Goal: Information Seeking & Learning: Learn about a topic

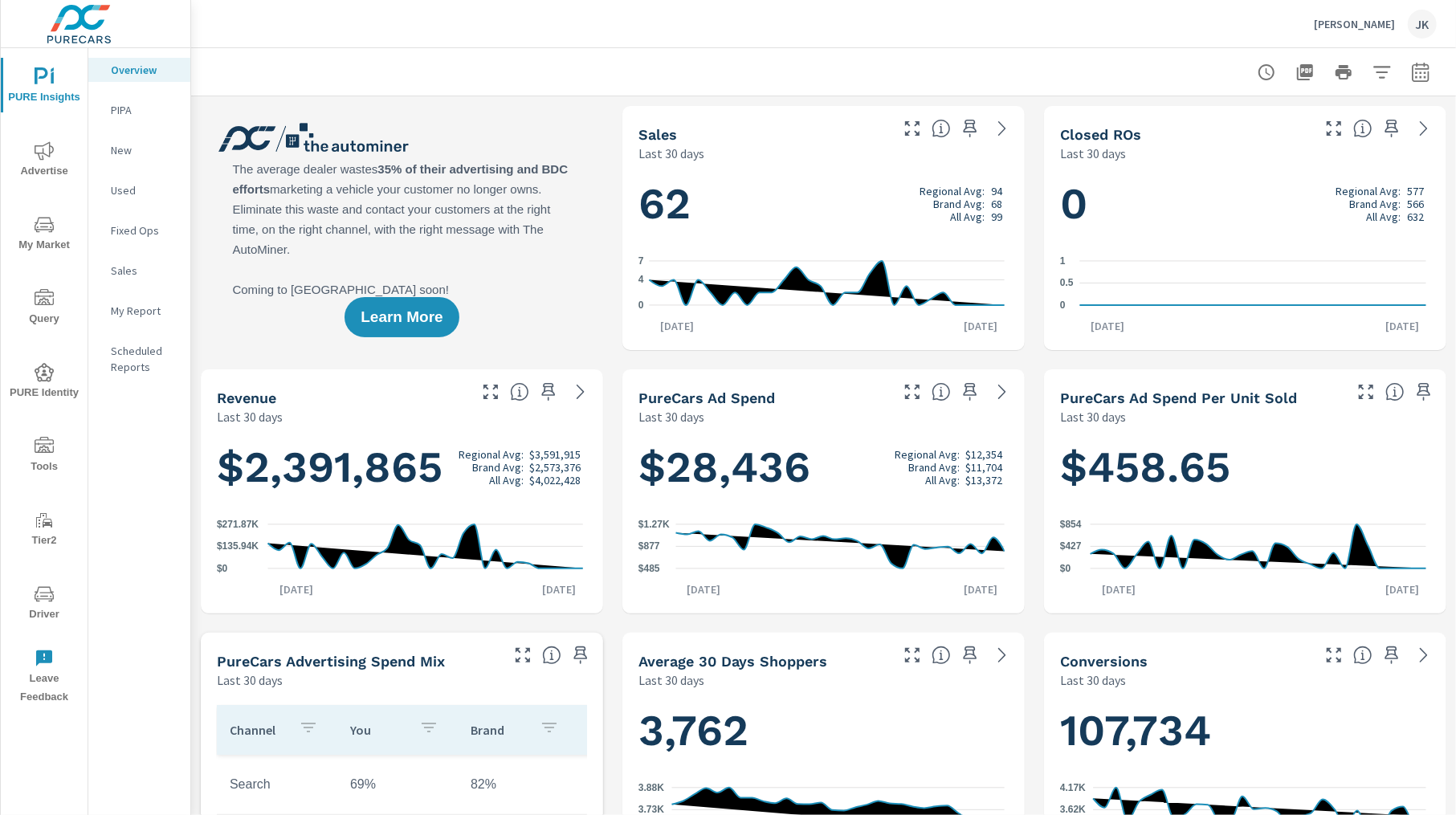
click at [1428, 23] on div "JK" at bounding box center [1422, 24] width 29 height 29
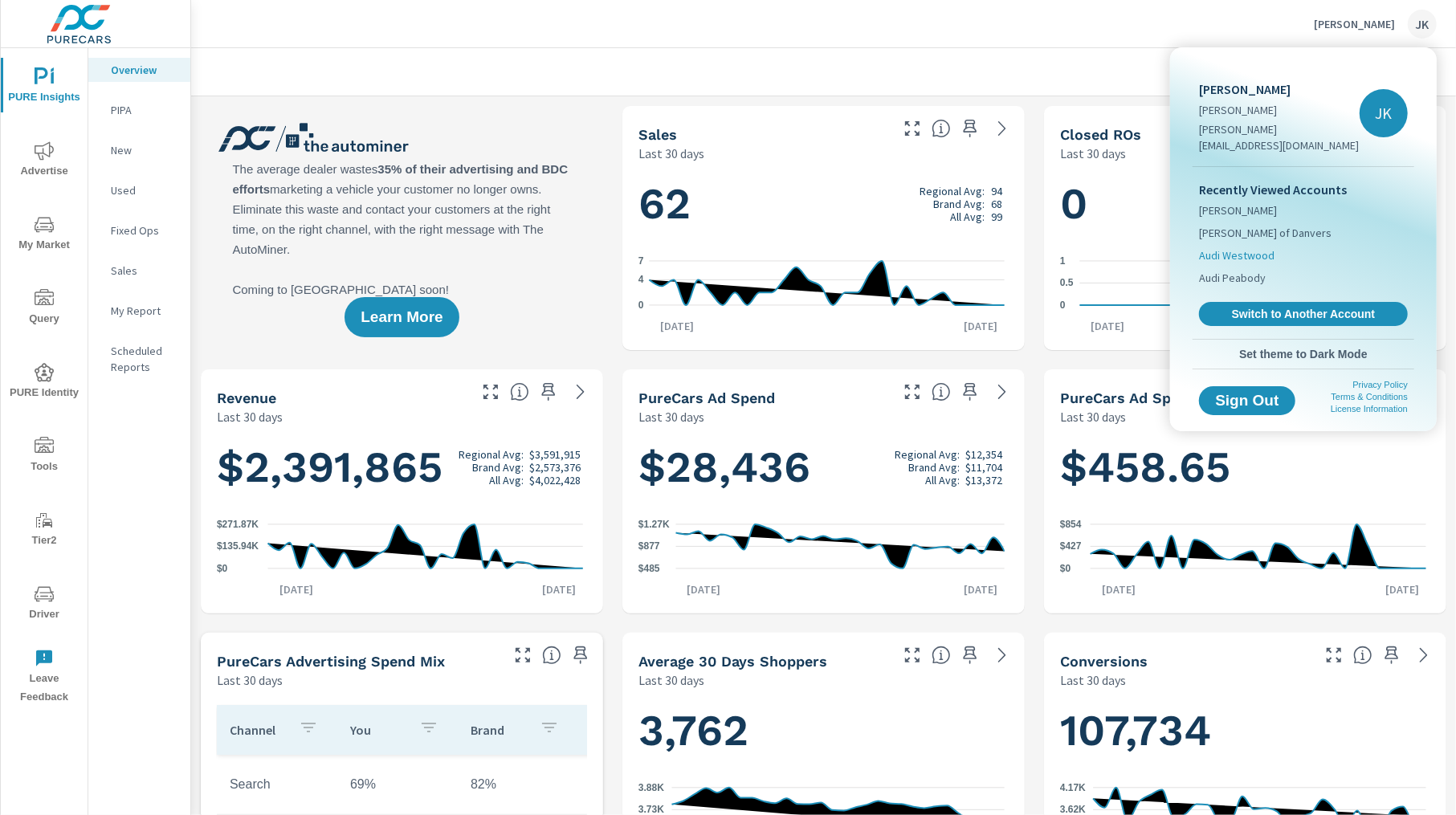
click at [1265, 248] on span "Audi Westwood" at bounding box center [1236, 255] width 76 height 16
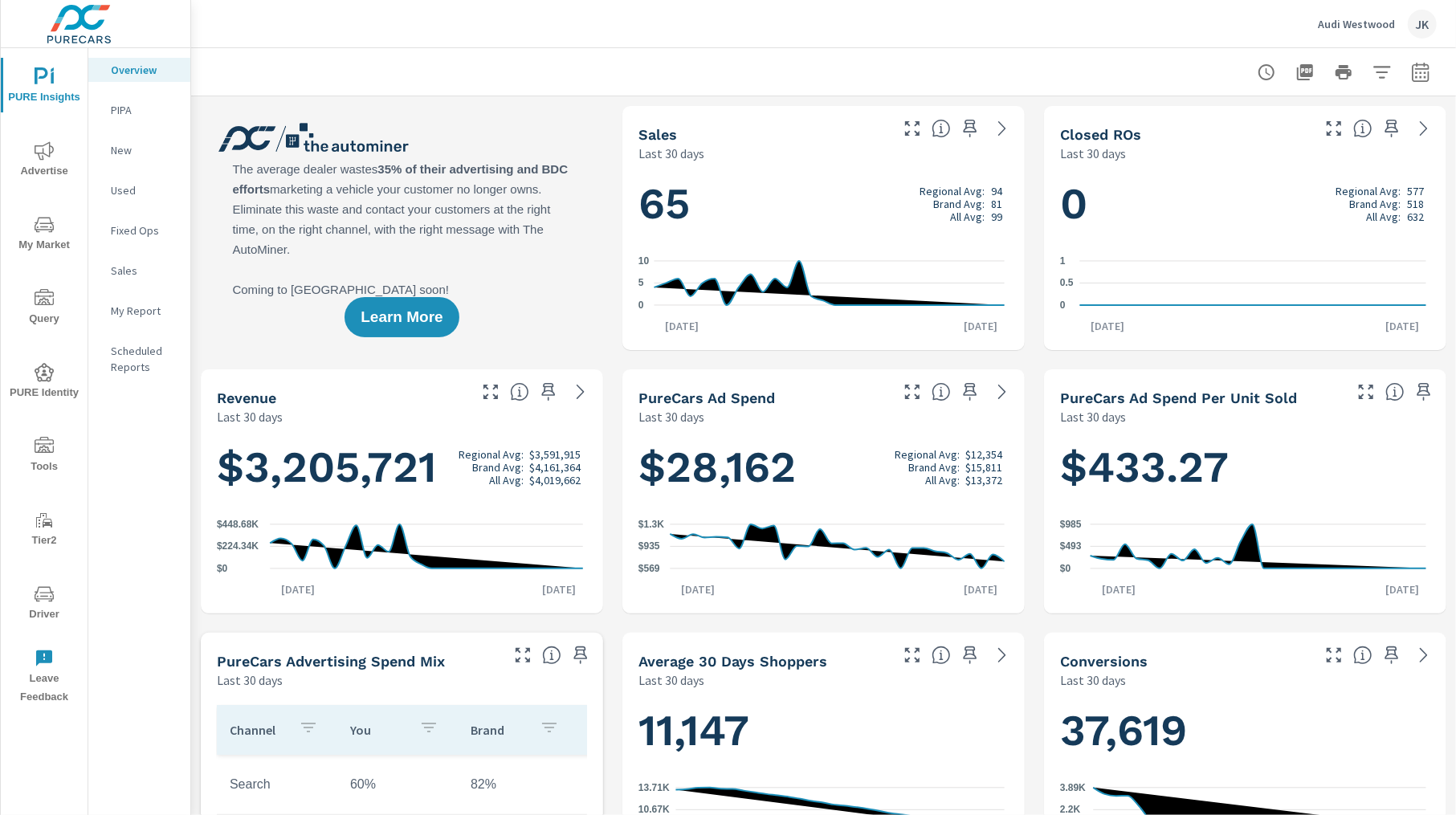
click at [33, 613] on span "Driver" at bounding box center [44, 604] width 77 height 39
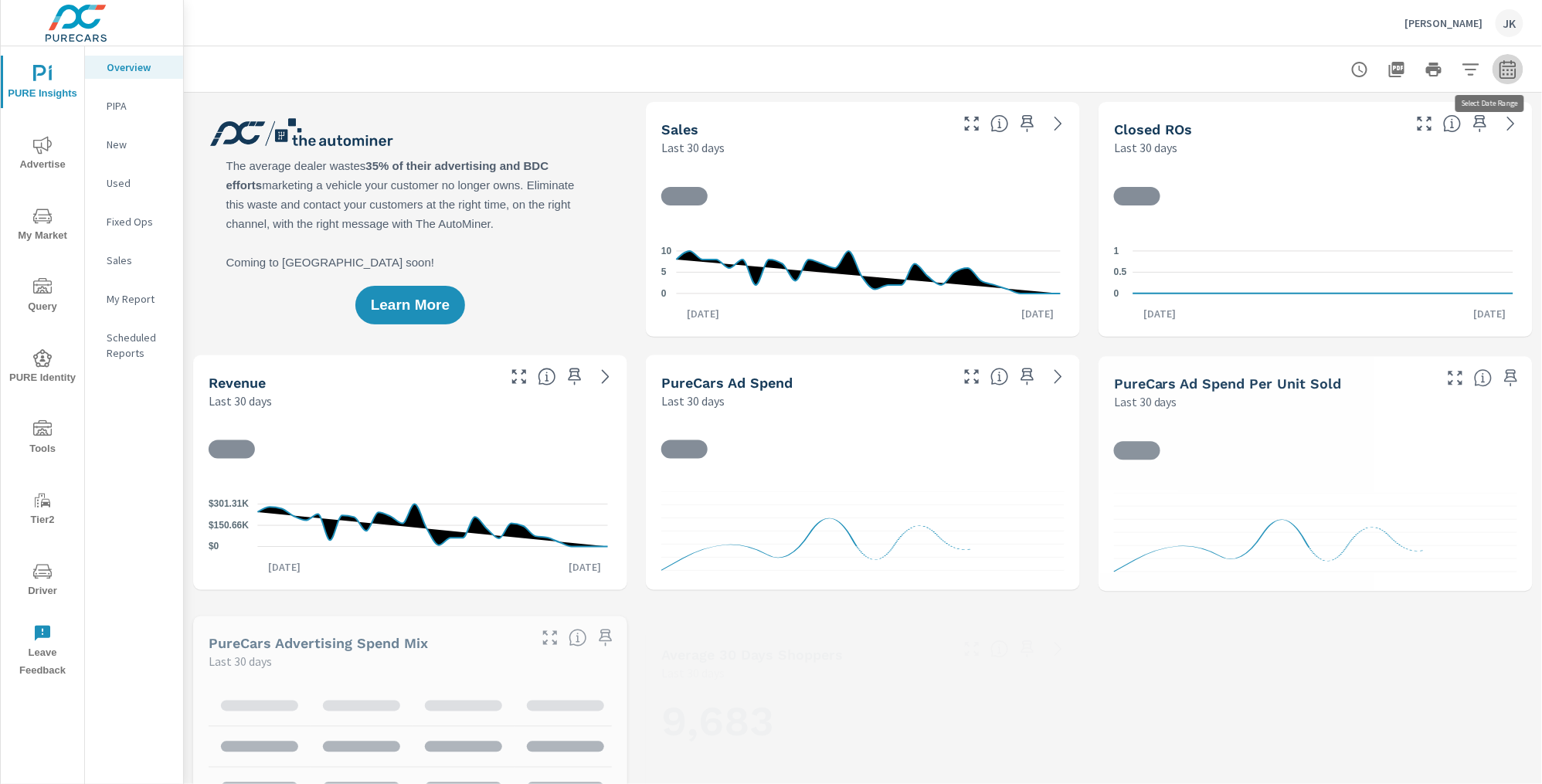
click at [1499, 70] on icon "button" at bounding box center [1508, 70] width 18 height 18
select select "Last 30 days"
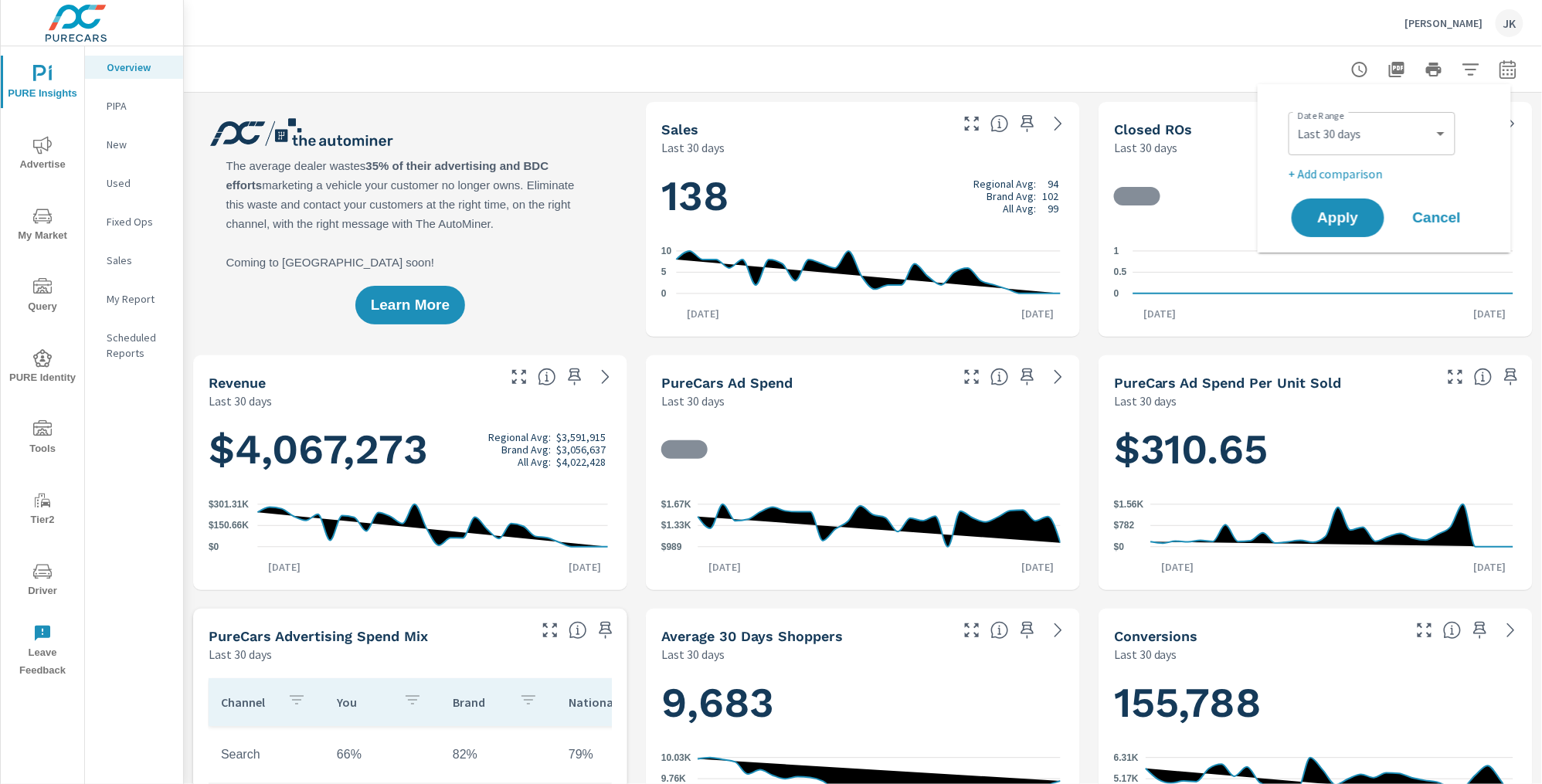
click at [1342, 169] on p "+ Add comparison" at bounding box center [1388, 174] width 198 height 18
select select "Previous period"
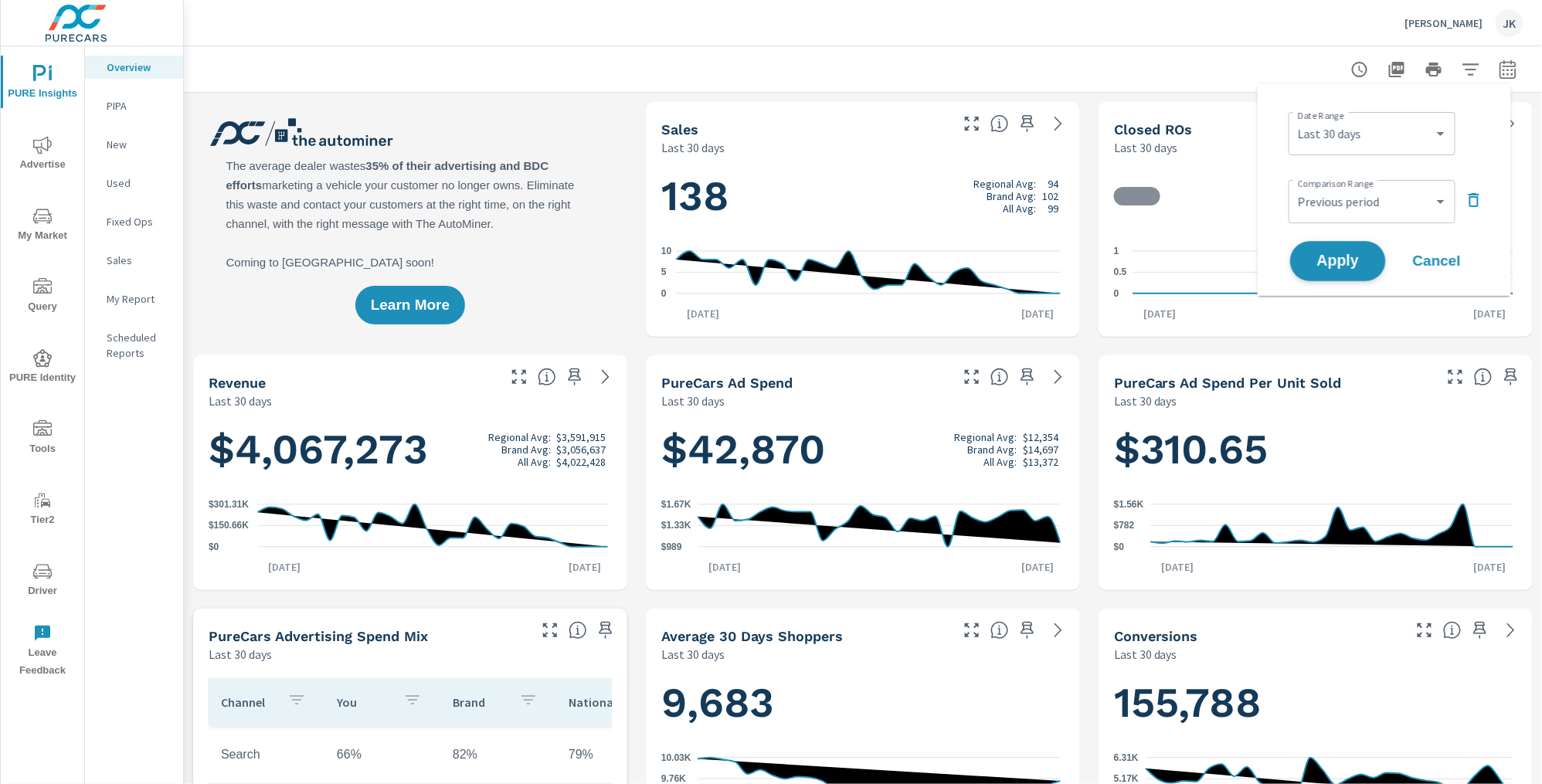
click at [1330, 254] on span "Apply" at bounding box center [1338, 262] width 64 height 15
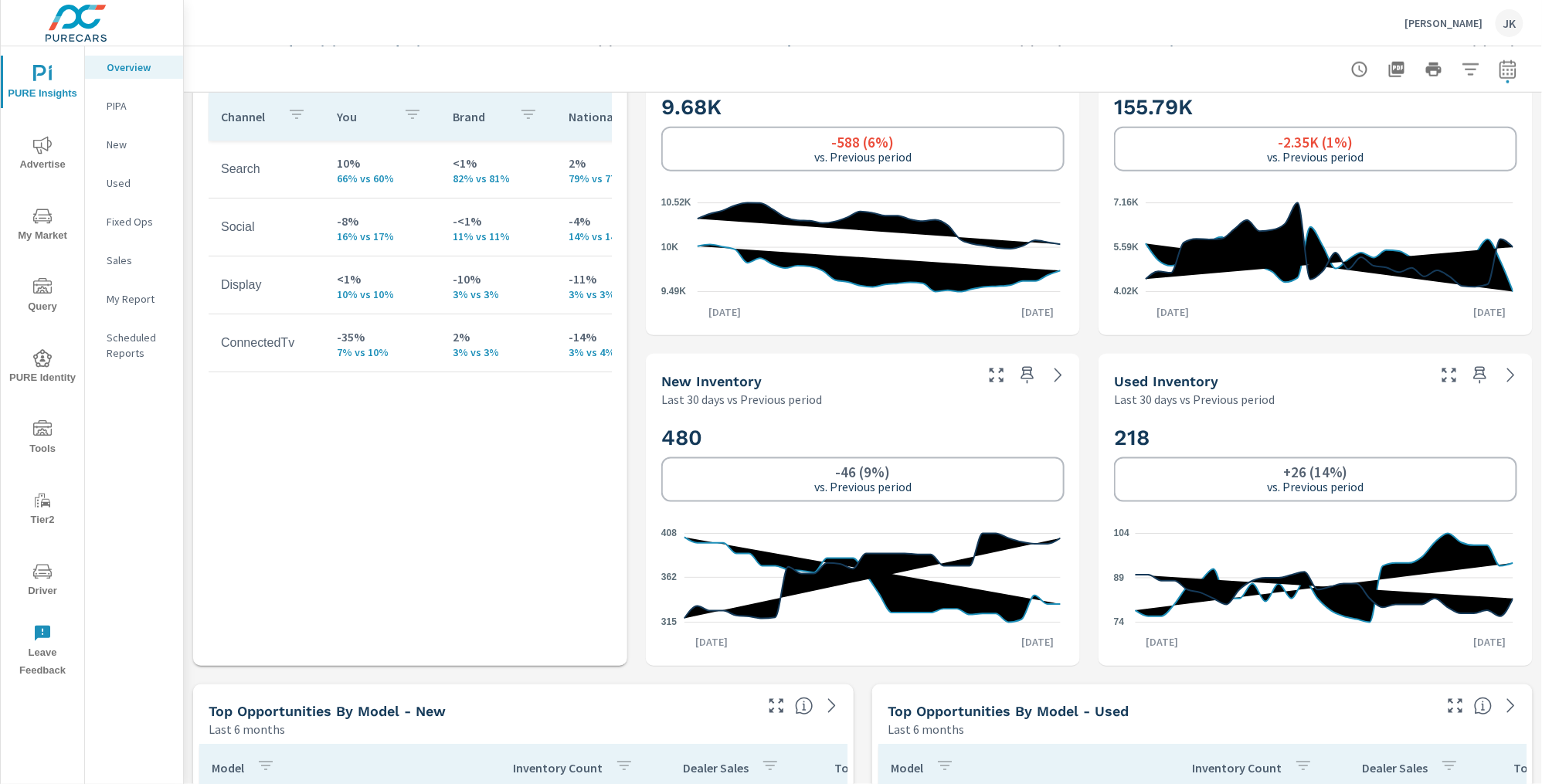
scroll to position [1227, 0]
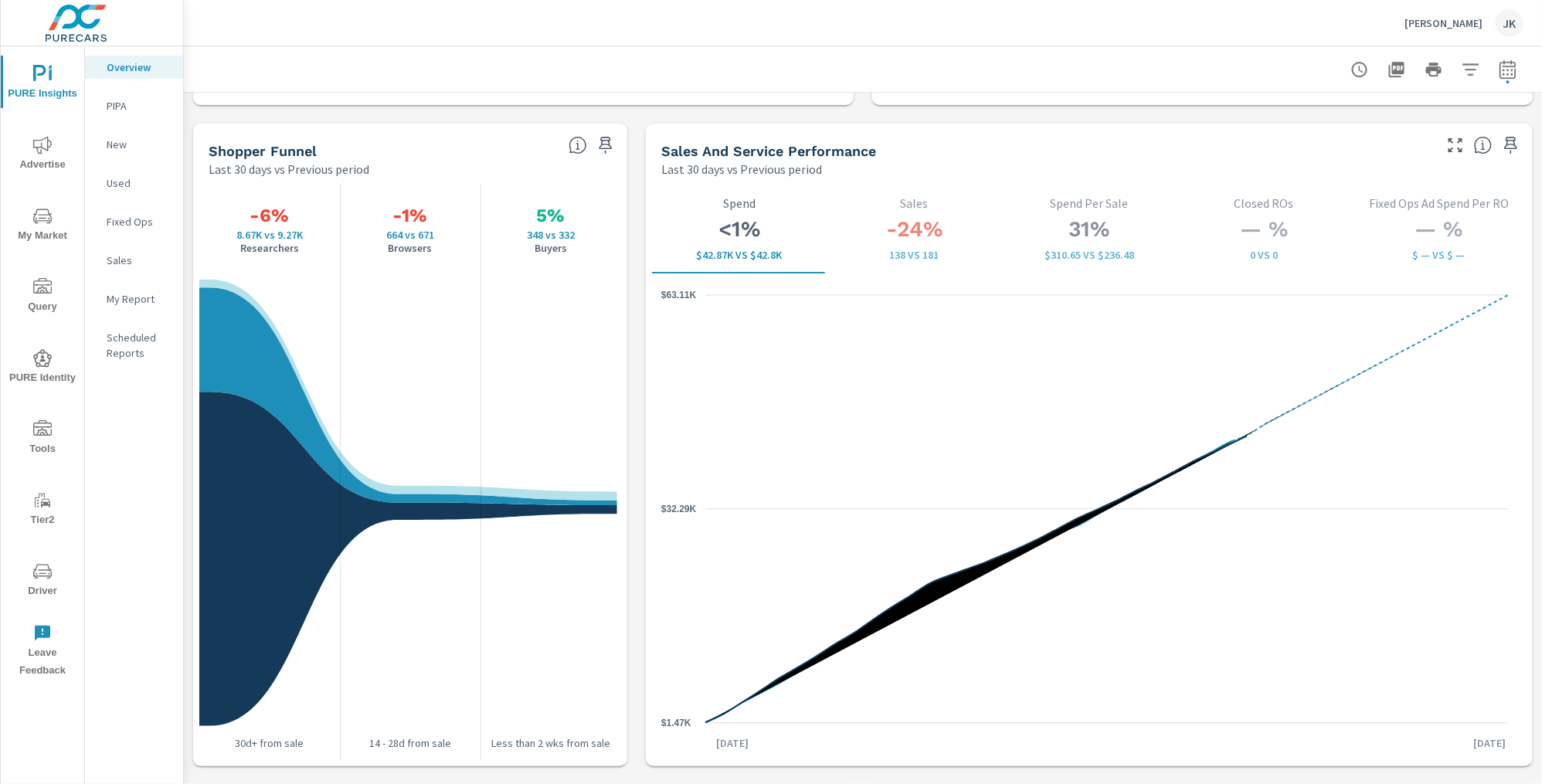
scroll to position [2542, 0]
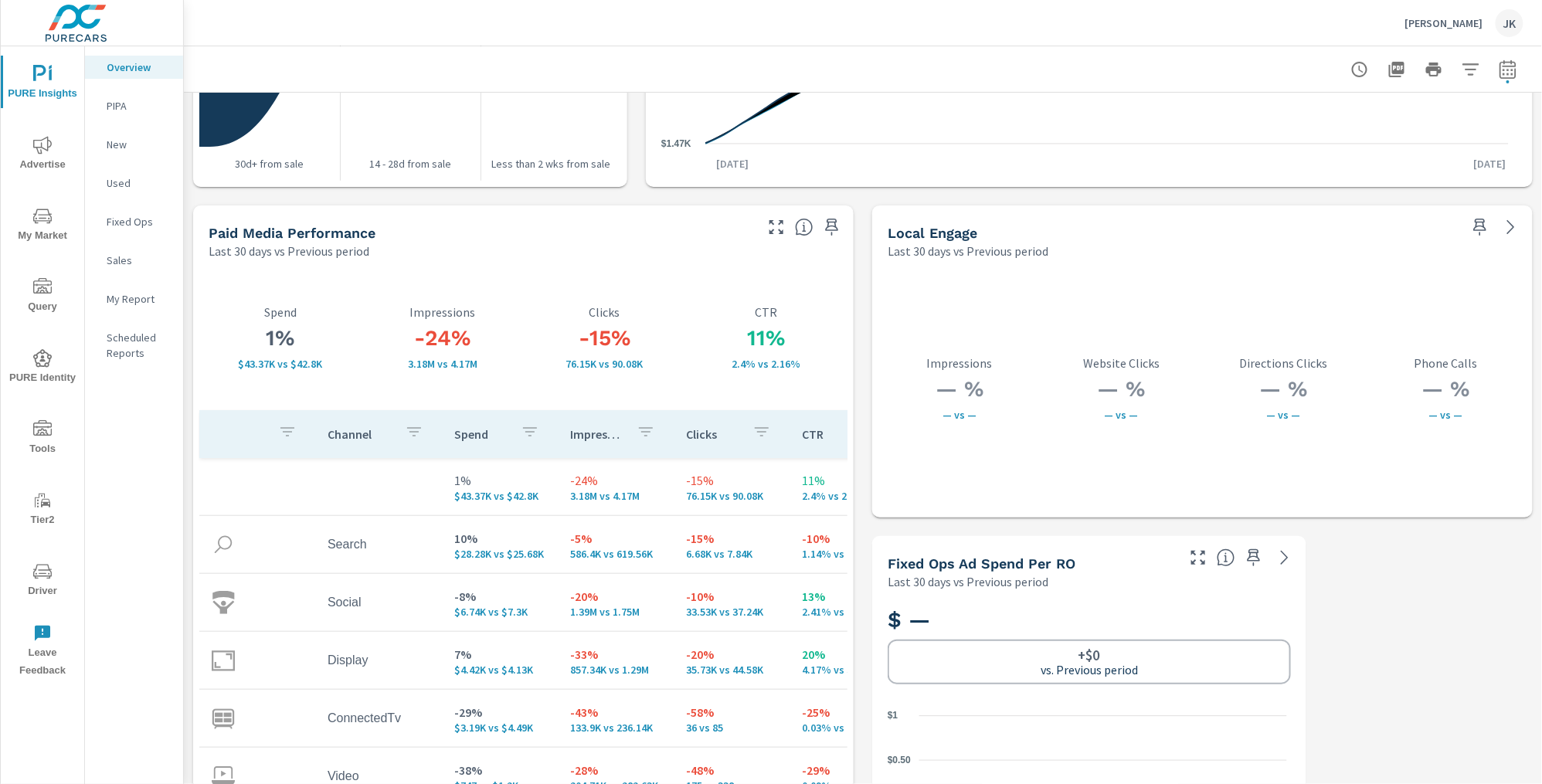
drag, startPoint x: 766, startPoint y: 205, endPoint x: 763, endPoint y: 221, distance: 16.3
click at [764, 215] on div at bounding box center [806, 222] width 96 height 34
click at [770, 231] on icon "button" at bounding box center [776, 227] width 14 height 14
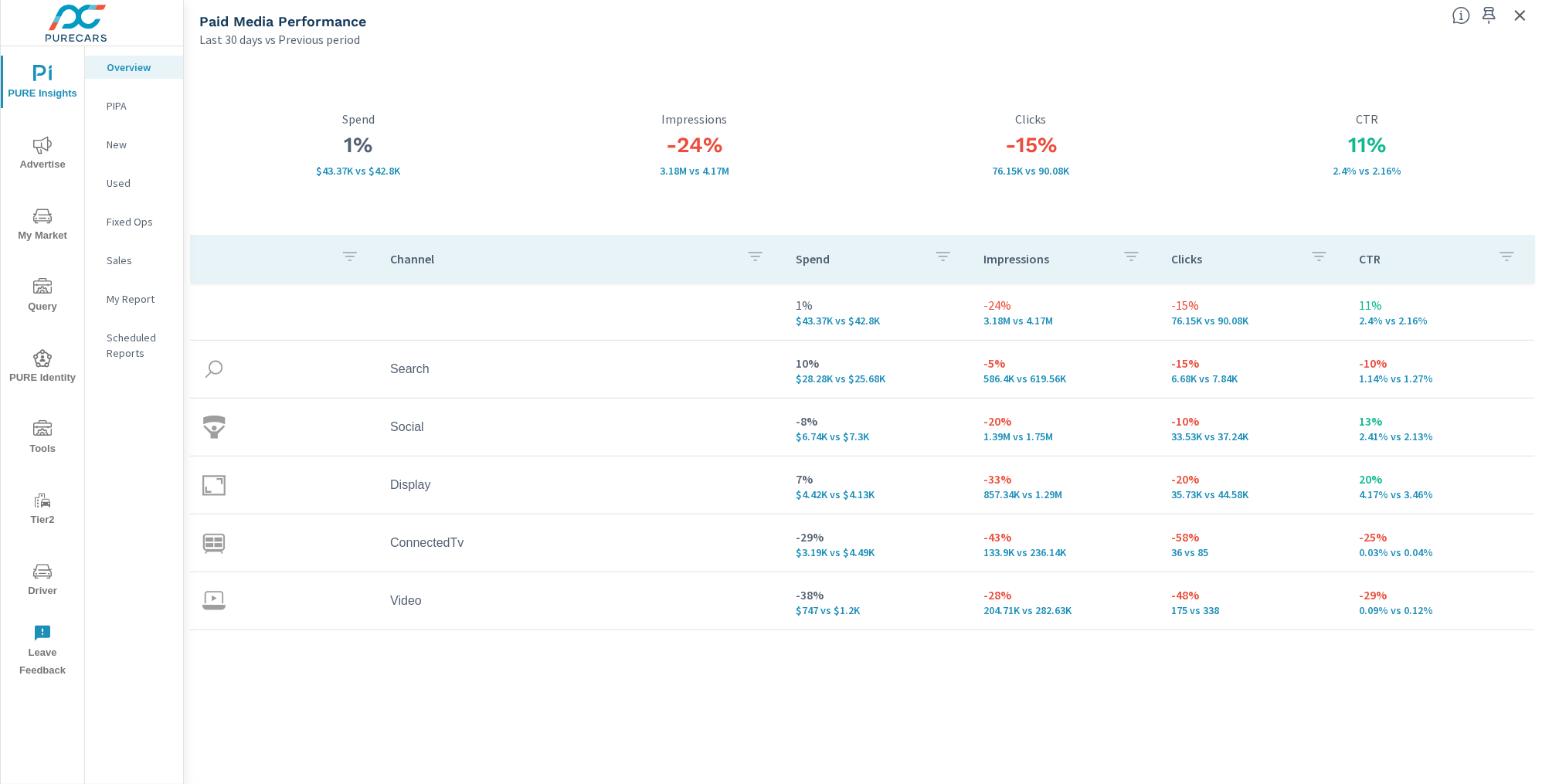
click at [40, 231] on span "My Market" at bounding box center [42, 226] width 74 height 38
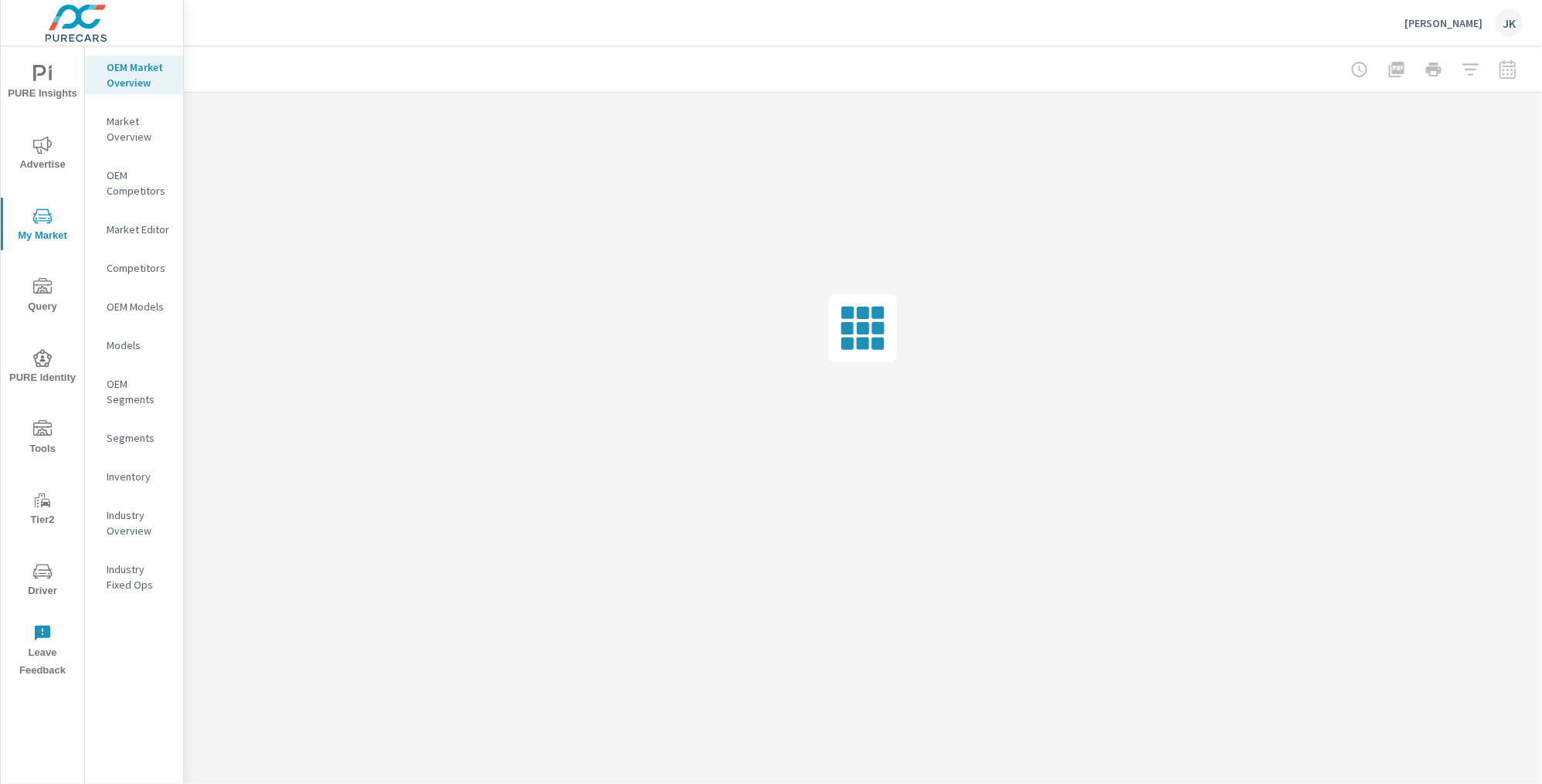
click at [131, 476] on p "Inventory" at bounding box center [138, 476] width 64 height 15
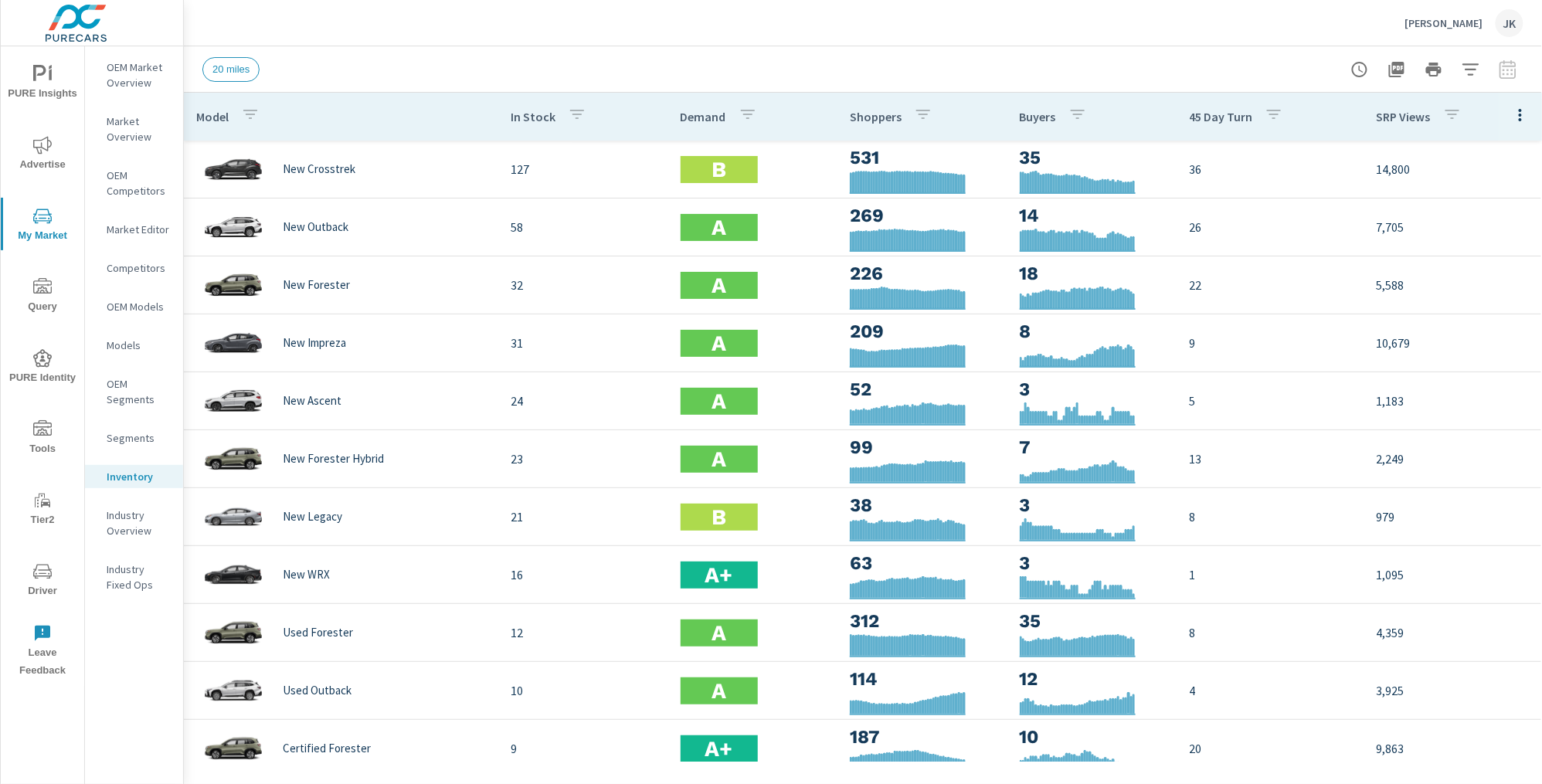
click at [1514, 124] on button "button" at bounding box center [1520, 115] width 31 height 32
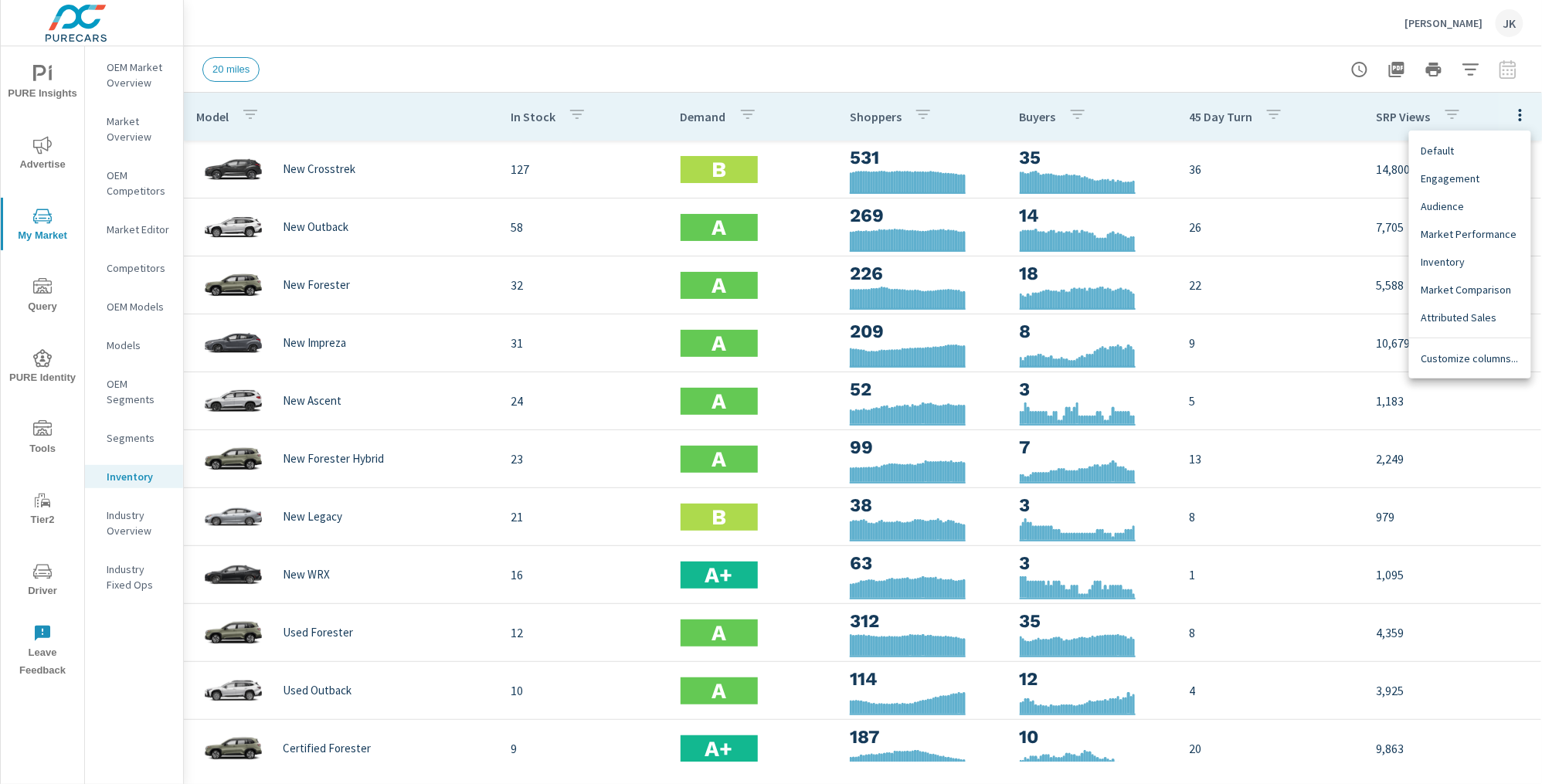
click at [1466, 356] on span "Customize columns..." at bounding box center [1471, 358] width 97 height 15
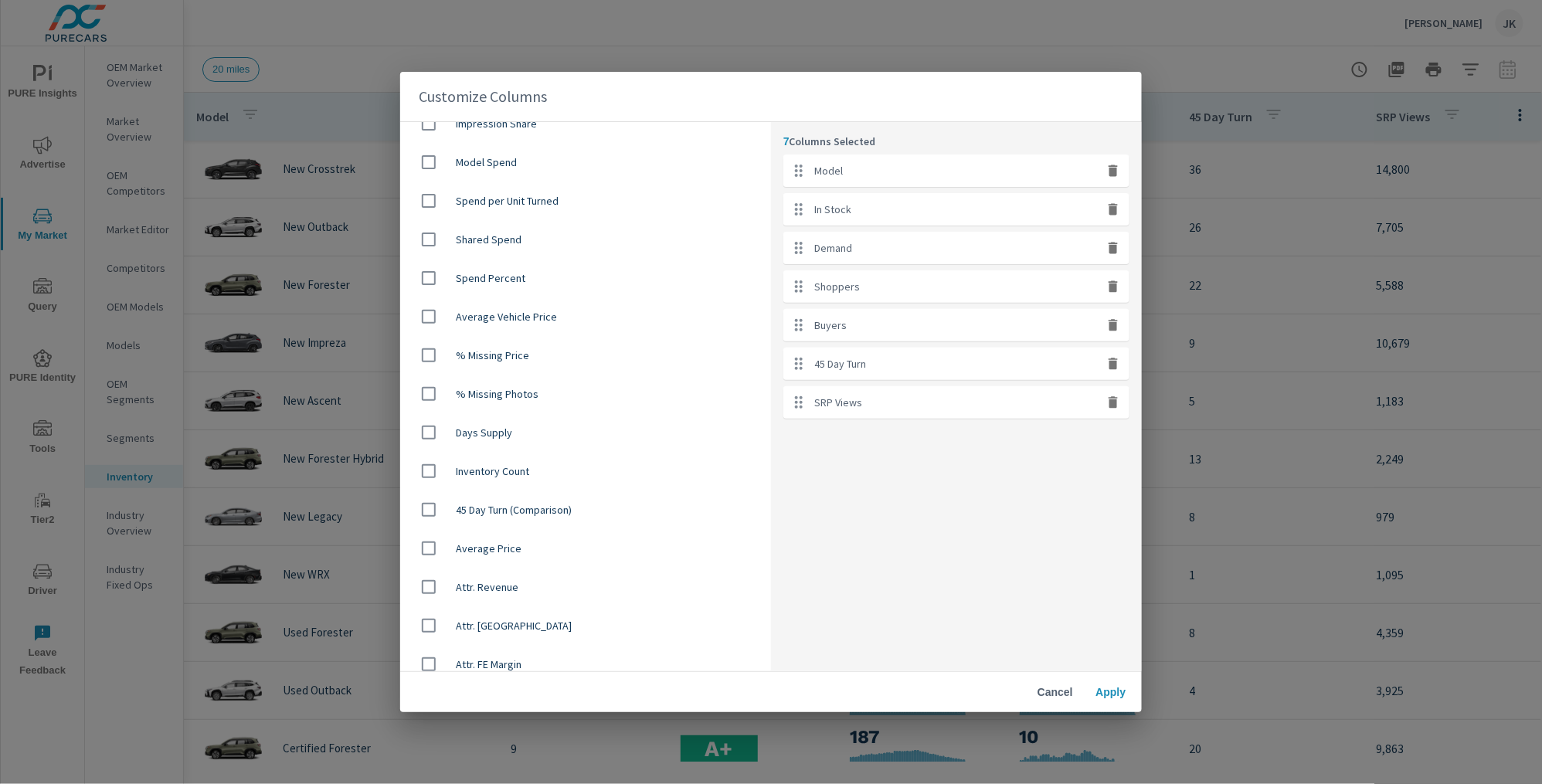
scroll to position [879, 0]
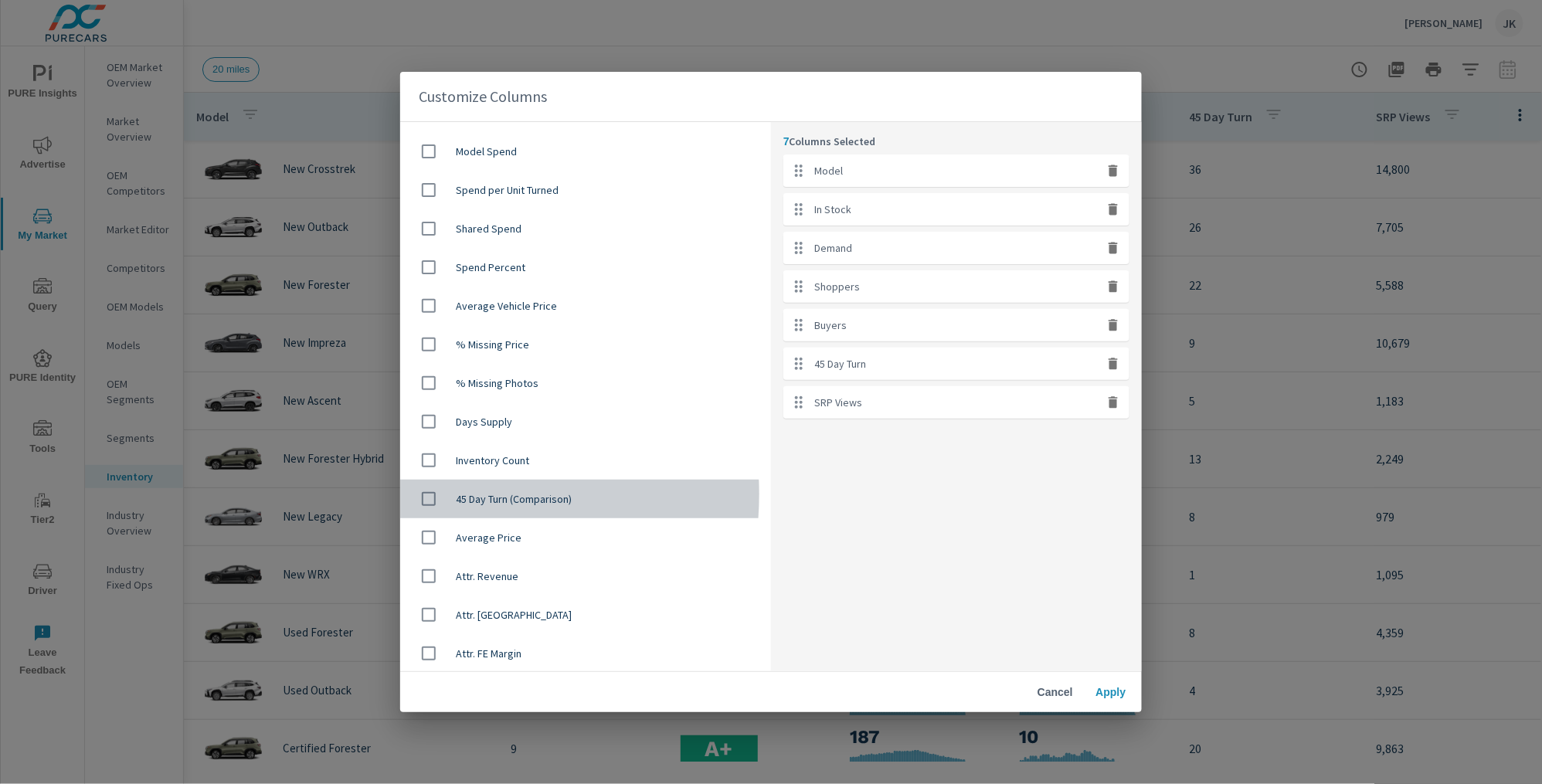
click at [433, 493] on input "checkbox" at bounding box center [428, 499] width 33 height 33
checkbox input "true"
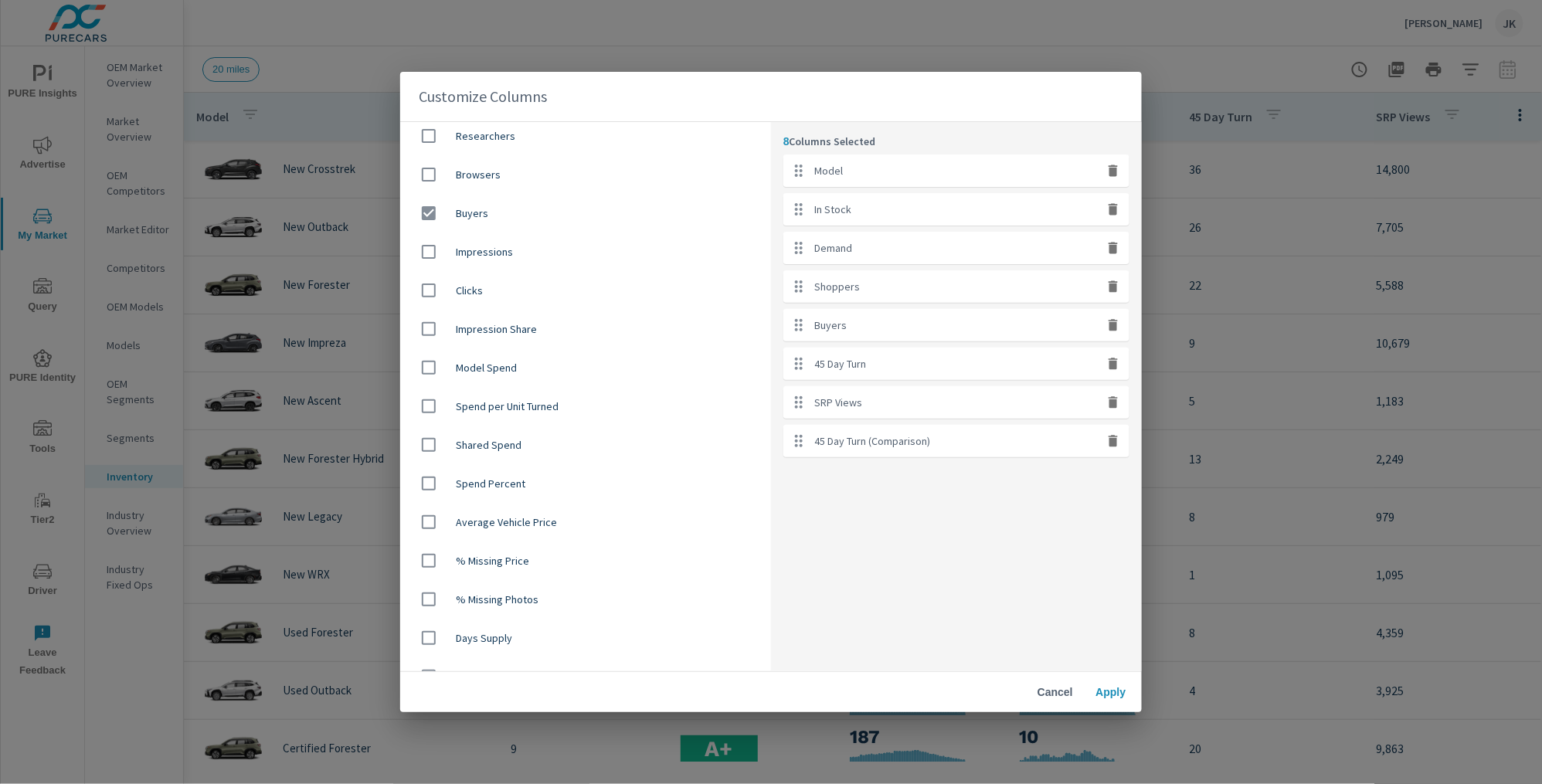
scroll to position [574, 0]
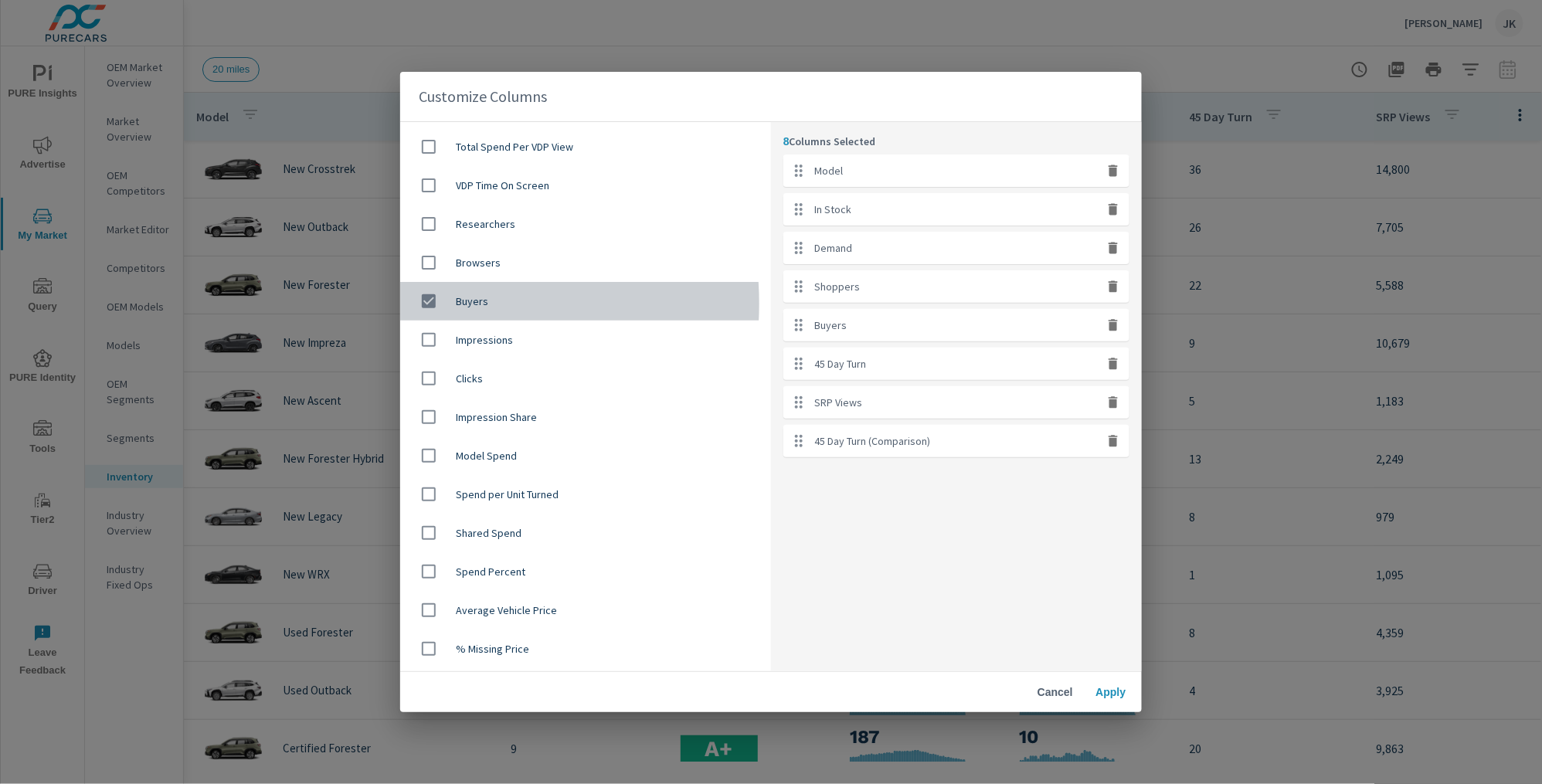
click at [429, 303] on input "checkbox" at bounding box center [428, 301] width 33 height 33
checkbox input "false"
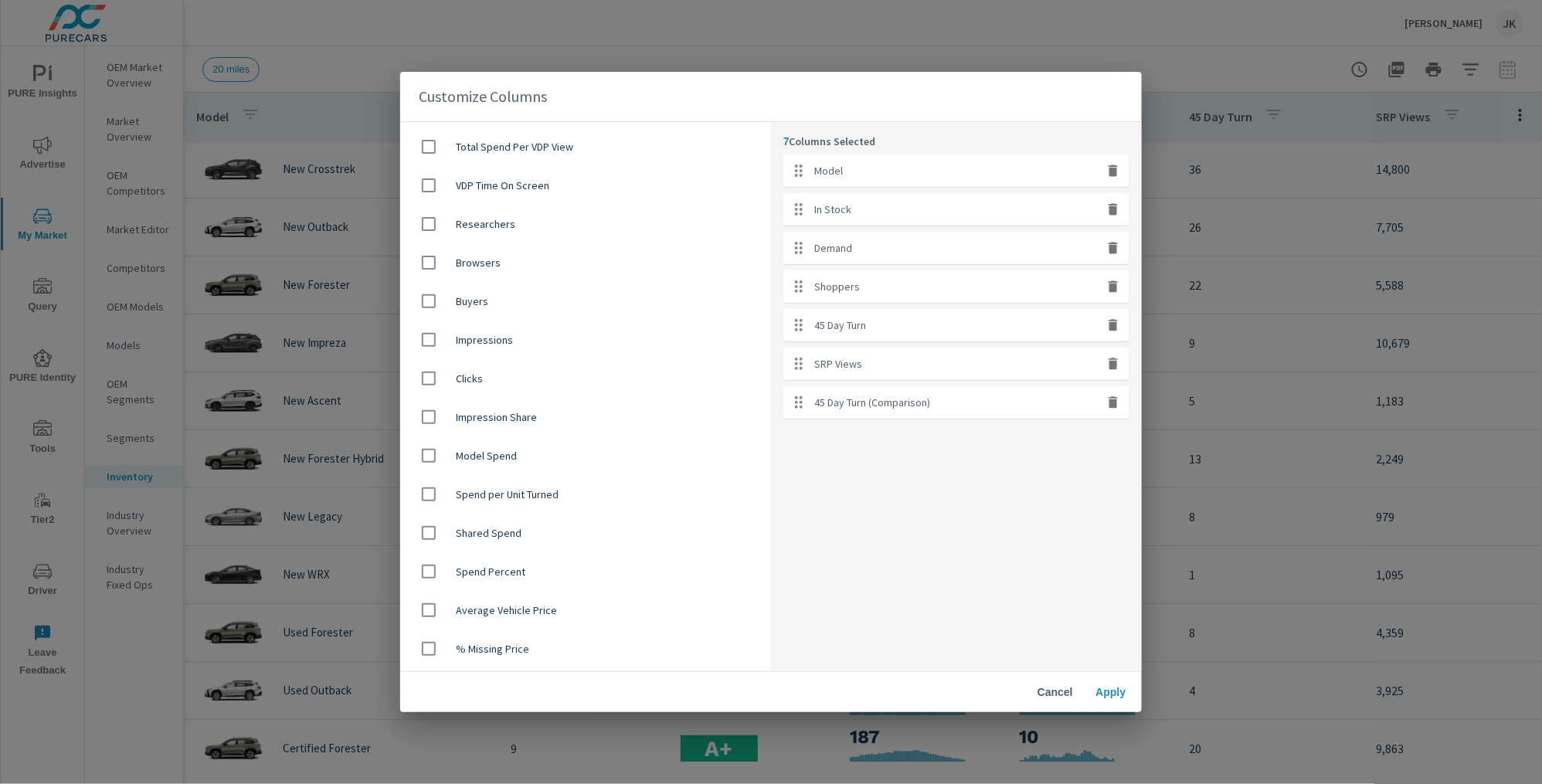
click at [1108, 289] on icon "button" at bounding box center [1114, 287] width 15 height 15
checkbox input "false"
click at [1108, 289] on icon "button" at bounding box center [1114, 287] width 15 height 15
checkbox input "false"
click at [1113, 289] on icon "button" at bounding box center [1113, 287] width 9 height 12
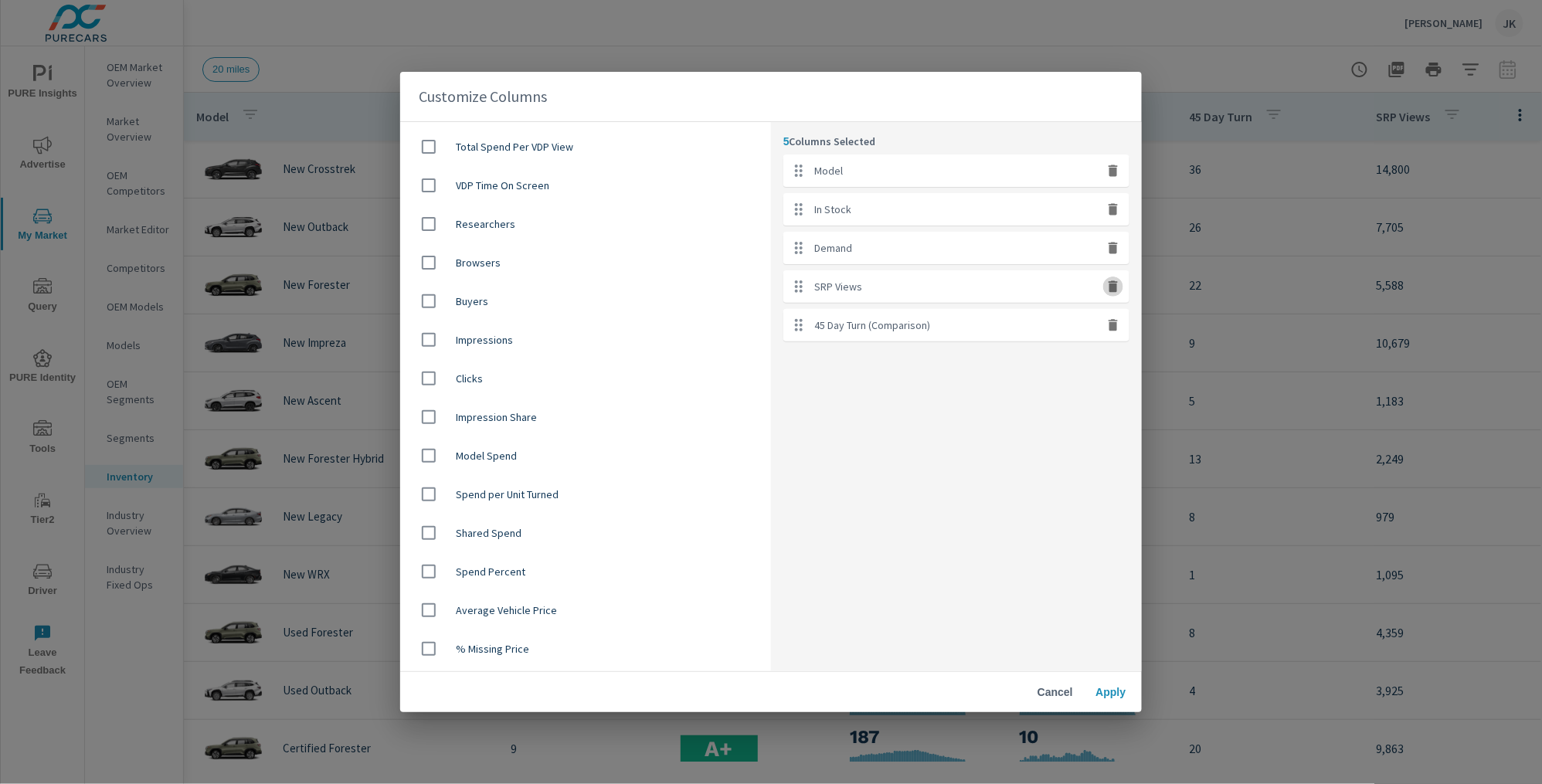
checkbox input "false"
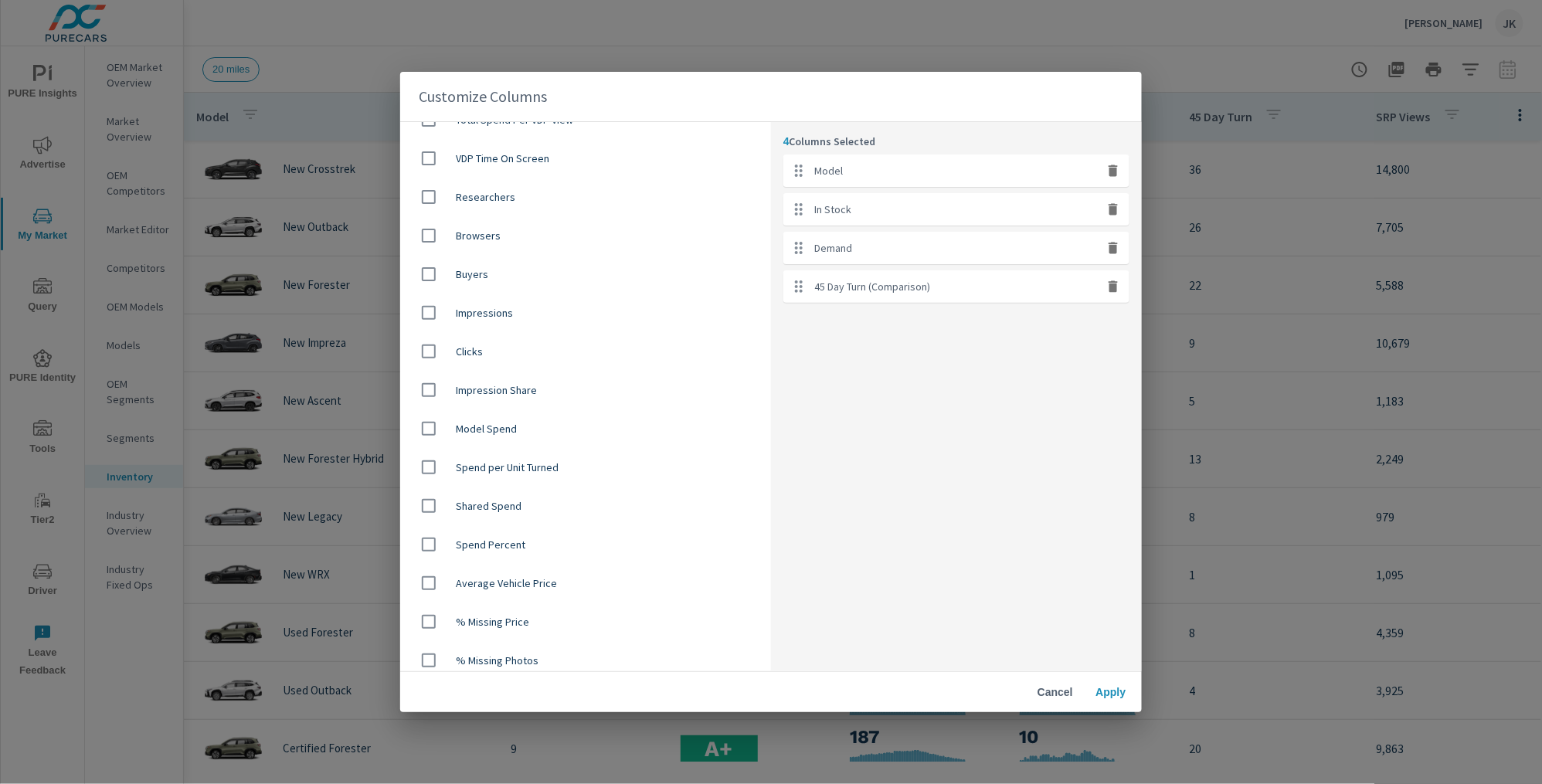
scroll to position [489, 0]
click at [428, 306] on input "checkbox" at bounding box center [428, 309] width 33 height 33
checkbox input "true"
click at [431, 338] on input "checkbox" at bounding box center [428, 347] width 33 height 33
checkbox input "true"
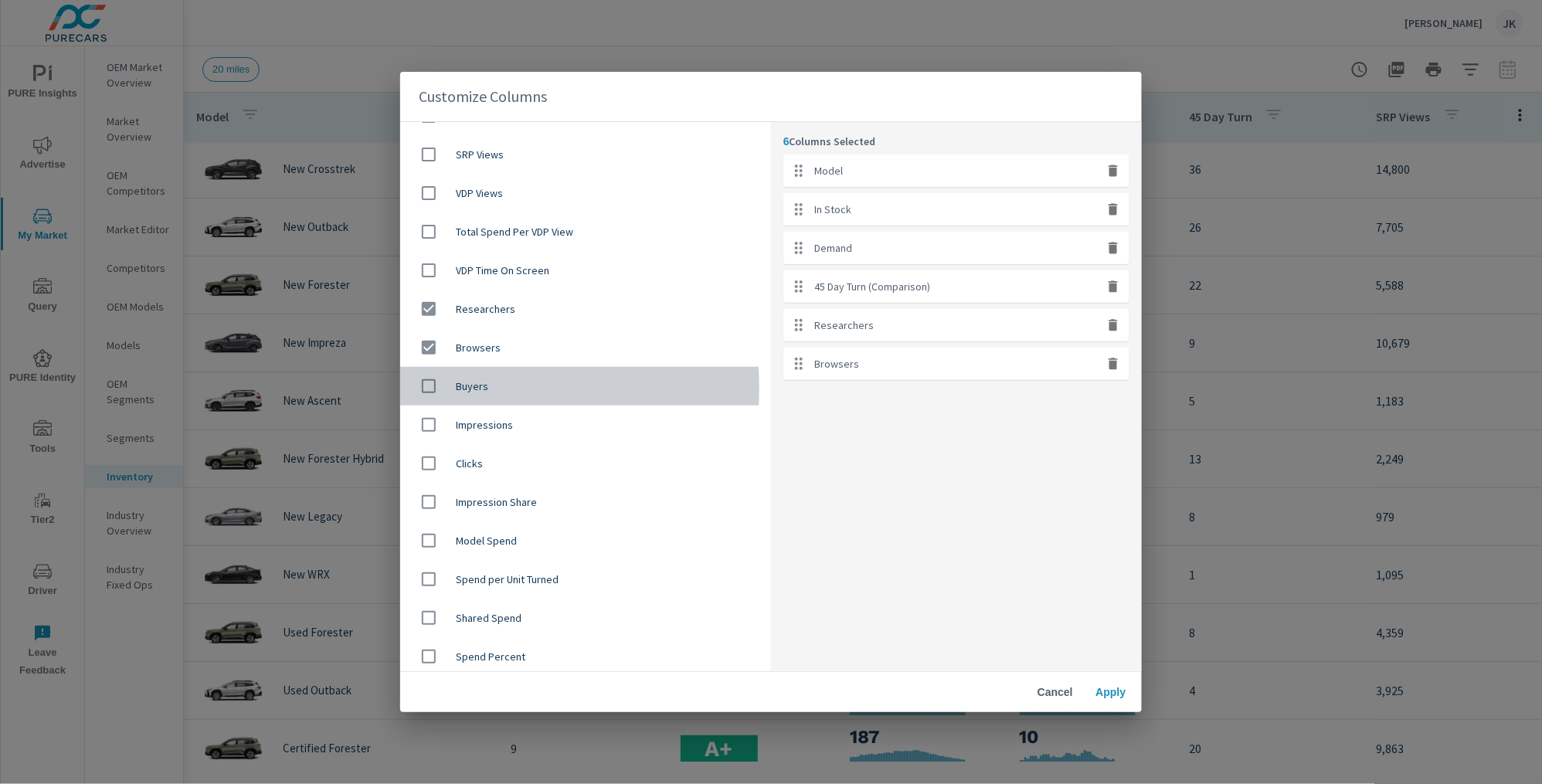
click at [430, 388] on input "checkbox" at bounding box center [428, 386] width 33 height 33
checkbox input "true"
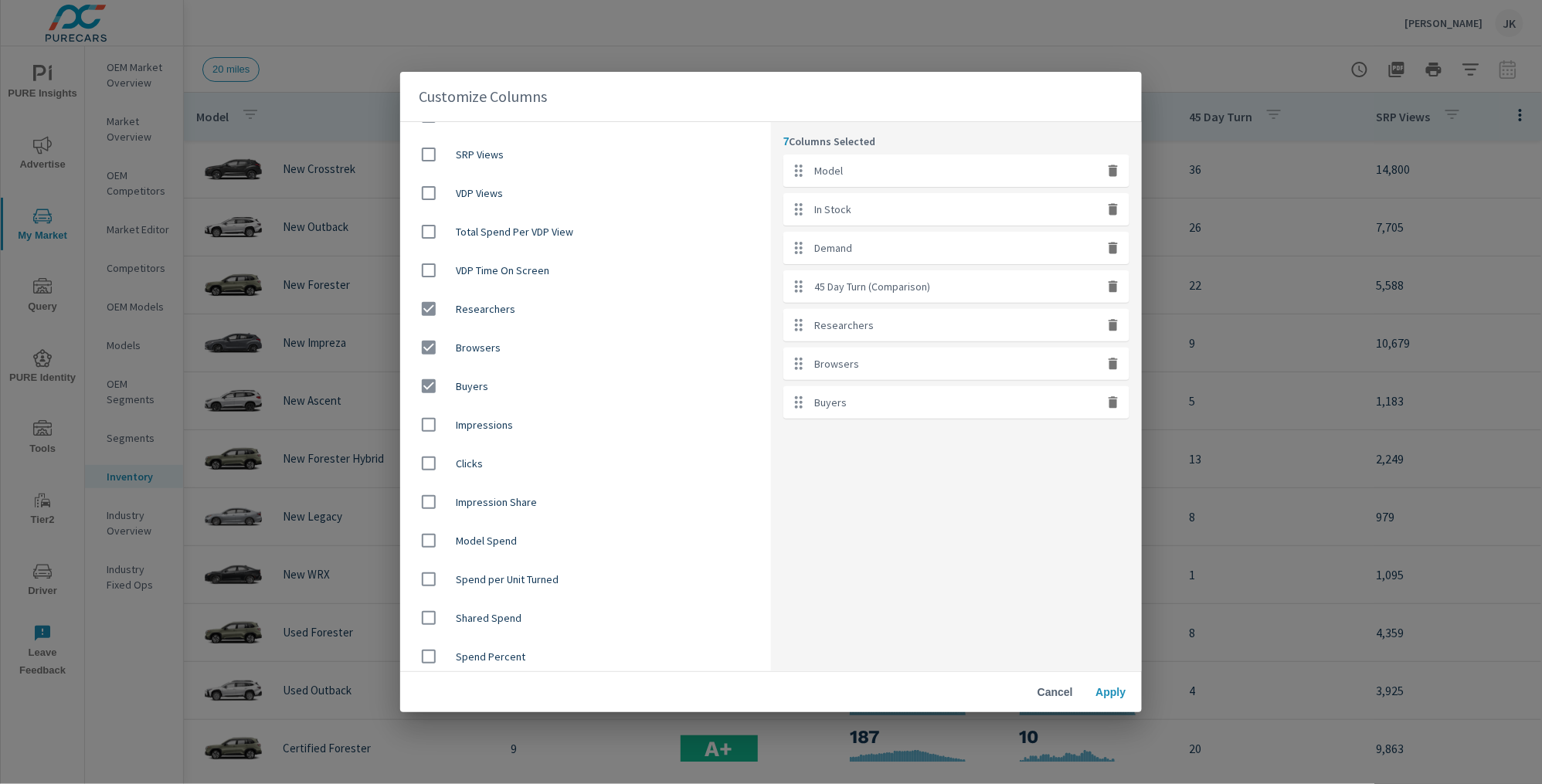
click at [1121, 691] on span "Apply" at bounding box center [1111, 692] width 37 height 14
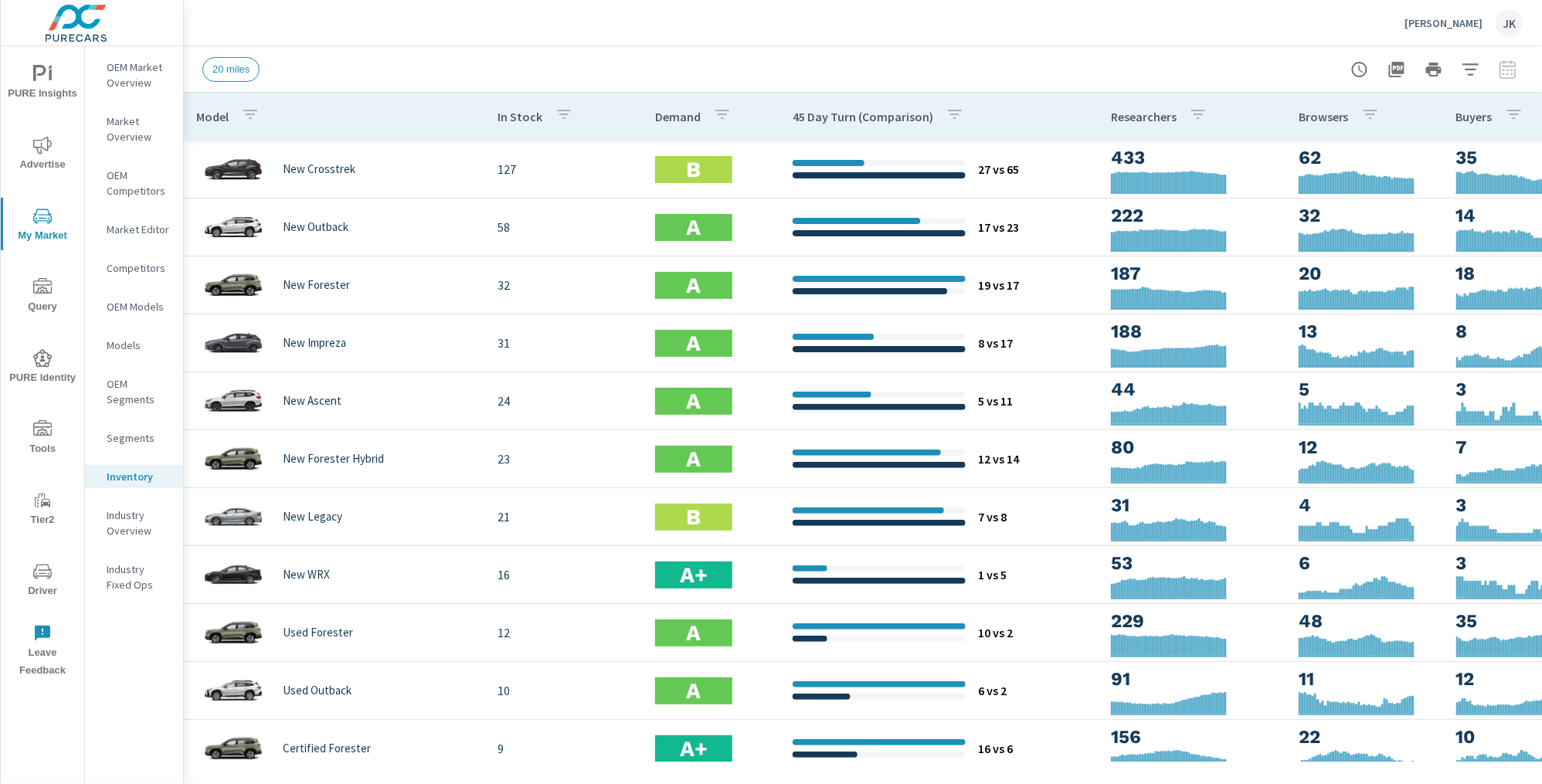
click at [833, 780] on div "Model In Stock Demand 45 Day Turn (Comparison) Researchers Browsers Buyers New …" at bounding box center [863, 439] width 1358 height 692
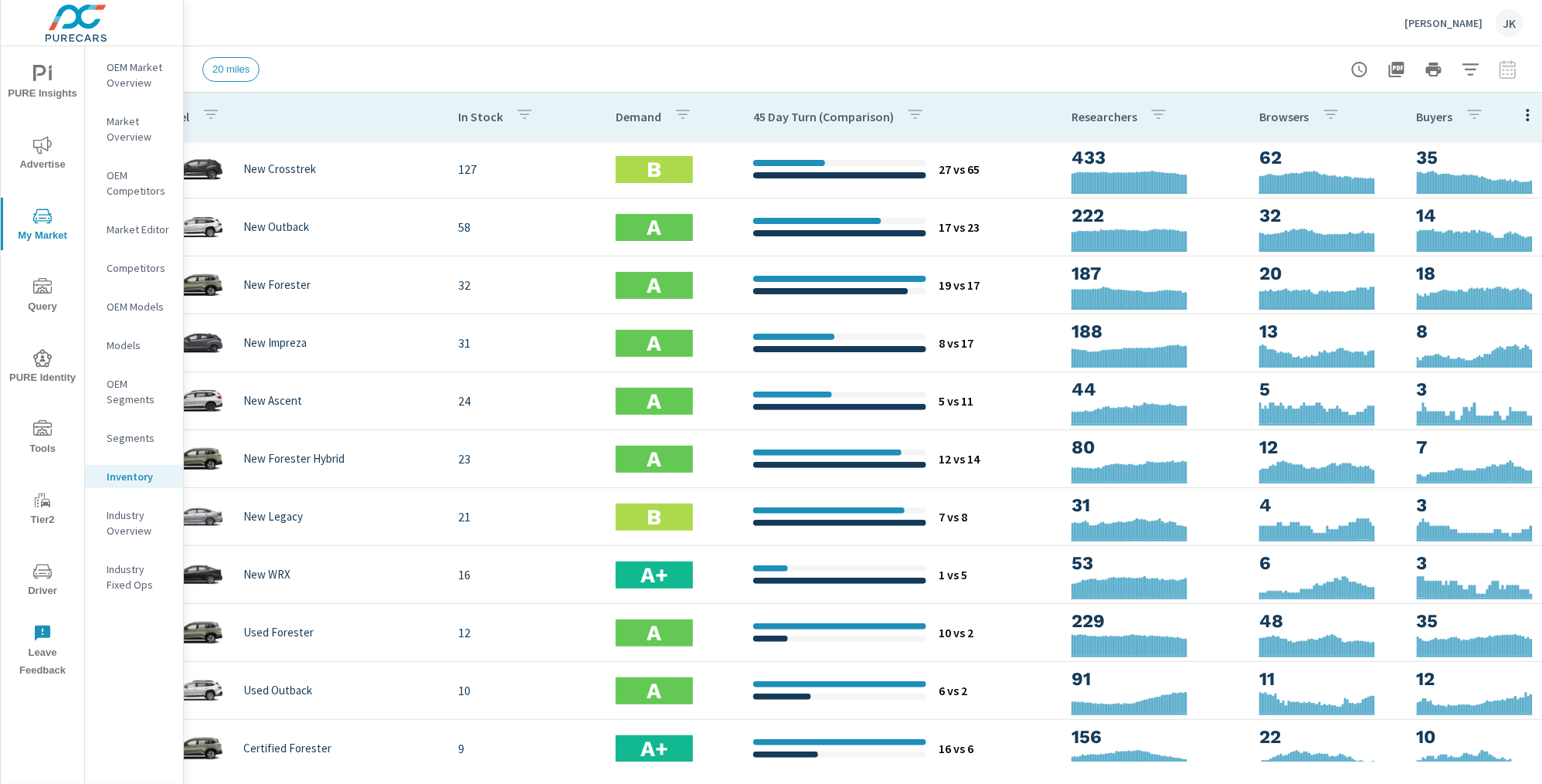
scroll to position [0, 59]
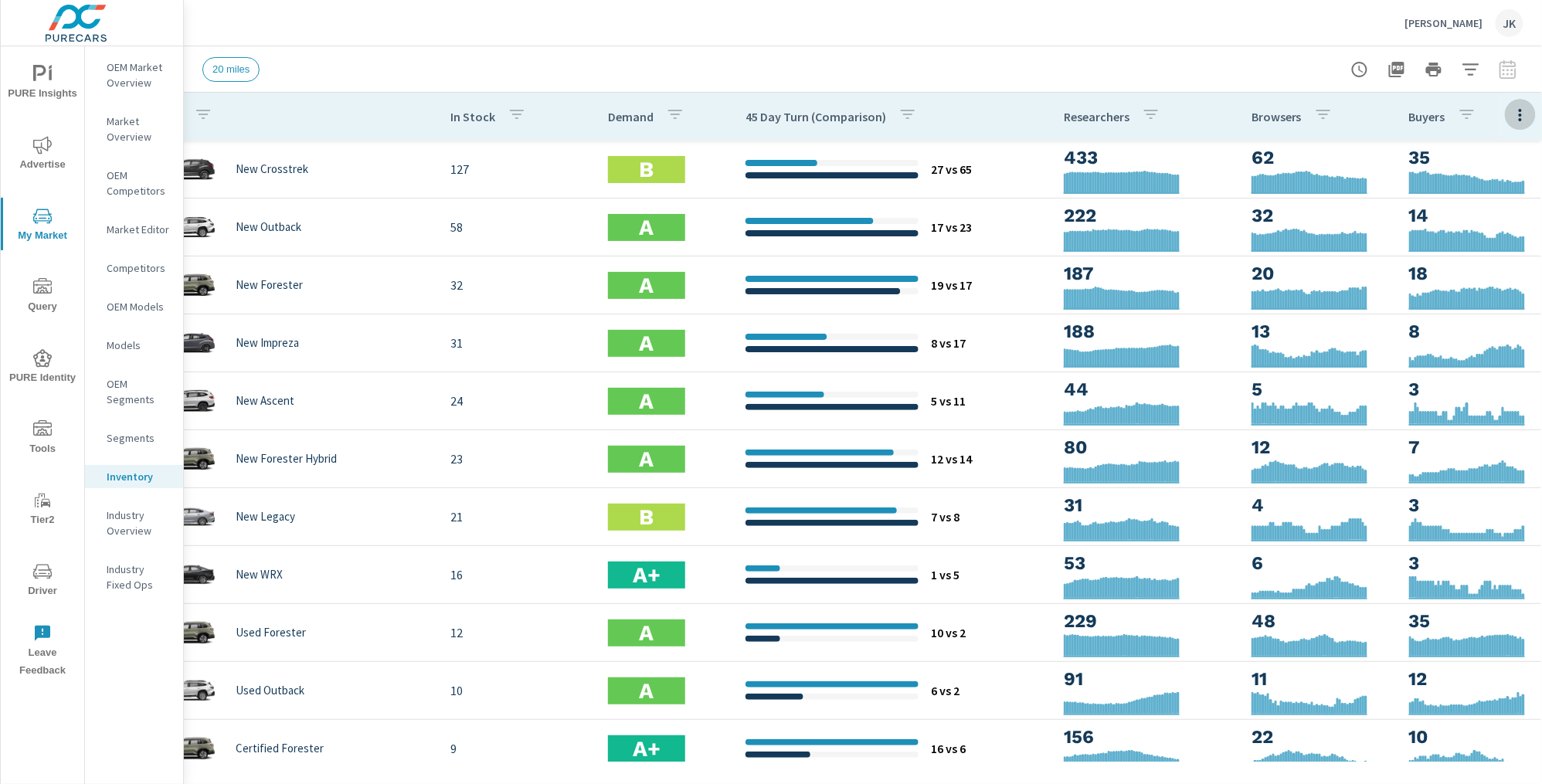
click at [1505, 106] on button "button" at bounding box center [1520, 115] width 31 height 32
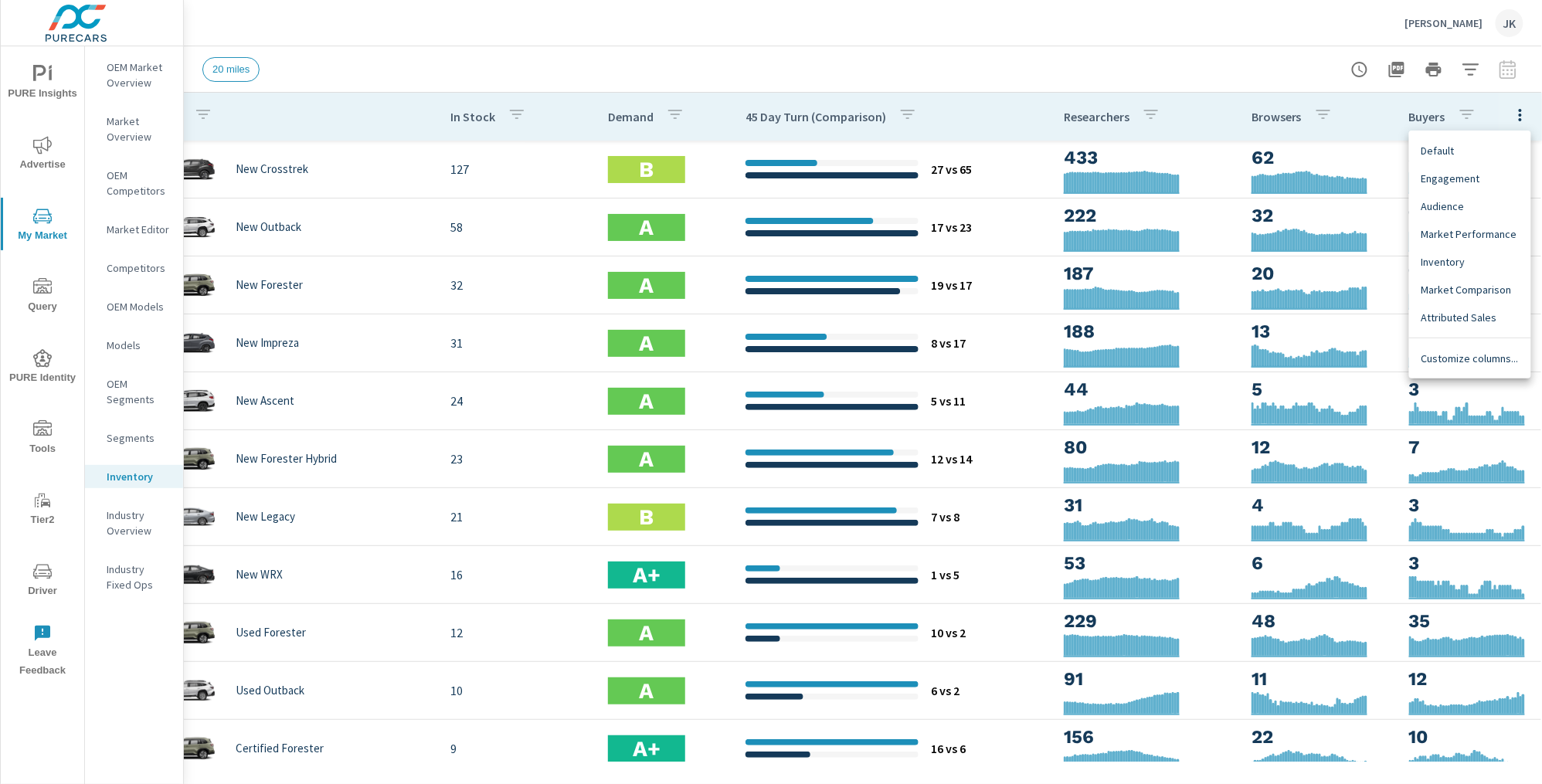
click at [1473, 362] on span "Customize columns..." at bounding box center [1471, 358] width 97 height 15
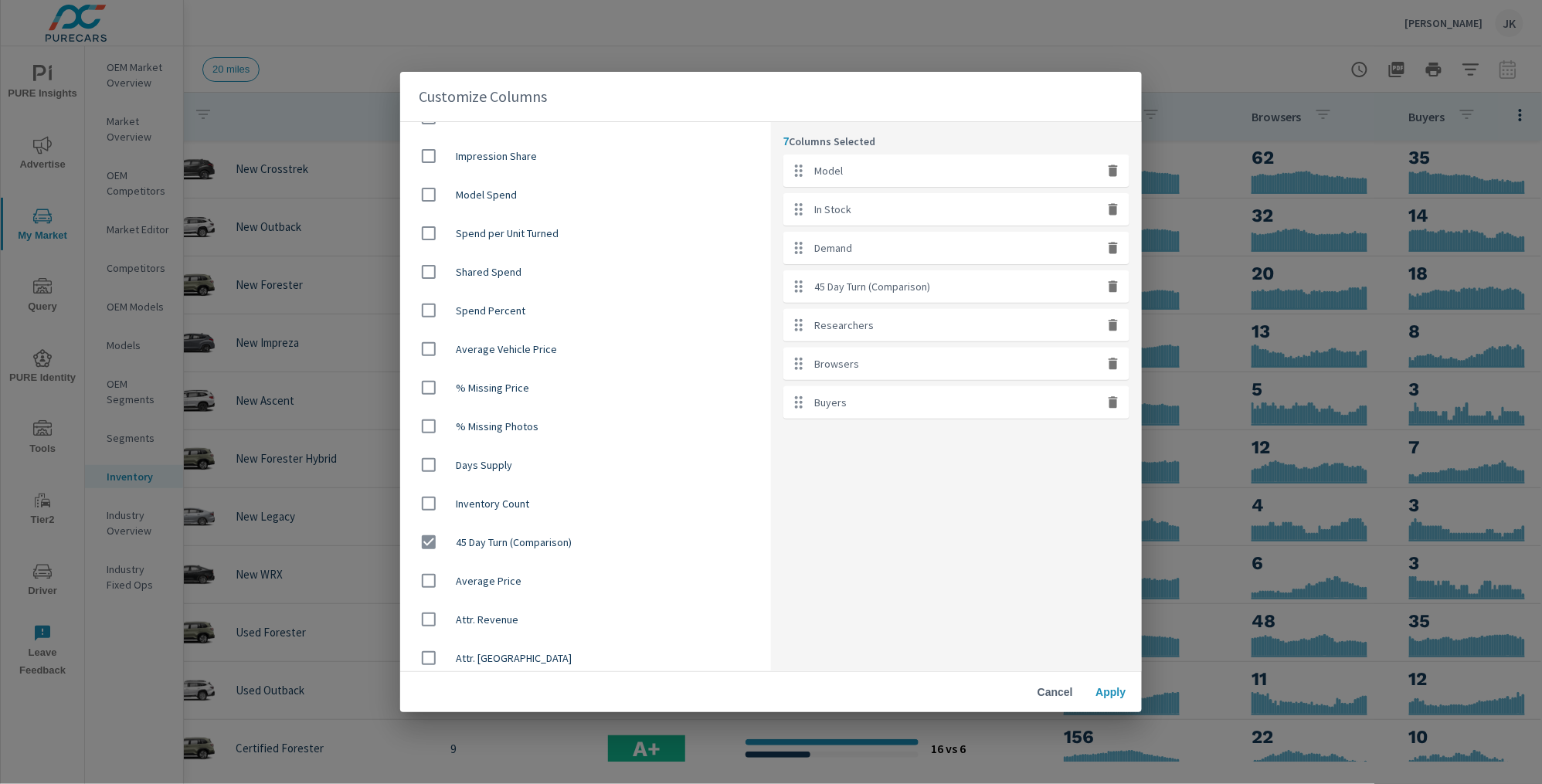
scroll to position [823, 0]
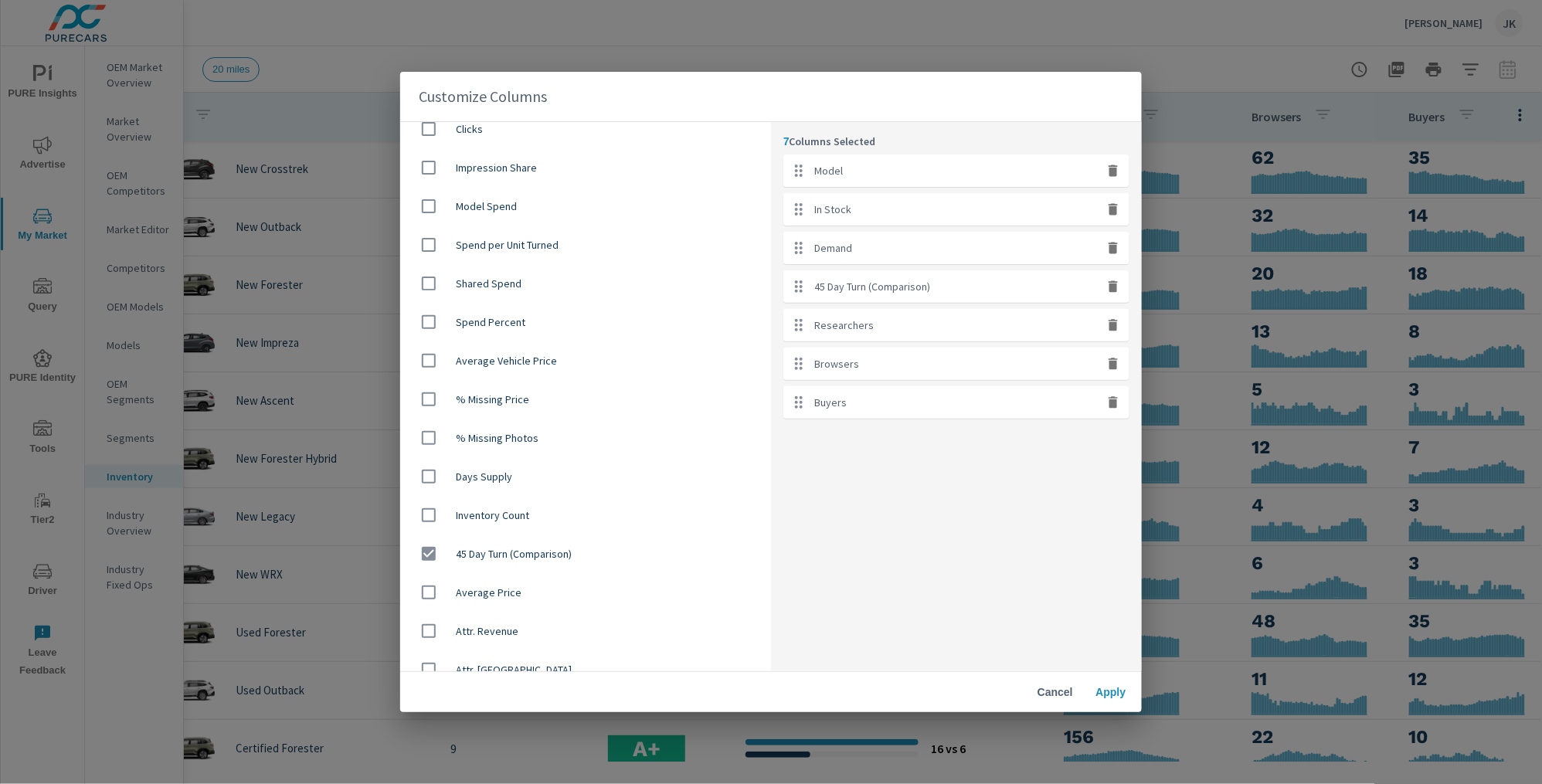
click at [433, 482] on input "checkbox" at bounding box center [428, 476] width 33 height 33
checkbox input "true"
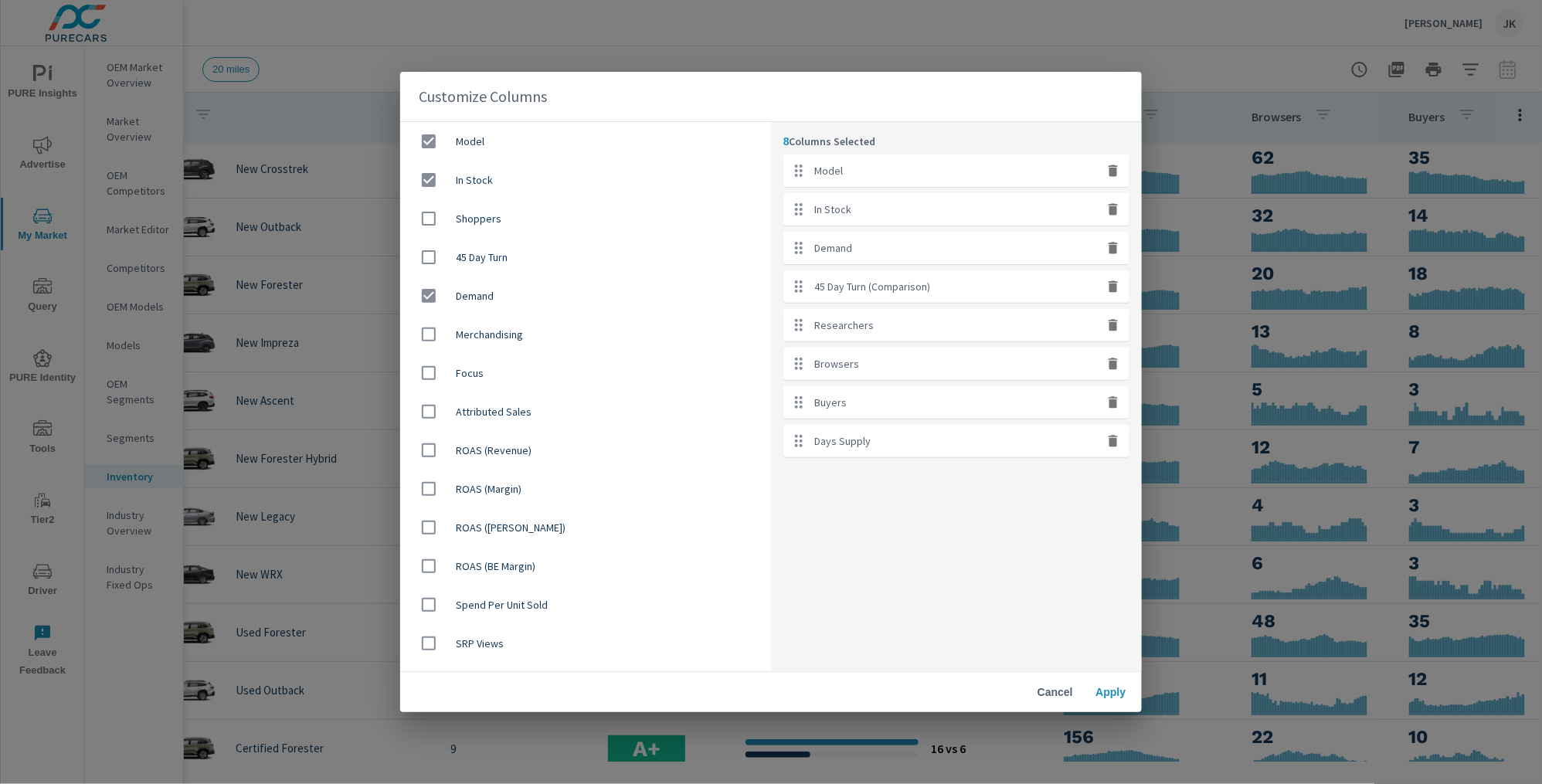
click at [1115, 696] on span "Apply" at bounding box center [1111, 692] width 37 height 14
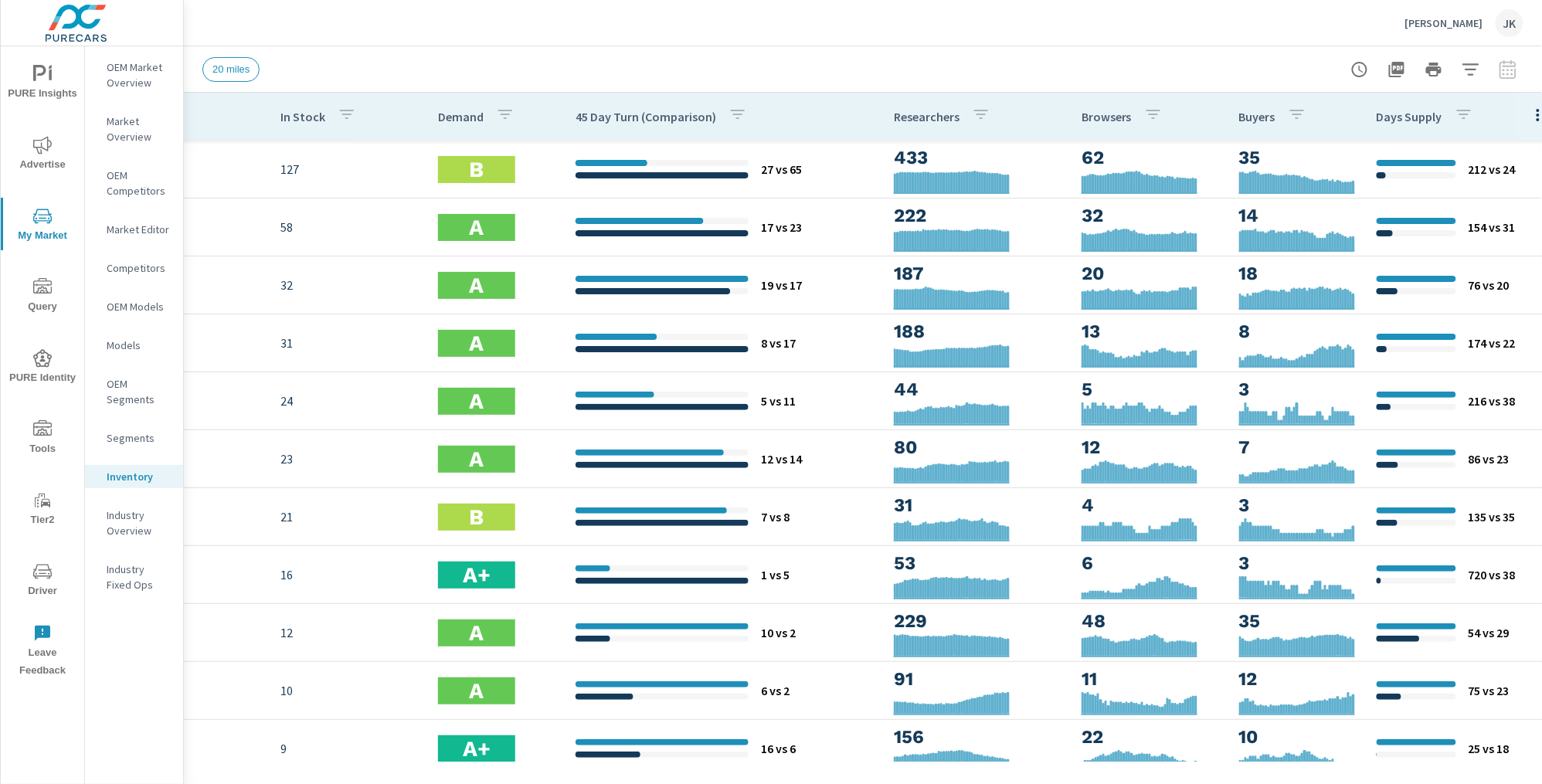
scroll to position [0, 240]
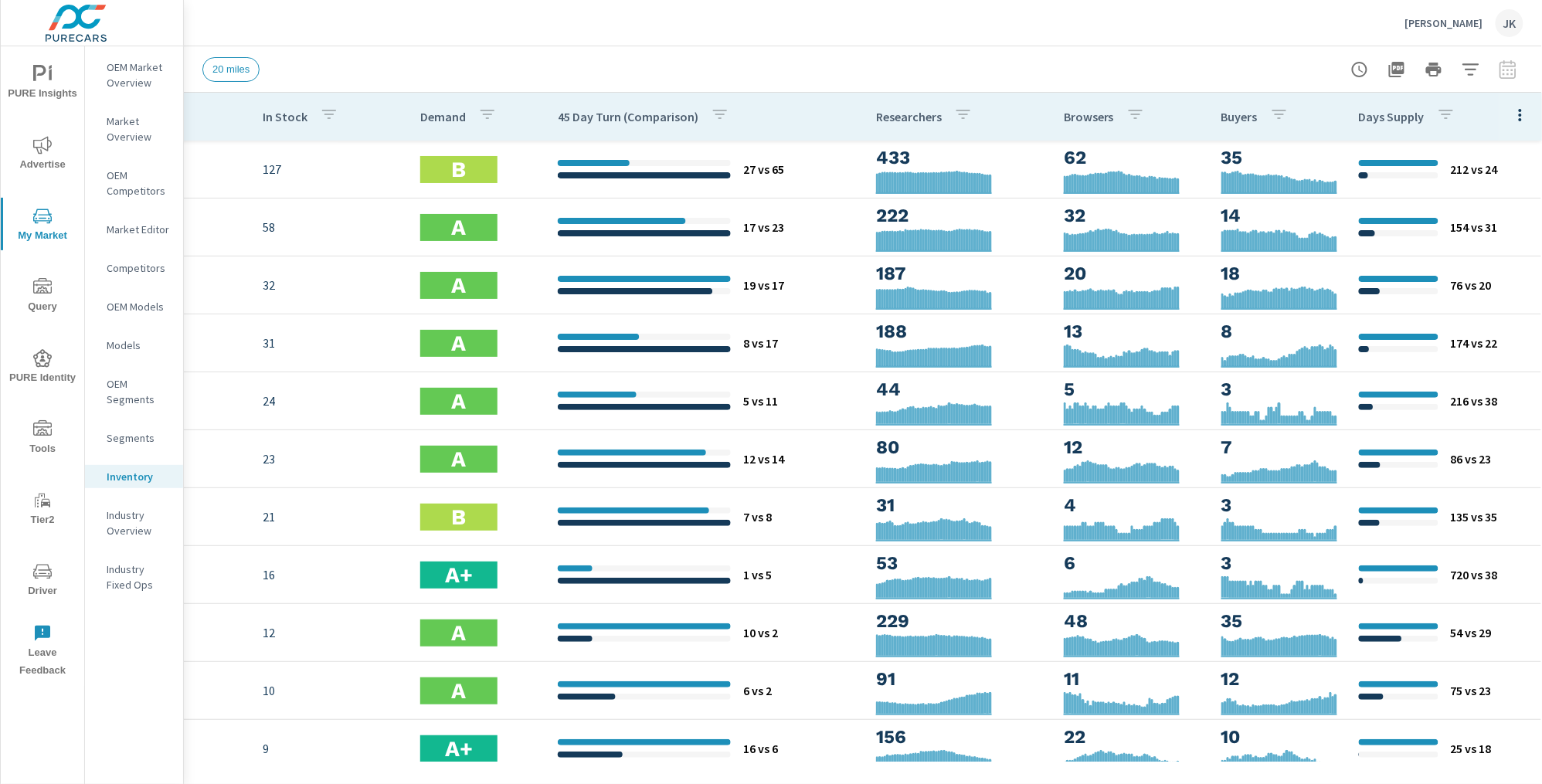
click at [1491, 113] on th "Days Supply" at bounding box center [1444, 117] width 195 height 48
click at [1512, 110] on icon "button" at bounding box center [1521, 115] width 18 height 18
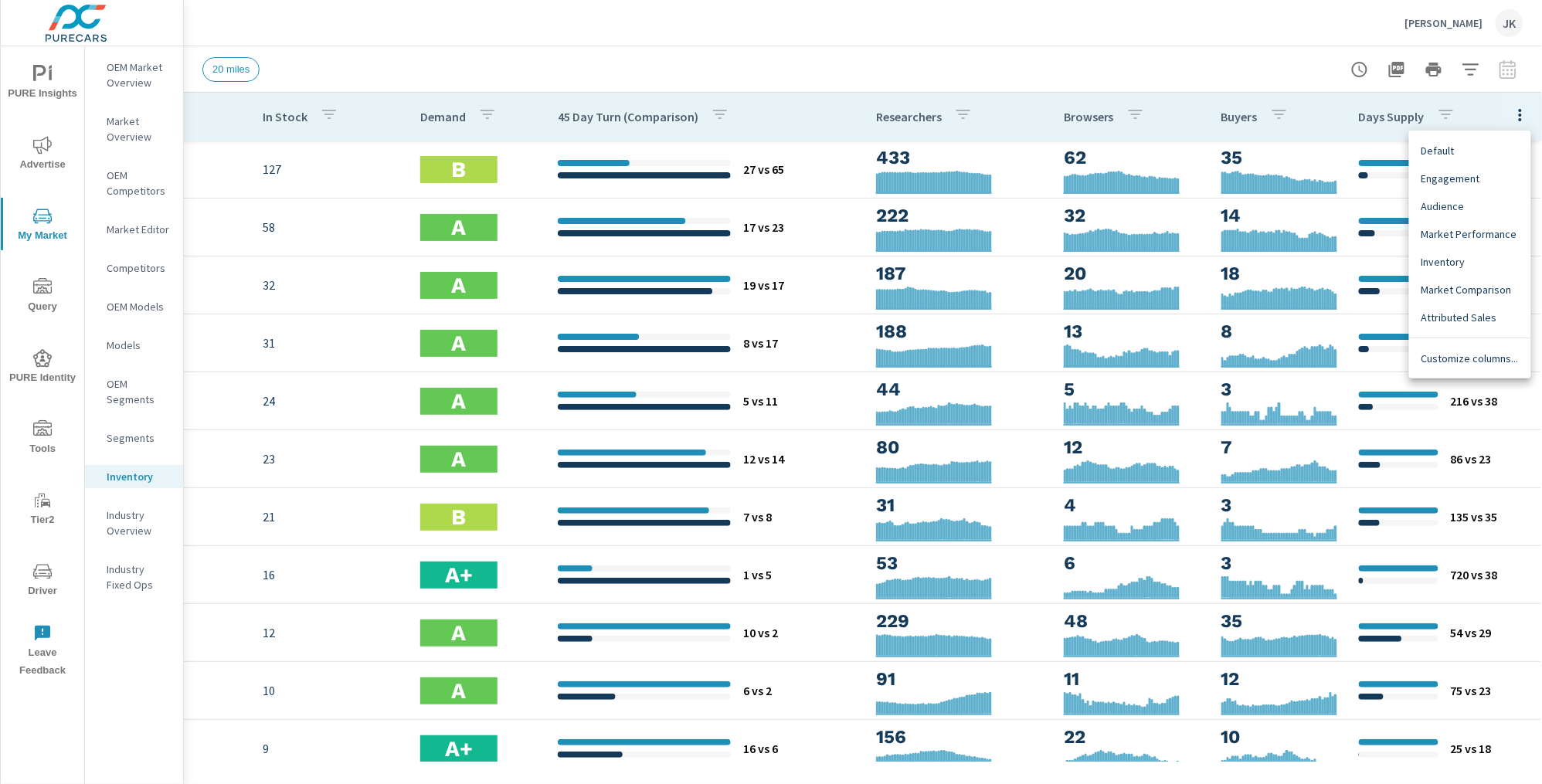
click at [1473, 364] on span "Customize columns..." at bounding box center [1471, 358] width 97 height 15
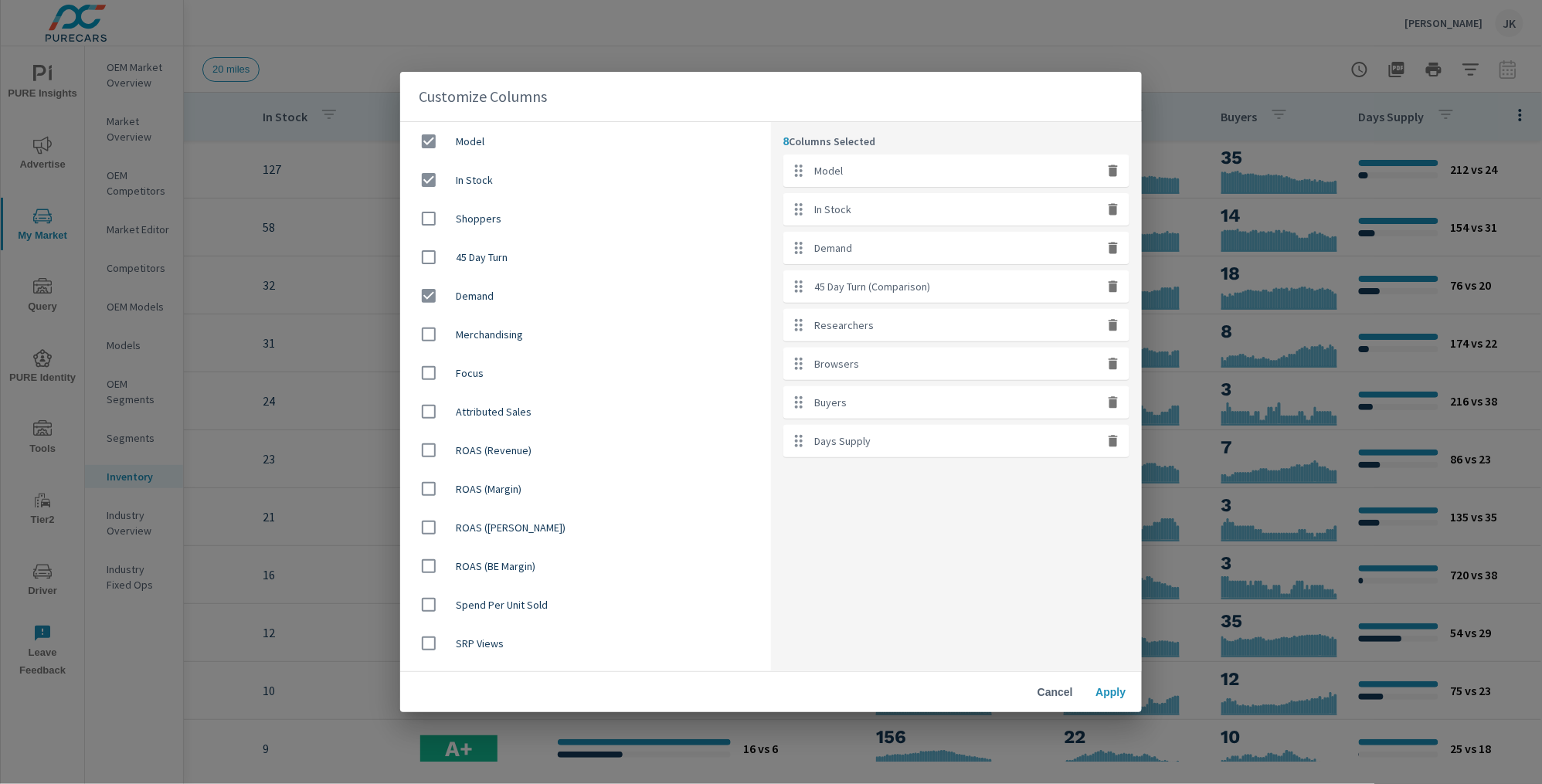
click at [1109, 449] on icon "button" at bounding box center [1114, 441] width 15 height 15
checkbox input "false"
click at [1107, 688] on span "Apply" at bounding box center [1111, 692] width 37 height 14
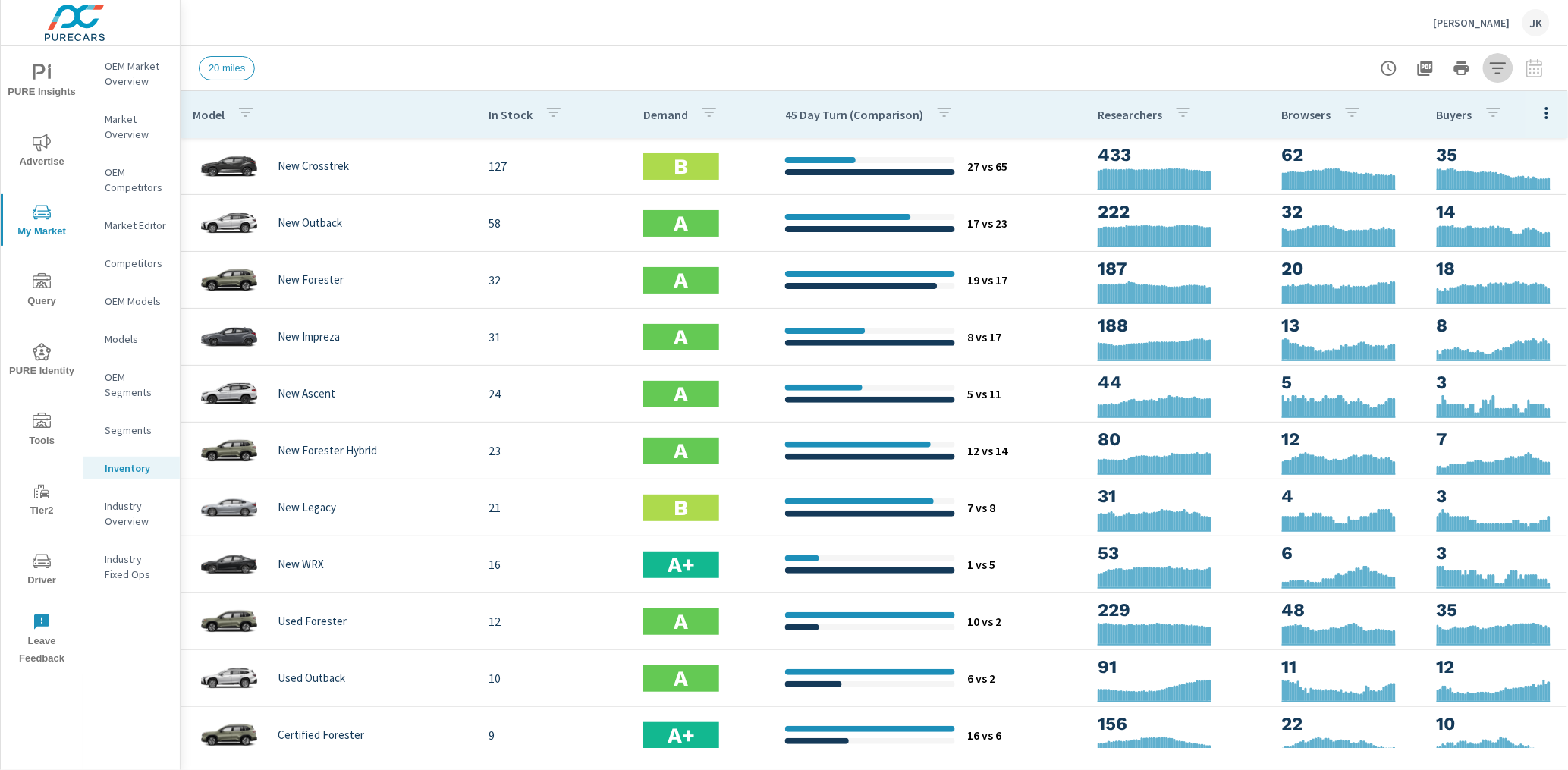
click at [1499, 71] on icon "button" at bounding box center [1498, 68] width 18 height 18
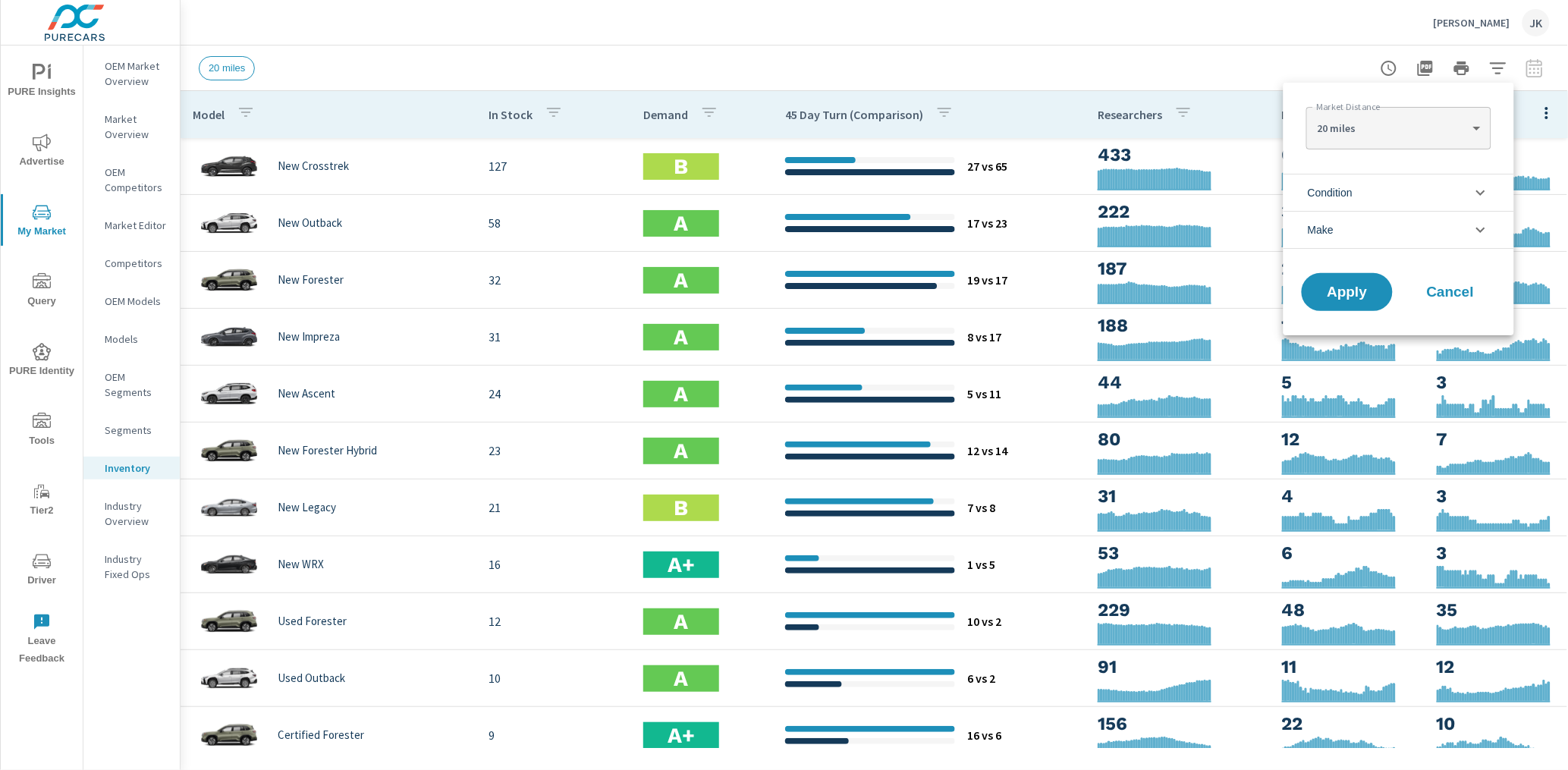
click at [1444, 121] on body "PURE Insights Advertise My Market Query PURE Identity Tools Tier2 Driver Leave …" at bounding box center [784, 385] width 1568 height 770
click at [1375, 30] on div at bounding box center [784, 385] width 1568 height 770
click at [1371, 199] on li "Condition" at bounding box center [1398, 192] width 230 height 37
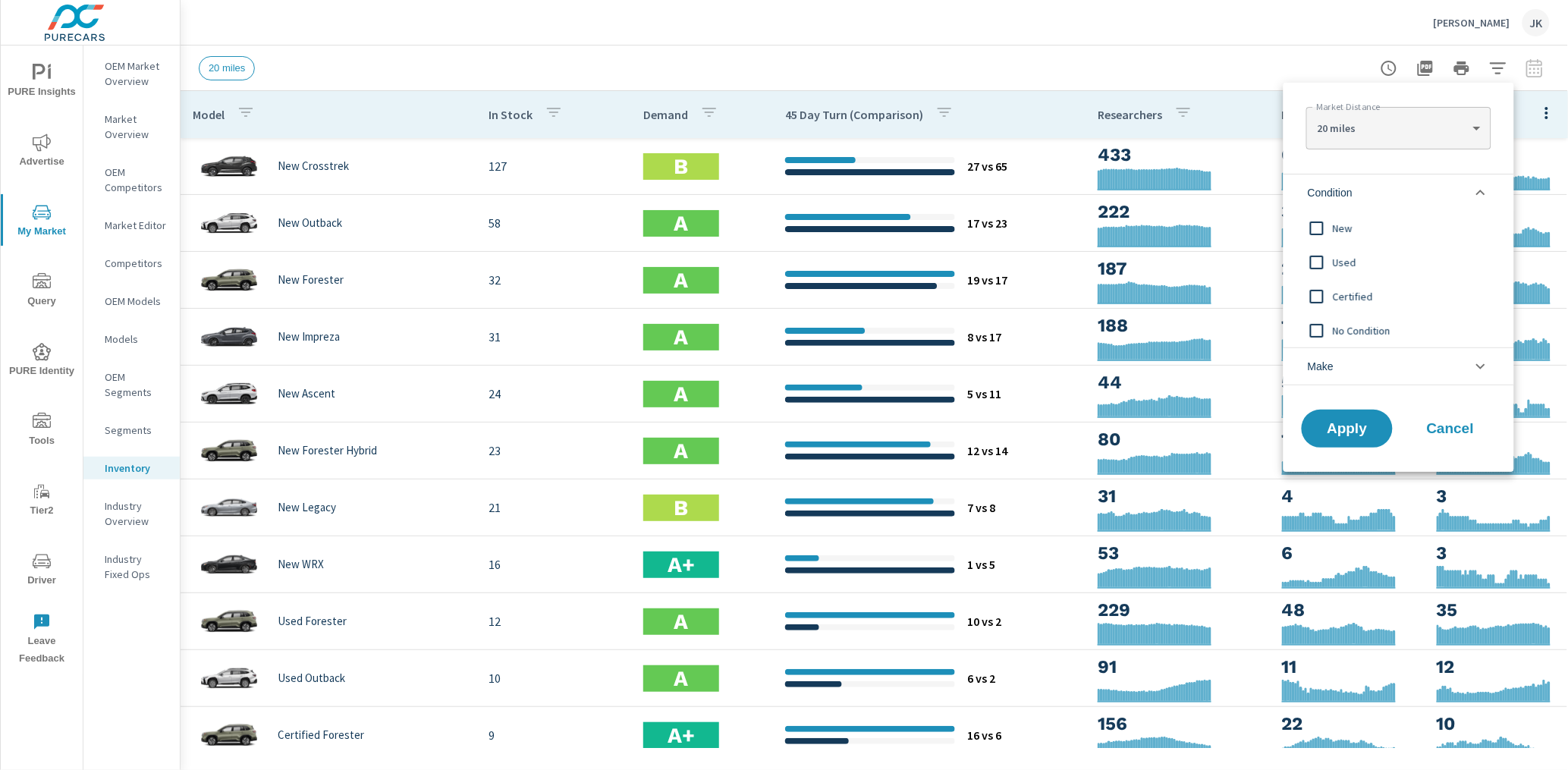
click at [1323, 224] on input "filter options" at bounding box center [1316, 228] width 32 height 32
click at [1345, 446] on button "Apply" at bounding box center [1347, 429] width 94 height 40
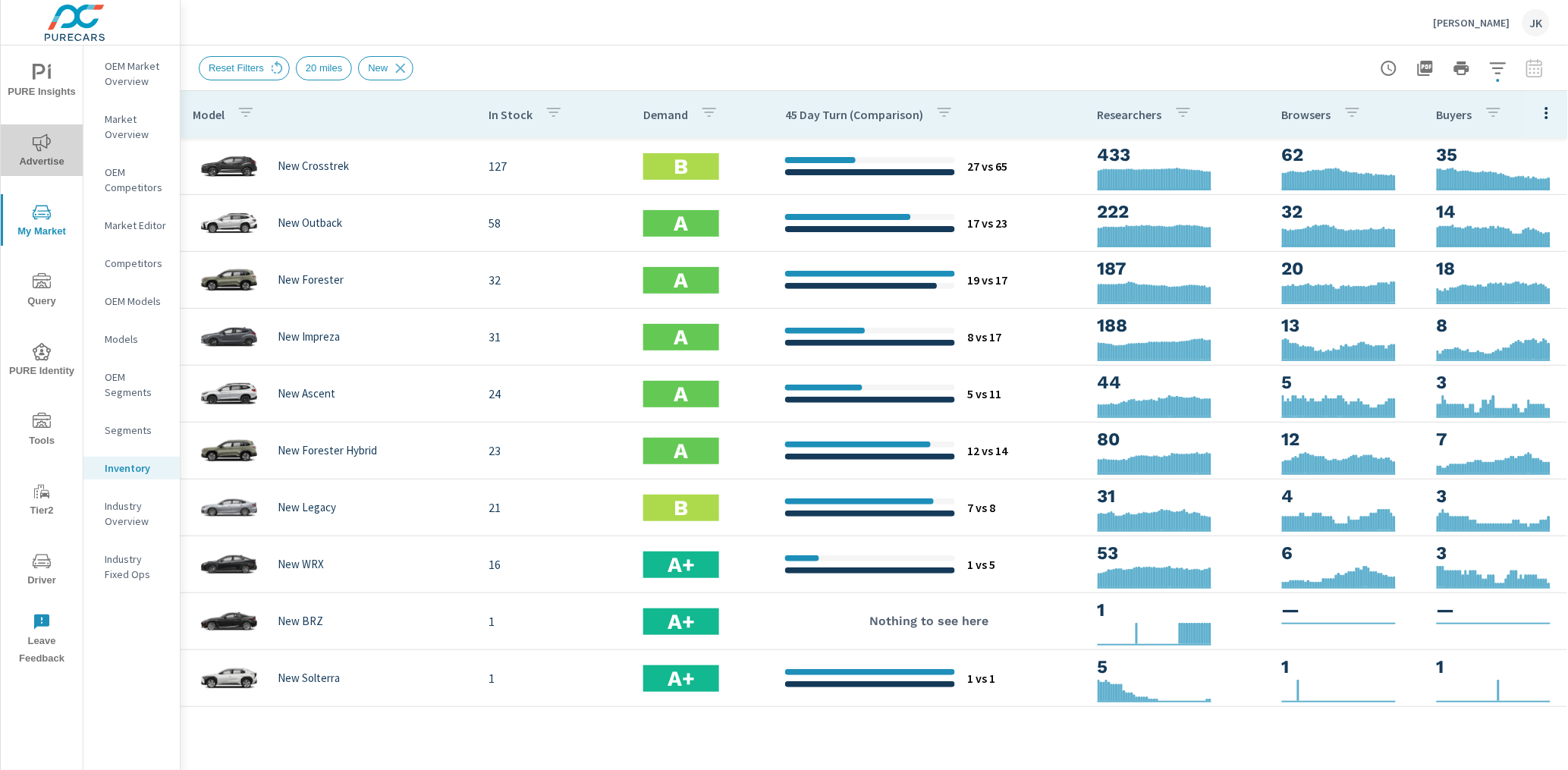
click at [35, 156] on span "Advertise" at bounding box center [41, 152] width 72 height 37
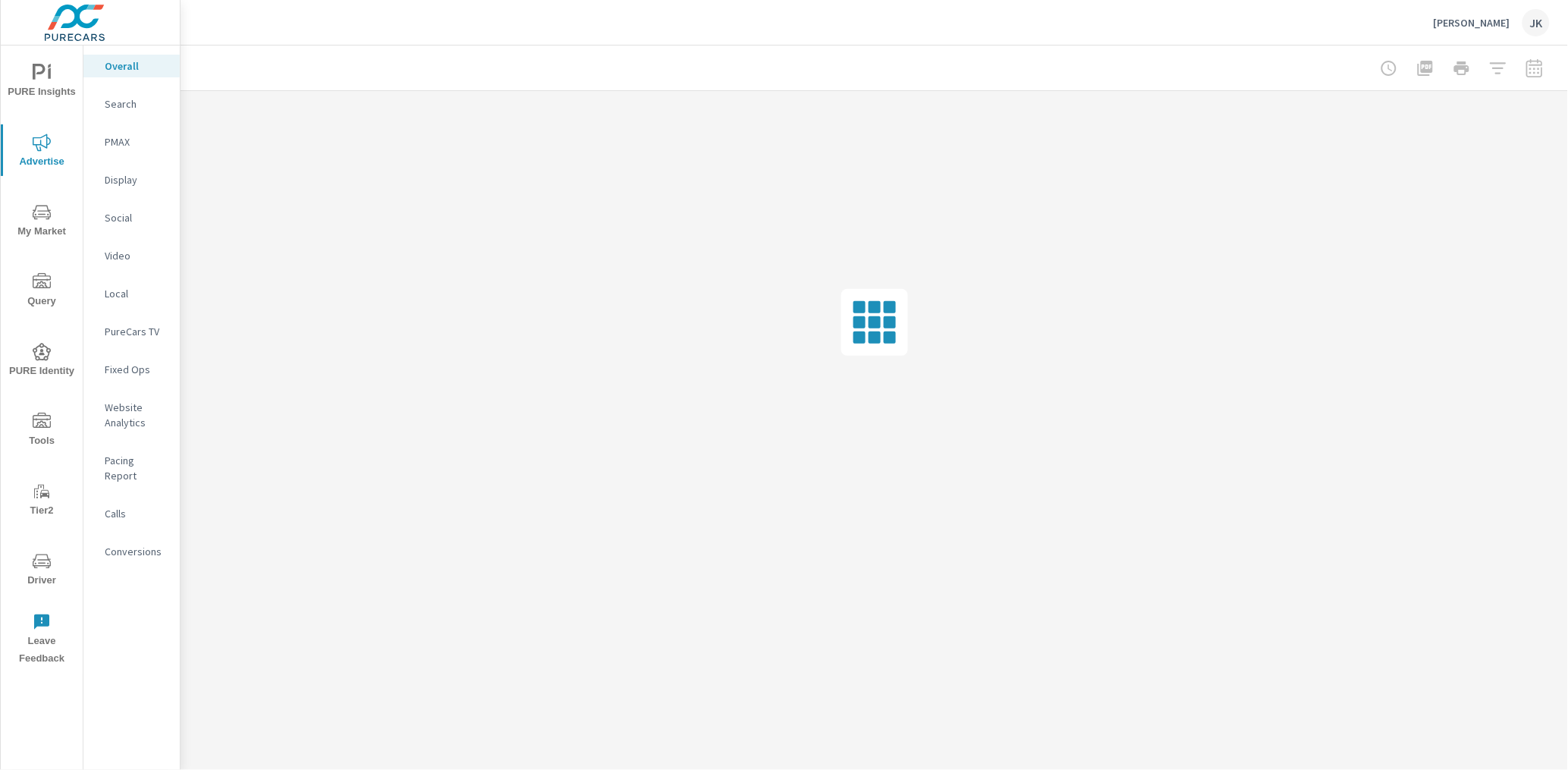
click at [127, 187] on div "Display" at bounding box center [131, 180] width 96 height 23
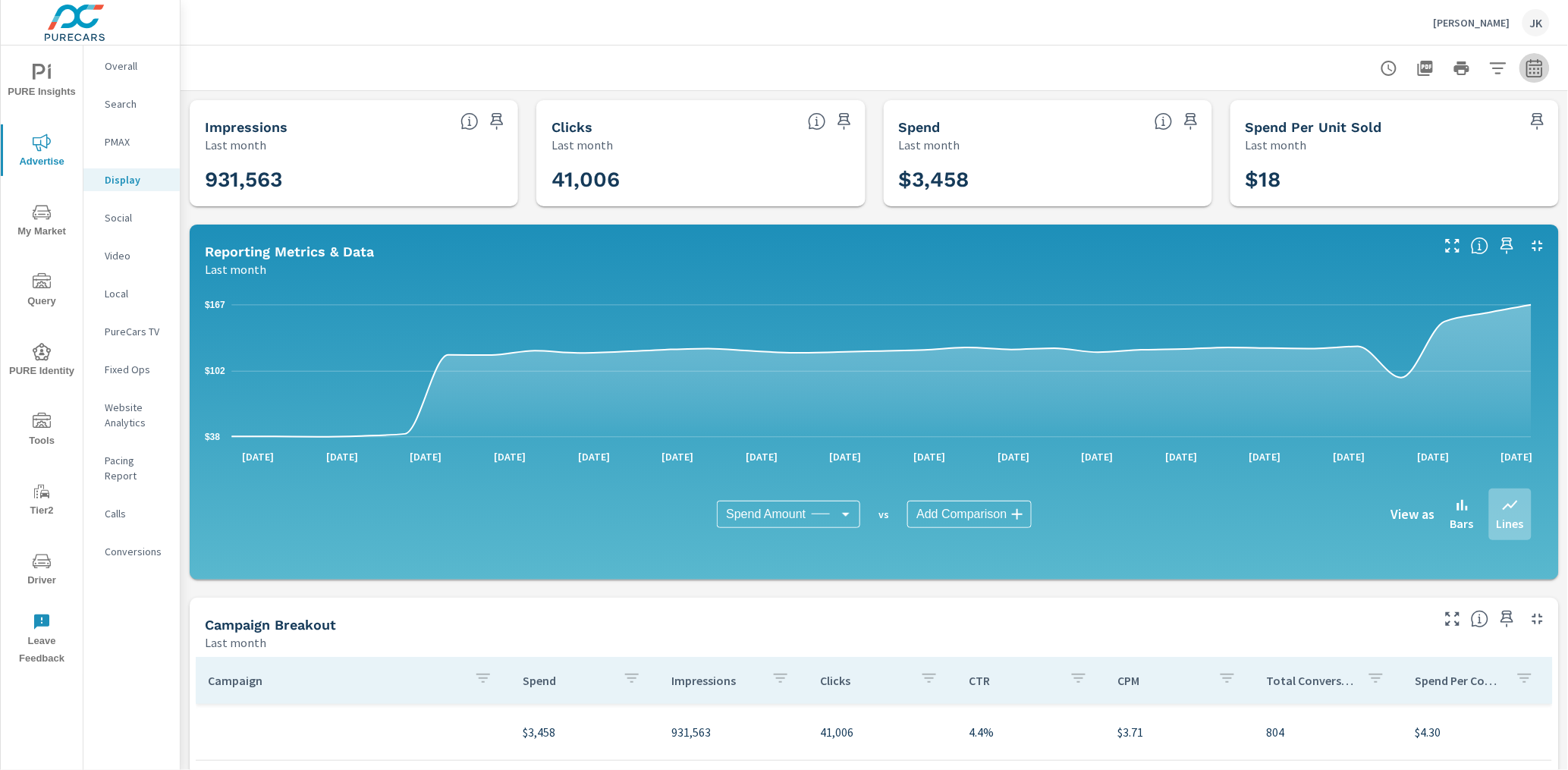
click at [1514, 65] on icon "button" at bounding box center [1534, 68] width 18 height 18
select select "Last month"
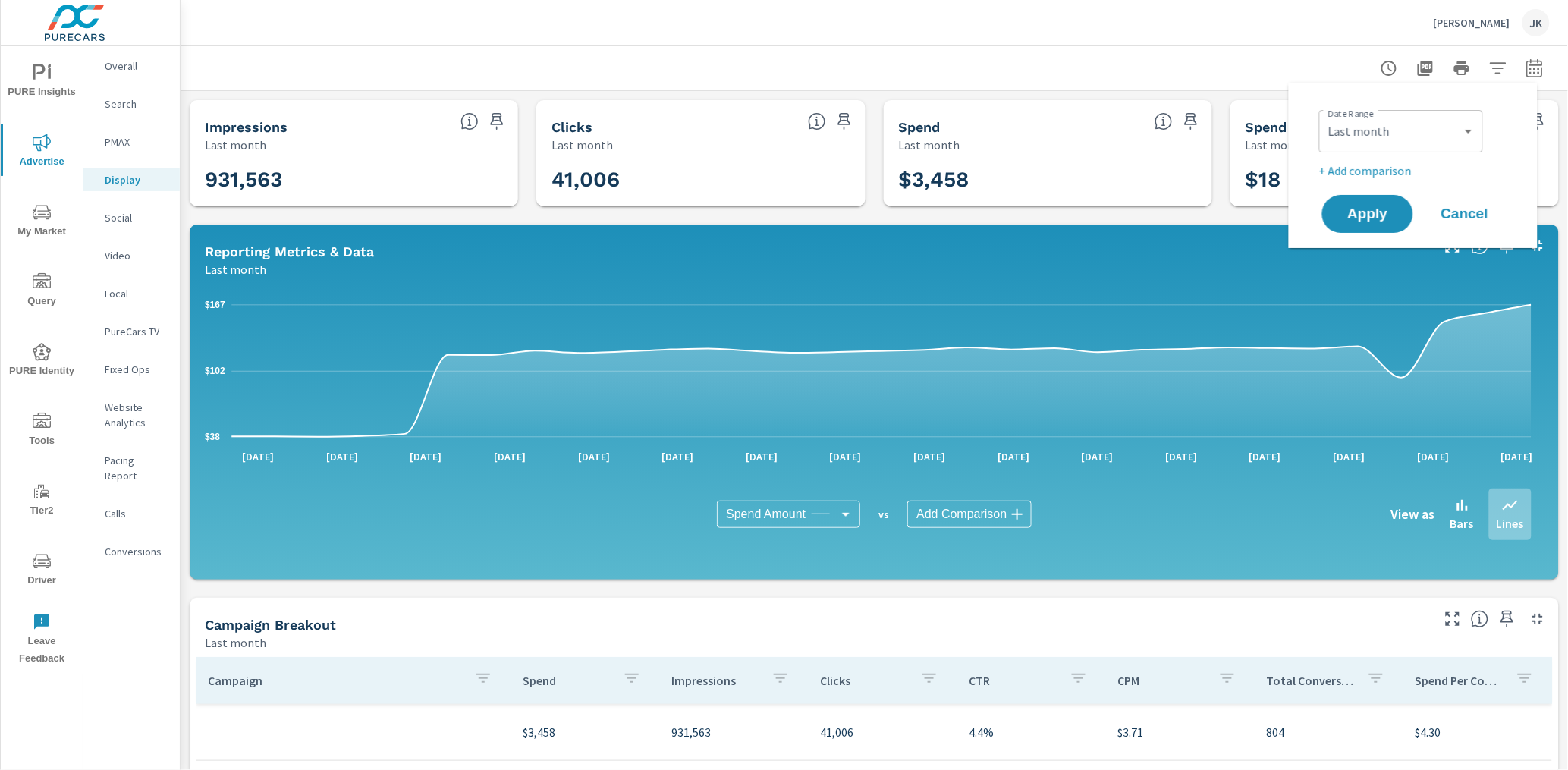
click at [1388, 171] on p "+ Add comparison" at bounding box center [1417, 170] width 194 height 18
select select "Previous period"
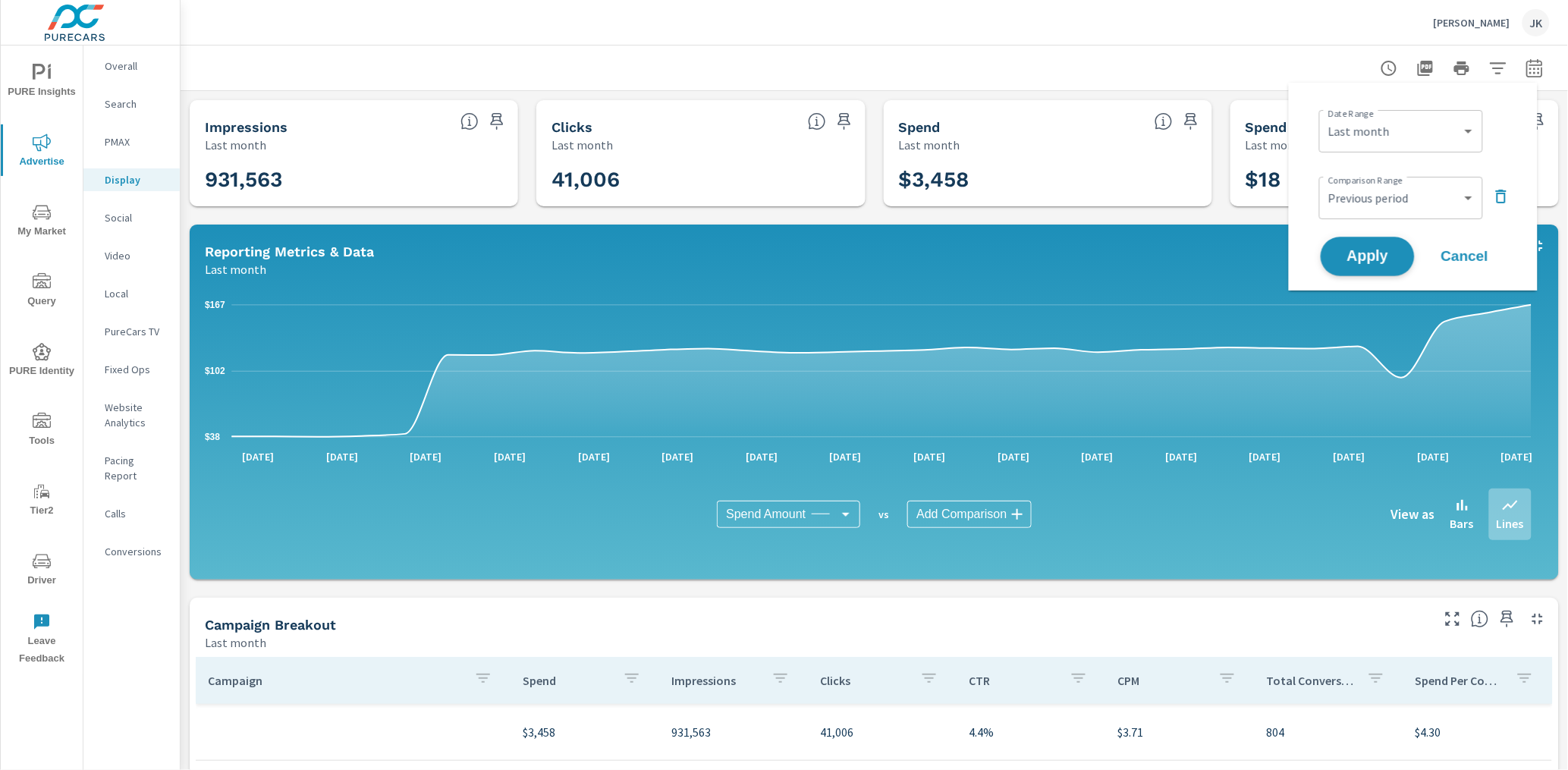
click at [1362, 252] on span "Apply" at bounding box center [1368, 257] width 63 height 15
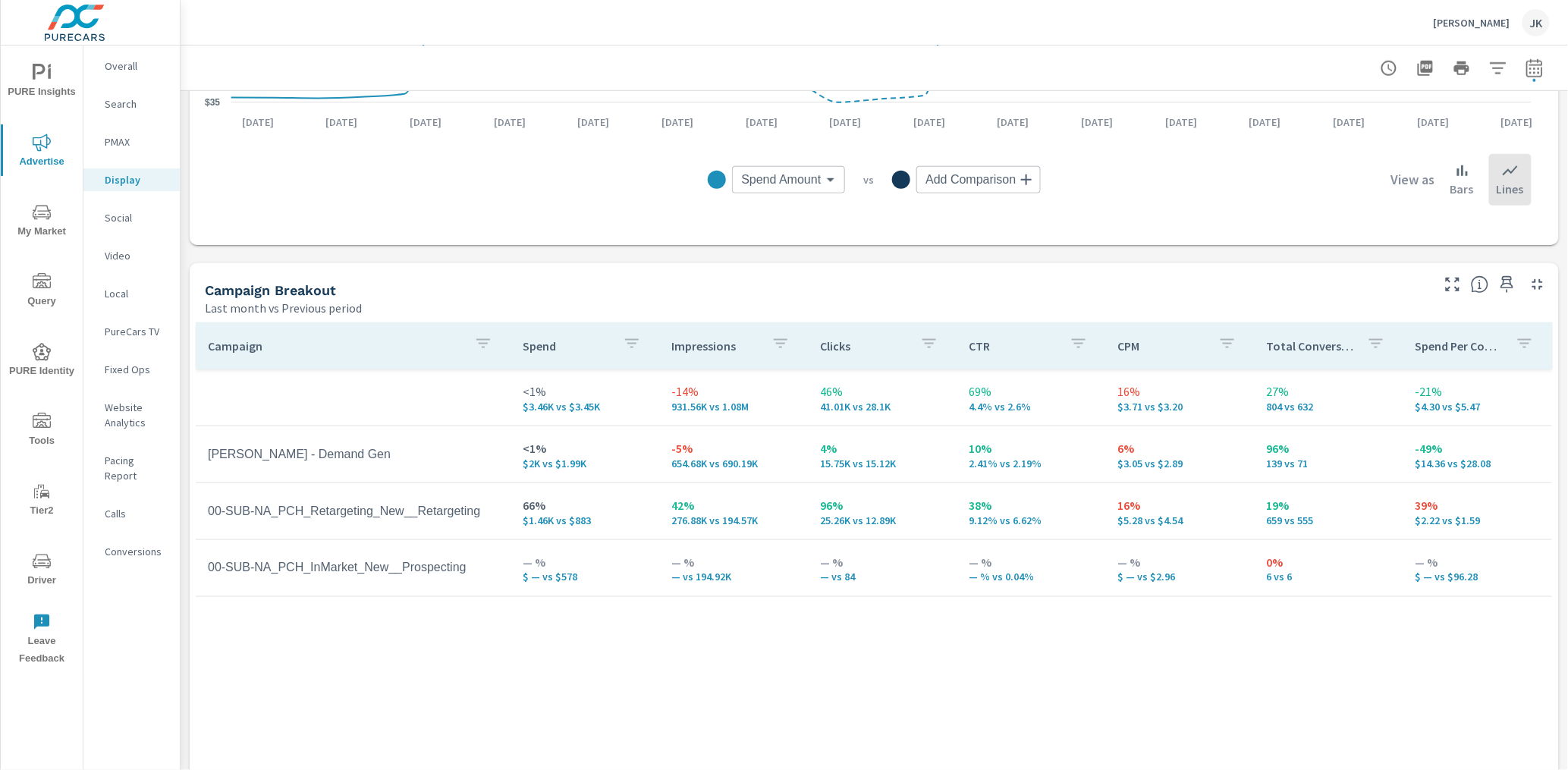
scroll to position [490, 0]
click at [114, 254] on p "Video" at bounding box center [136, 255] width 63 height 15
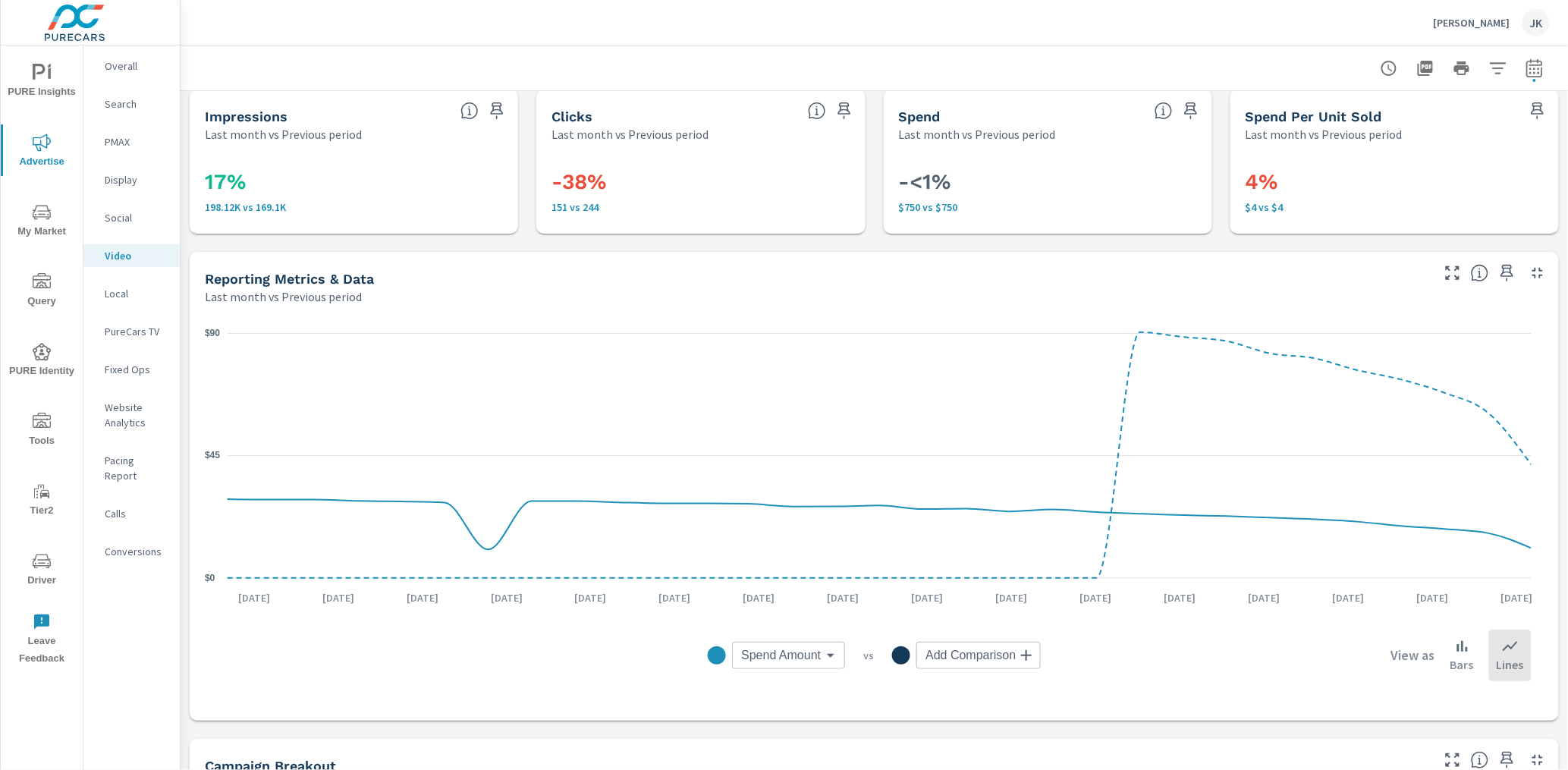
scroll to position [293, 0]
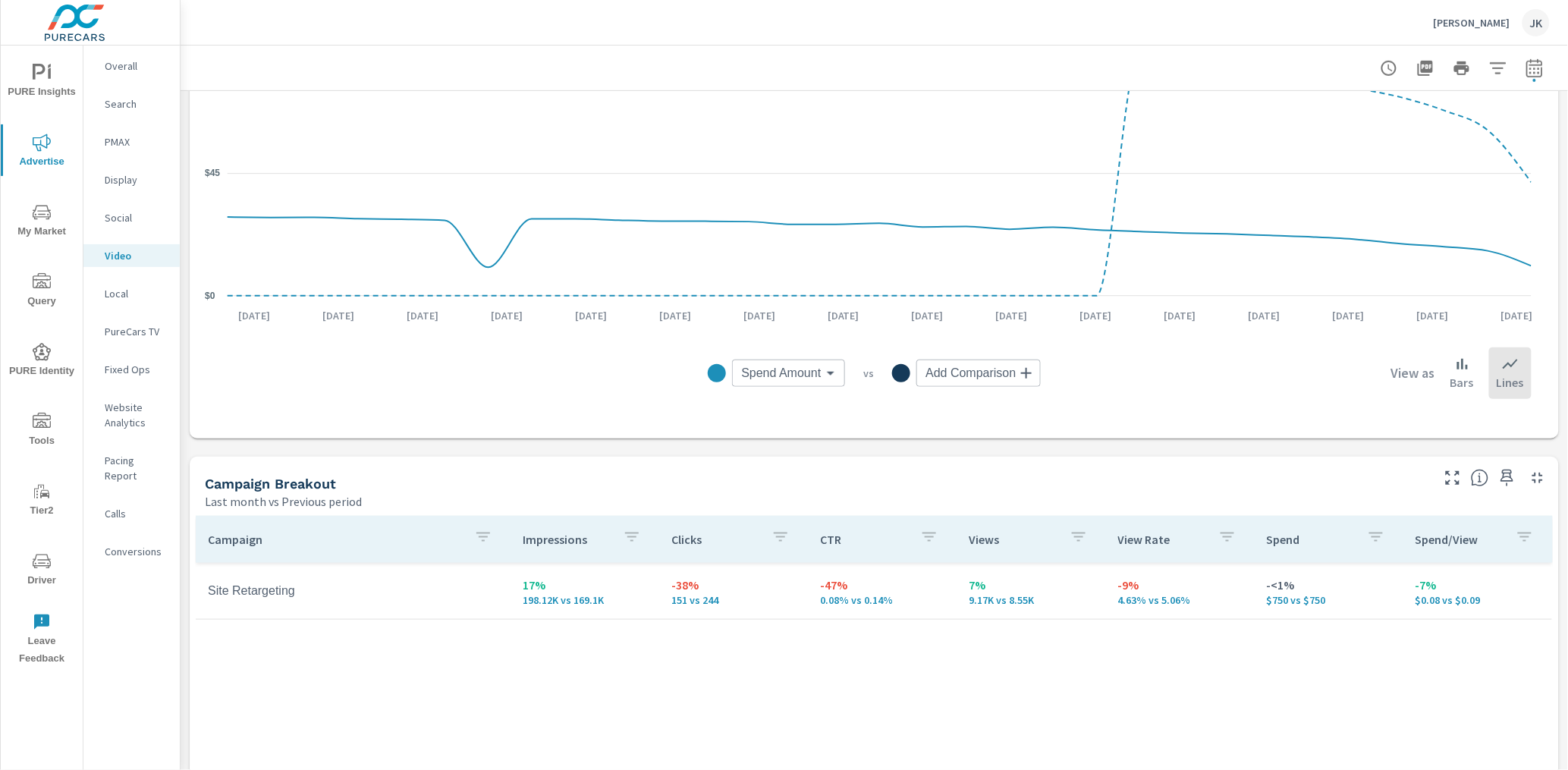
click at [1496, 71] on button "button" at bounding box center [1498, 68] width 30 height 30
click at [1514, 65] on div at bounding box center [784, 385] width 1568 height 770
click at [1514, 68] on div "Category General Channel Video Publisher Google Video Apply Cancel" at bounding box center [784, 385] width 1568 height 770
click at [1514, 71] on icon "button" at bounding box center [1534, 68] width 18 height 18
select select "Last month"
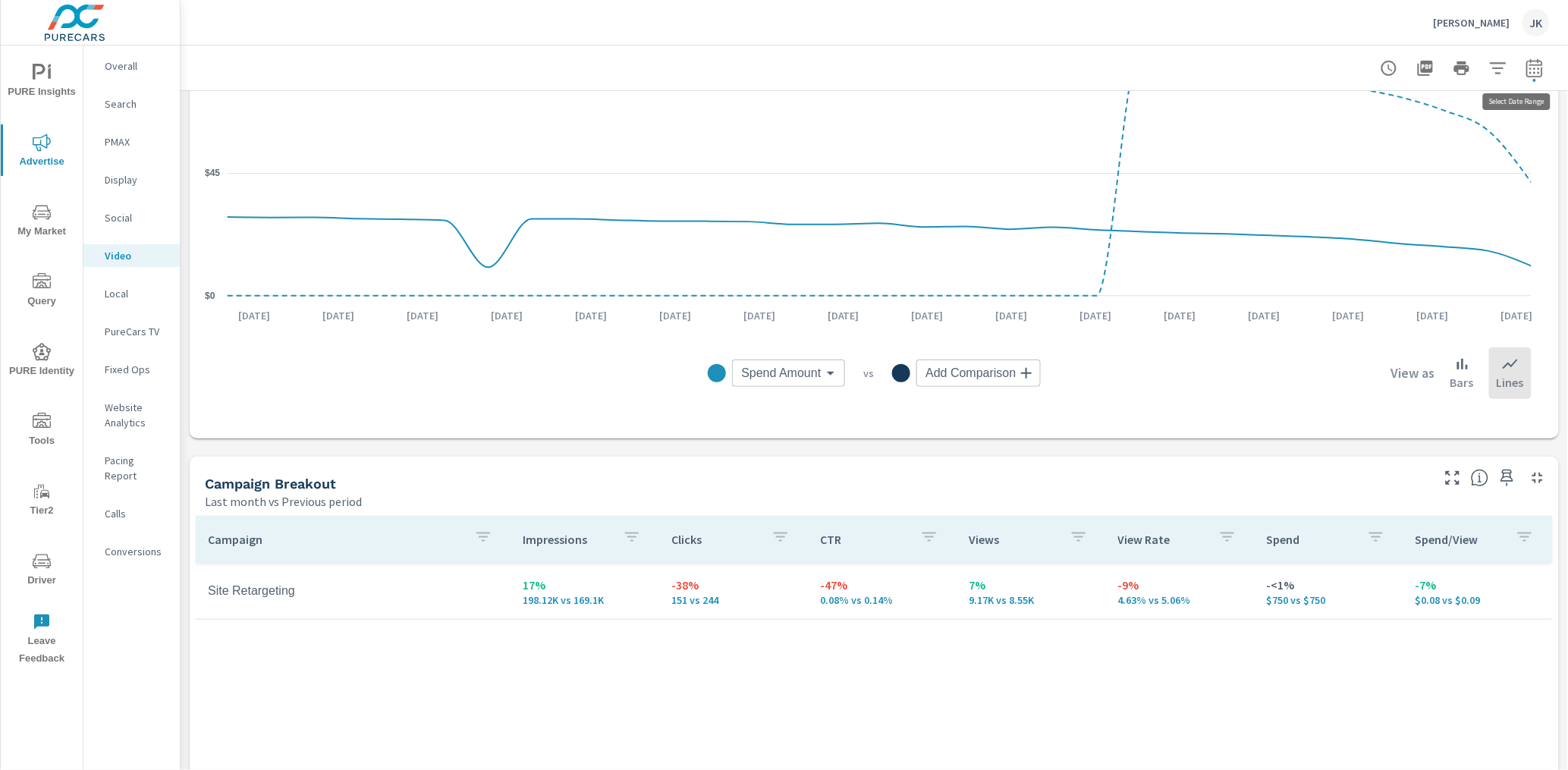
select select "Previous period"
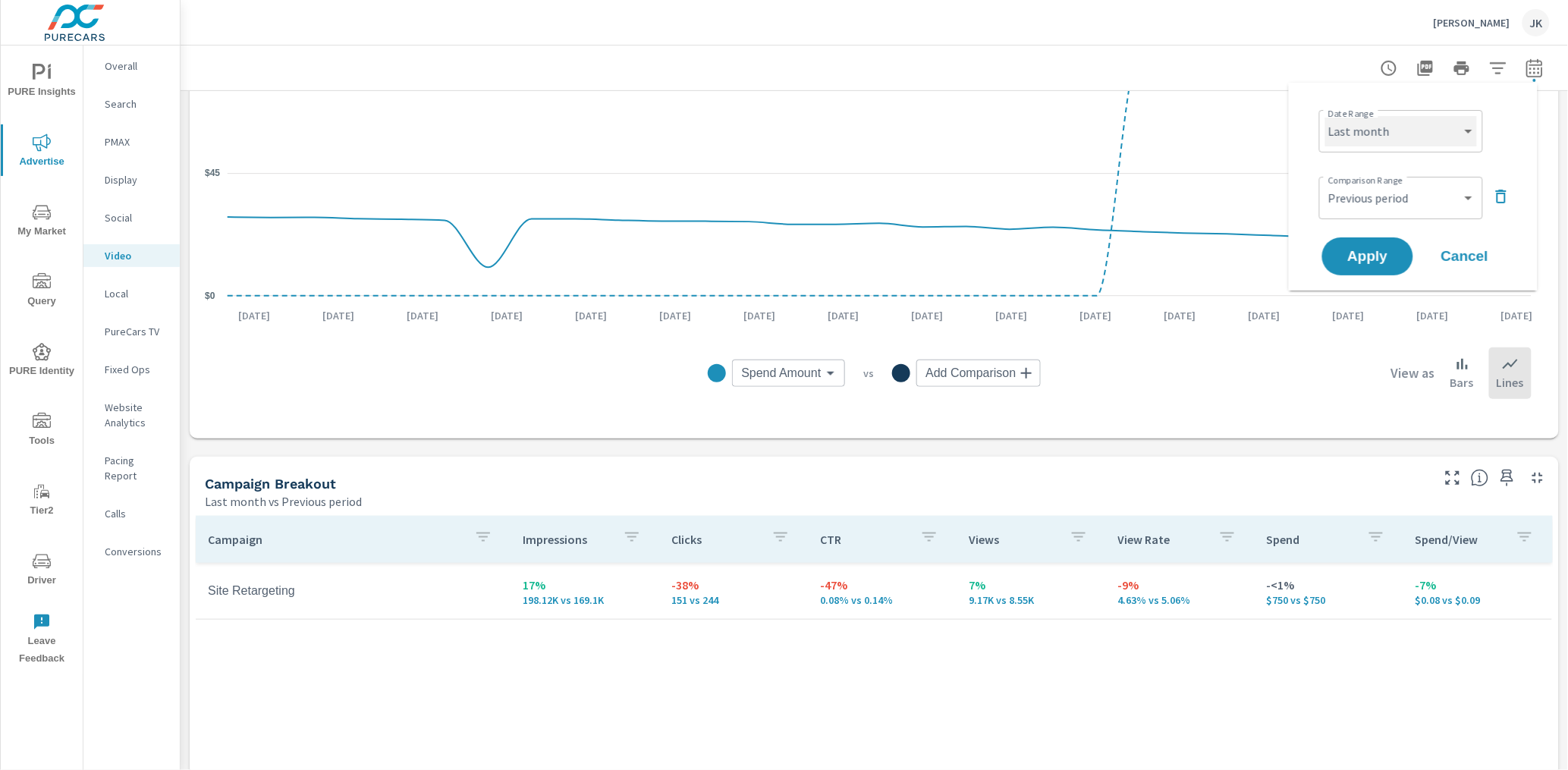
click at [1464, 124] on select "Custom [DATE] Last week Last 7 days Last 14 days Last 30 days Last 45 days Last…" at bounding box center [1401, 131] width 151 height 30
click at [1325, 116] on select "Custom [DATE] Last week Last 7 days Last 14 days Last 30 days Last 45 days Last…" at bounding box center [1401, 131] width 151 height 30
select select "Last 30 days"
click at [1364, 250] on span "Apply" at bounding box center [1368, 257] width 63 height 15
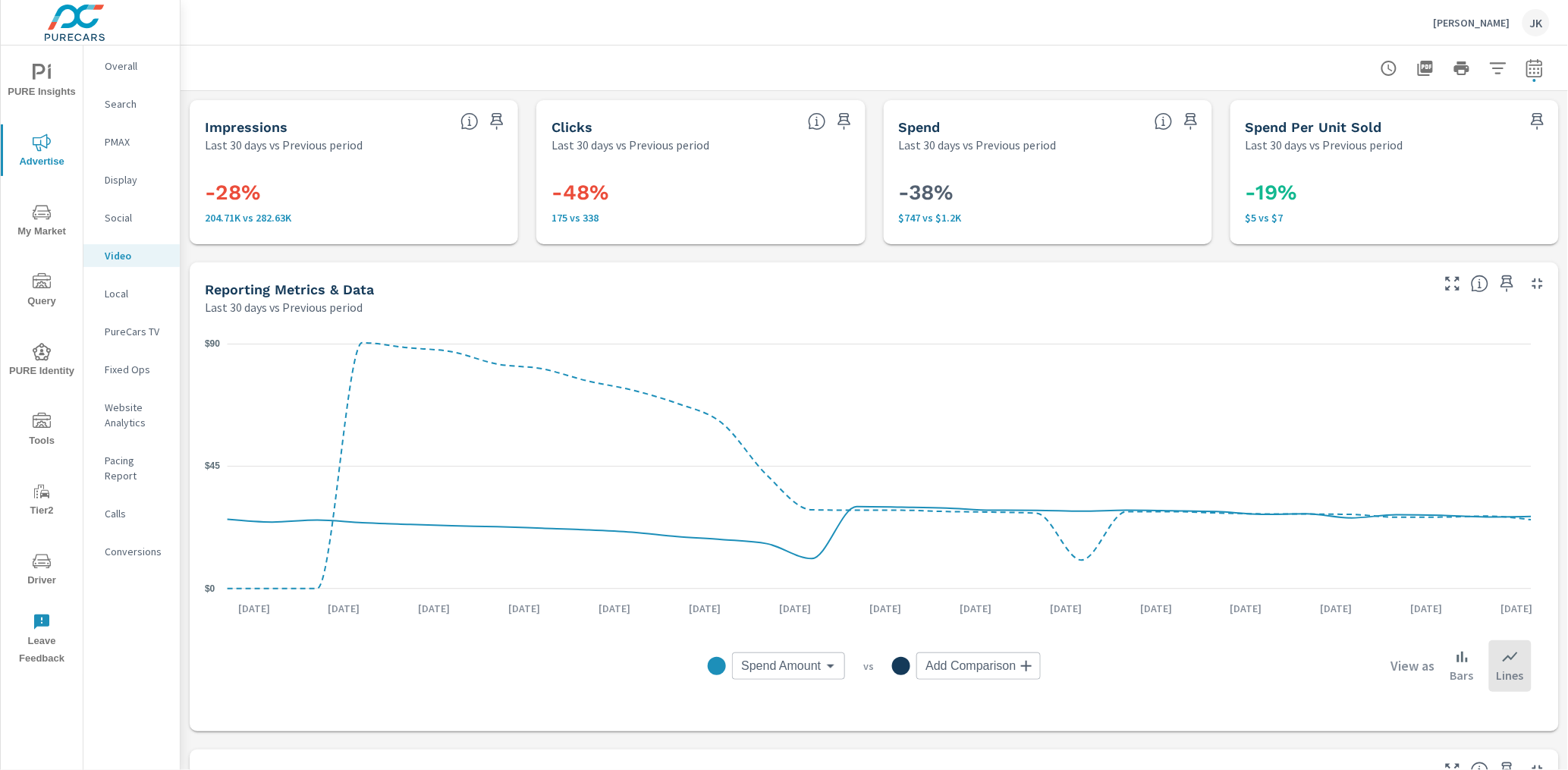
click at [122, 190] on div "Display" at bounding box center [131, 180] width 96 height 23
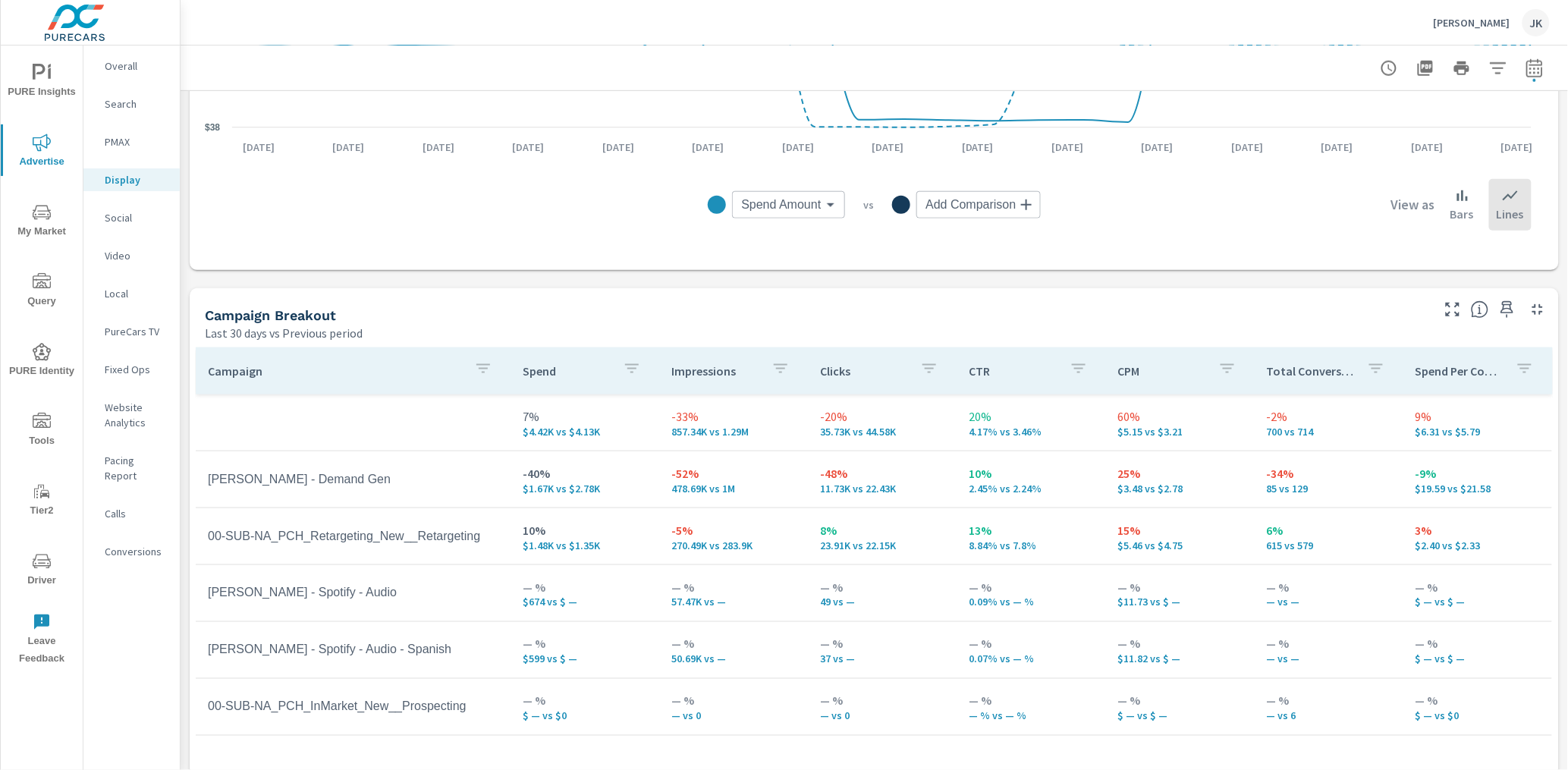
scroll to position [507, 0]
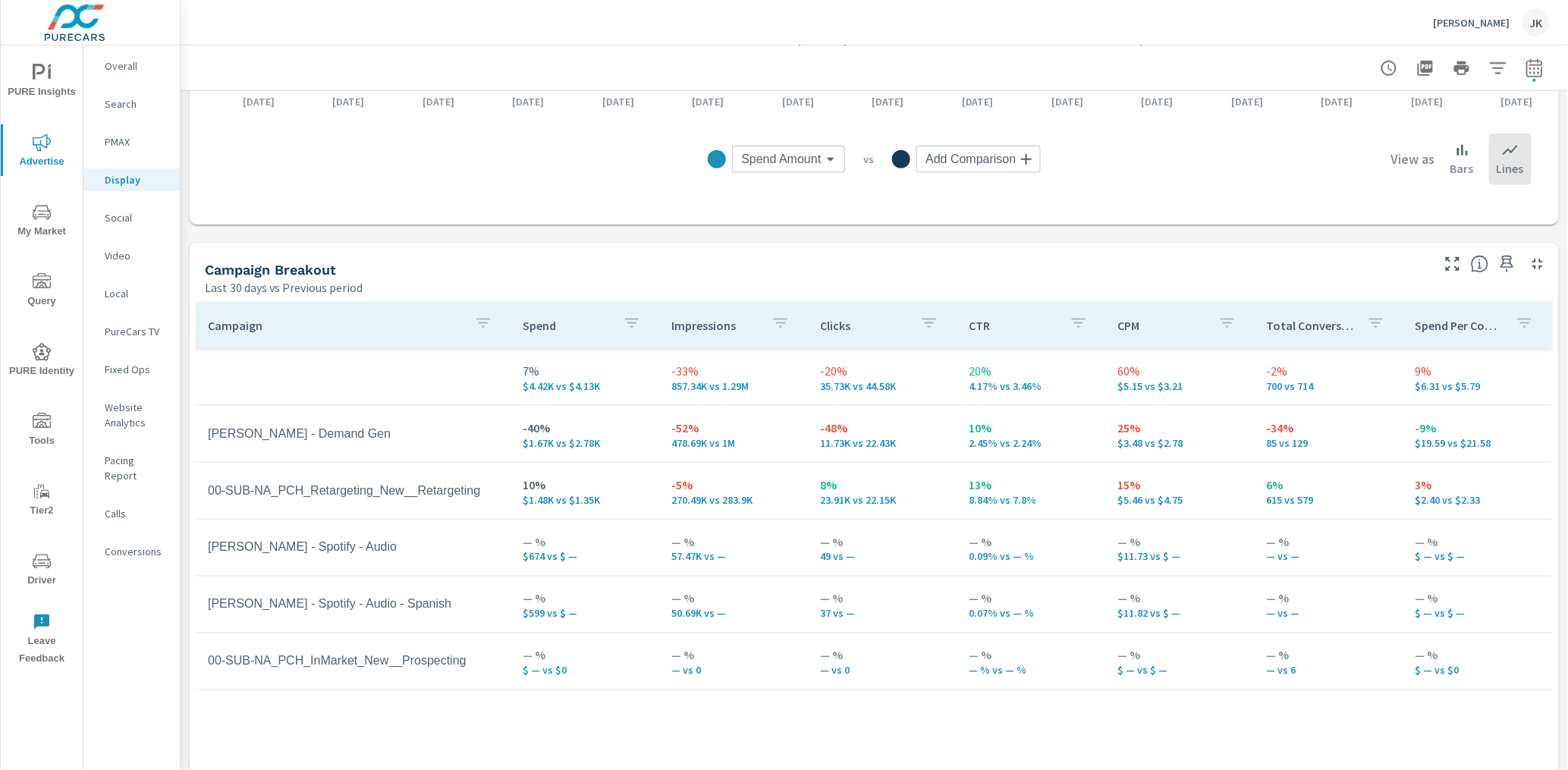
click at [126, 217] on p "Social" at bounding box center [136, 217] width 63 height 15
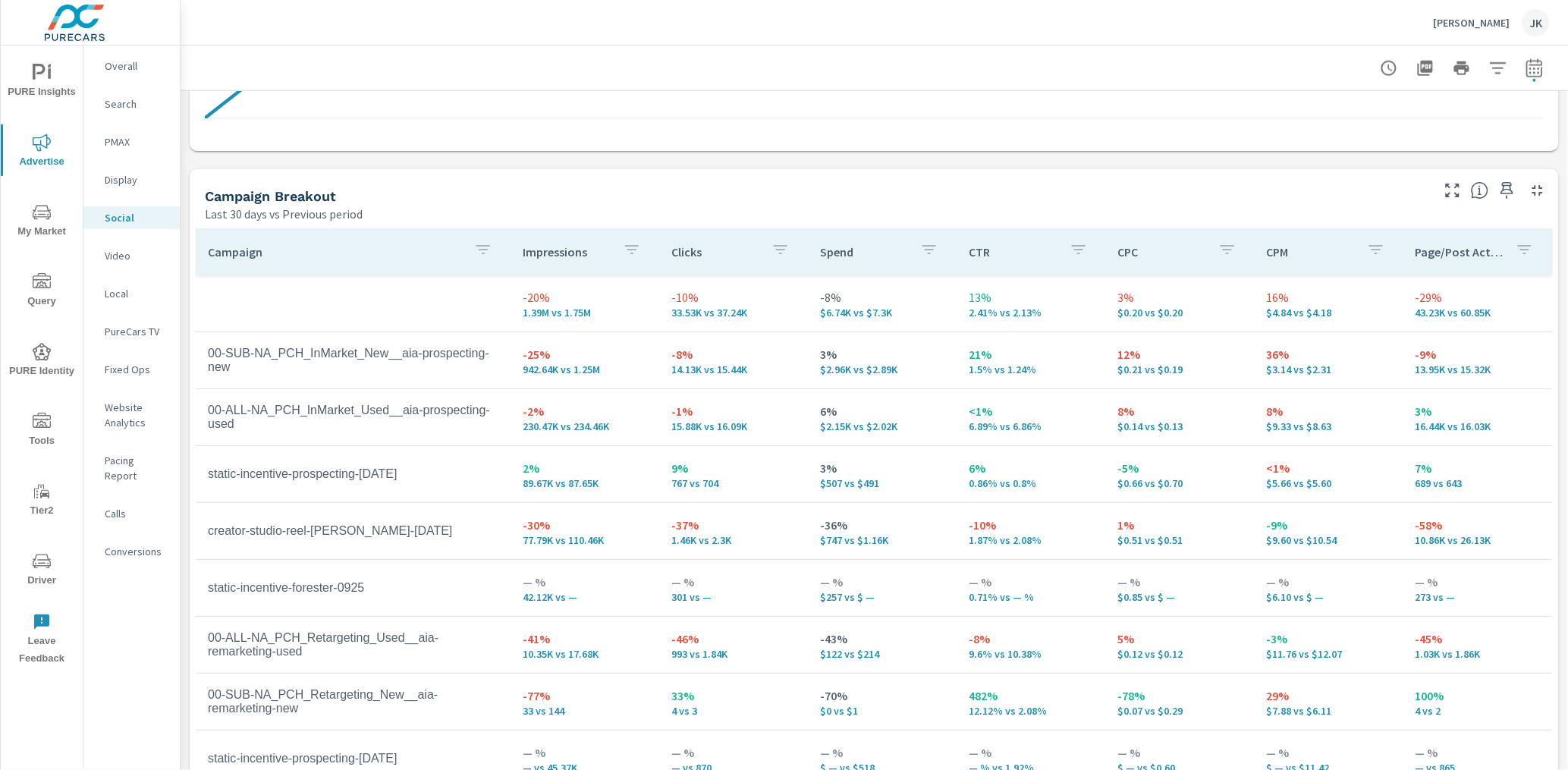
scroll to position [619, 0]
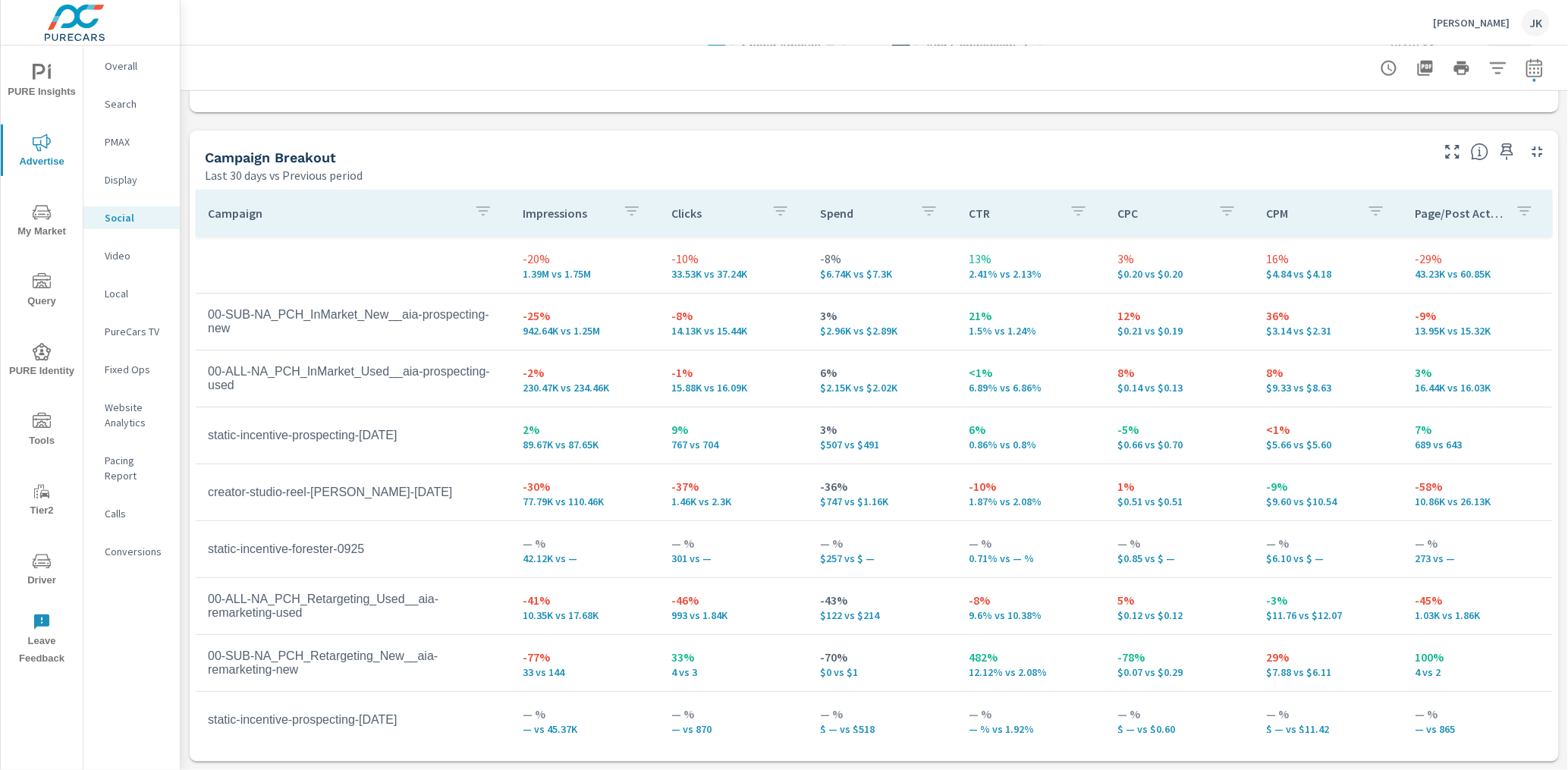
click at [126, 253] on p "Video" at bounding box center [136, 255] width 63 height 15
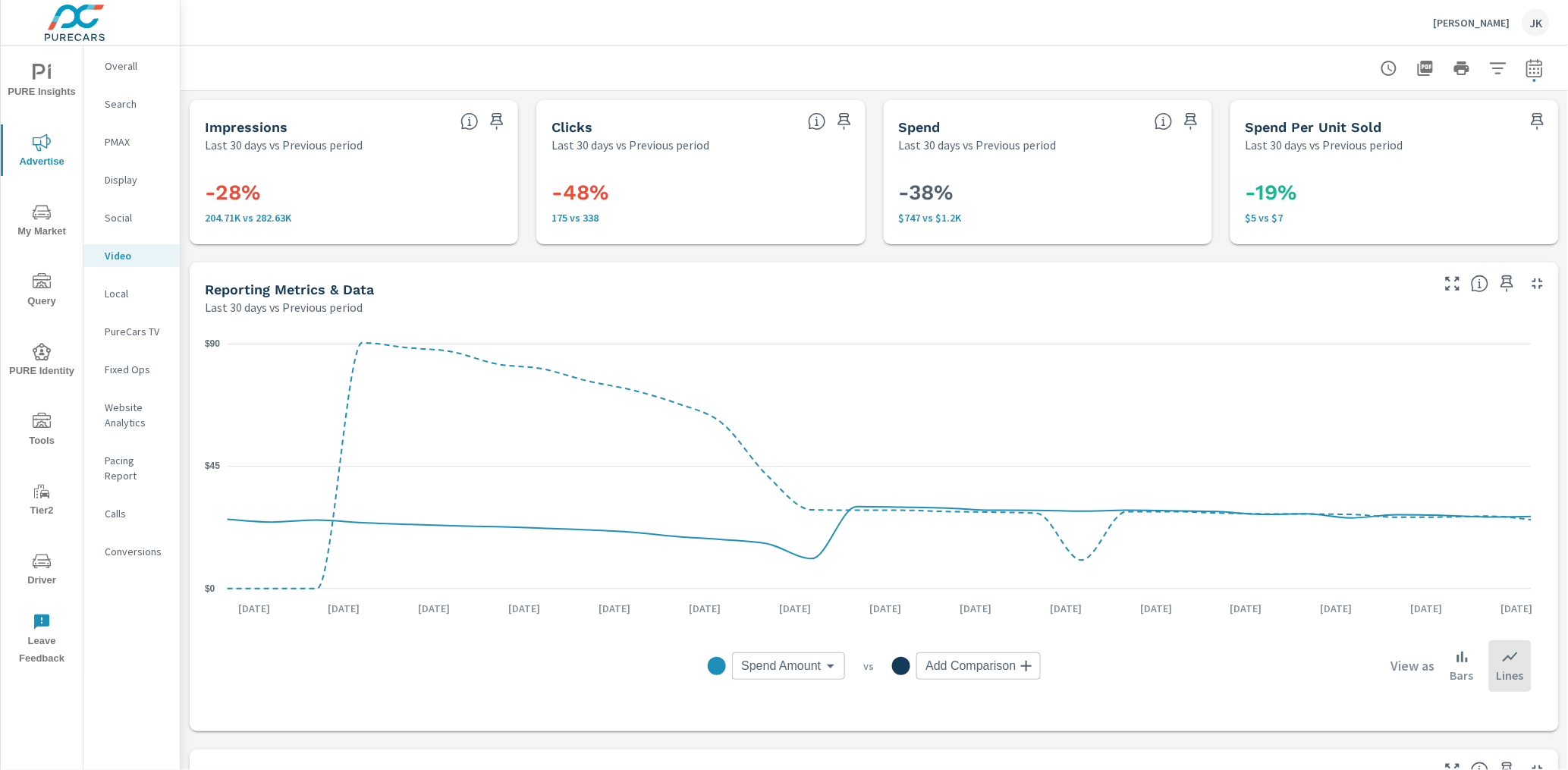
drag, startPoint x: 168, startPoint y: 612, endPoint x: 180, endPoint y: 608, distance: 12.6
click at [169, 612] on div "Overall Search PMAX Display Social Video Local PureCars TV Fixed Ops Website An…" at bounding box center [131, 408] width 96 height 725
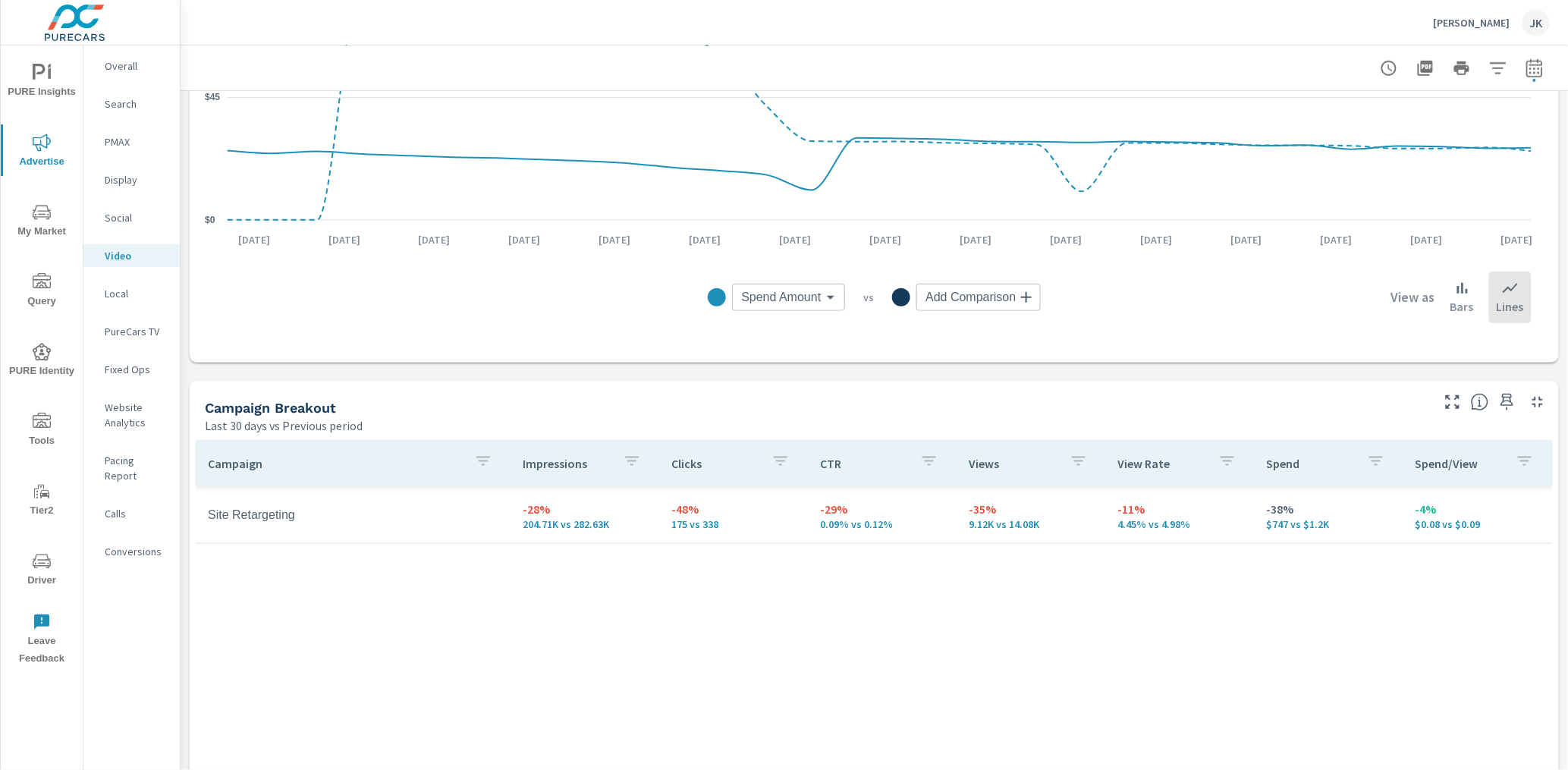
scroll to position [380, 0]
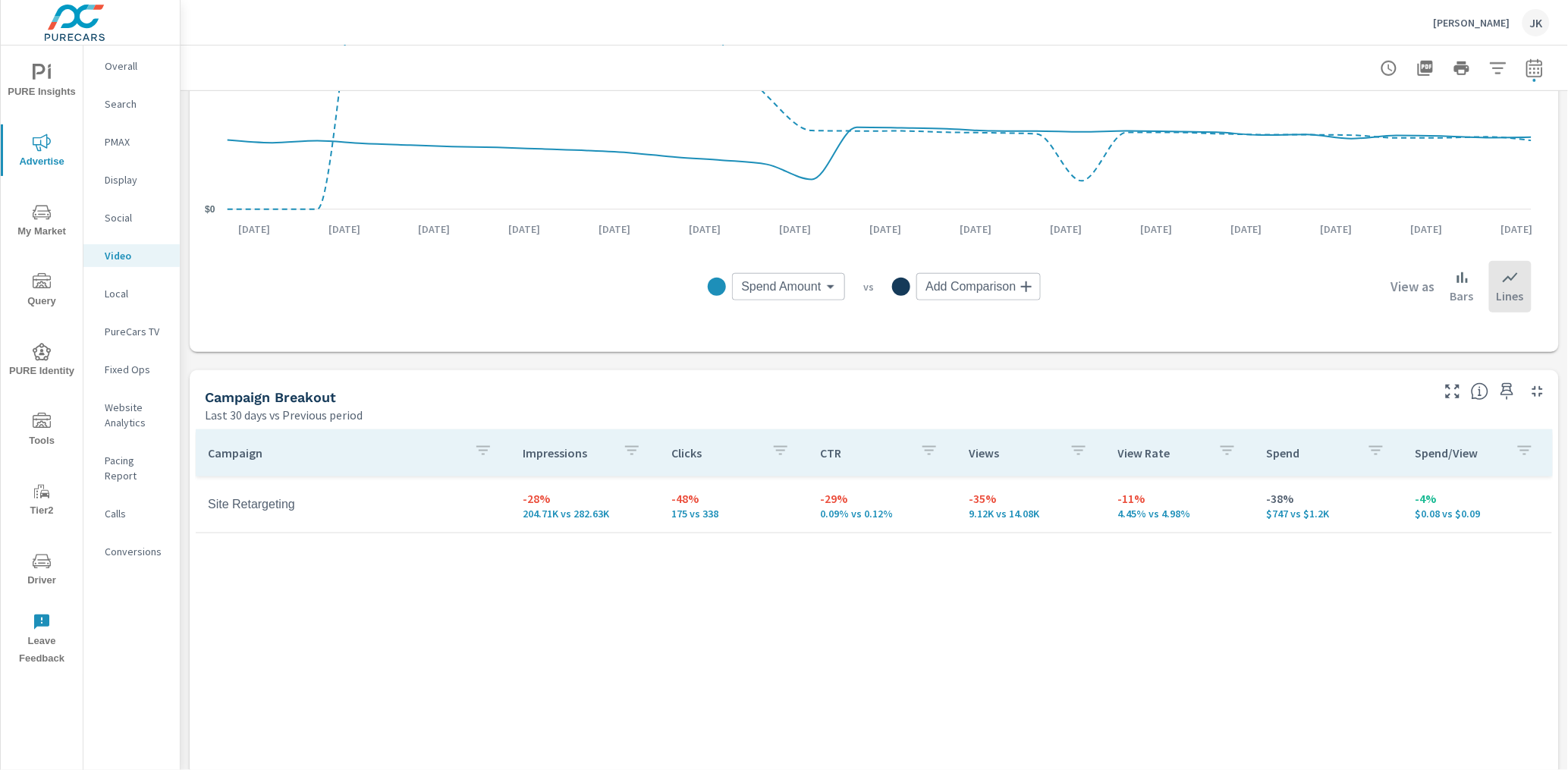
click at [125, 329] on p "PureCars TV" at bounding box center [136, 332] width 63 height 15
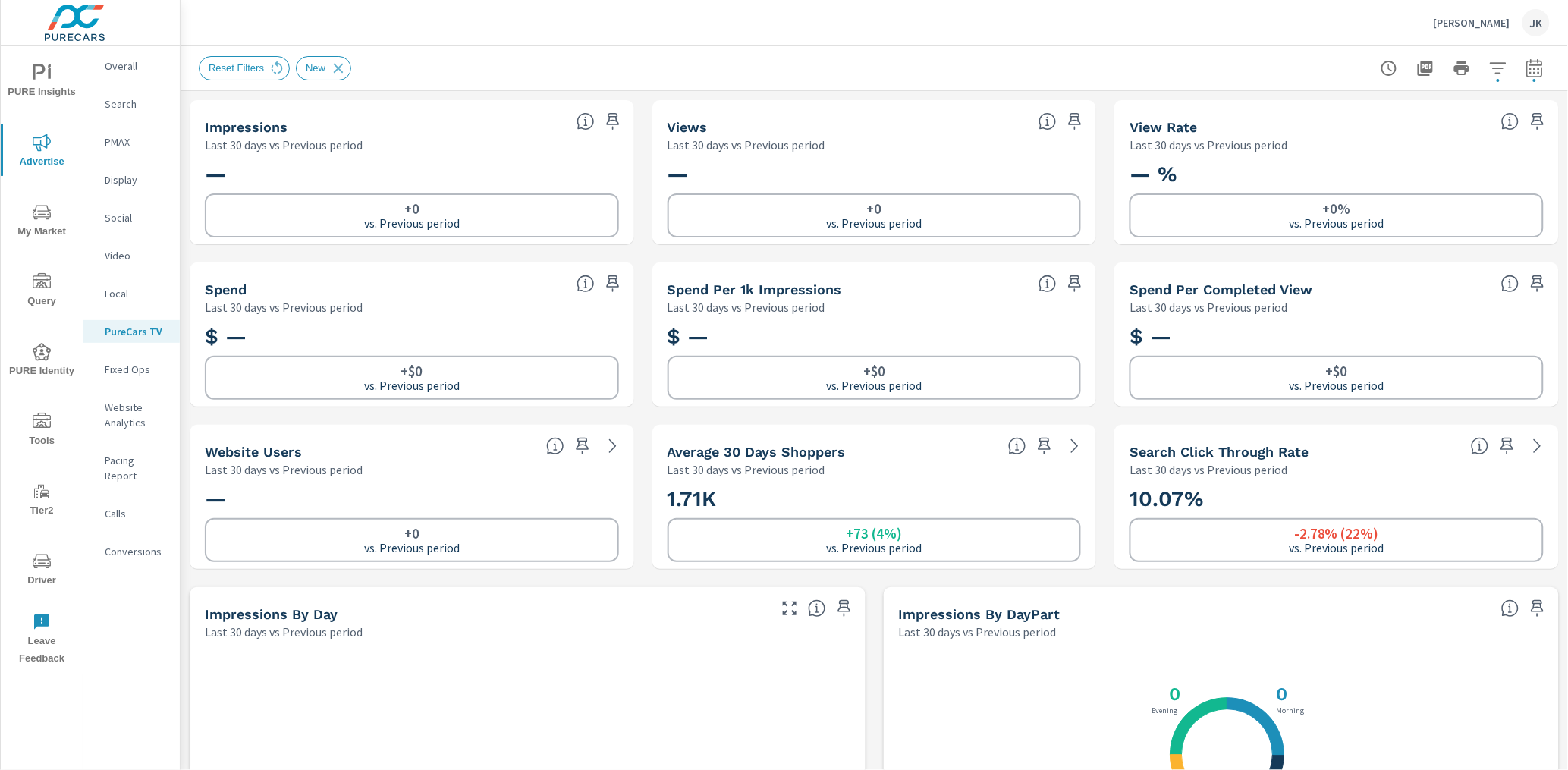
click at [1514, 72] on div "Reset Filters New" at bounding box center [874, 68] width 1388 height 44
click at [1514, 76] on button "button" at bounding box center [1534, 68] width 30 height 30
select select "Last 30 days"
select select "Previous period"
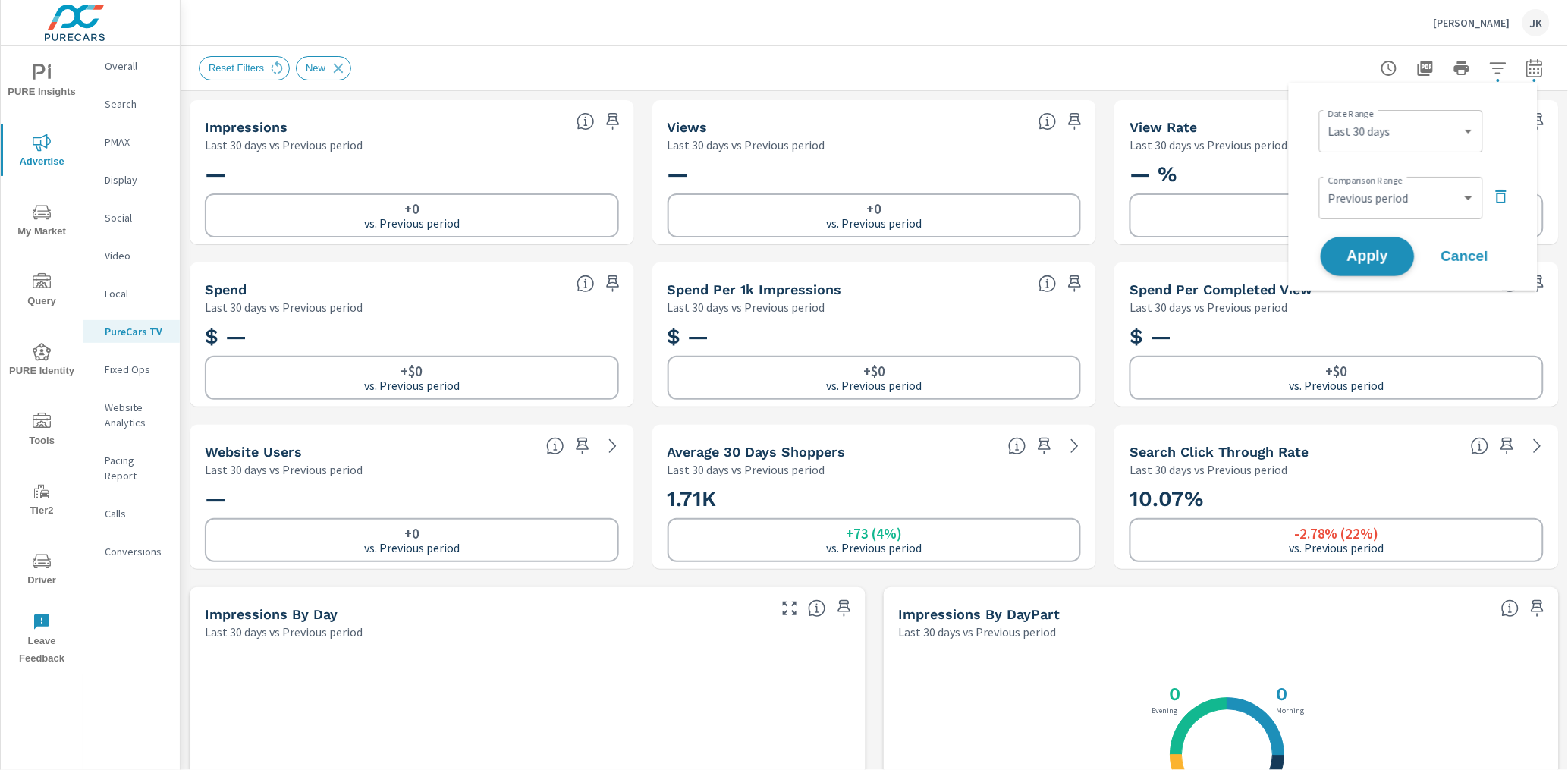
click at [1370, 266] on button "Apply" at bounding box center [1367, 257] width 94 height 40
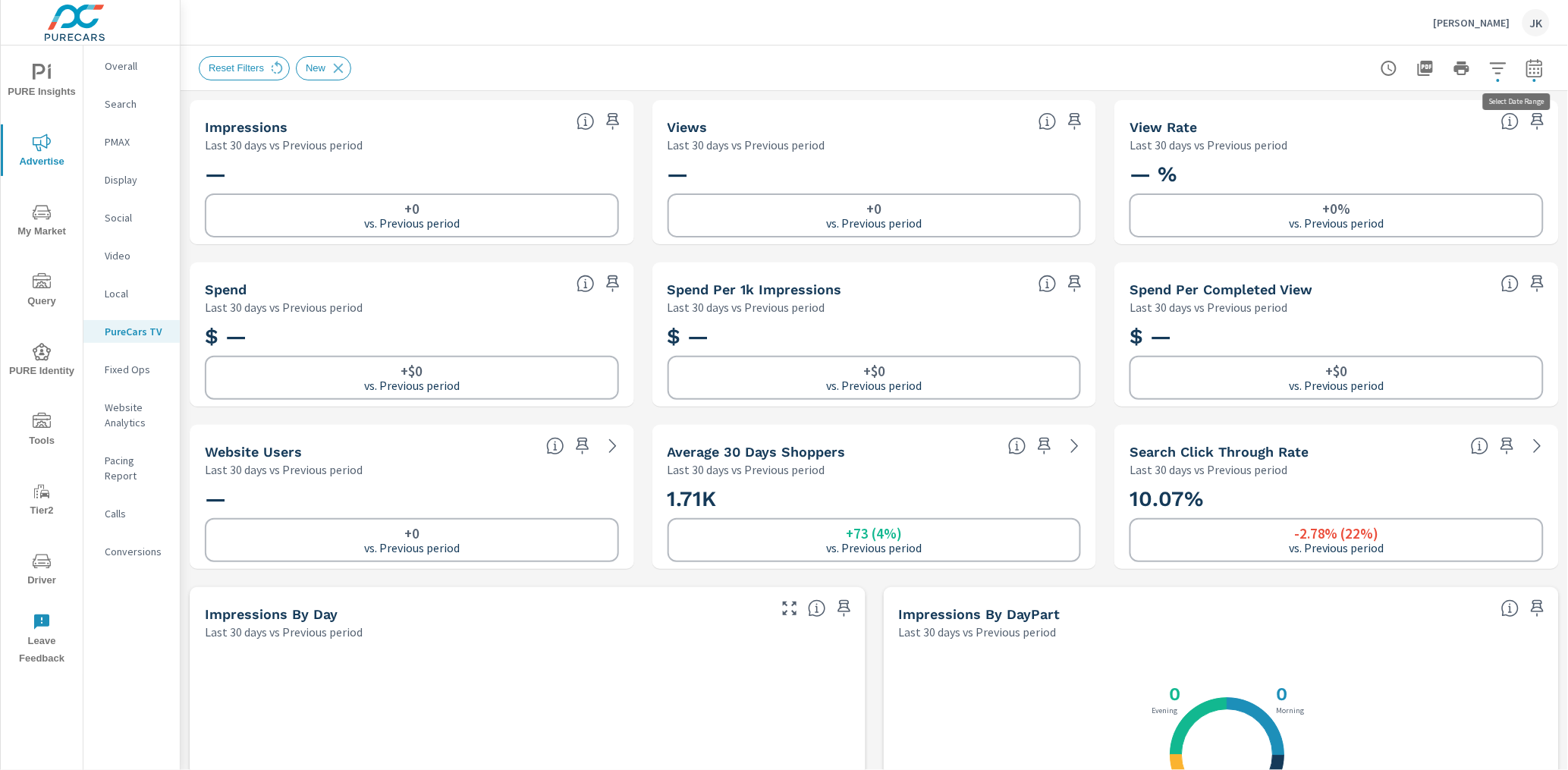
click at [1514, 72] on icon "button" at bounding box center [1534, 68] width 18 height 18
select select "Last 30 days"
select select "Previous period"
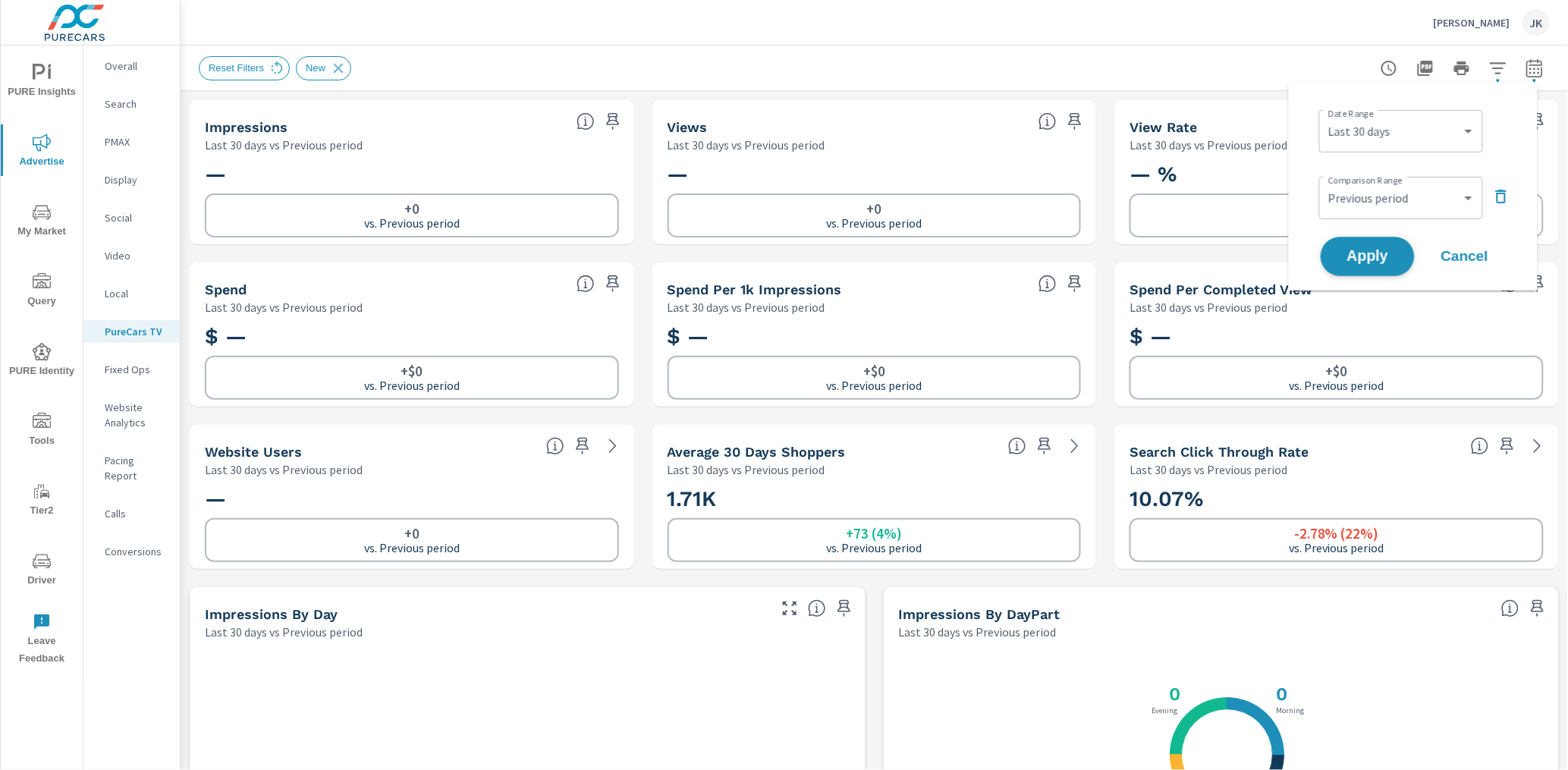
click at [1346, 246] on button "Apply" at bounding box center [1367, 257] width 94 height 40
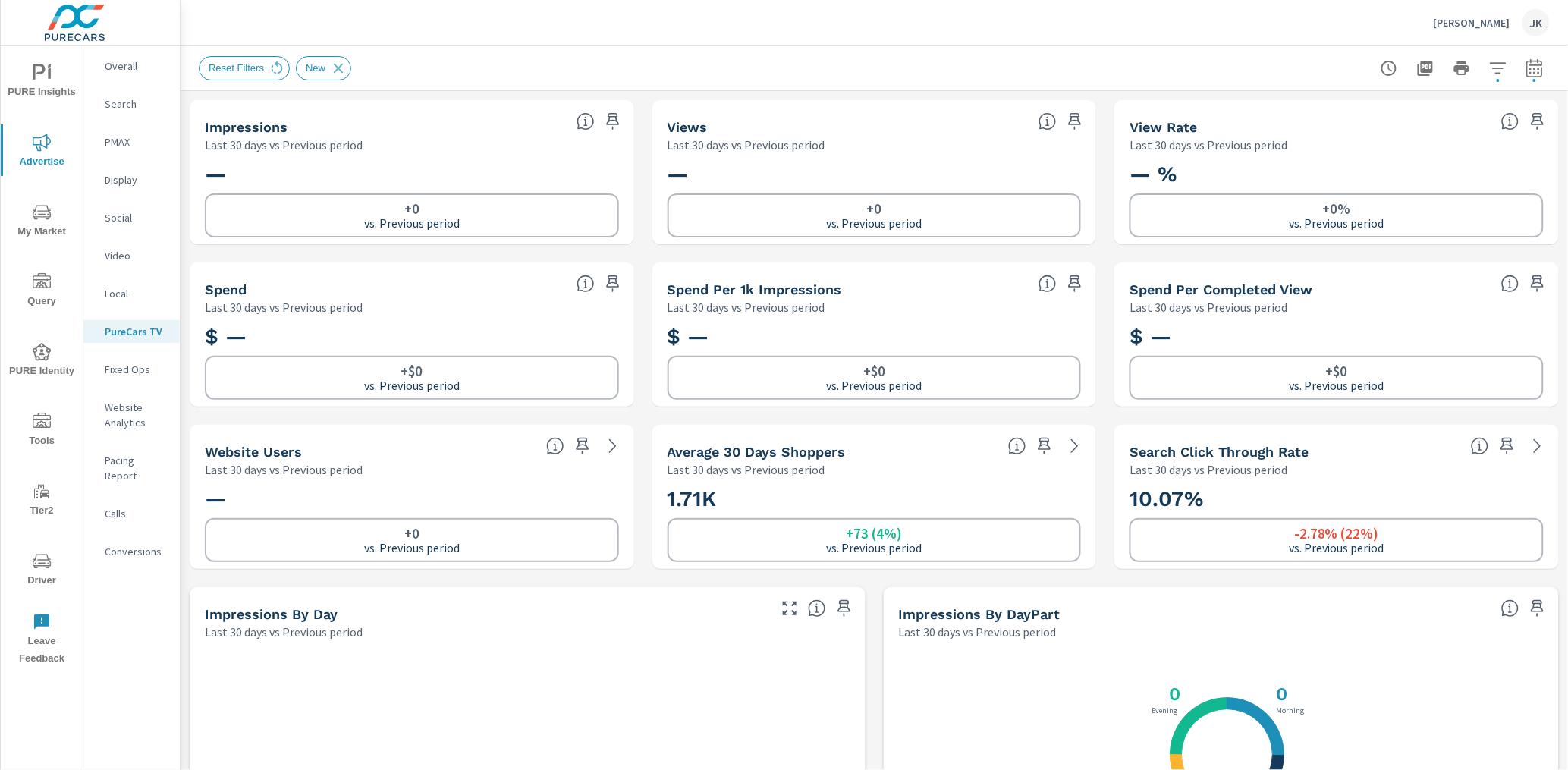
click at [1514, 60] on icon "button" at bounding box center [1533, 68] width 16 height 18
select select "Last 30 days"
select select "Previous period"
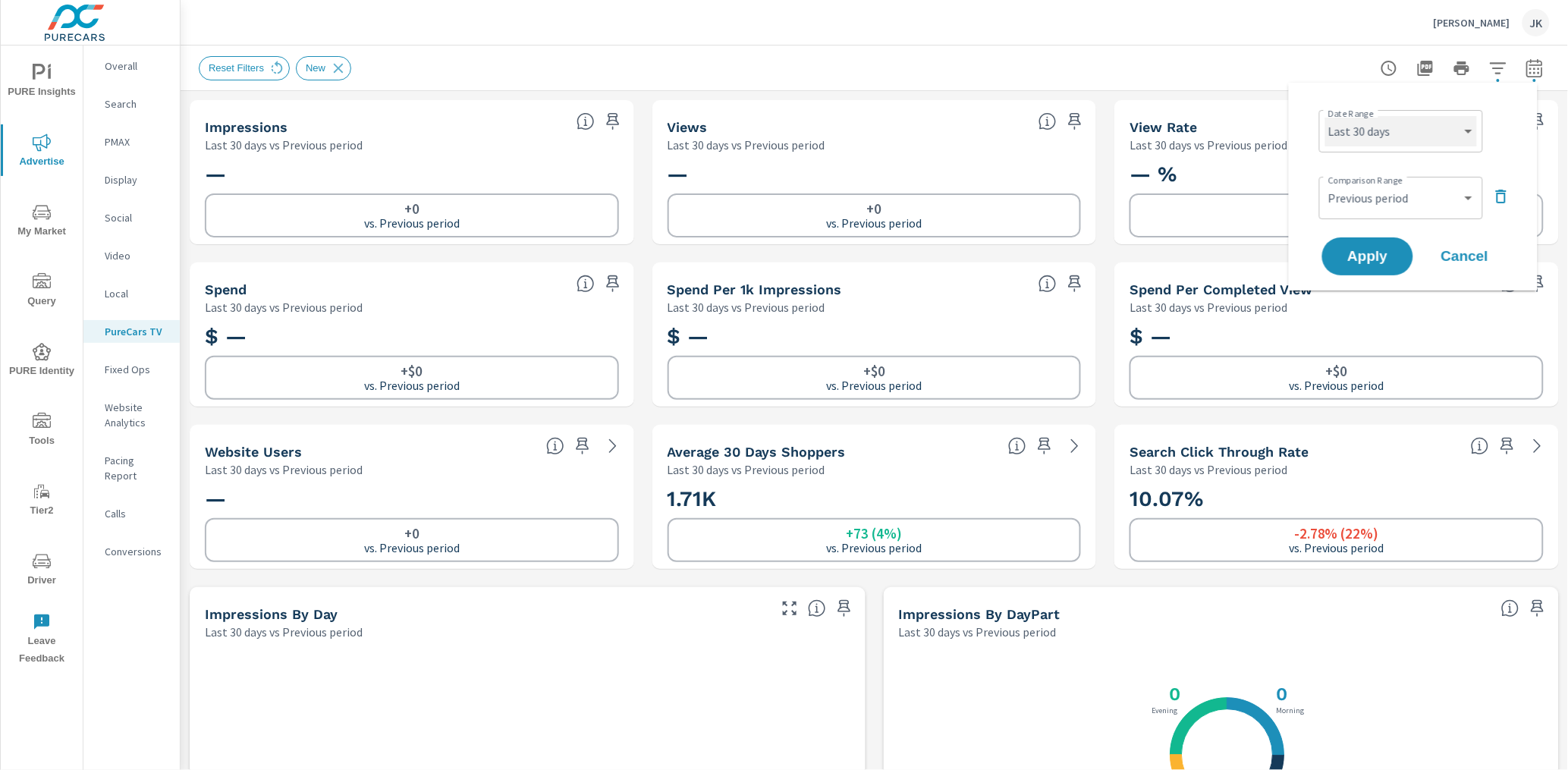
click at [1427, 130] on select "Custom [DATE] Last week Last 7 days Last 14 days Last 30 days Last 45 days Last…" at bounding box center [1401, 131] width 151 height 30
click at [1325, 116] on select "Custom [DATE] Last week Last 7 days Last 14 days Last 30 days Last 45 days Last…" at bounding box center [1401, 131] width 151 height 30
select select "Last 14 days"
click at [1356, 241] on button "Apply" at bounding box center [1367, 257] width 94 height 40
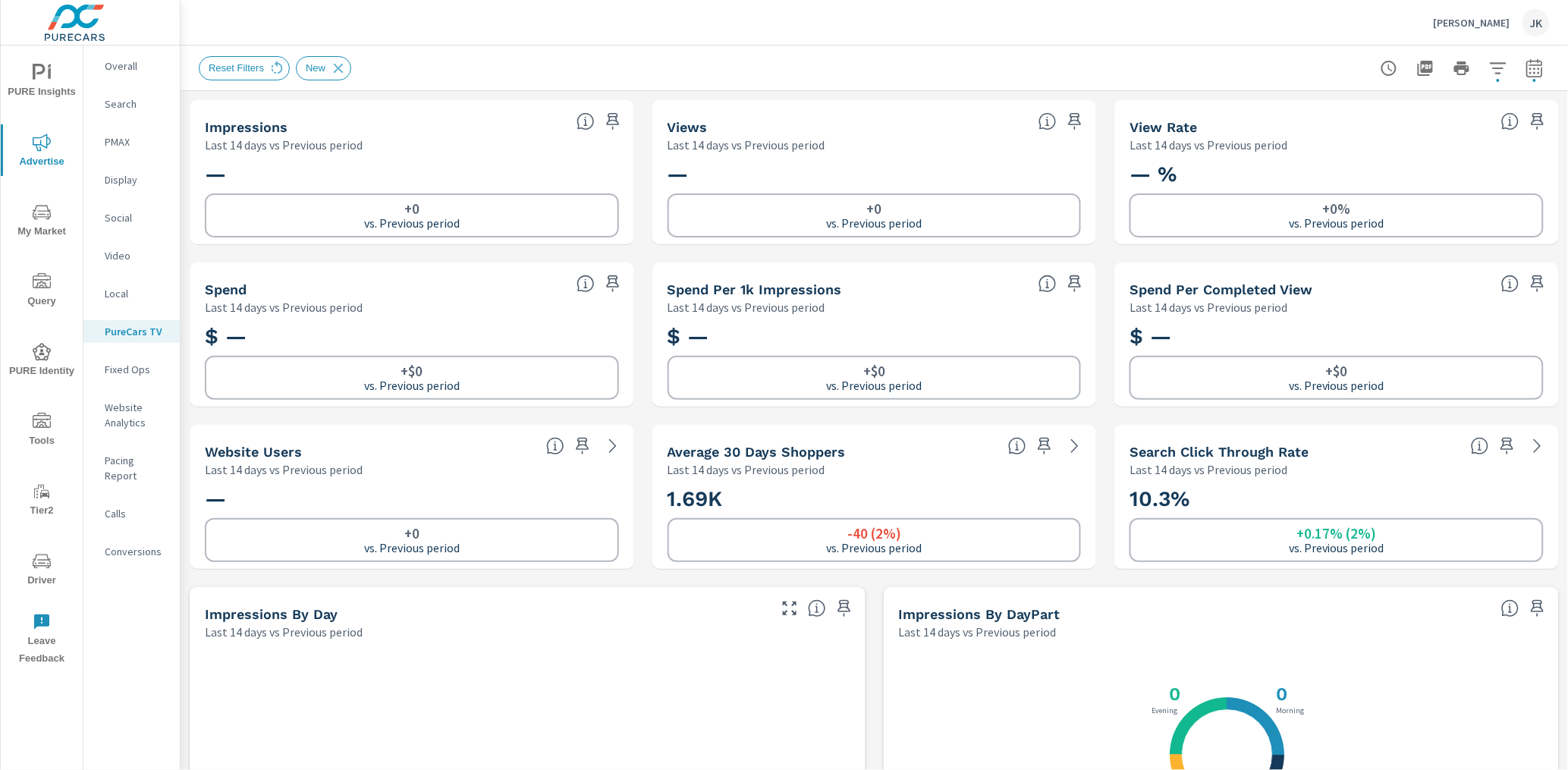
scroll to position [10, 0]
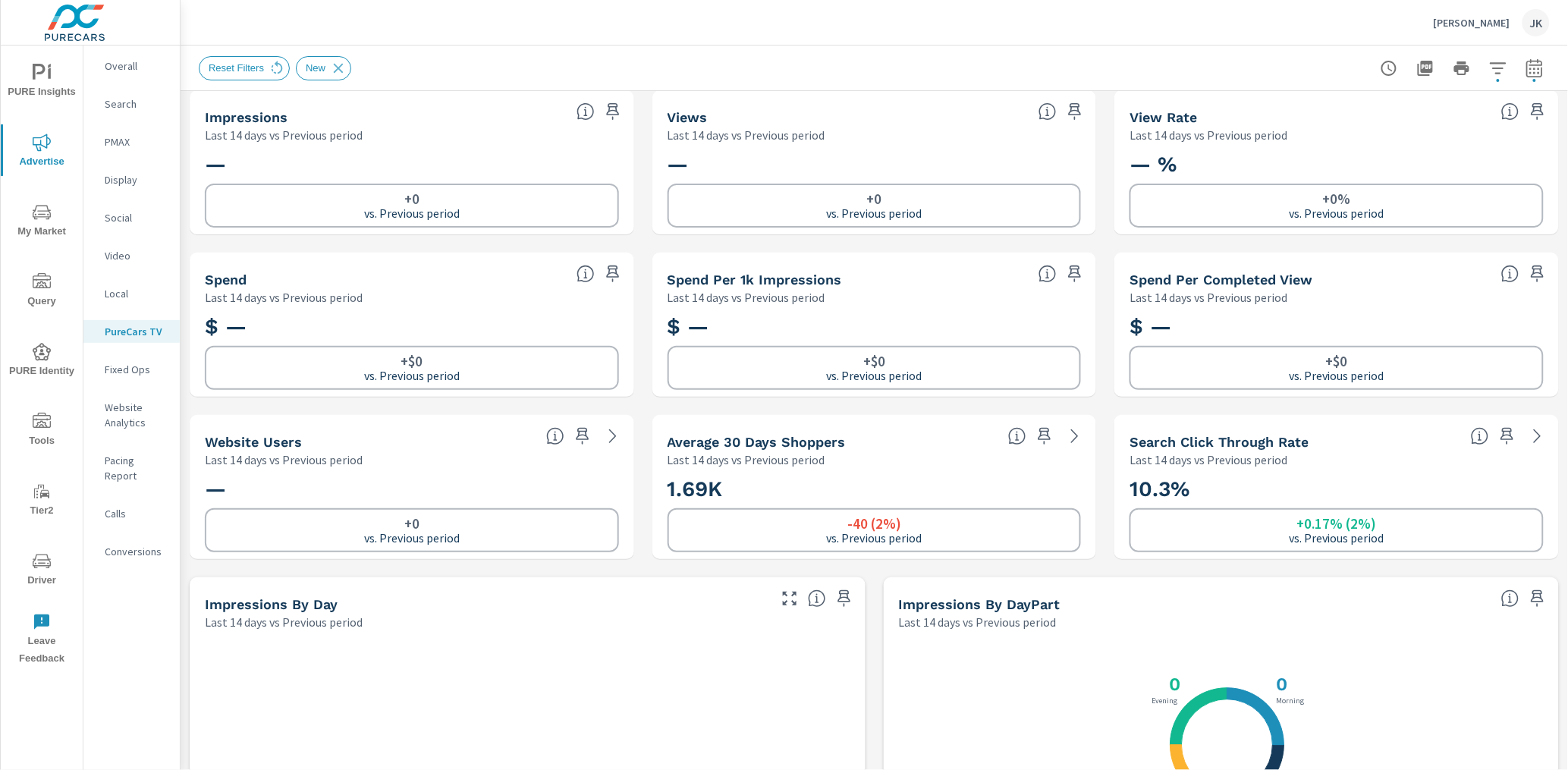
click at [1514, 23] on div "JK" at bounding box center [1536, 22] width 27 height 27
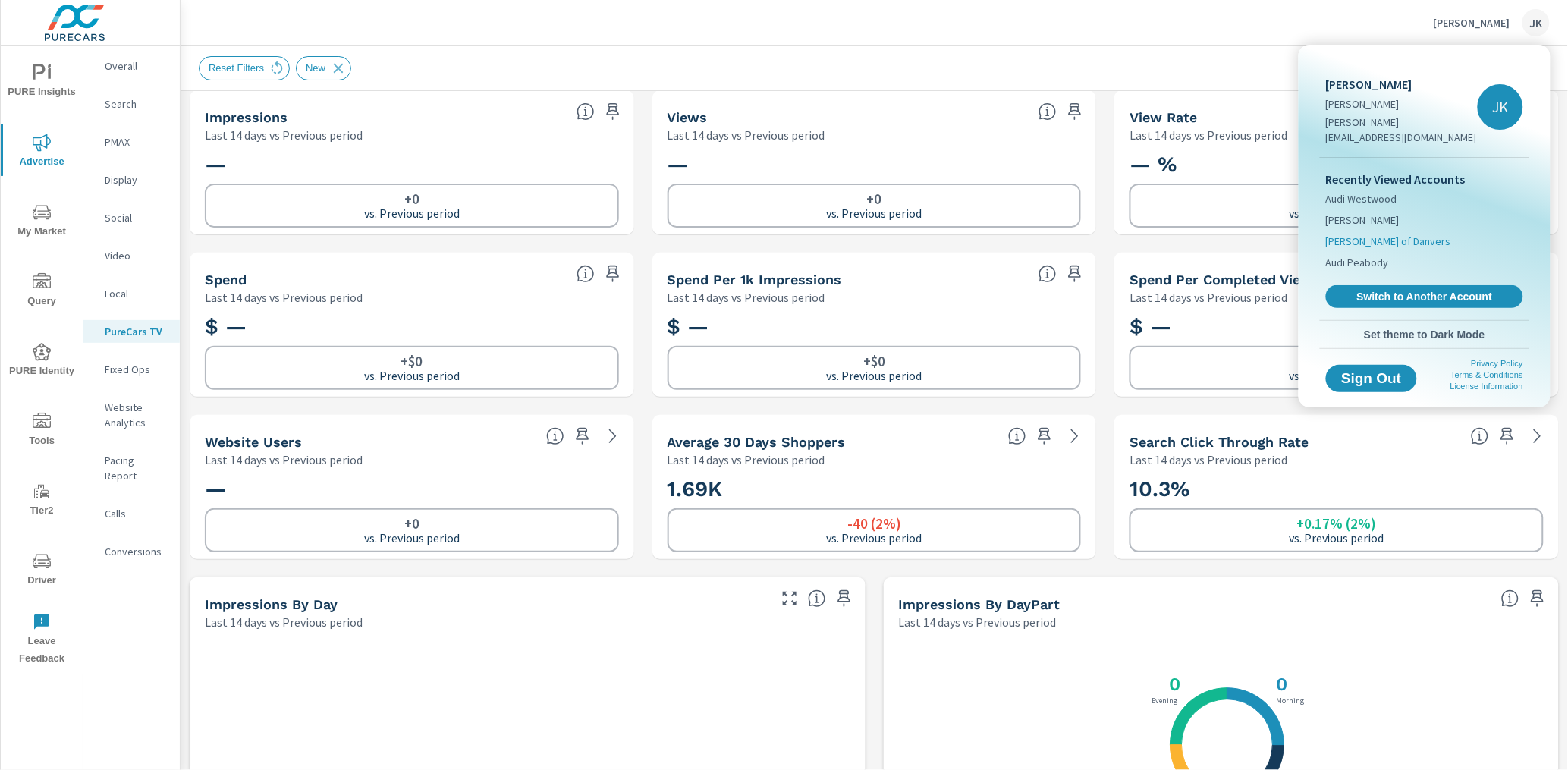
click at [1377, 234] on span "[PERSON_NAME] of Danvers" at bounding box center [1389, 241] width 125 height 15
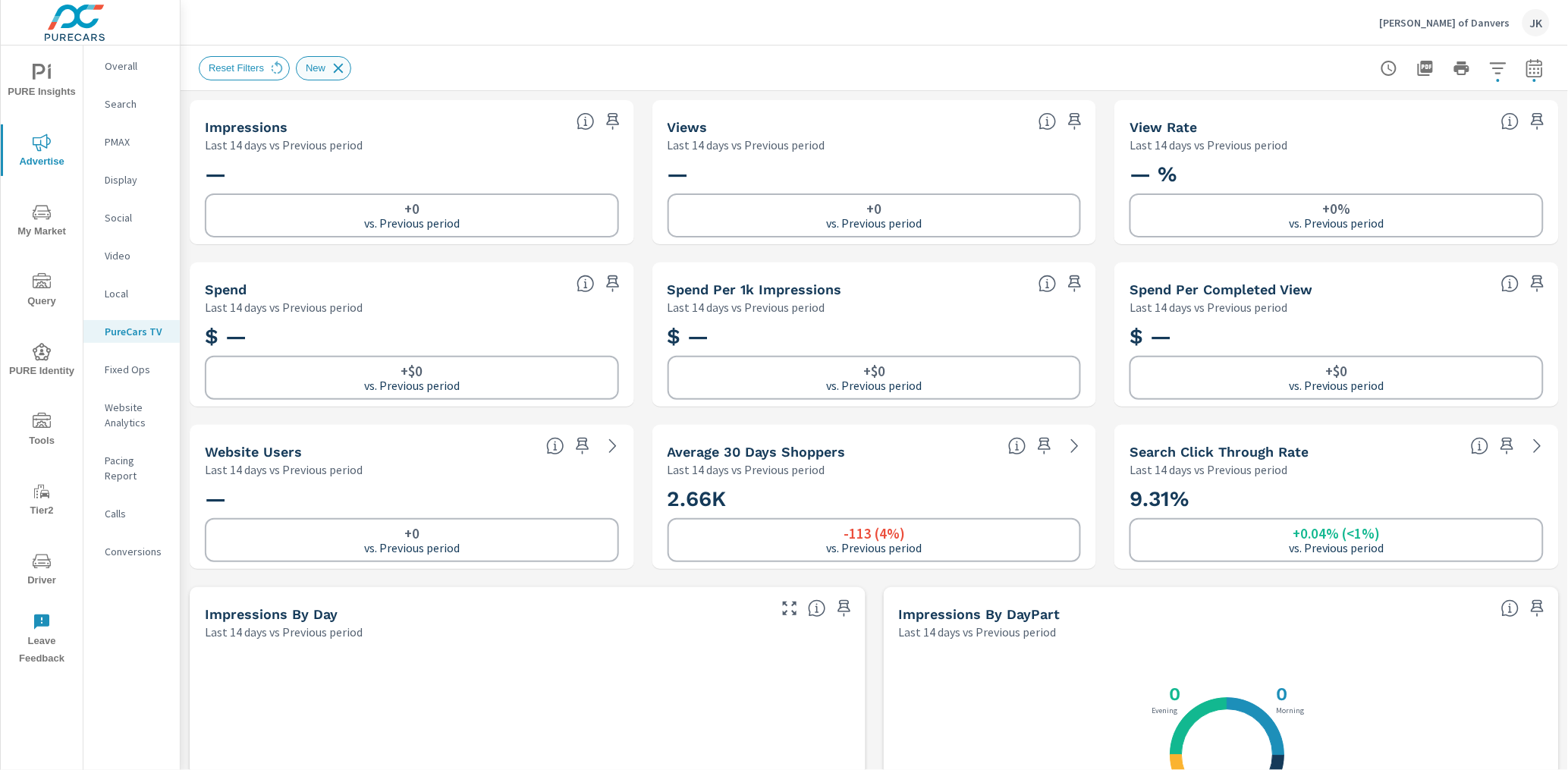
click at [341, 72] on icon at bounding box center [338, 68] width 16 height 16
click at [51, 68] on span "PURE Insights" at bounding box center [41, 82] width 72 height 37
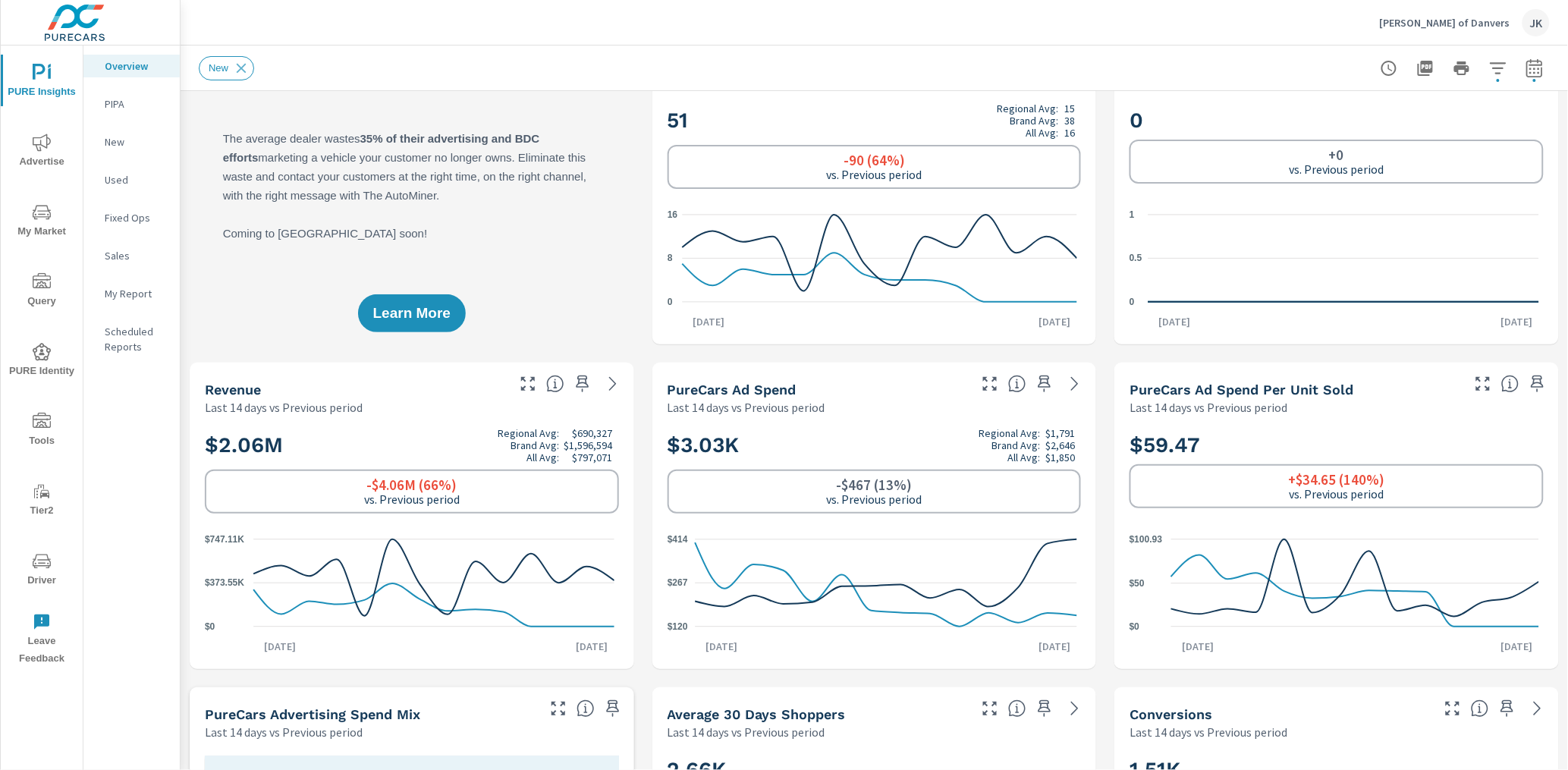
scroll to position [12, 0]
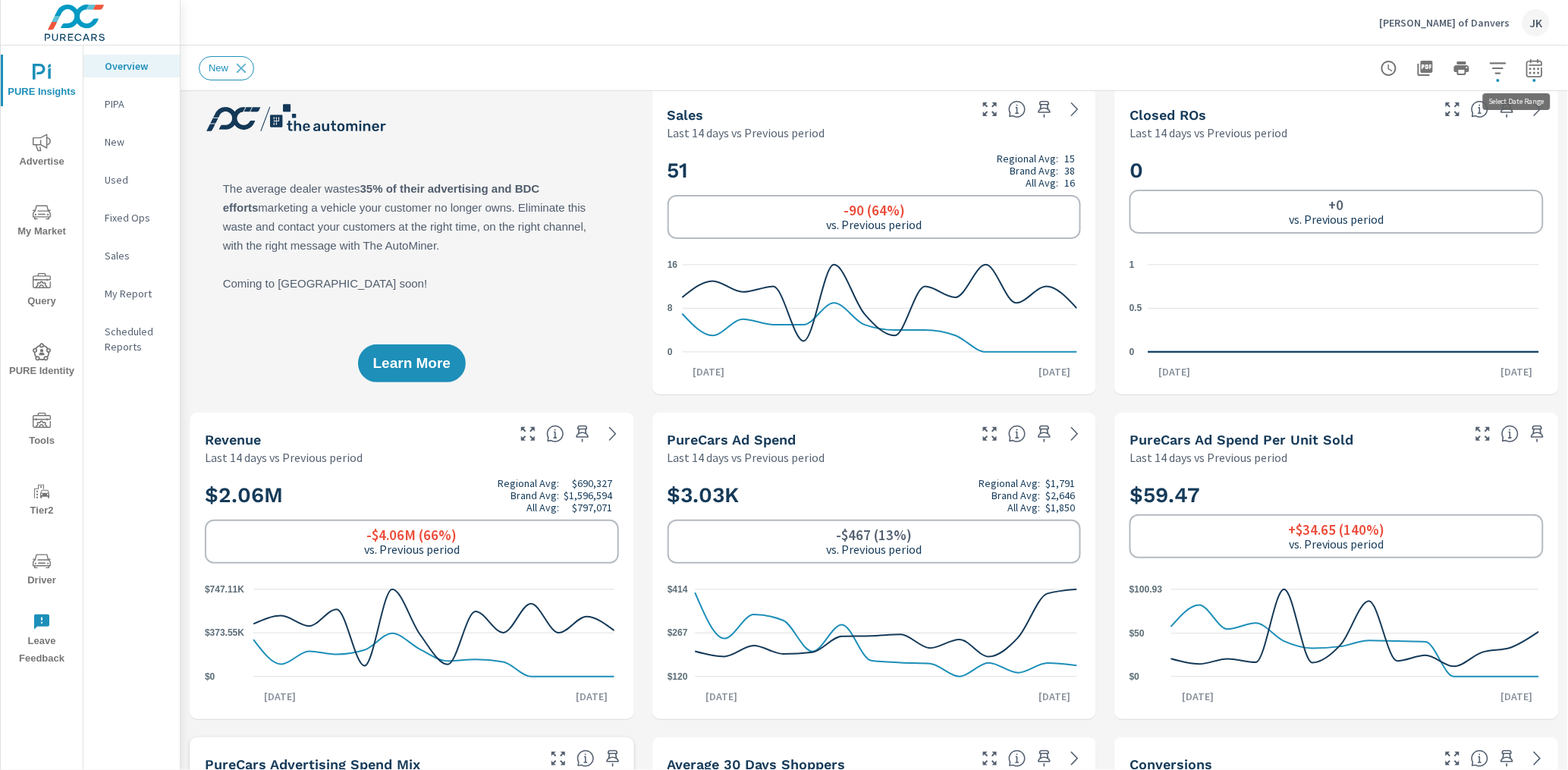
click at [1514, 66] on icon "button" at bounding box center [1534, 68] width 18 height 18
select select "Last 14 days"
select select "Previous period"
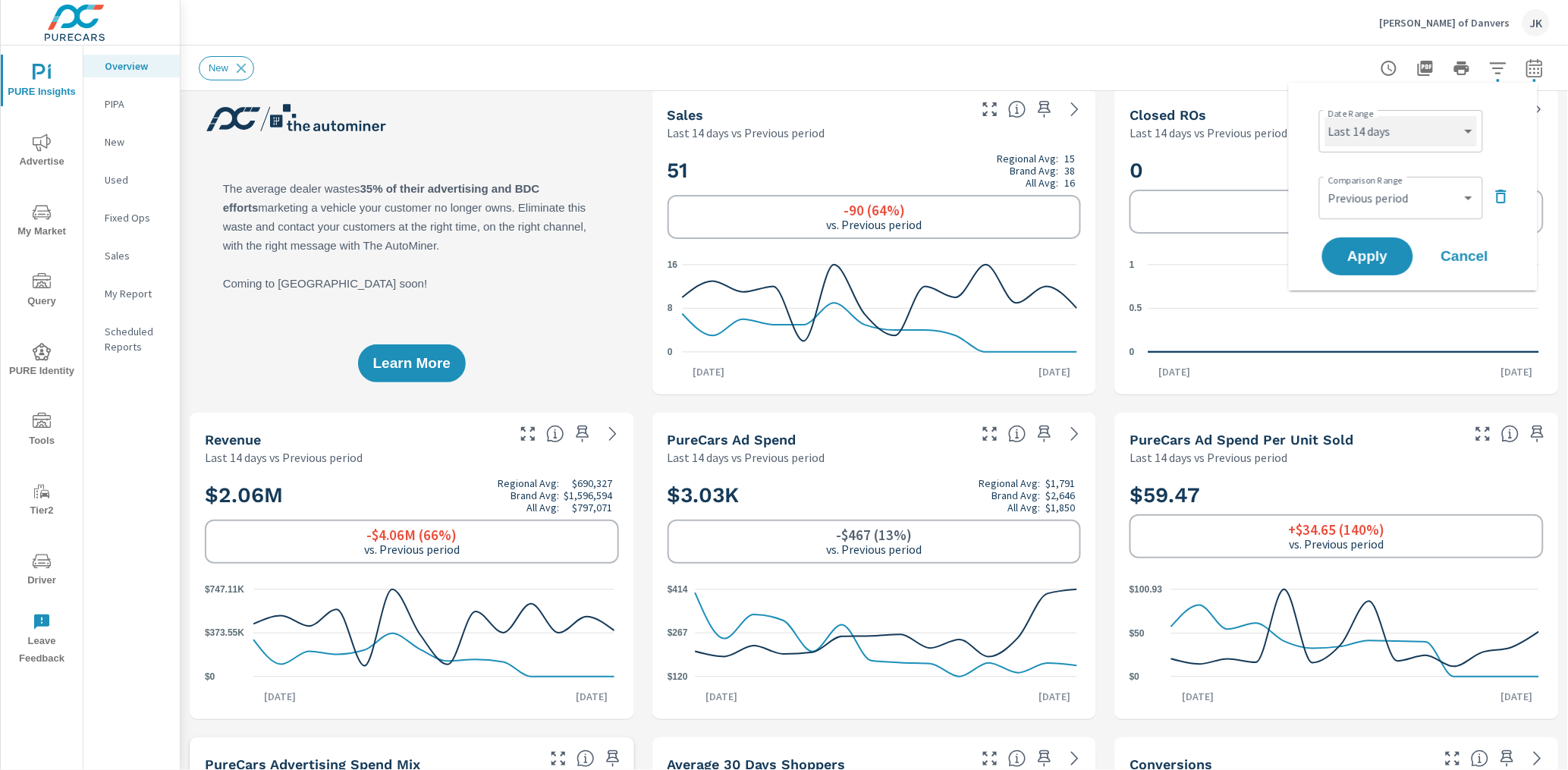
click at [1409, 135] on select "Custom [DATE] Last week Last 7 days Last 14 days Last 30 days Last 45 days Last…" at bounding box center [1401, 131] width 151 height 30
click at [1325, 116] on select "Custom [DATE] Last week Last 7 days Last 14 days Last 30 days Last 45 days Last…" at bounding box center [1401, 131] width 151 height 30
click at [1401, 125] on select "Custom [DATE] Last week Last 7 days Last 14 days Last 30 days Last 45 days Last…" at bounding box center [1401, 131] width 151 height 30
click at [1325, 116] on select "Custom [DATE] Last week Last 7 days Last 14 days Last 30 days Last 45 days Last…" at bounding box center [1401, 131] width 151 height 30
select select "Last 30 days"
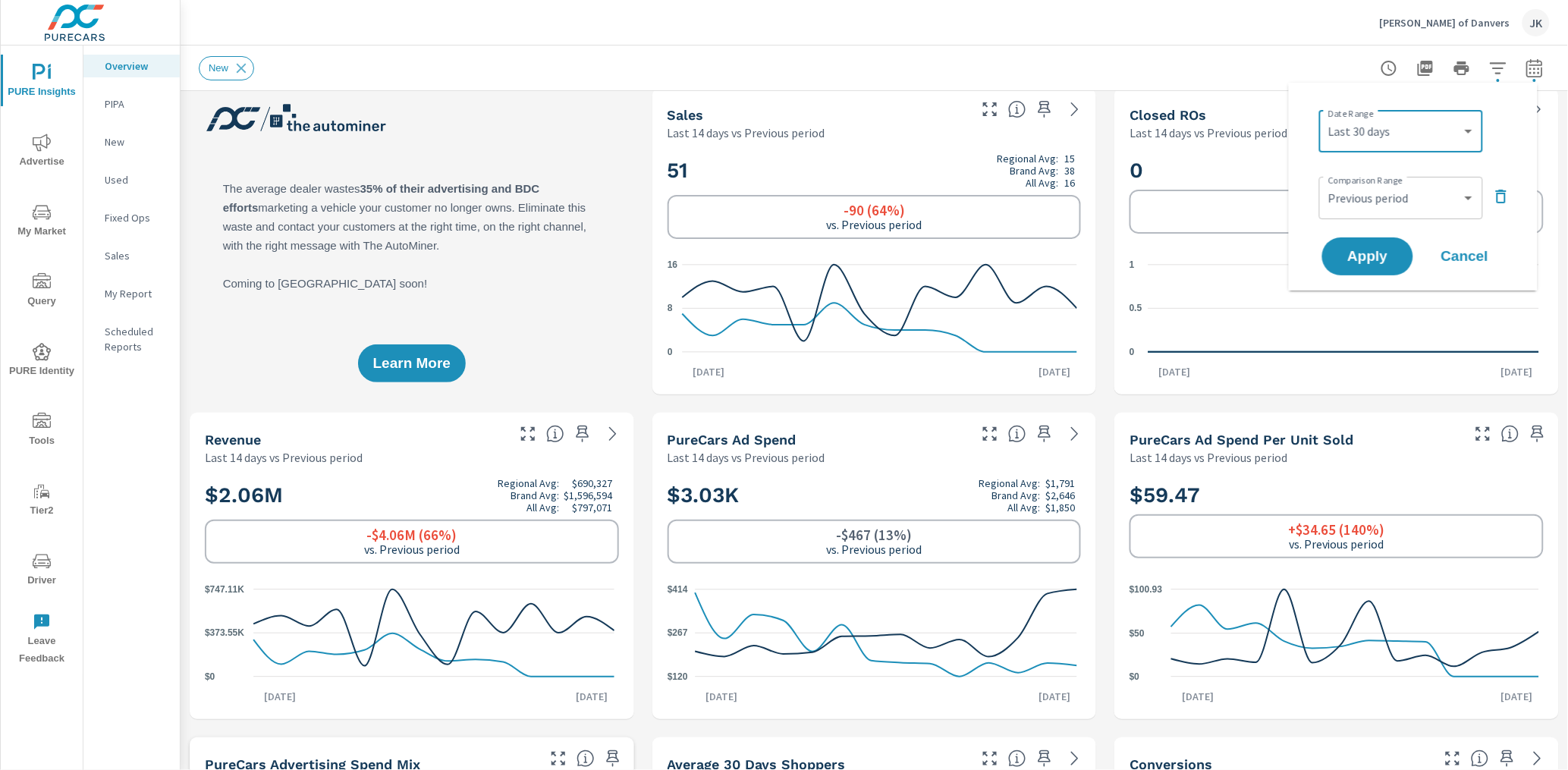
click at [1369, 256] on span "Apply" at bounding box center [1368, 256] width 61 height 14
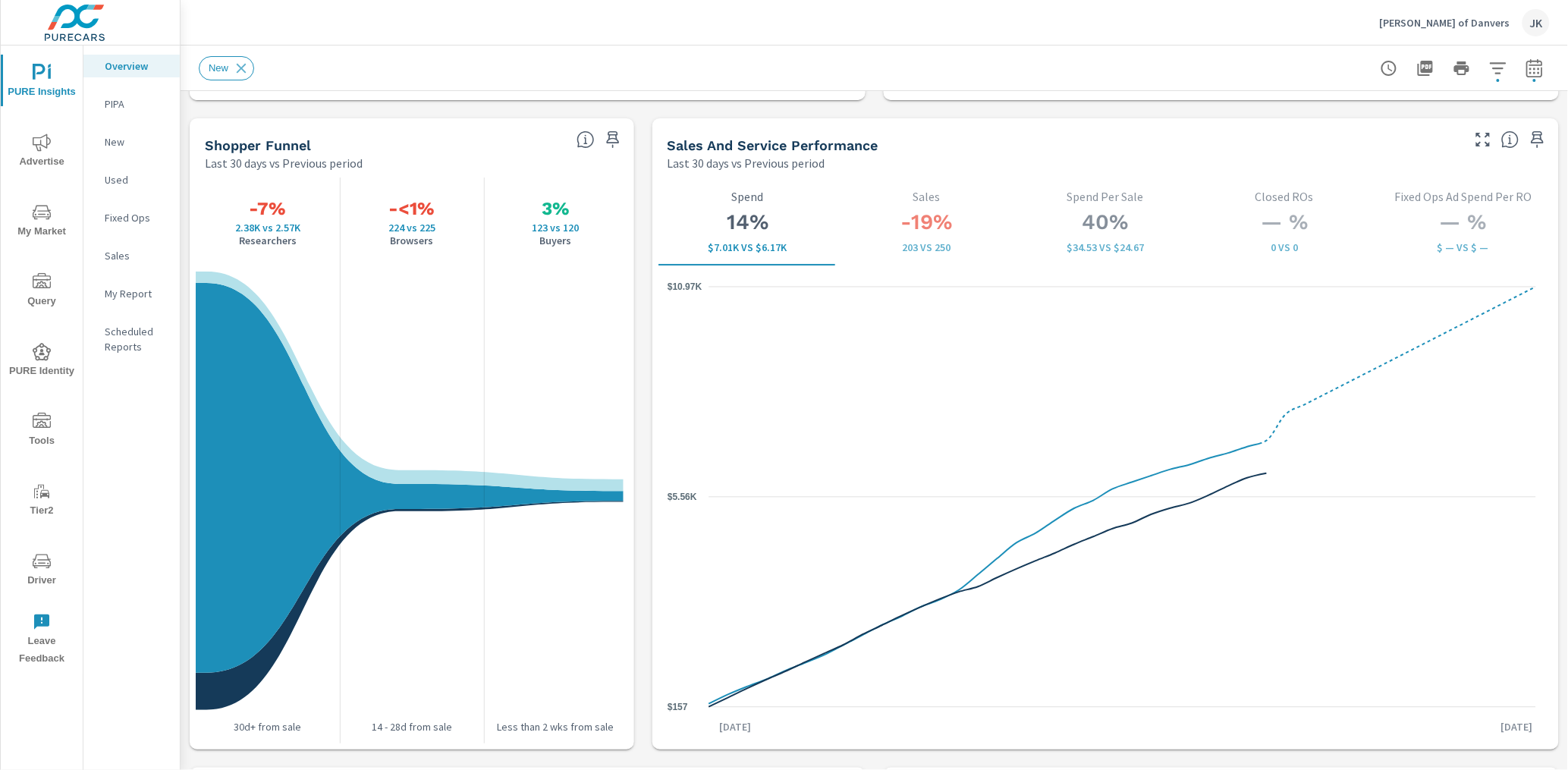
scroll to position [1926, 0]
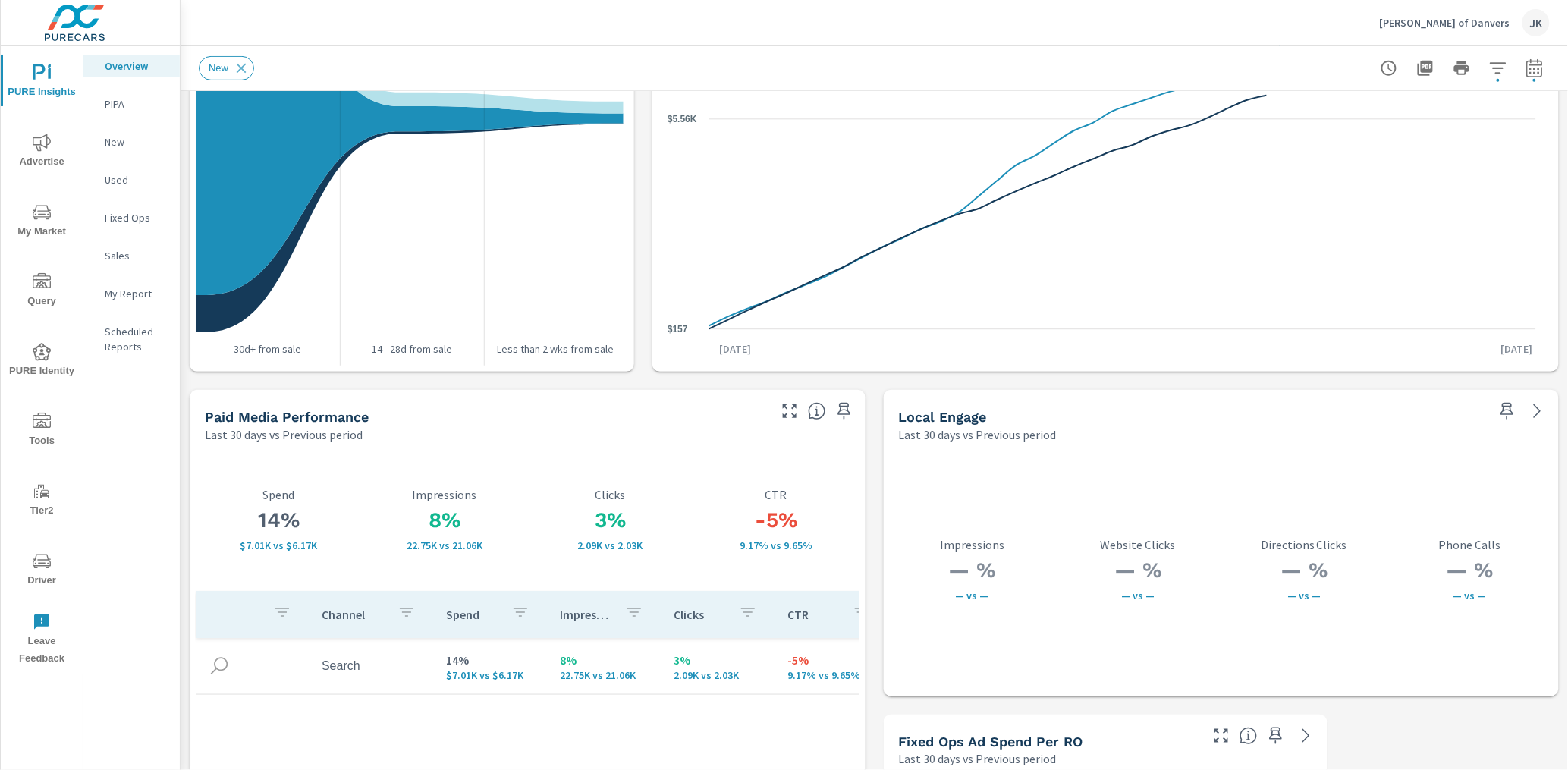
scroll to position [2569, 0]
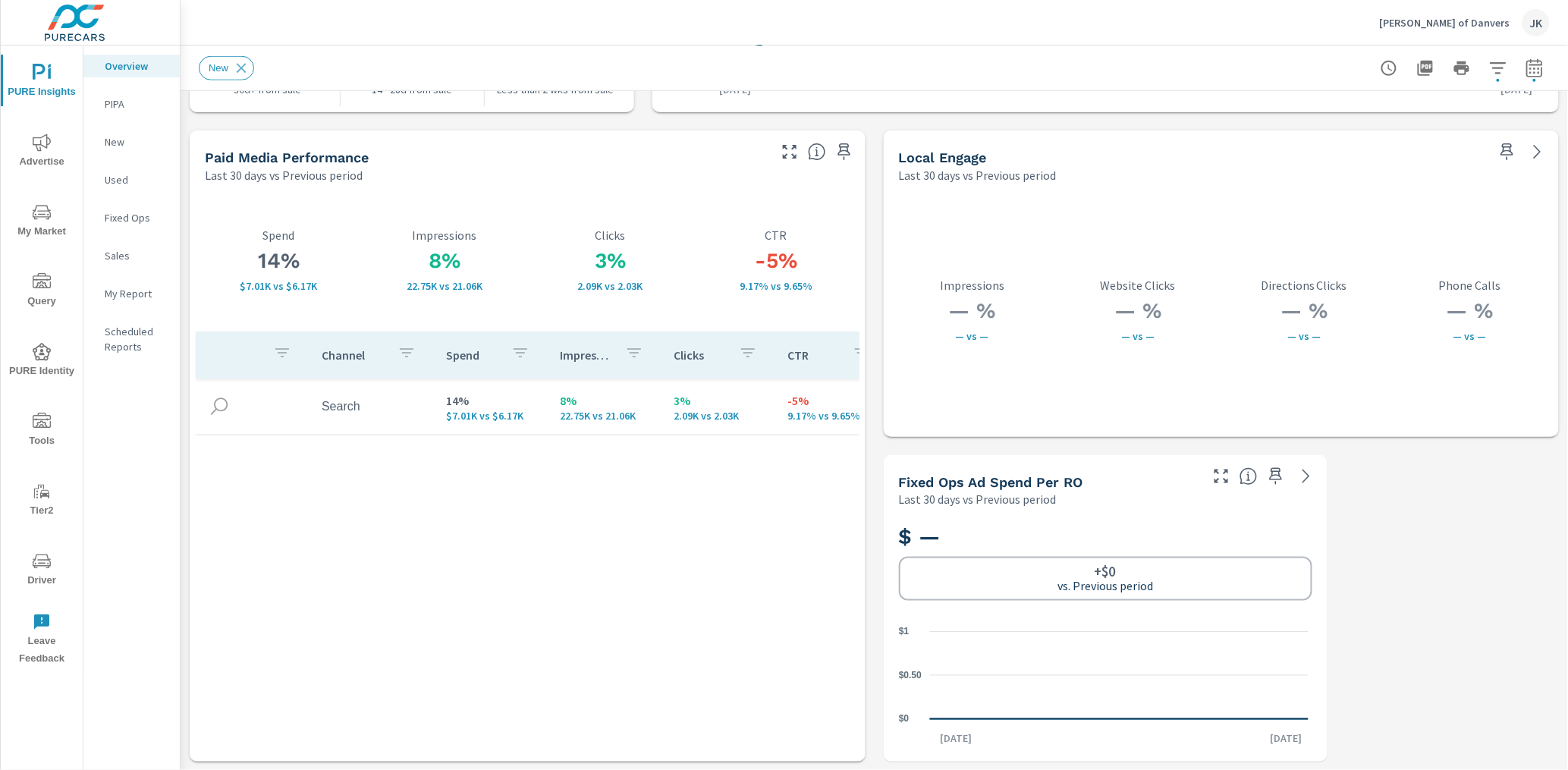
click at [758, 152] on div "Paid Media Performance" at bounding box center [485, 157] width 561 height 17
click at [780, 151] on icon "button" at bounding box center [789, 152] width 18 height 18
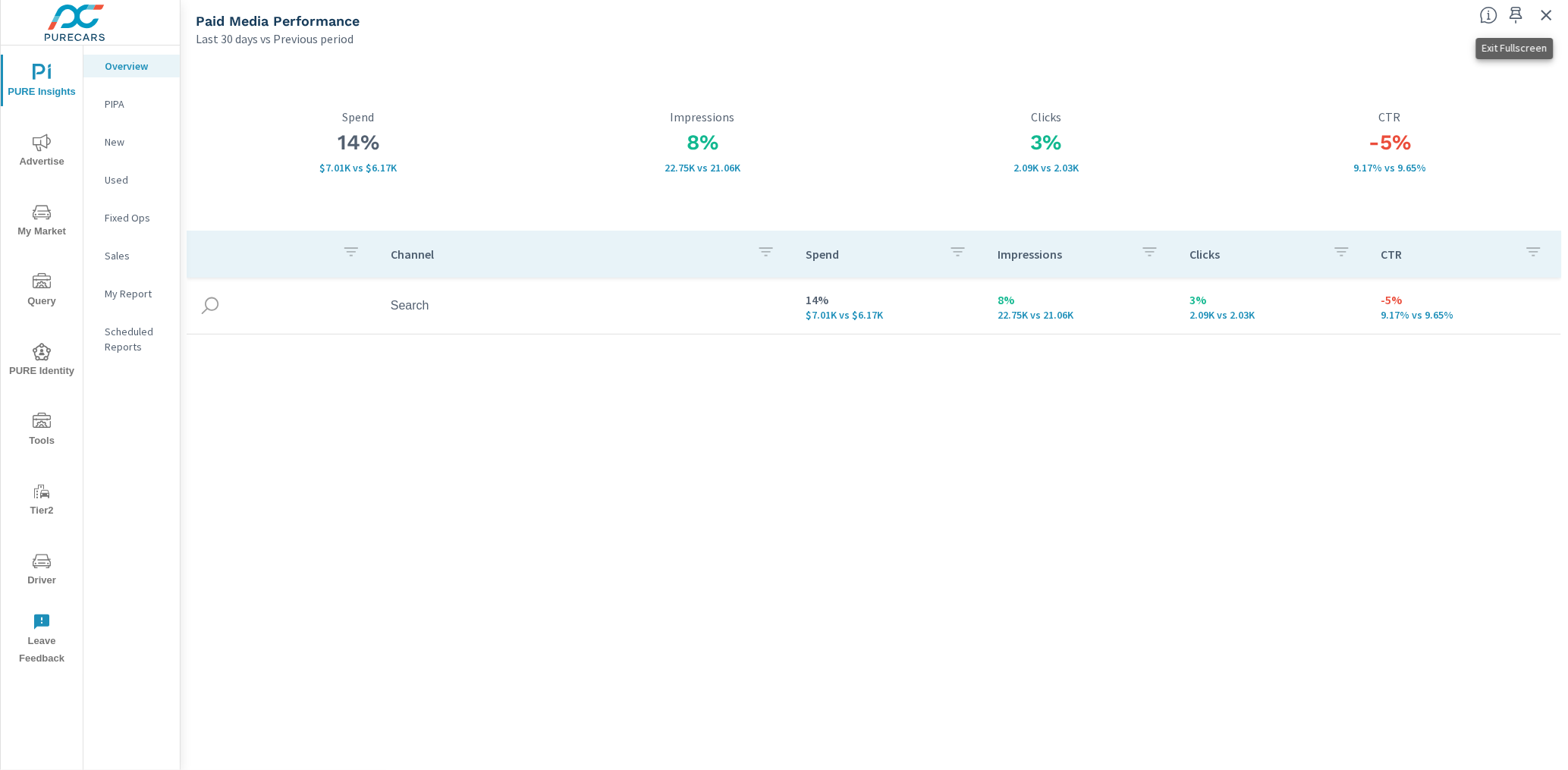
click at [1514, 10] on icon "button" at bounding box center [1547, 15] width 18 height 18
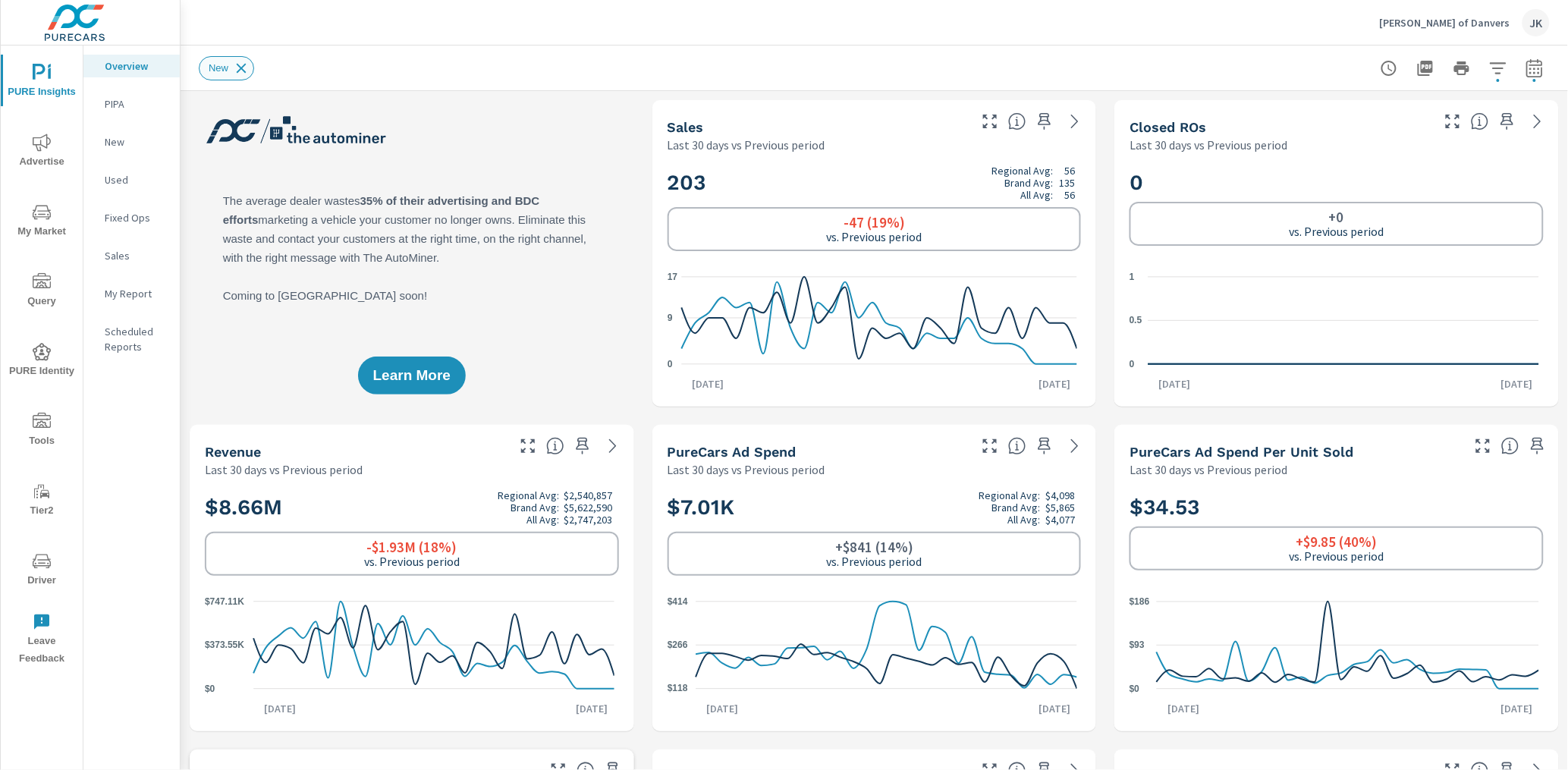
click at [240, 72] on icon at bounding box center [241, 68] width 16 height 16
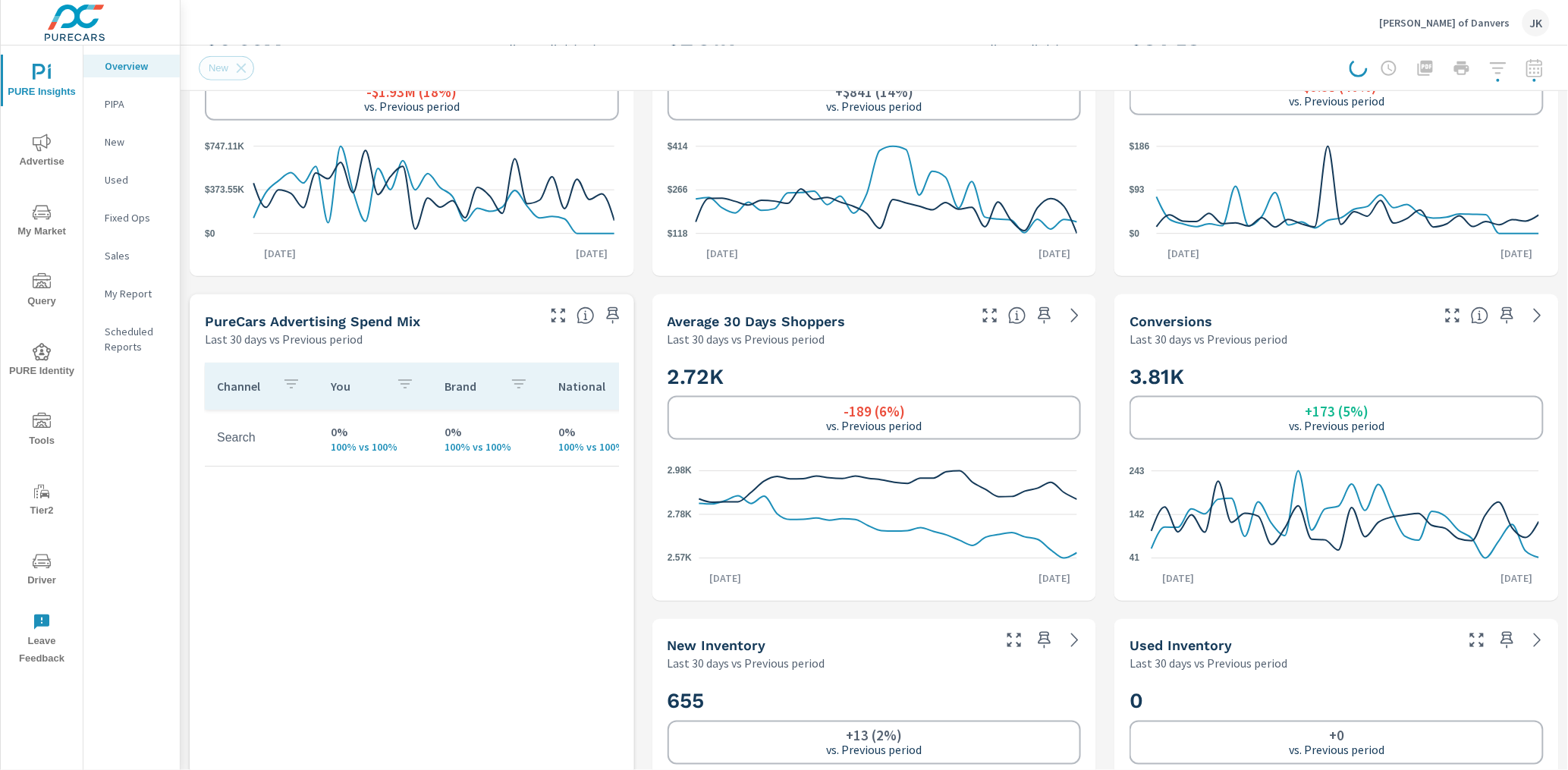
scroll to position [897, 0]
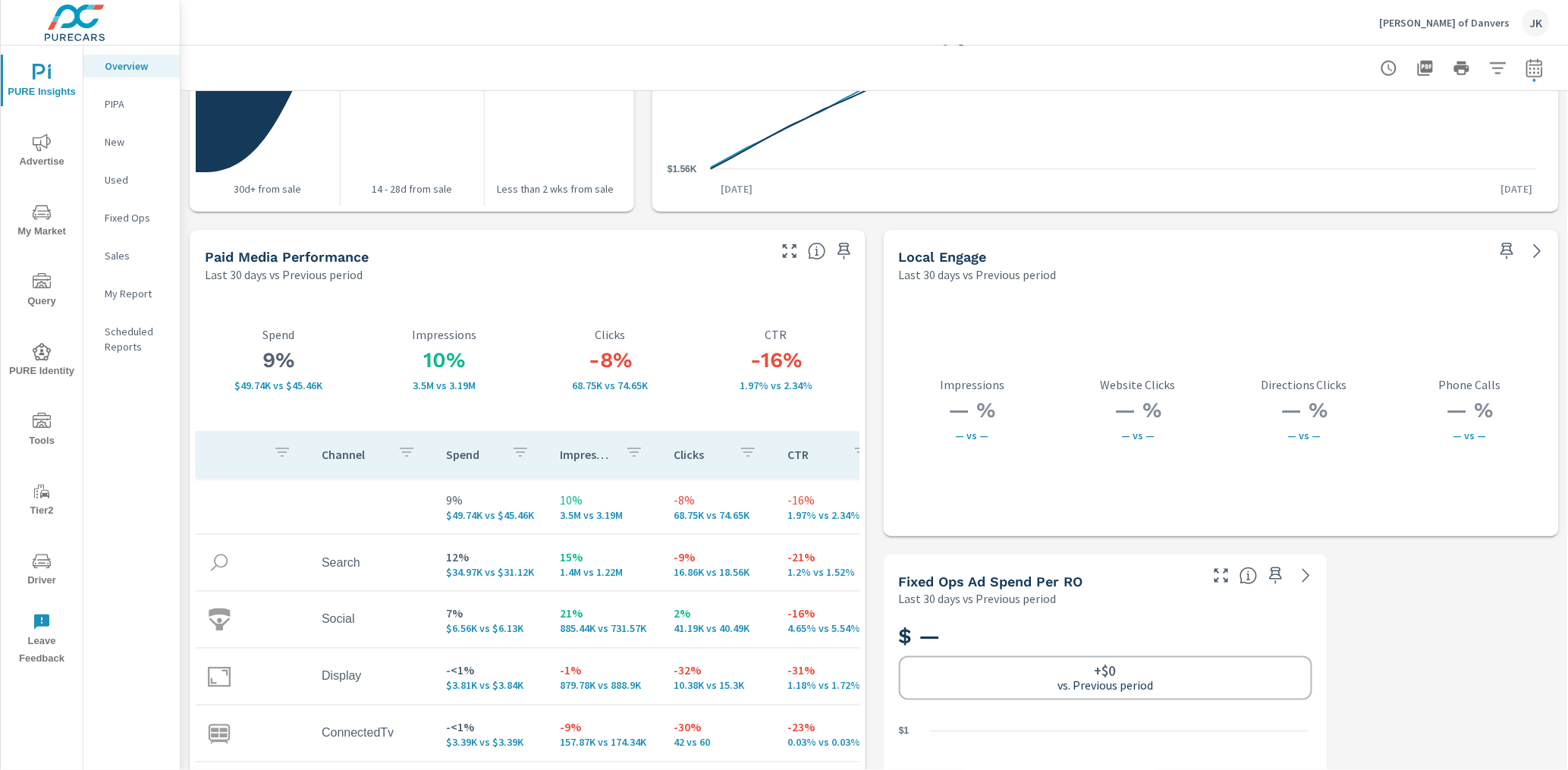
scroll to position [2555, 0]
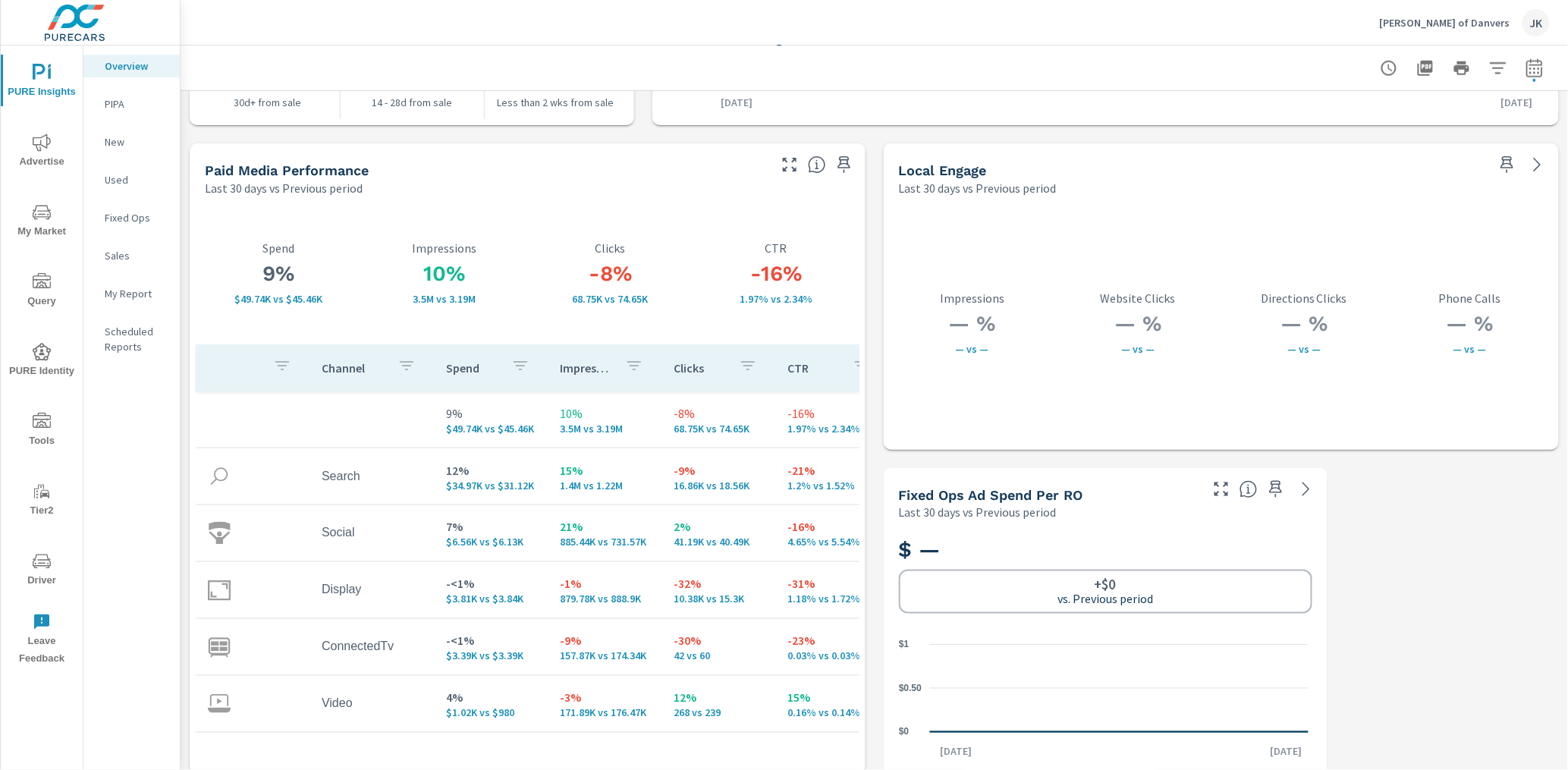
click at [787, 156] on icon "button" at bounding box center [789, 165] width 18 height 18
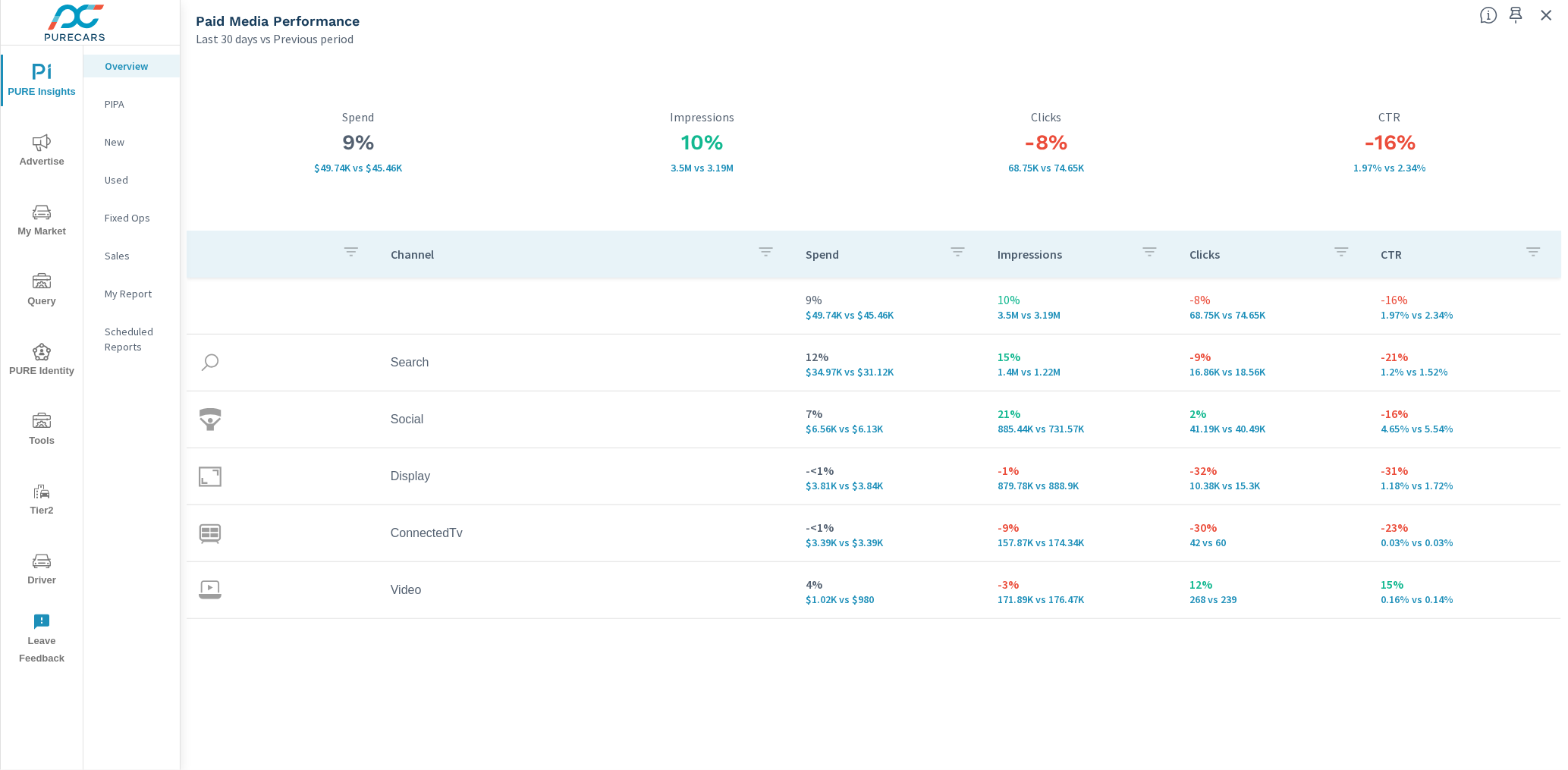
click at [30, 228] on span "My Market" at bounding box center [41, 222] width 72 height 37
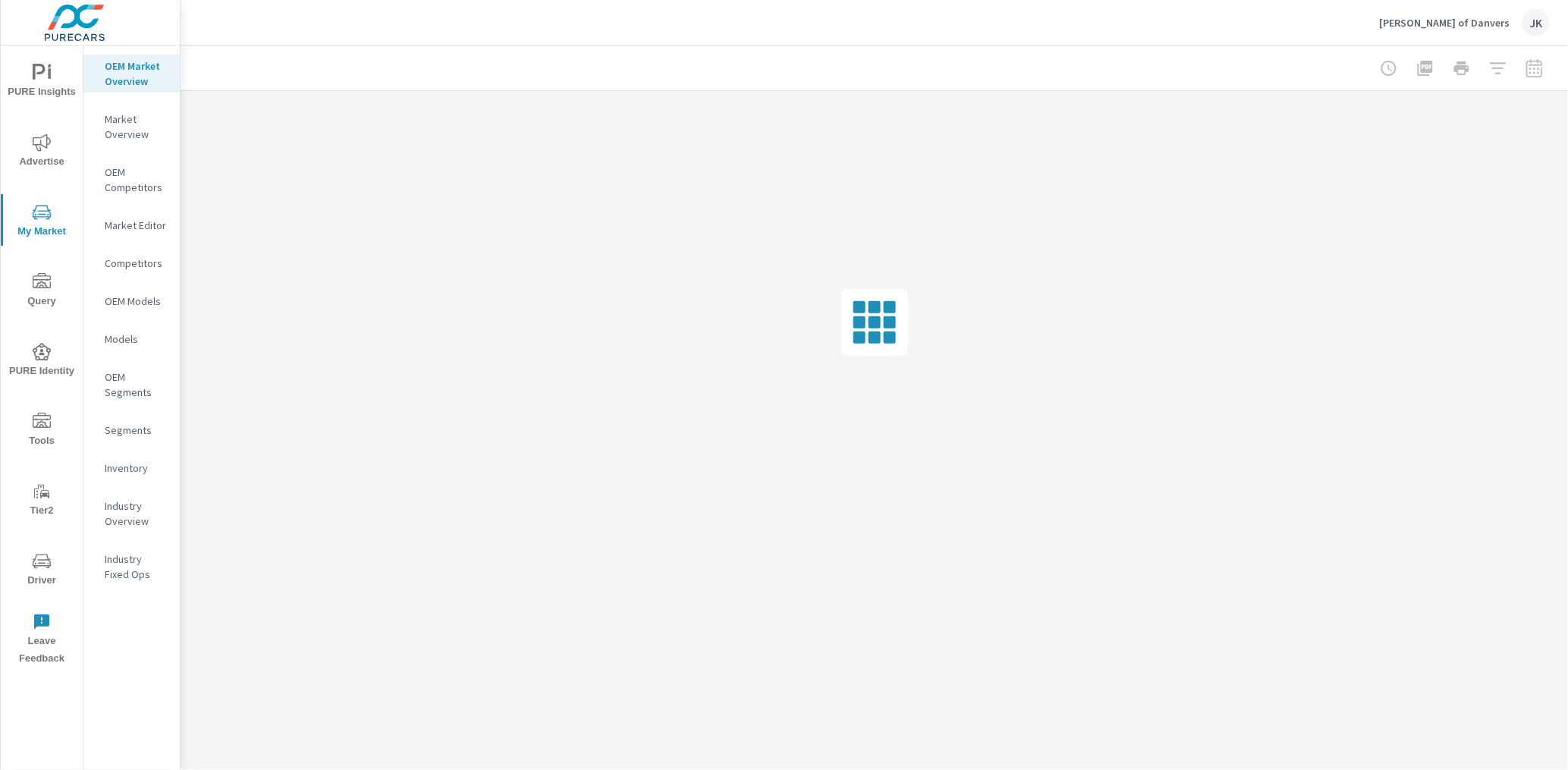
click at [127, 460] on p "Inventory" at bounding box center [136, 468] width 63 height 15
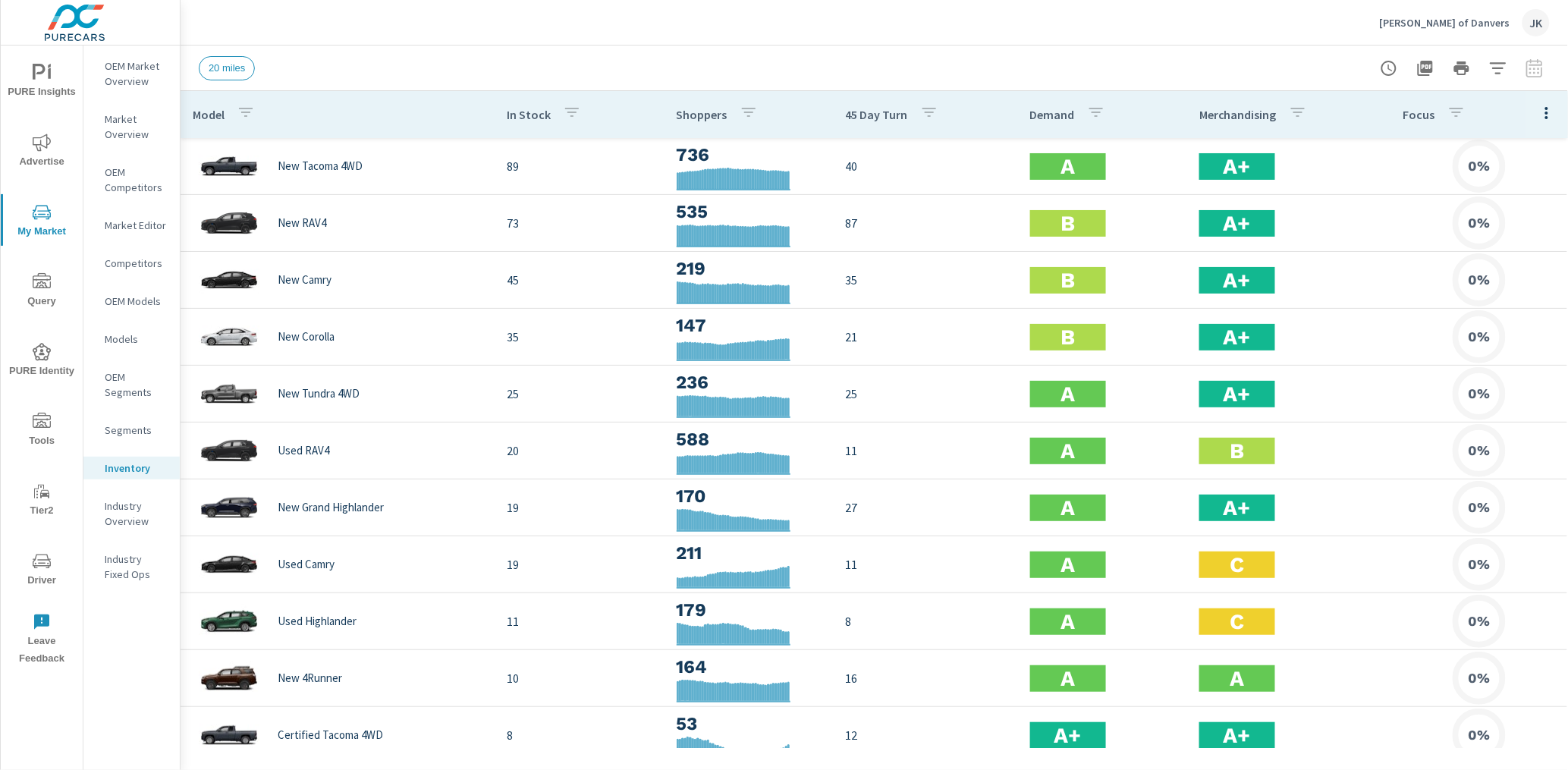
click at [1498, 68] on icon "button" at bounding box center [1498, 68] width 18 height 18
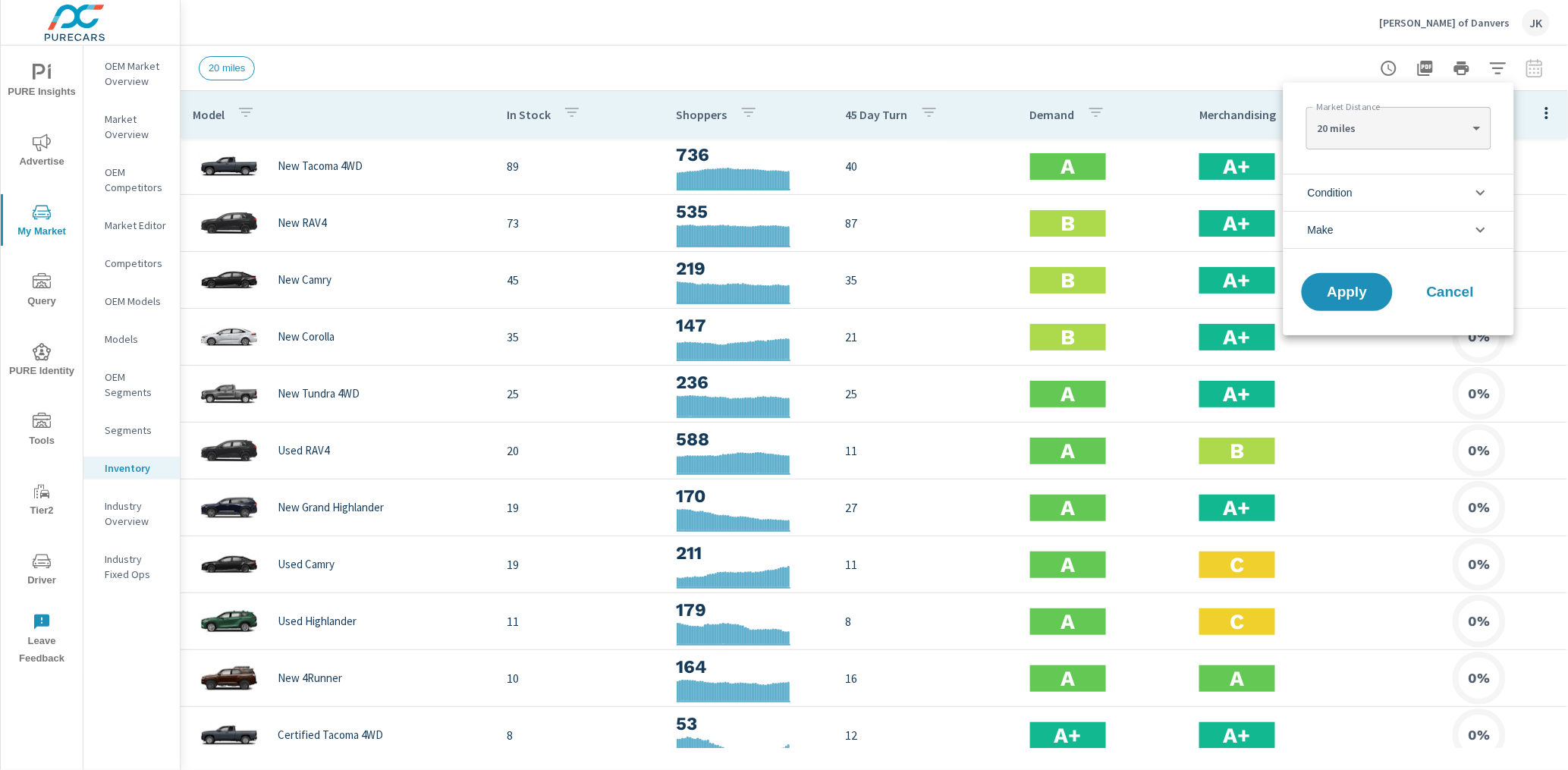
click at [1455, 133] on body "PURE Insights Advertise My Market Query PURE Identity Tools Tier2 Driver Leave …" at bounding box center [784, 385] width 1568 height 770
click at [1455, 133] on li "20 miles" at bounding box center [1398, 128] width 184 height 24
click at [1408, 189] on li "Condition" at bounding box center [1398, 192] width 230 height 37
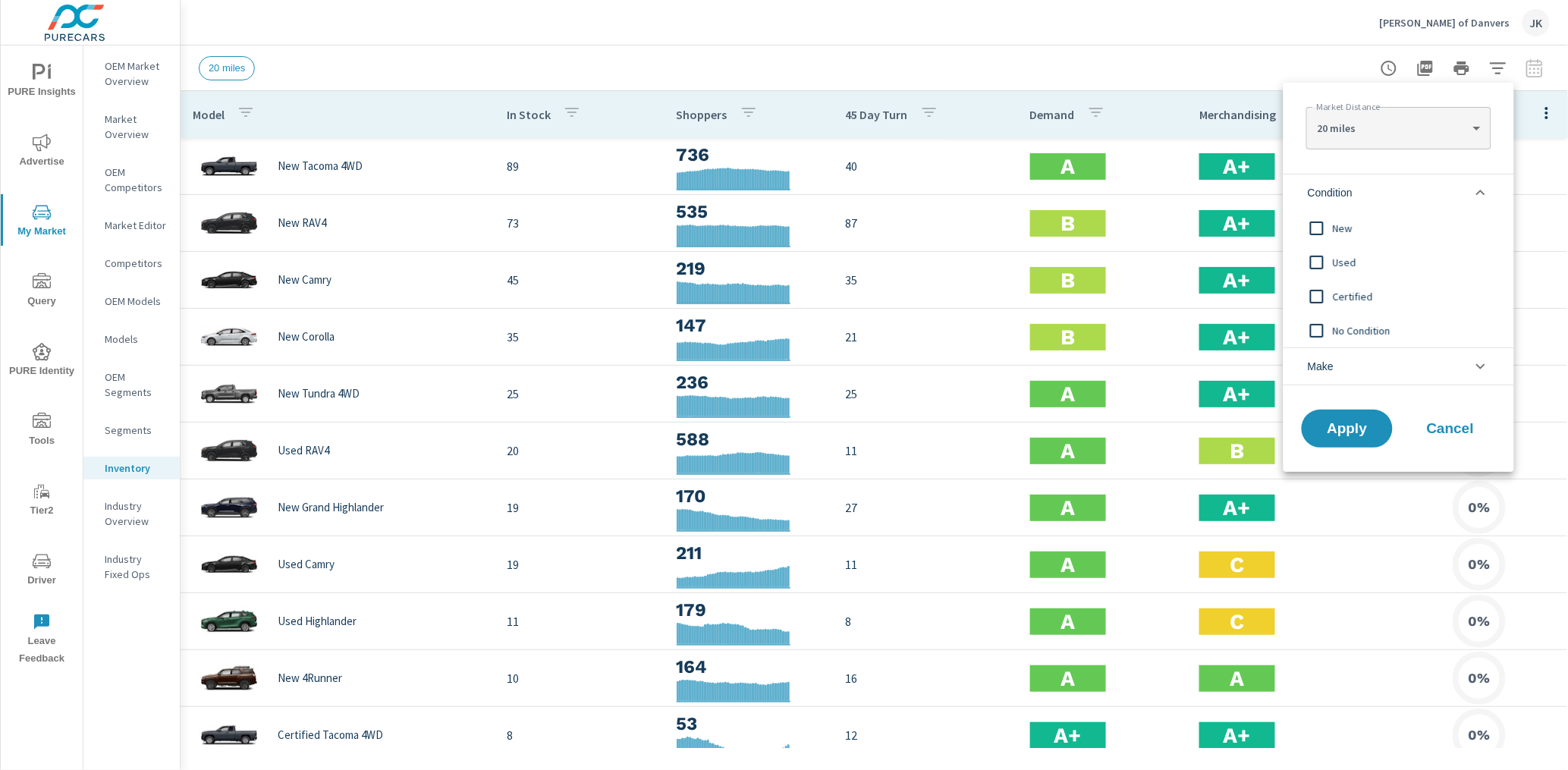
click at [1354, 235] on span "New" at bounding box center [1416, 228] width 166 height 18
click at [1324, 433] on span "Apply" at bounding box center [1347, 429] width 63 height 15
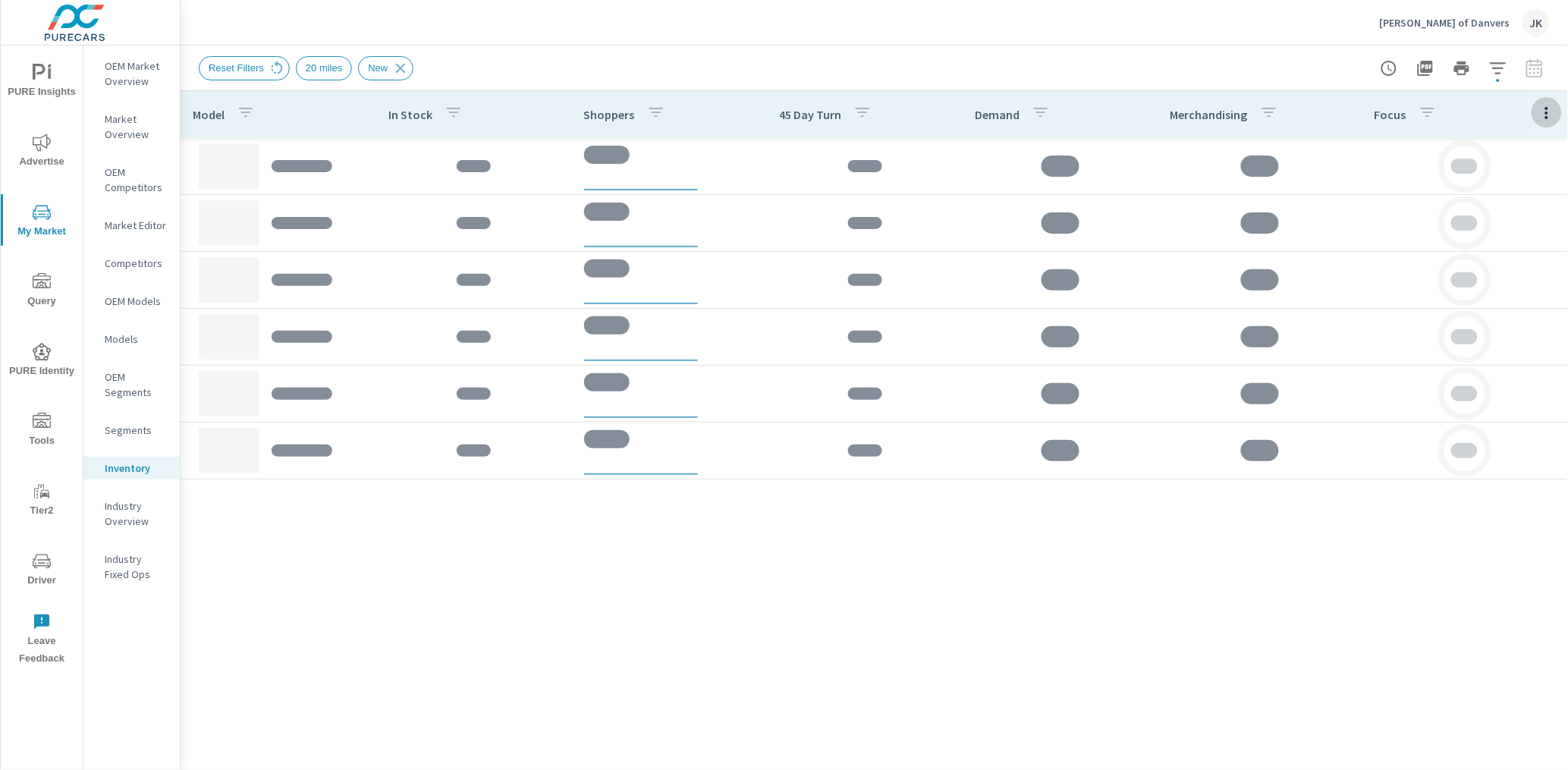
click at [1514, 111] on icon "button" at bounding box center [1547, 113] width 18 height 18
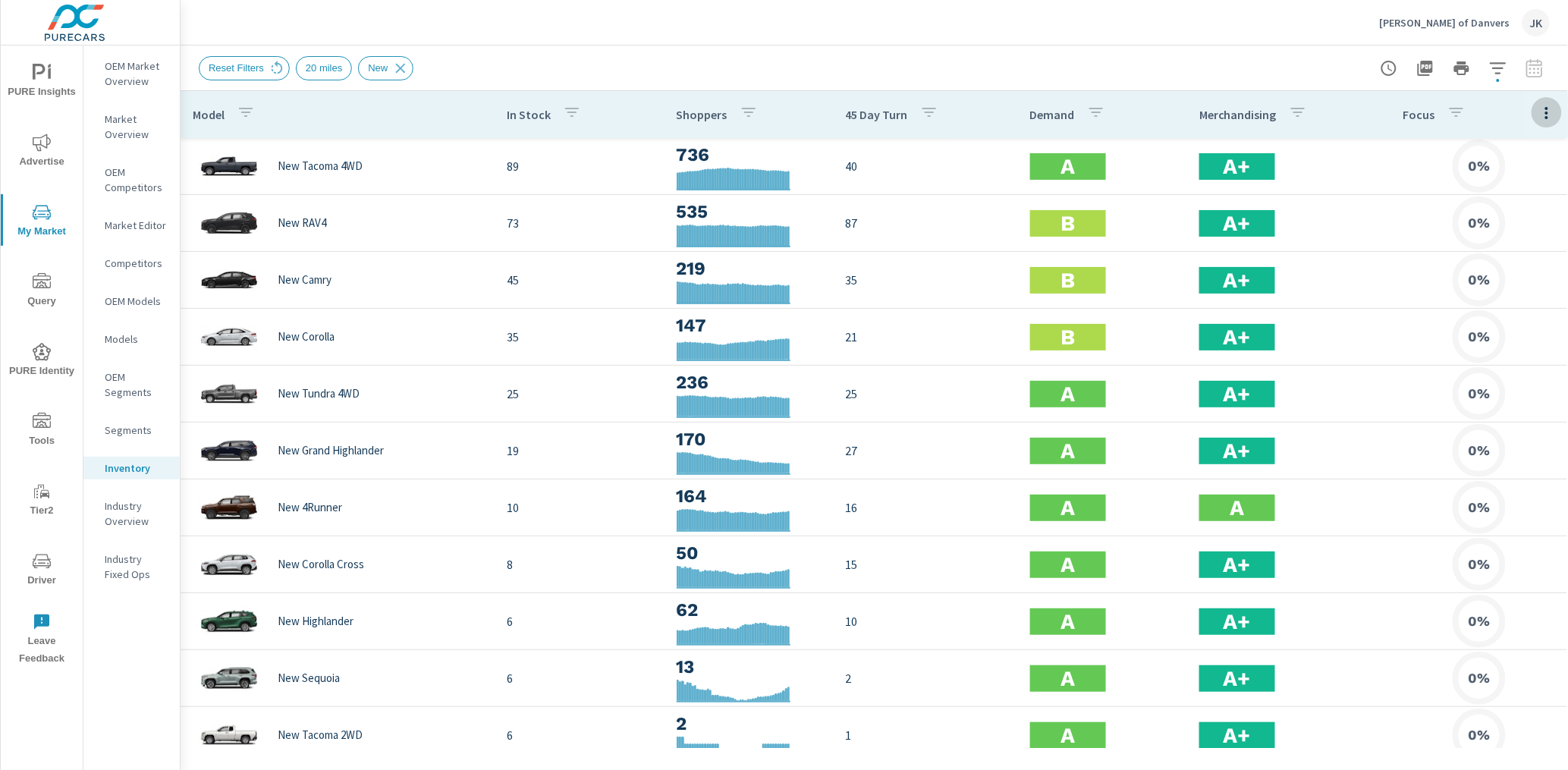
click at [1514, 104] on icon "button" at bounding box center [1547, 113] width 18 height 18
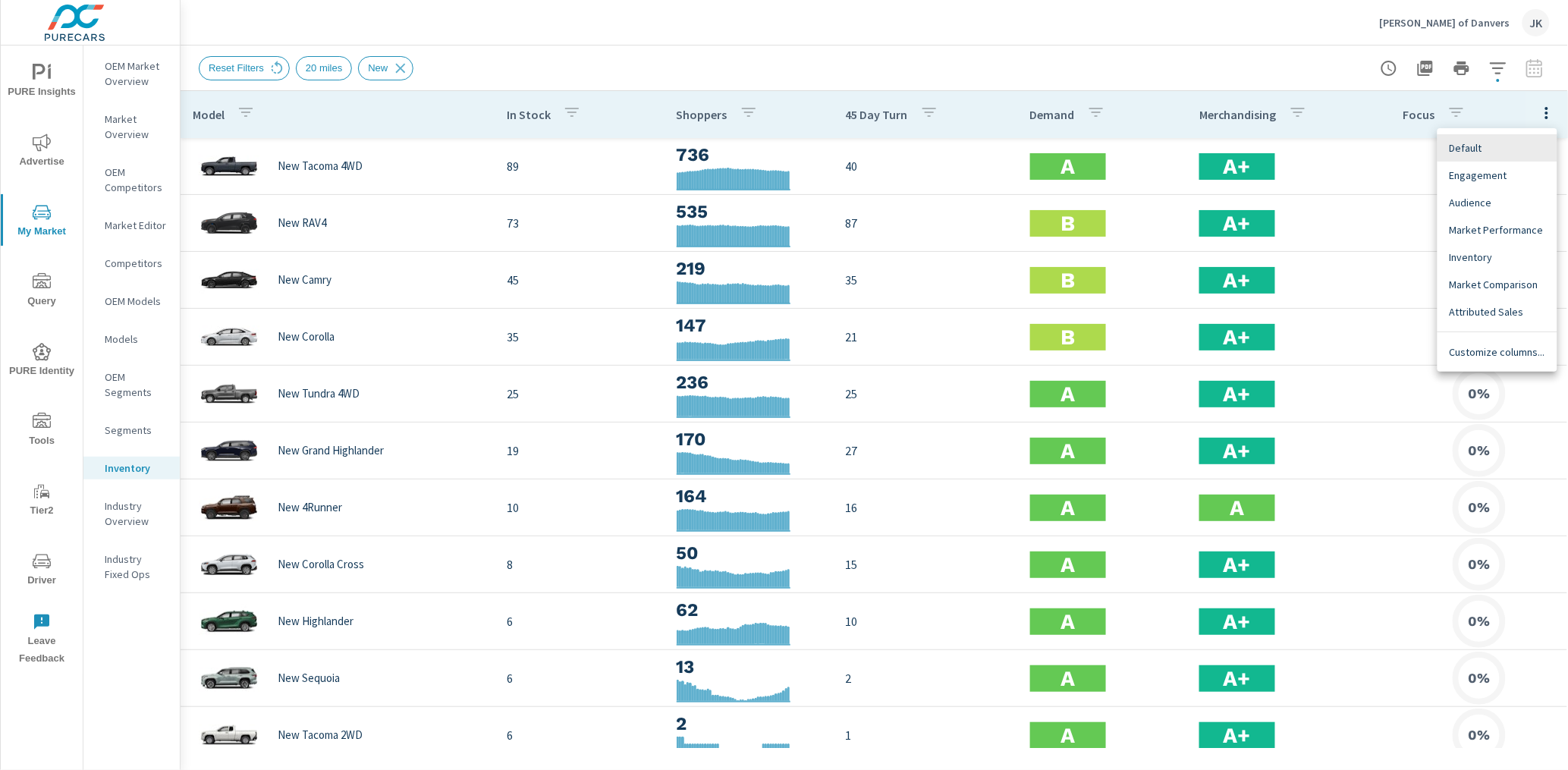
click at [1463, 343] on div "Customize columns..." at bounding box center [1497, 352] width 120 height 27
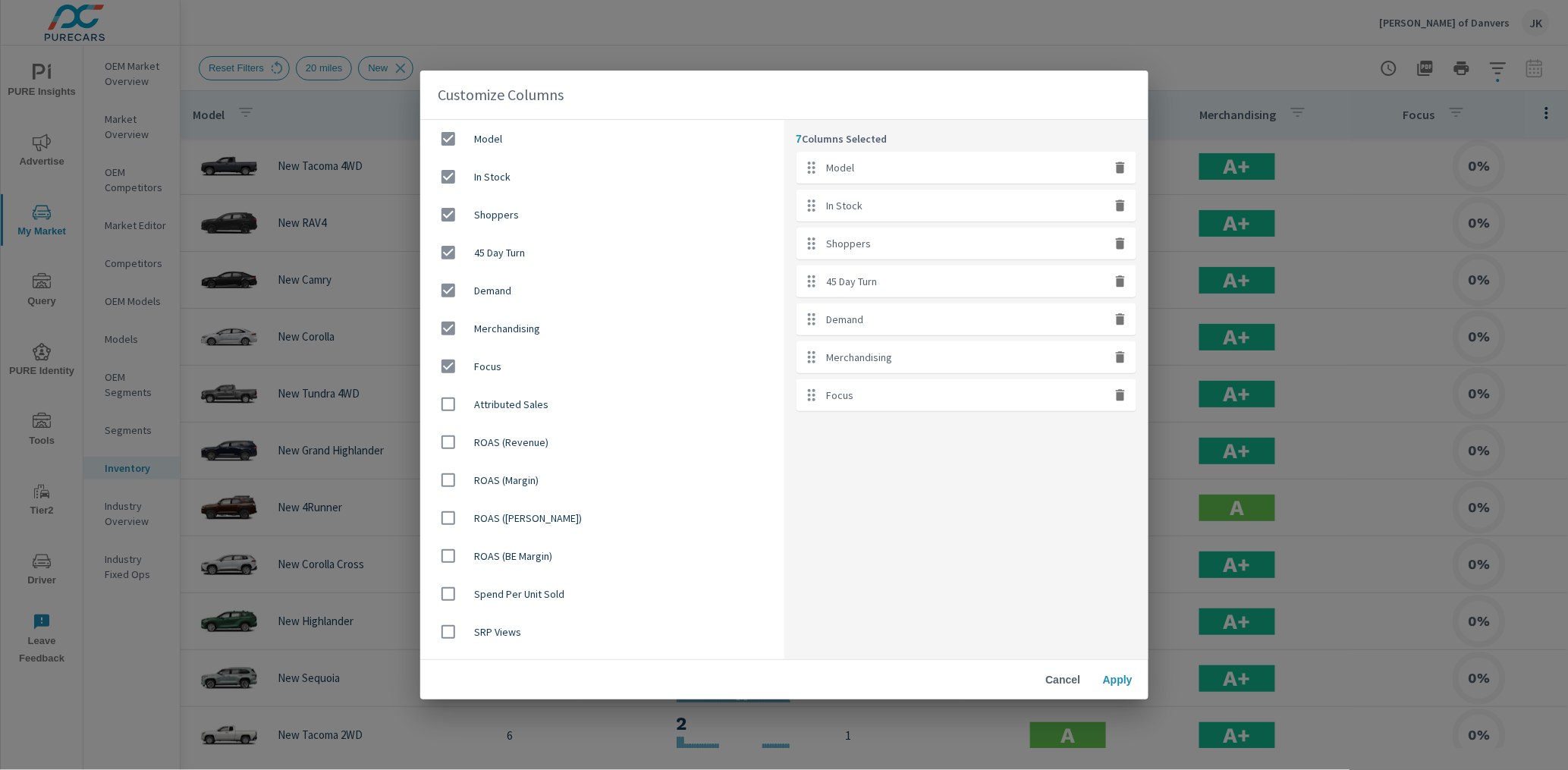
click at [1118, 397] on icon "button" at bounding box center [1120, 396] width 9 height 12
checkbox input "false"
click at [1115, 358] on icon "button" at bounding box center [1120, 357] width 15 height 15
checkbox input "false"
click at [1120, 244] on icon "button" at bounding box center [1120, 244] width 9 height 12
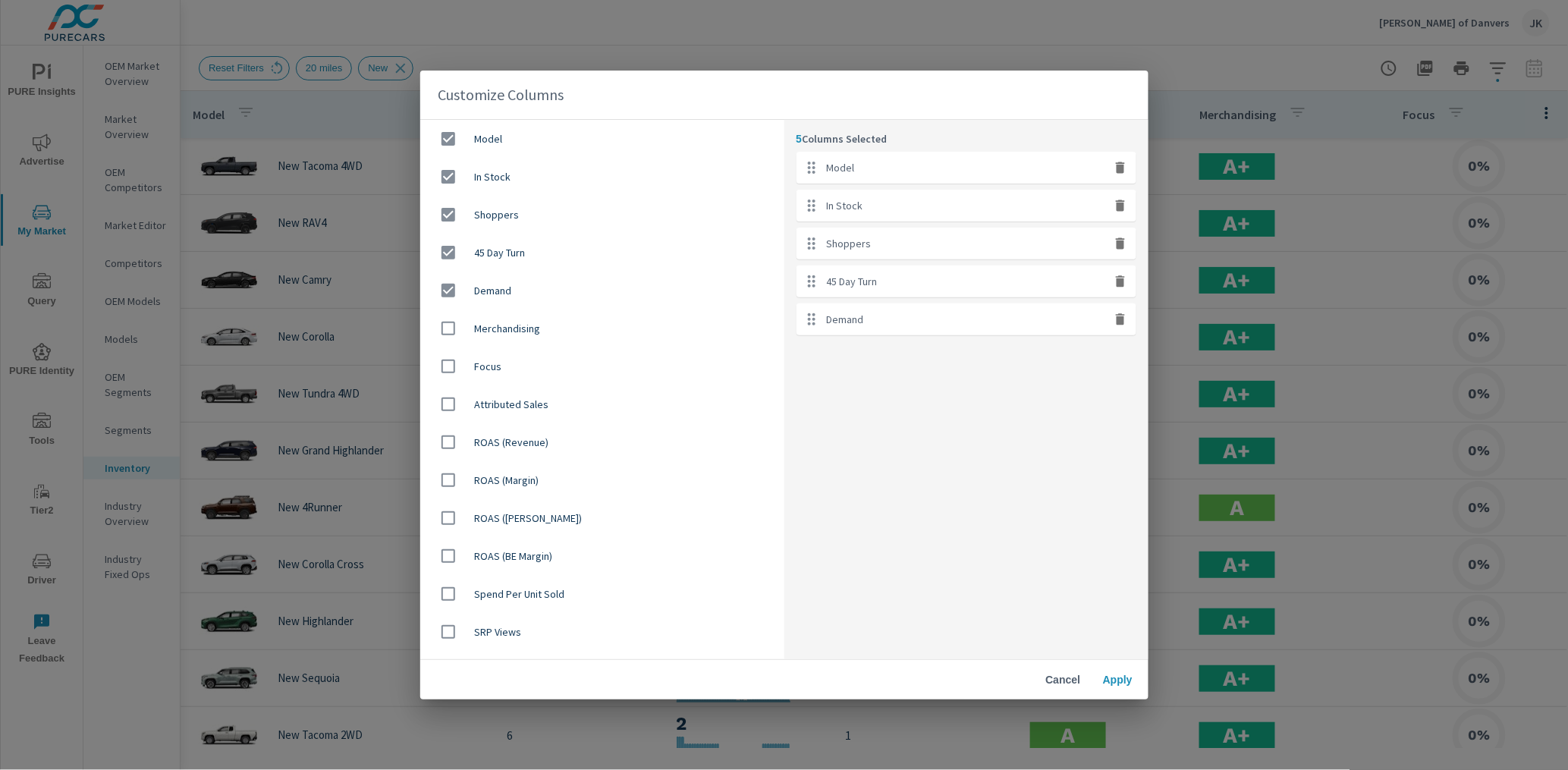
checkbox input "false"
drag, startPoint x: 883, startPoint y: 277, endPoint x: 886, endPoint y: 232, distance: 45.1
click at [886, 232] on ul "Model In Stock 45 Day Turn Demand" at bounding box center [966, 224] width 340 height 146
click at [871, 340] on div "4 Columns Selected Model In Stock Demand 45 Day Turn" at bounding box center [966, 390] width 364 height 539
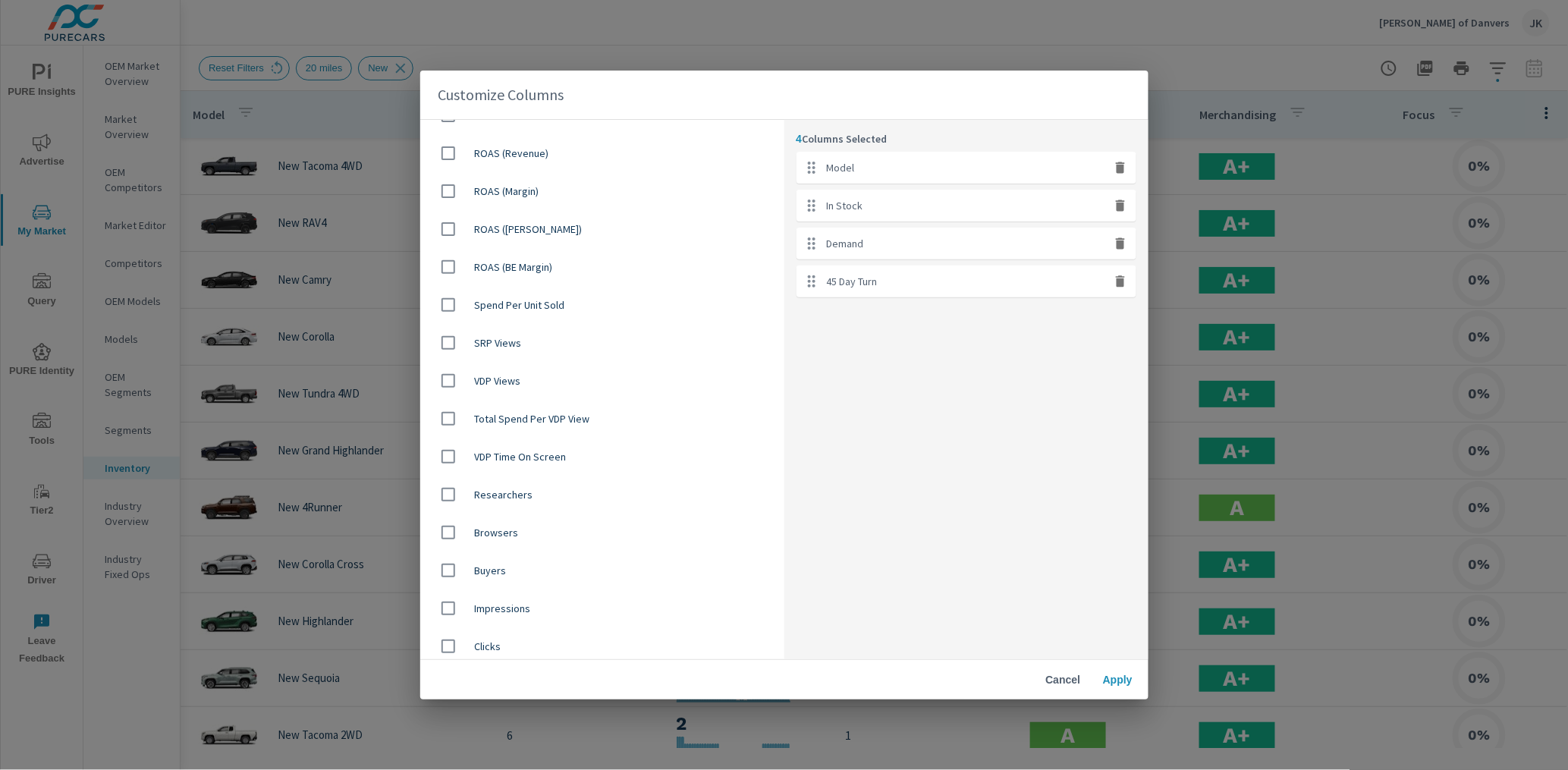
click at [440, 487] on input "checkbox" at bounding box center [448, 495] width 32 height 32
checkbox input "true"
click at [452, 526] on input "checkbox" at bounding box center [448, 533] width 32 height 32
checkbox input "true"
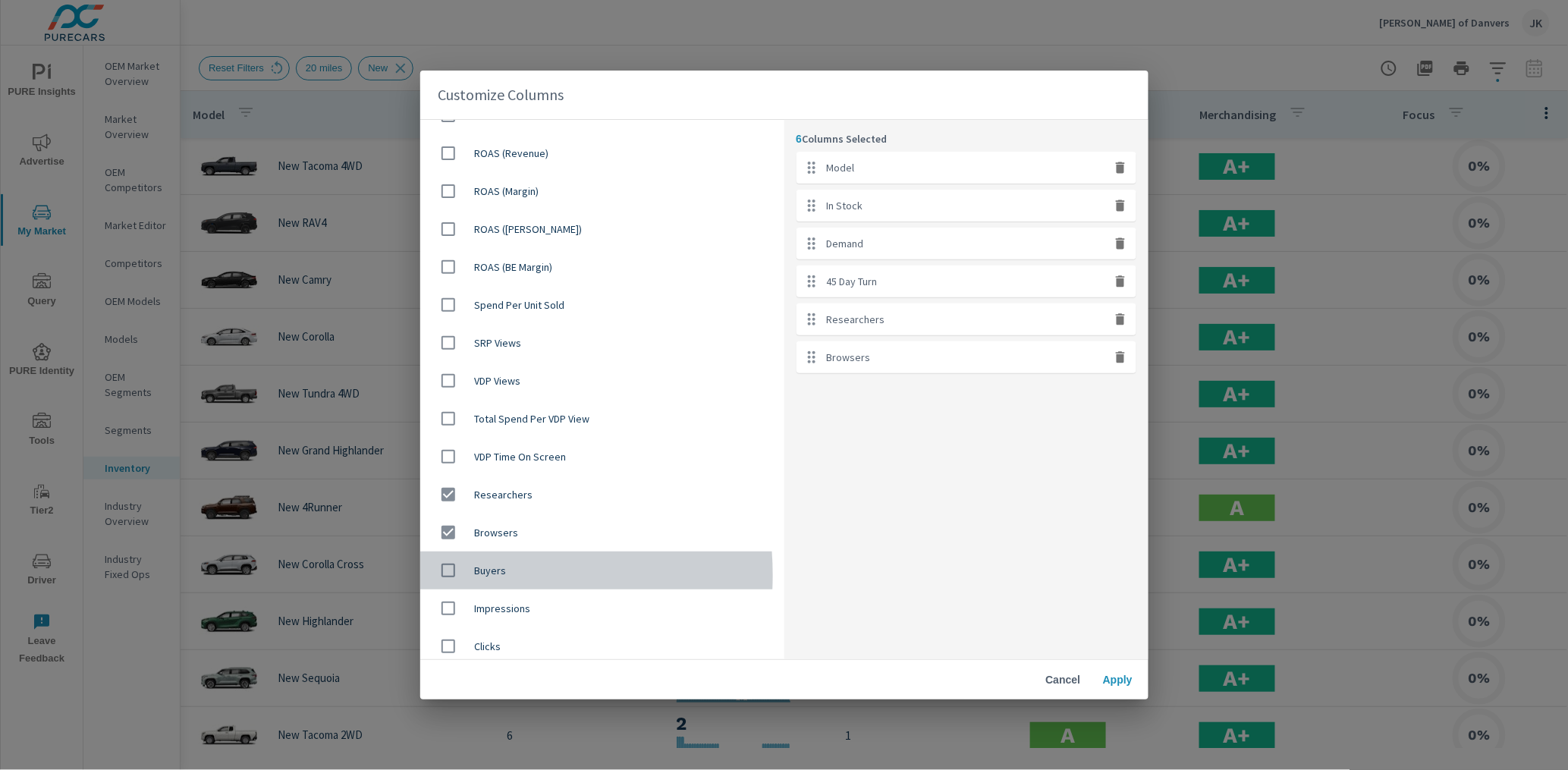
click at [448, 576] on input "checkbox" at bounding box center [448, 571] width 32 height 32
checkbox input "true"
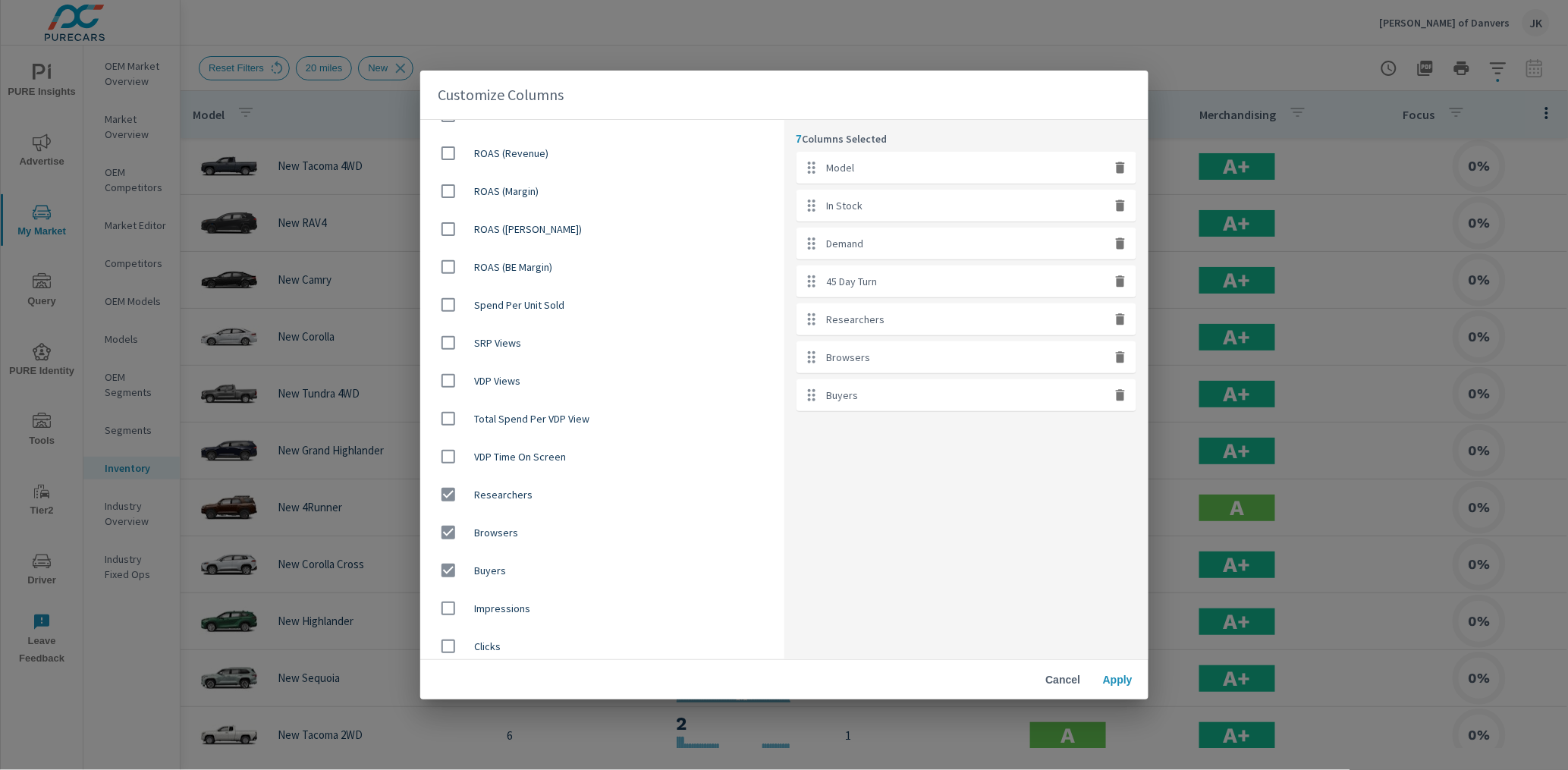
click at [1096, 675] on button "Apply" at bounding box center [1118, 679] width 49 height 27
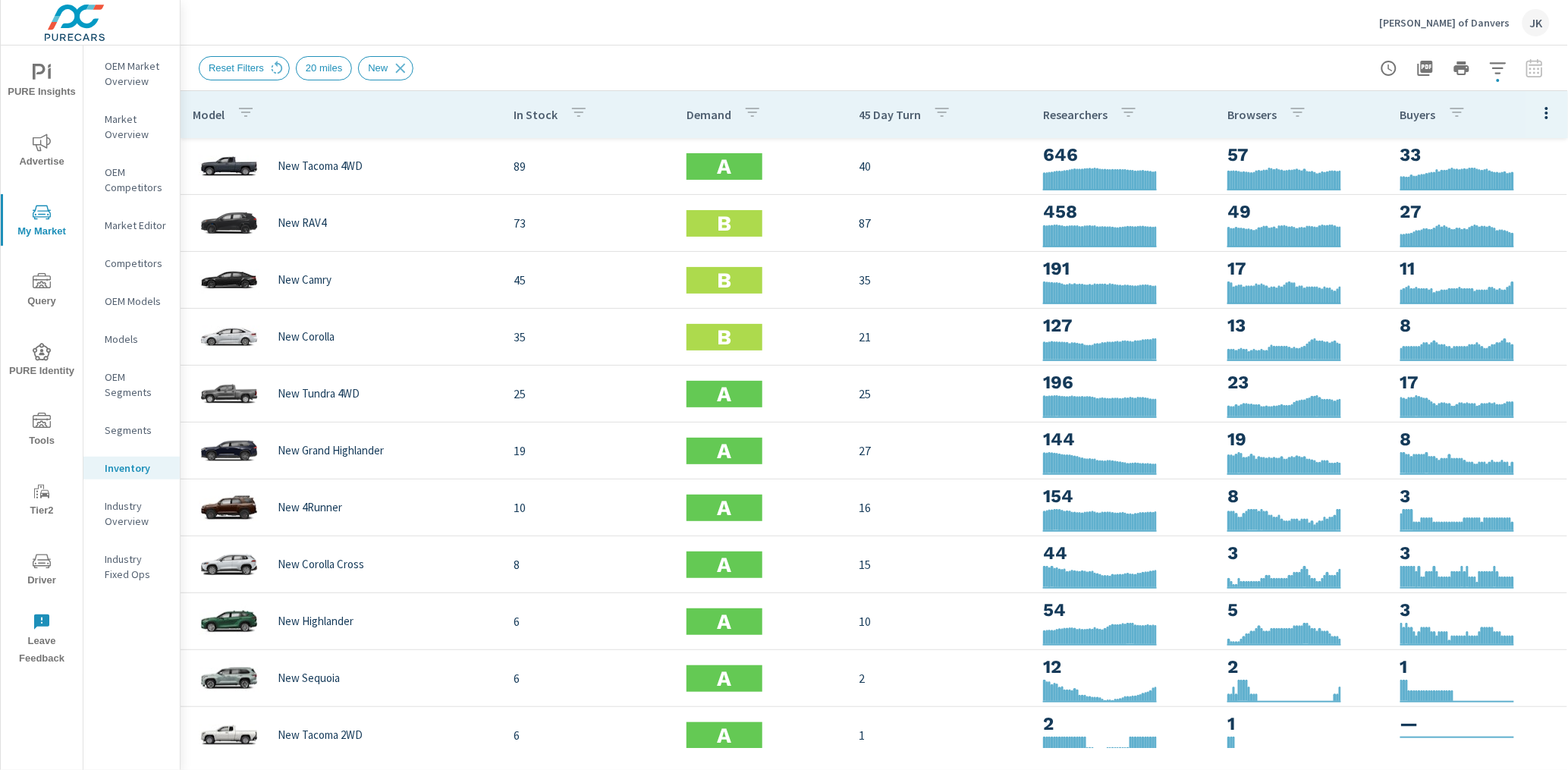
click at [31, 140] on span "Advertise" at bounding box center [41, 152] width 72 height 37
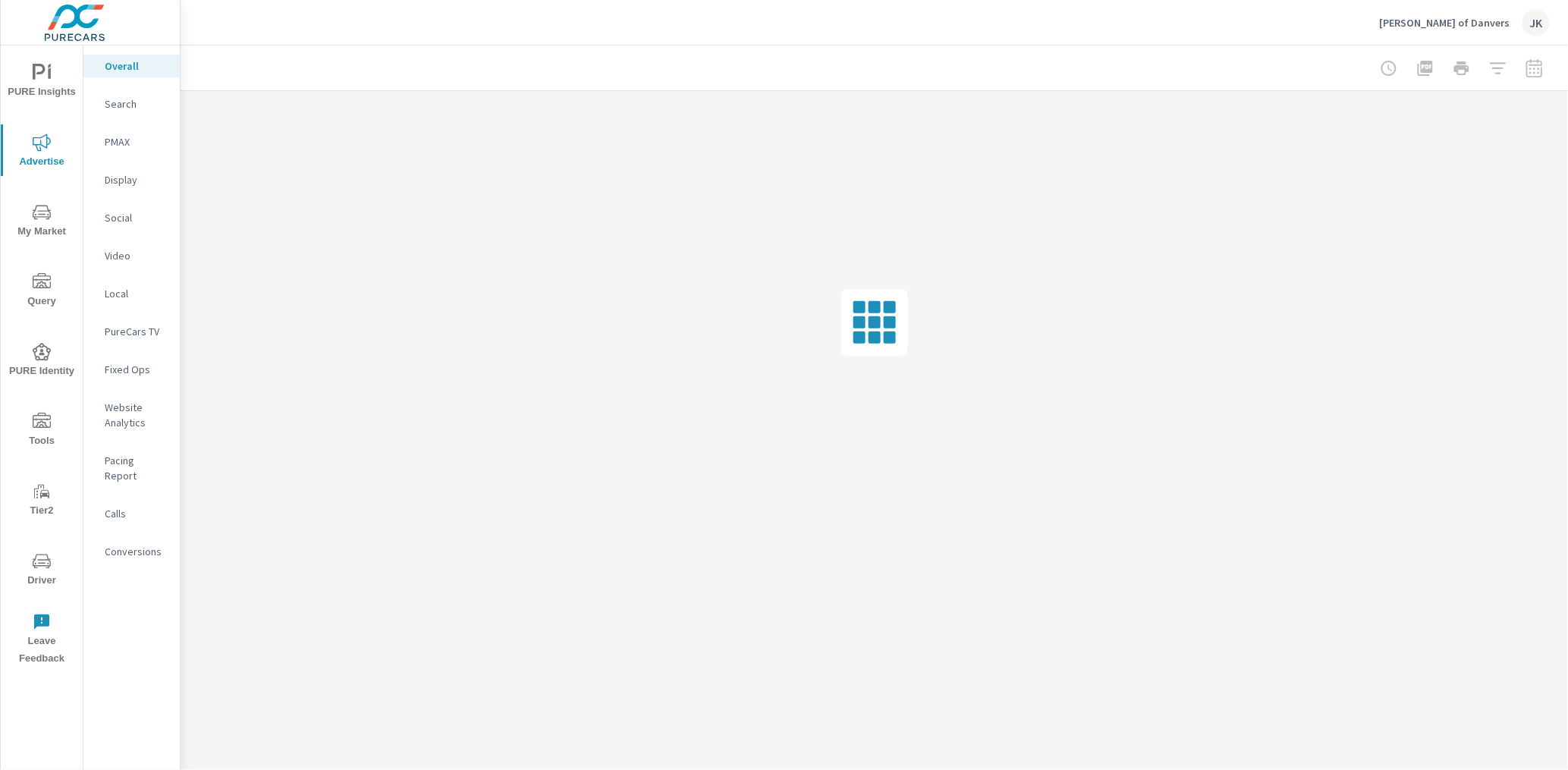
click at [125, 91] on nav "Overall Search PMAX Display Social Video Local PureCars TV Fixed Ops Website An…" at bounding box center [131, 315] width 96 height 539
click at [122, 181] on p "Display" at bounding box center [136, 180] width 63 height 15
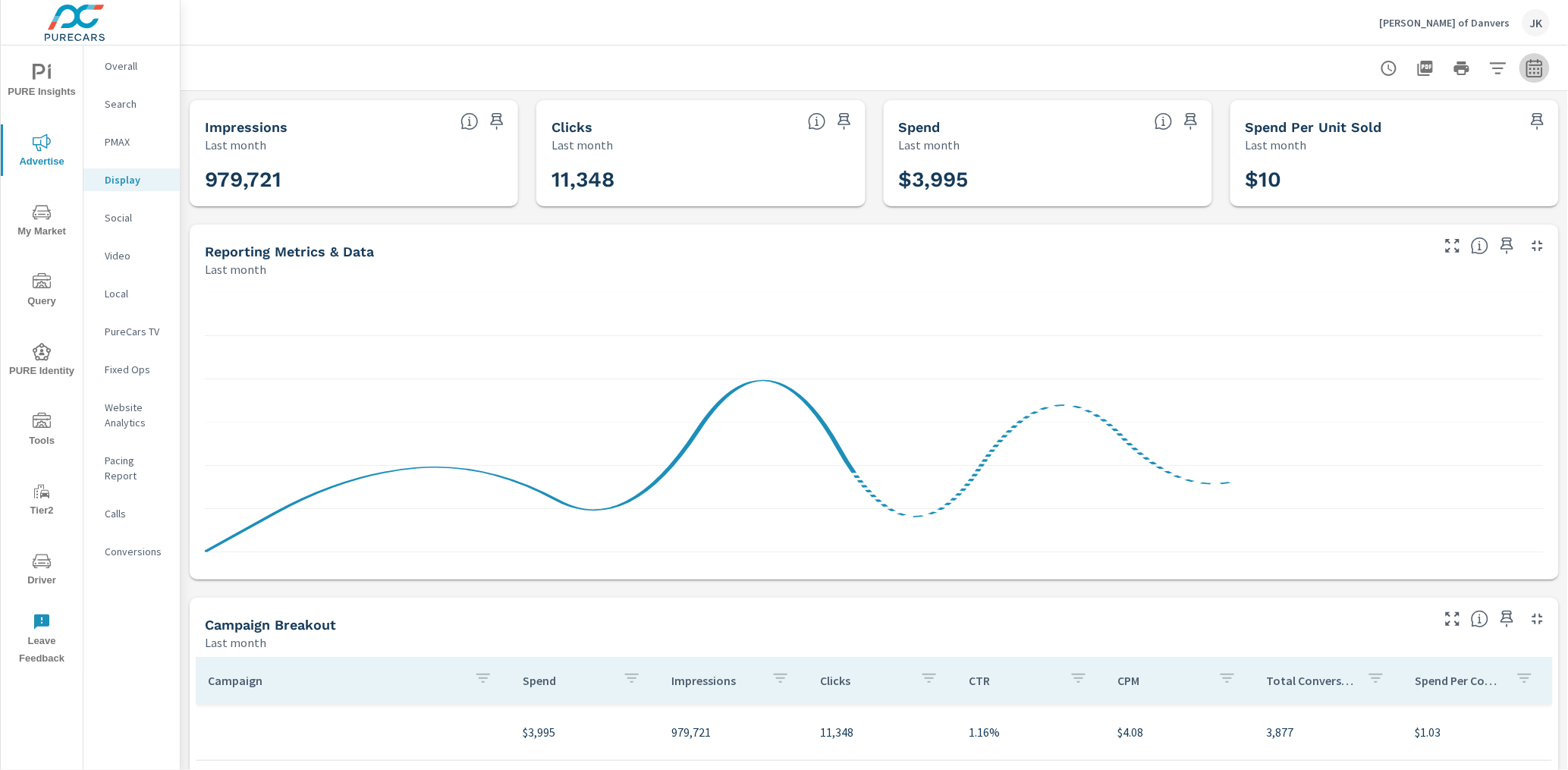
click at [1514, 55] on button "button" at bounding box center [1534, 68] width 30 height 30
select select "Last month"
click at [1514, 68] on icon "button" at bounding box center [1534, 68] width 18 height 18
click at [1377, 131] on select "Custom [DATE] Last week Last 7 days Last 14 days Last 30 days Last 45 days Last…" at bounding box center [1401, 131] width 151 height 30
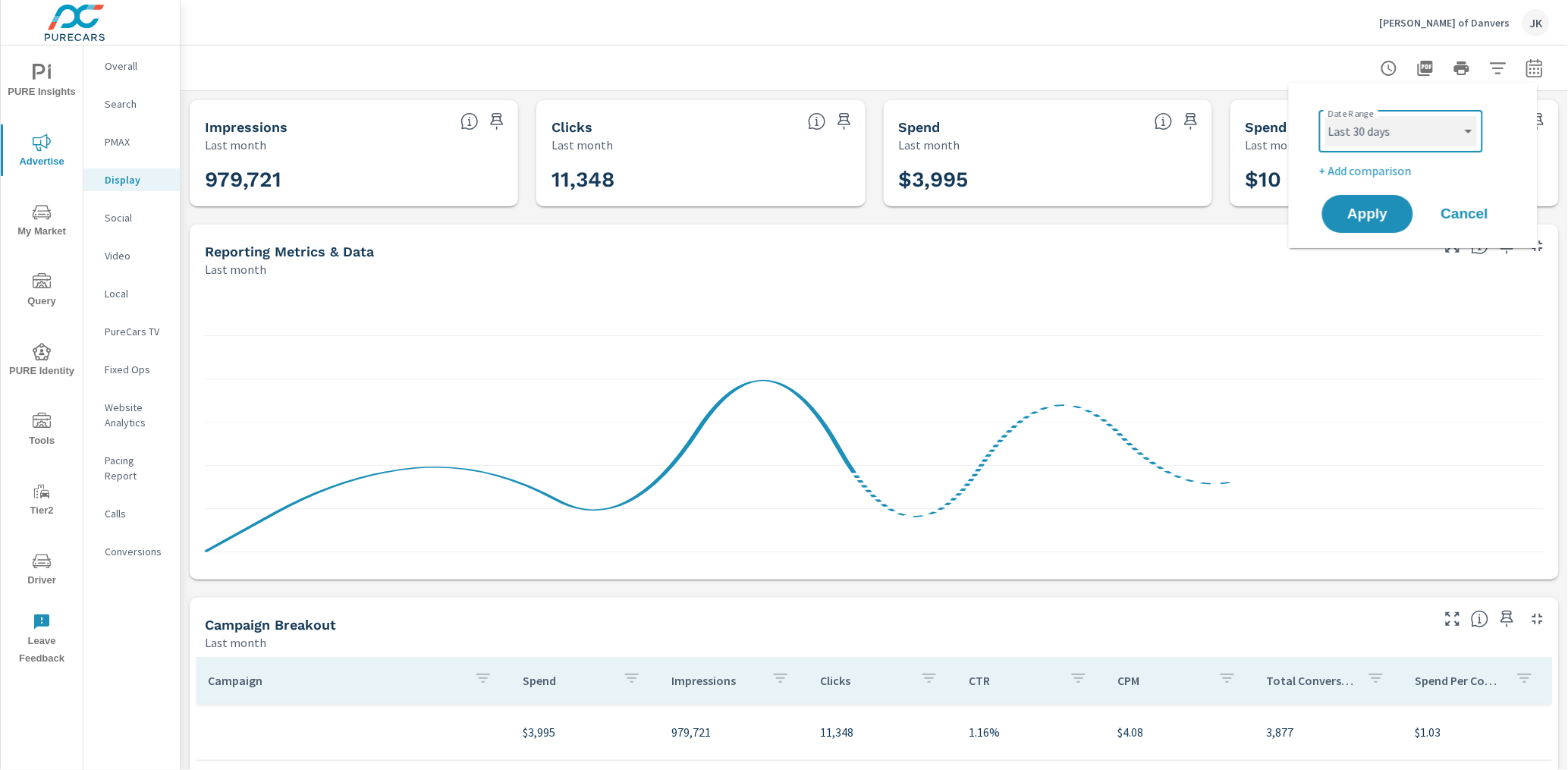
click at [1325, 116] on select "Custom [DATE] Last week Last 7 days Last 14 days Last 30 days Last 45 days Last…" at bounding box center [1401, 131] width 151 height 30
select select "Last 30 days"
click at [1351, 170] on p "+ Add comparison" at bounding box center [1417, 170] width 194 height 18
select select "Previous period"
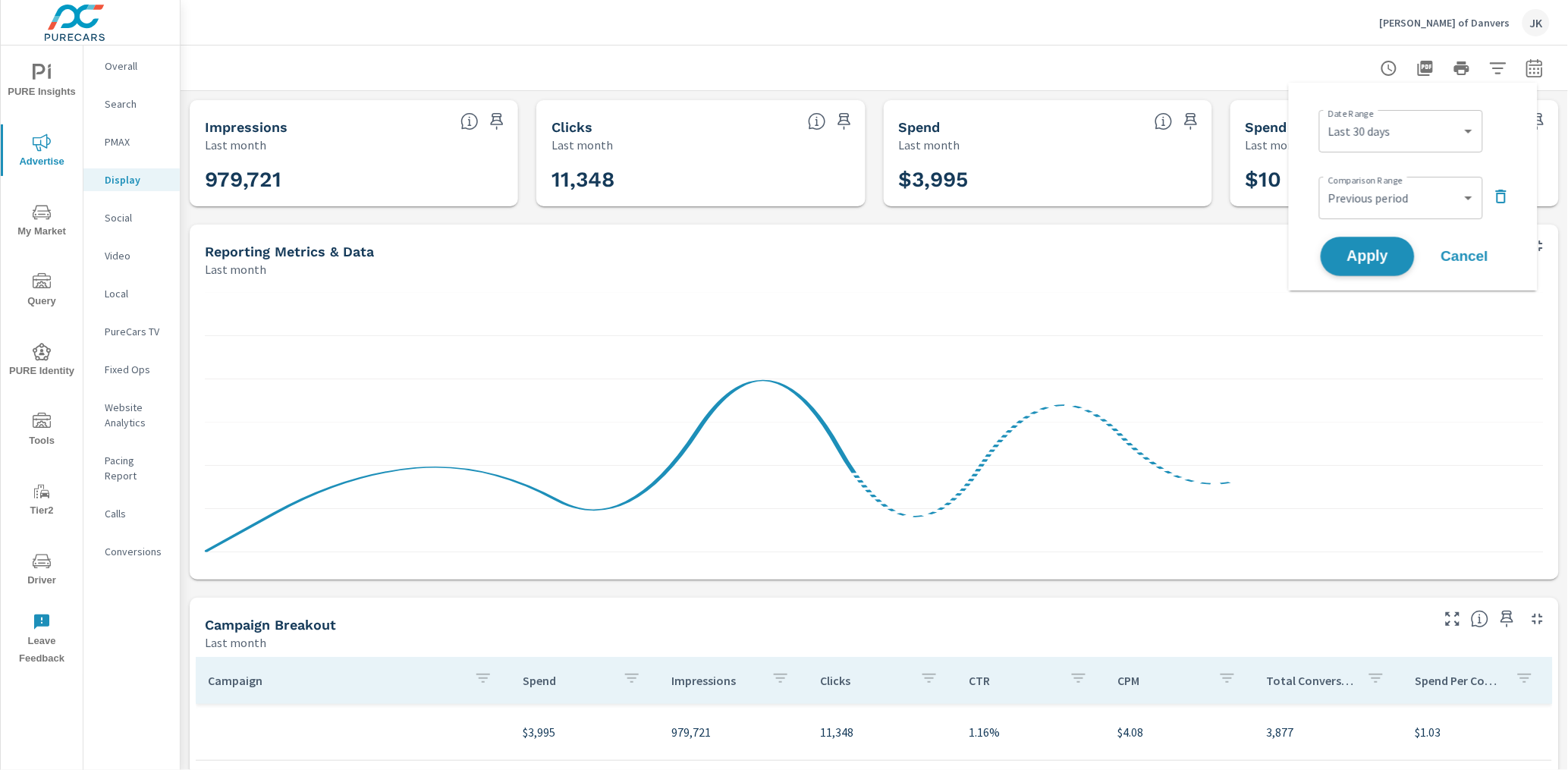
click at [1365, 259] on span "Apply" at bounding box center [1368, 257] width 63 height 15
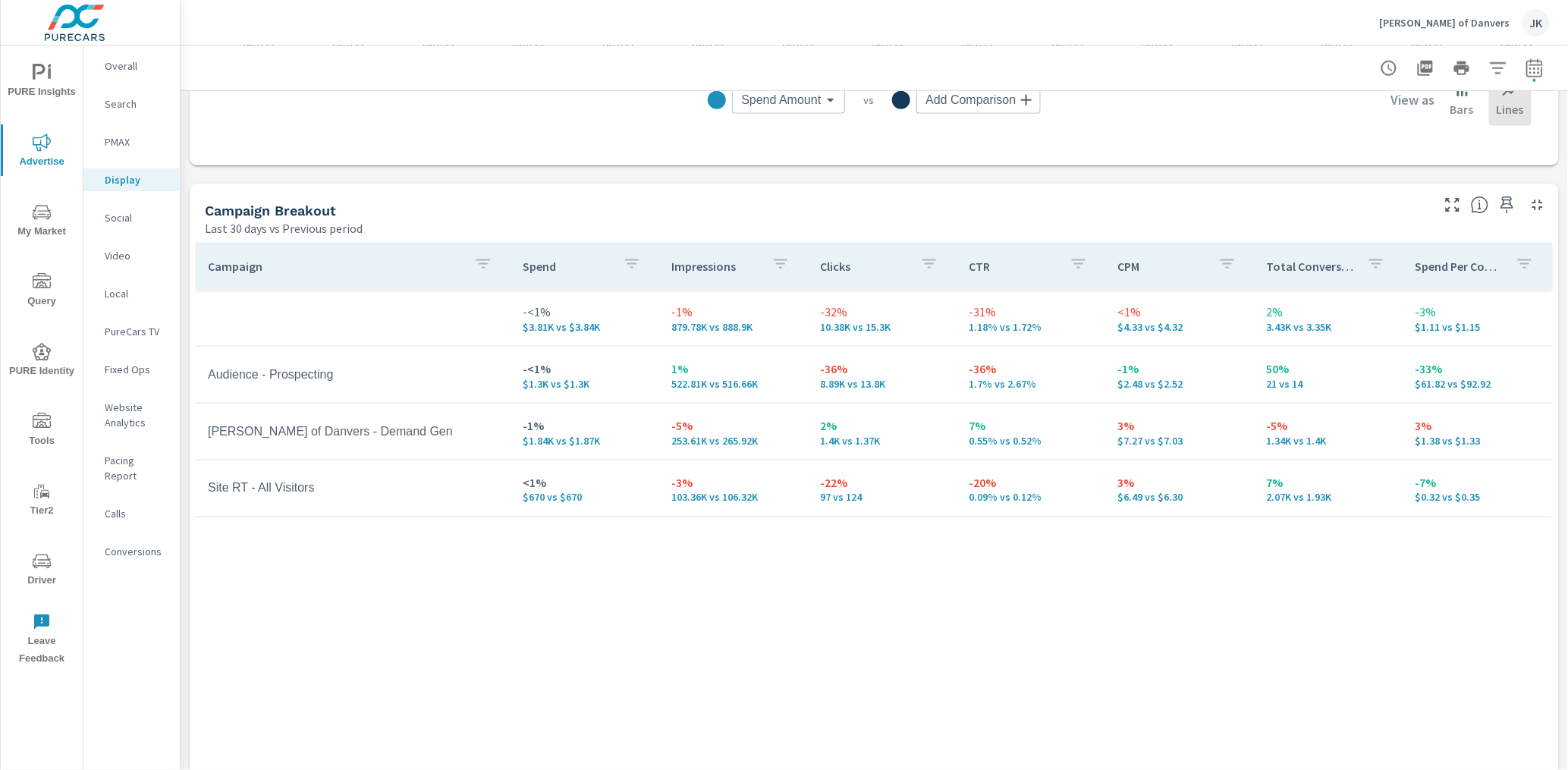
scroll to position [578, 0]
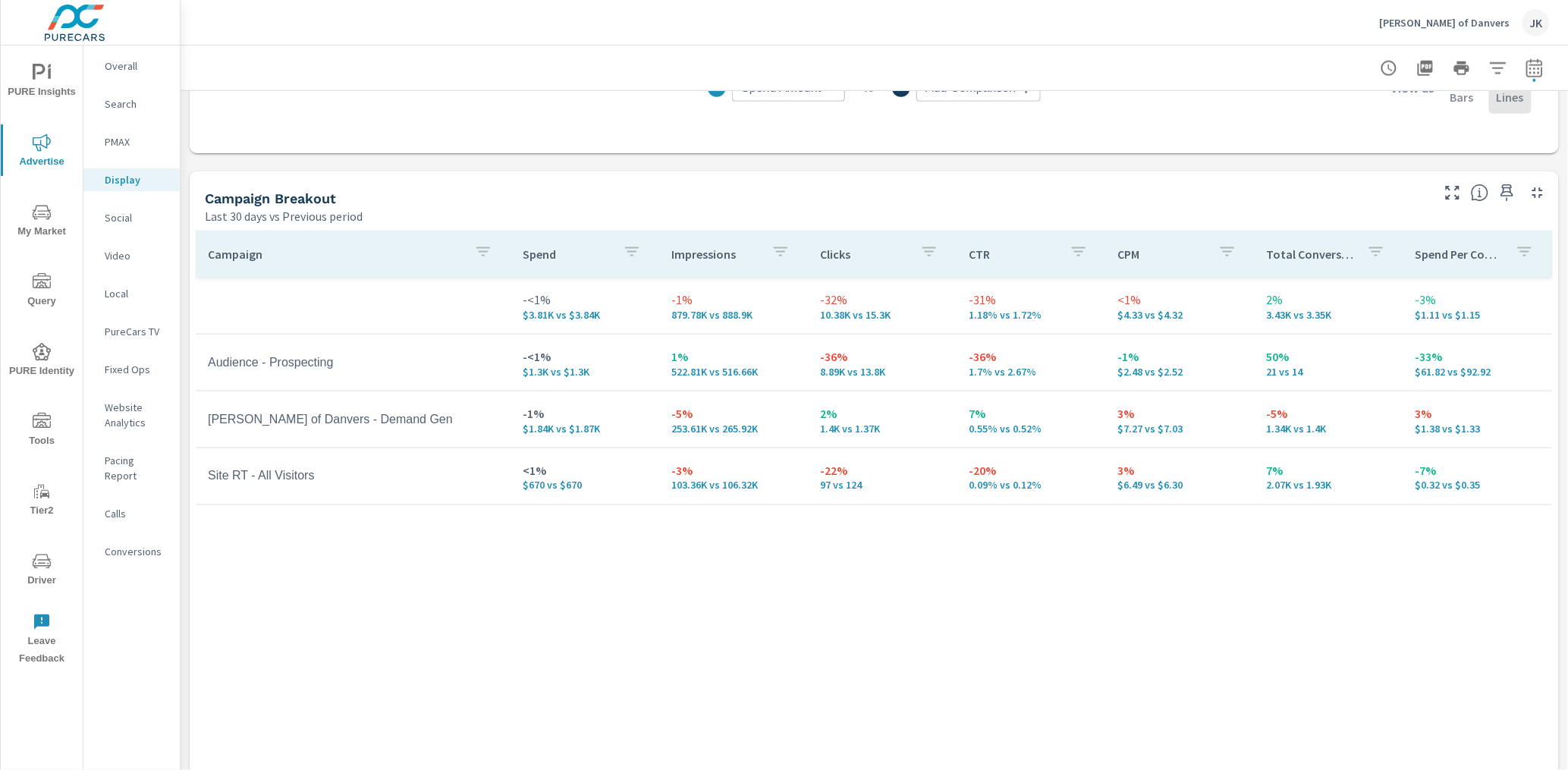
click at [124, 208] on div "Social" at bounding box center [131, 218] width 96 height 23
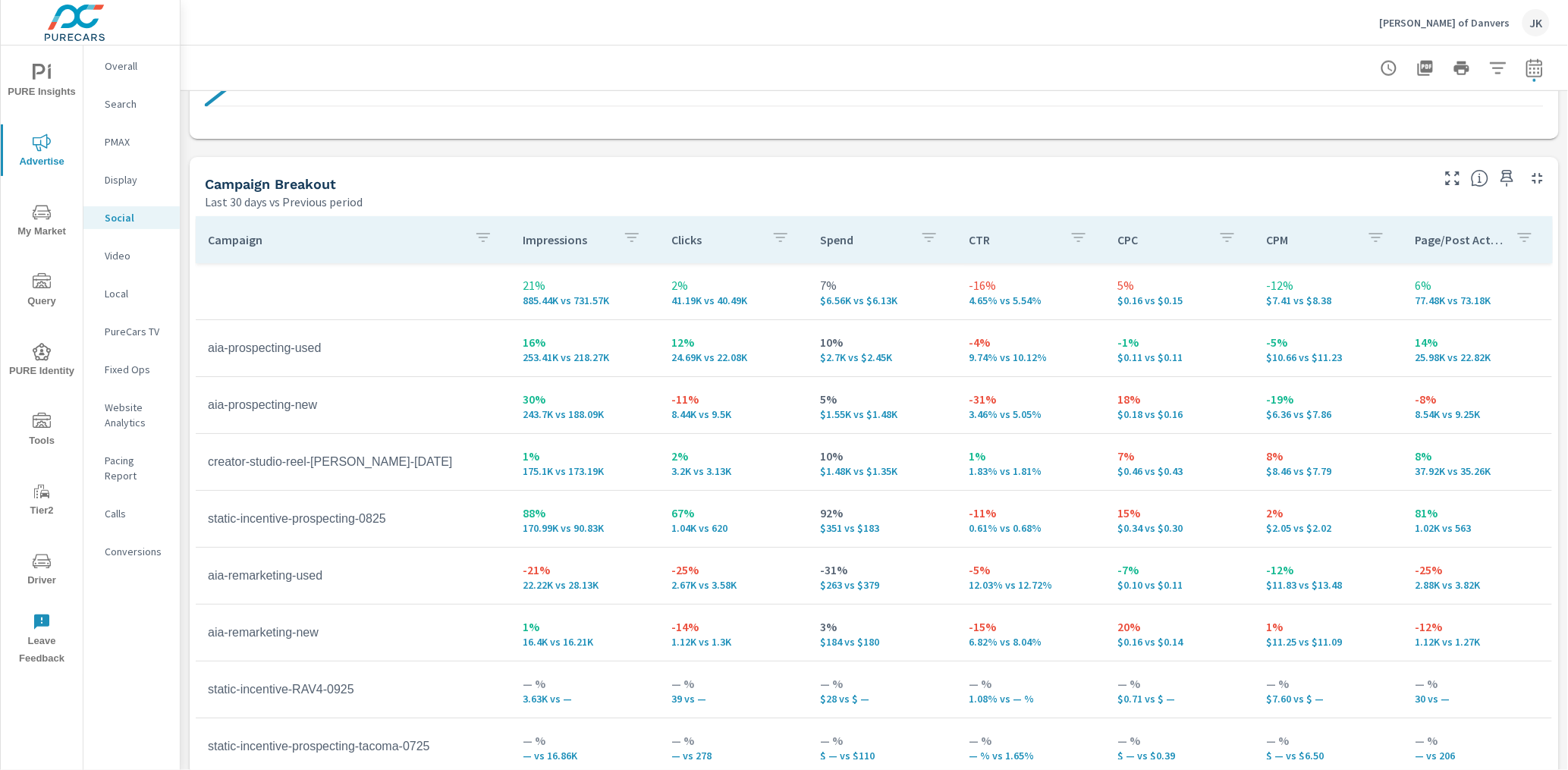
scroll to position [619, 0]
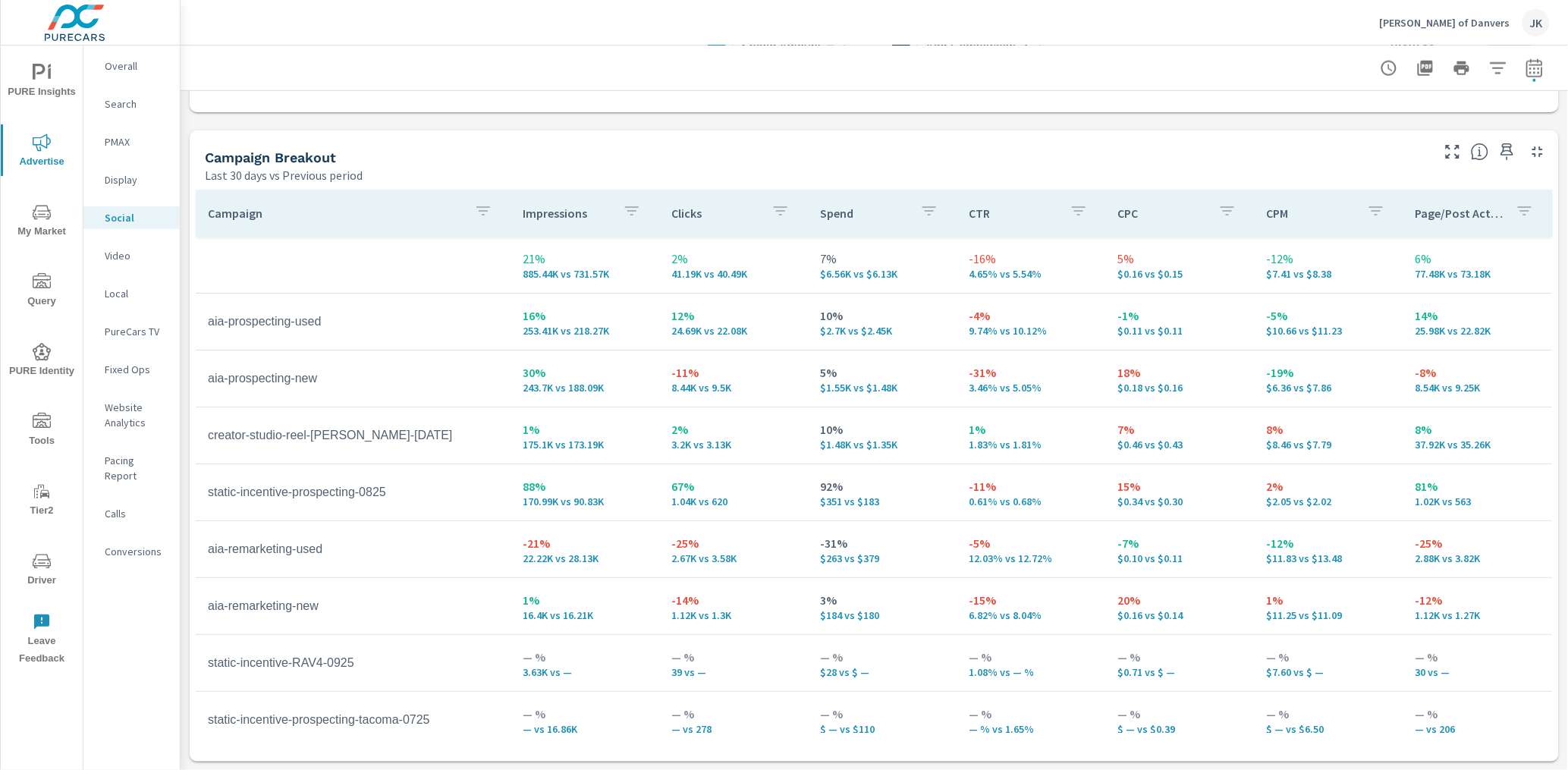
click at [119, 256] on p "Video" at bounding box center [136, 255] width 63 height 15
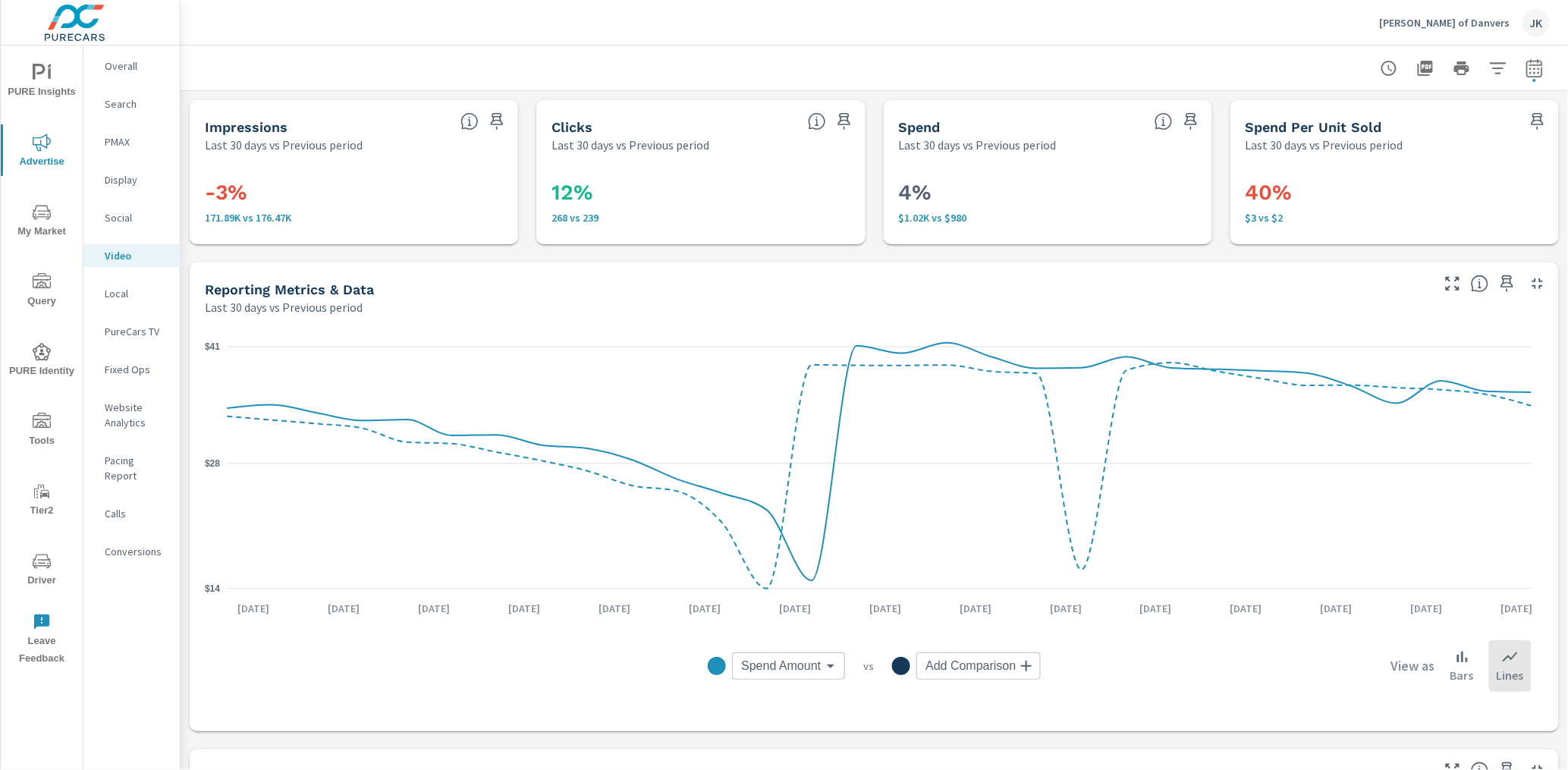
scroll to position [442, 0]
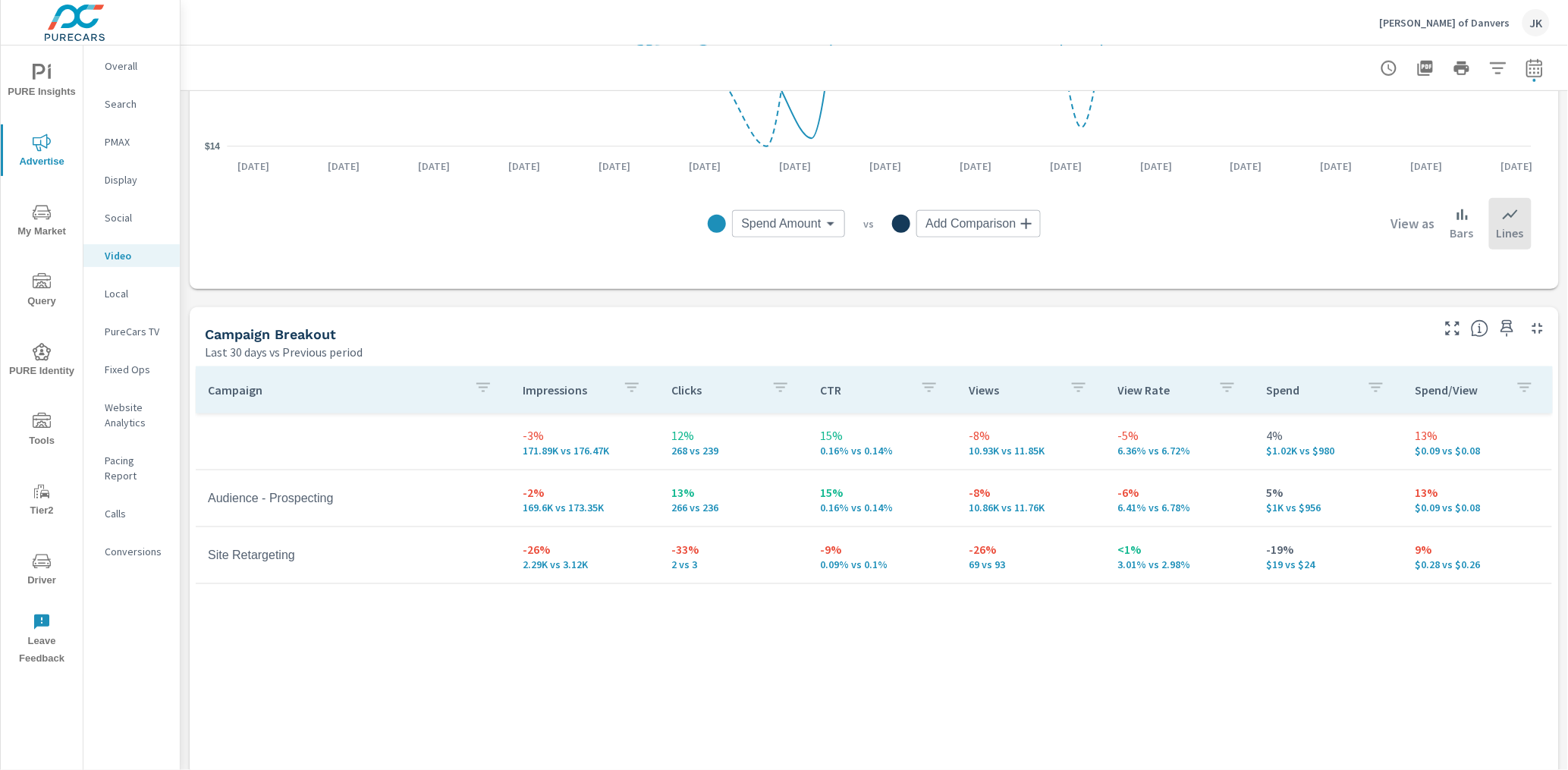
click at [130, 330] on p "PureCars TV" at bounding box center [136, 332] width 63 height 15
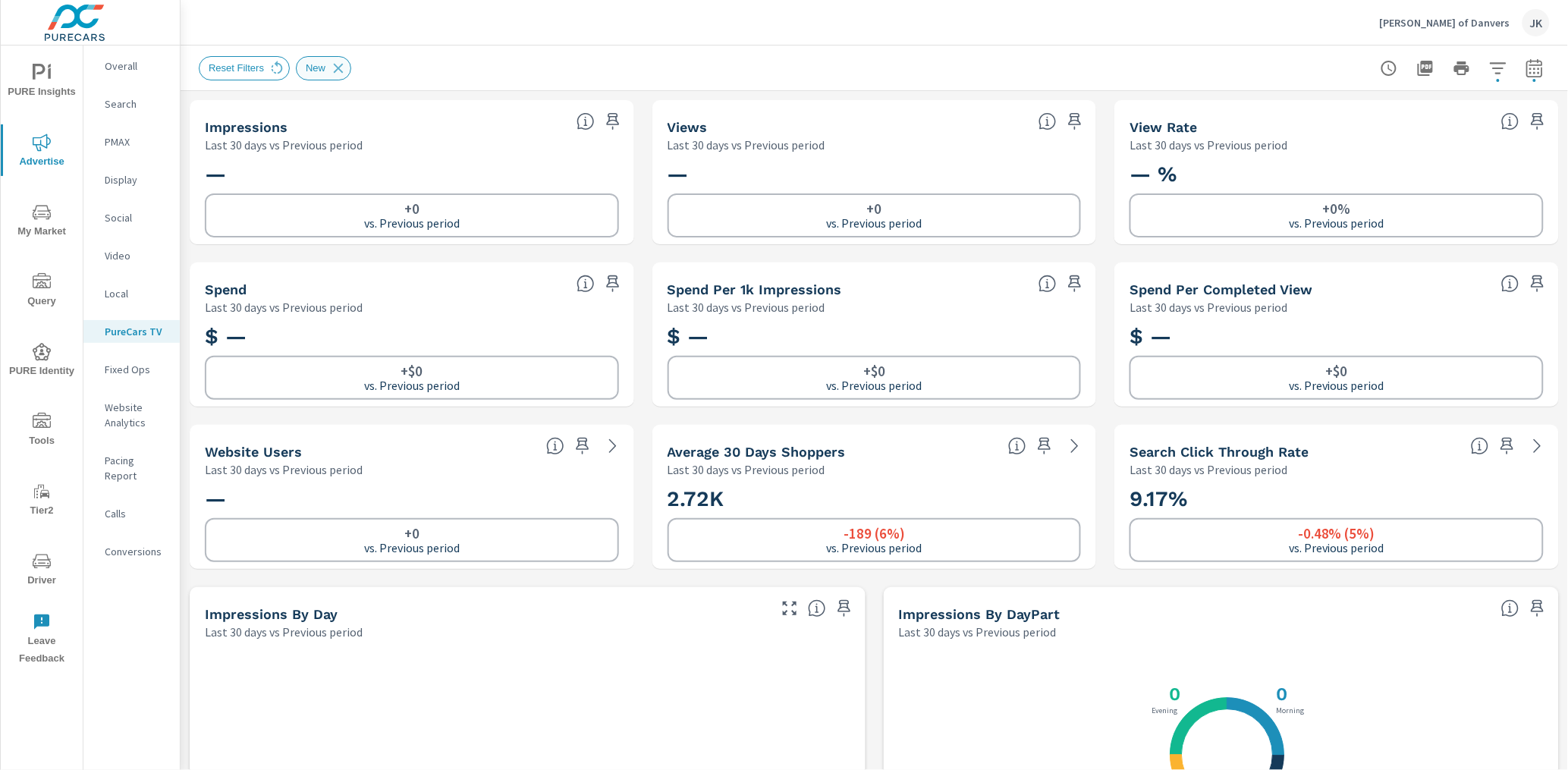
click at [338, 70] on icon at bounding box center [338, 68] width 10 height 10
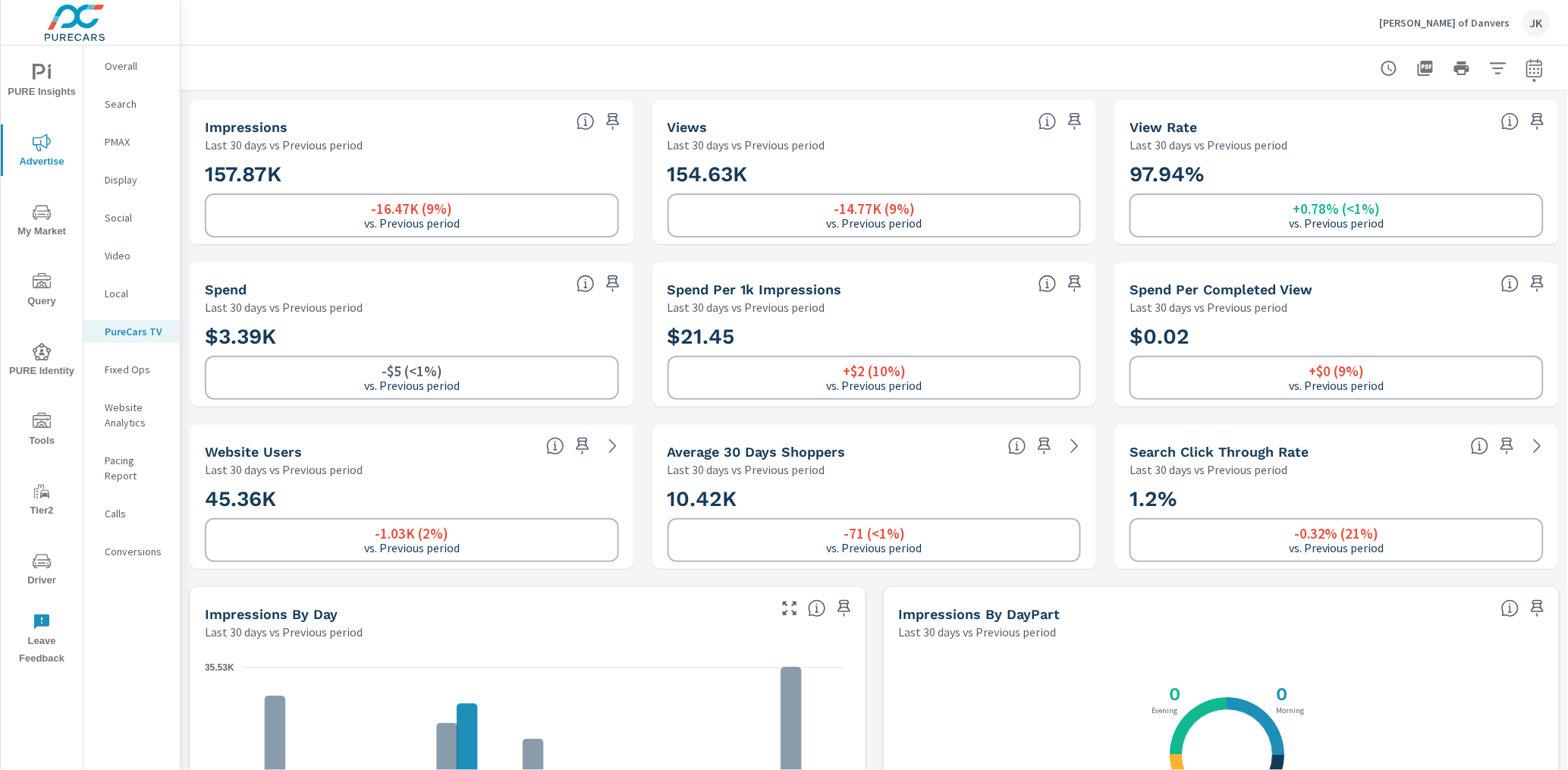
click at [179, 624] on div "PURE Insights Advertise My Market Query PURE Identity Tools Tier2 Driver Leave …" at bounding box center [90, 385] width 180 height 770
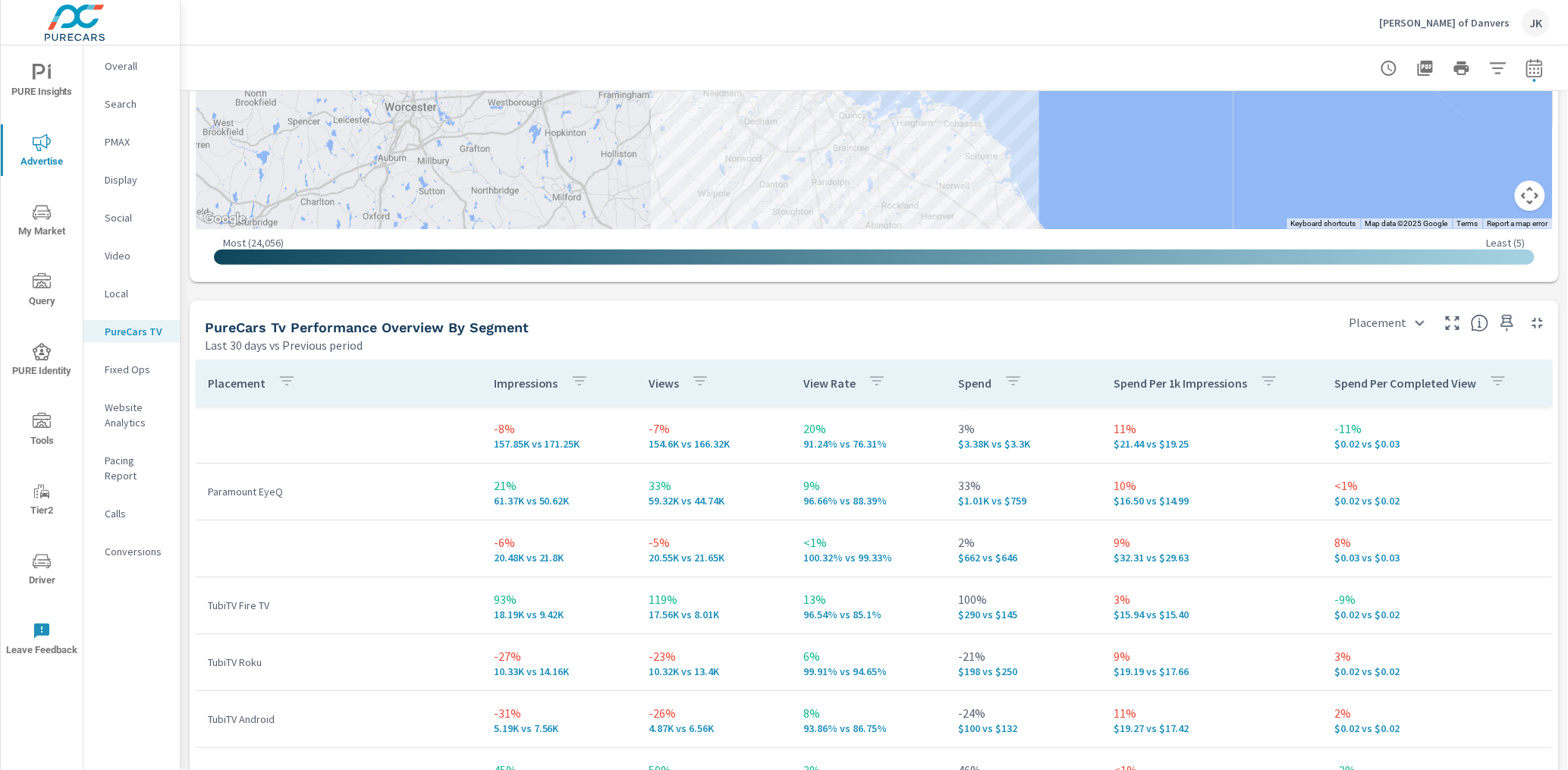
scroll to position [2345, 0]
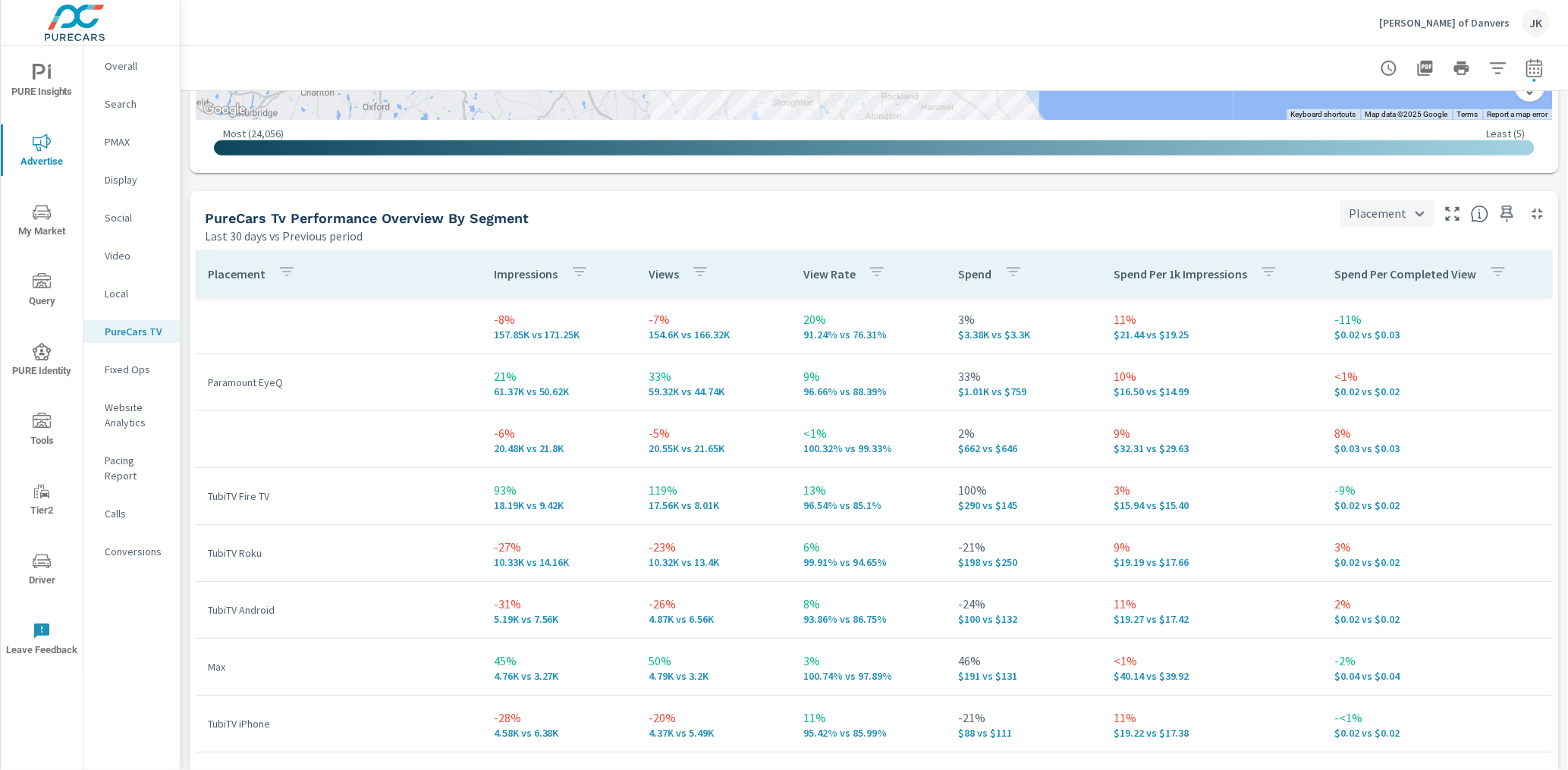
click at [1384, 220] on body "PURE Insights Advertise My Market Query PURE Identity Tools Tier2 Driver Leave …" at bounding box center [784, 385] width 1568 height 770
click at [1375, 296] on li "City" at bounding box center [1377, 295] width 91 height 27
type input "City"
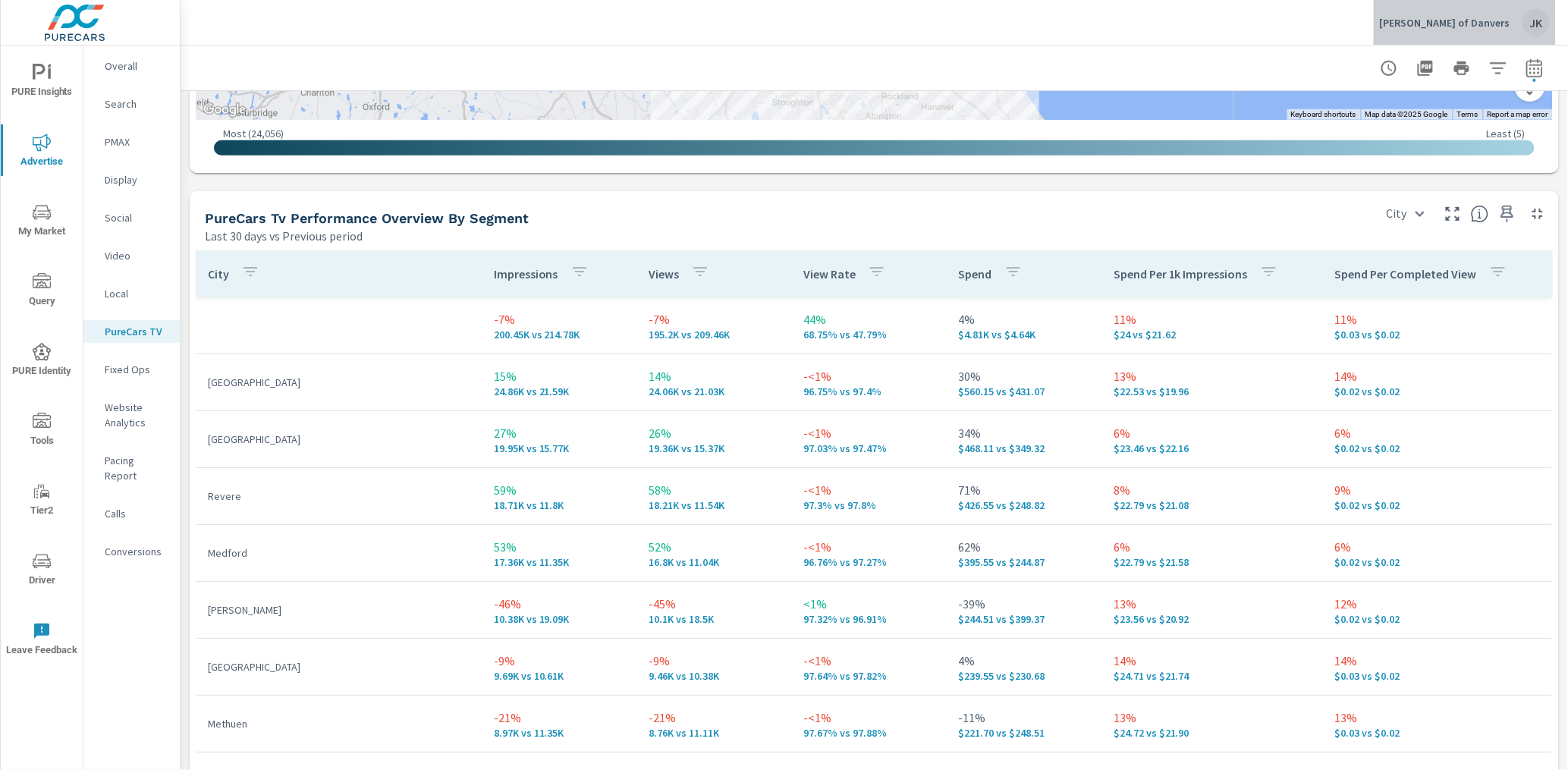
click at [1514, 18] on div "JK" at bounding box center [1536, 22] width 27 height 27
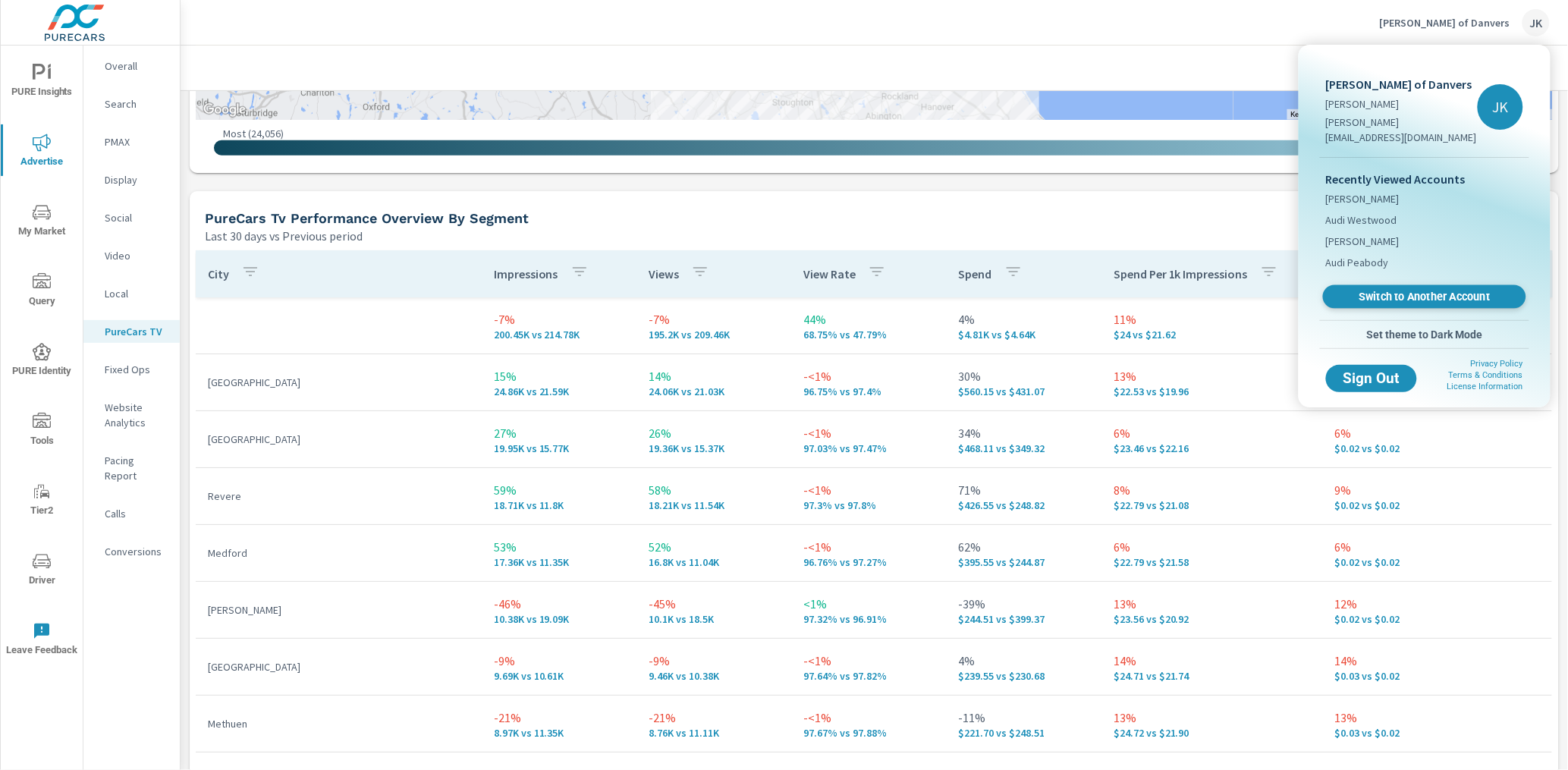
click at [1376, 290] on span "Switch to Another Account" at bounding box center [1424, 297] width 186 height 15
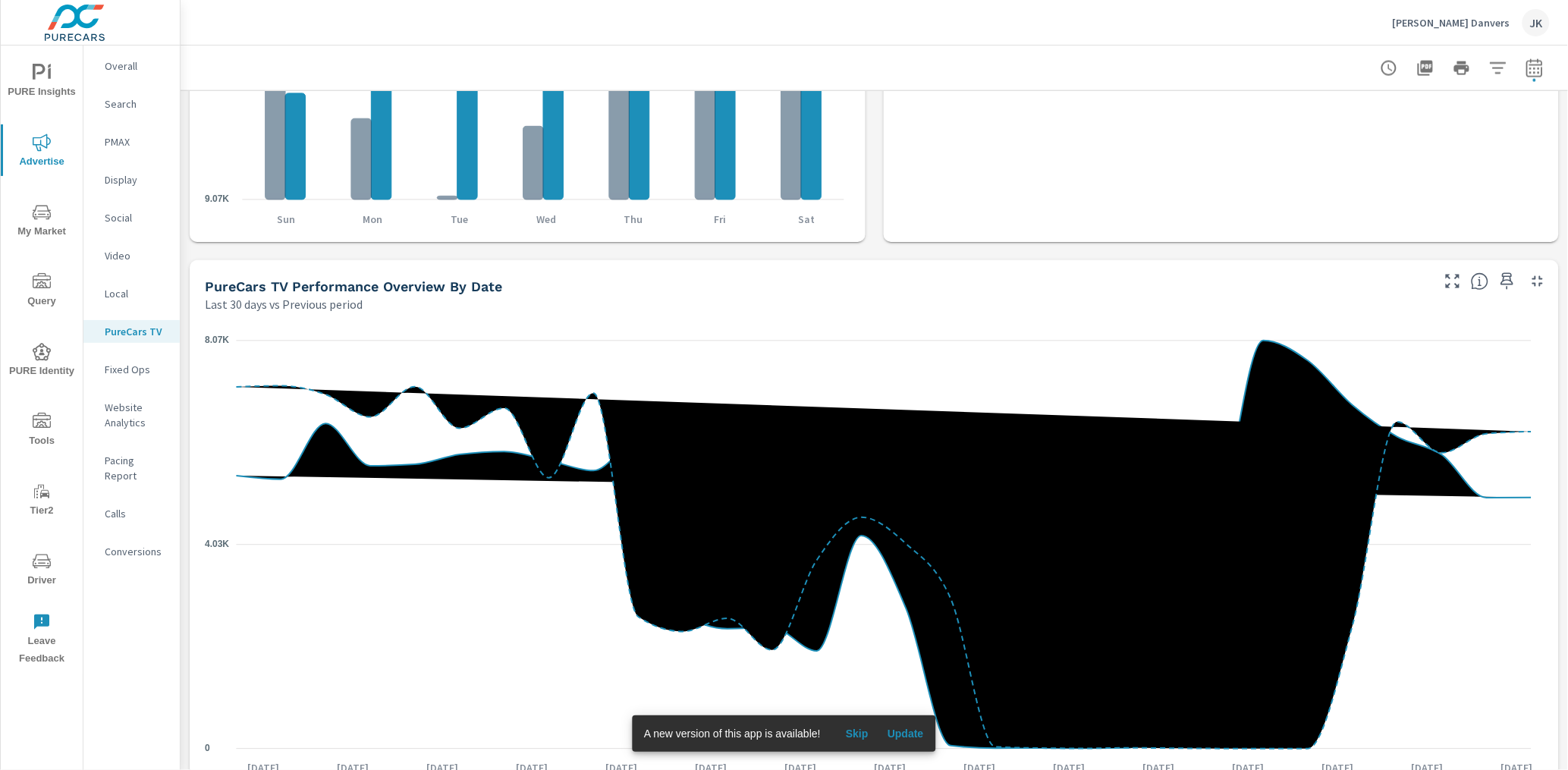
scroll to position [1630, 0]
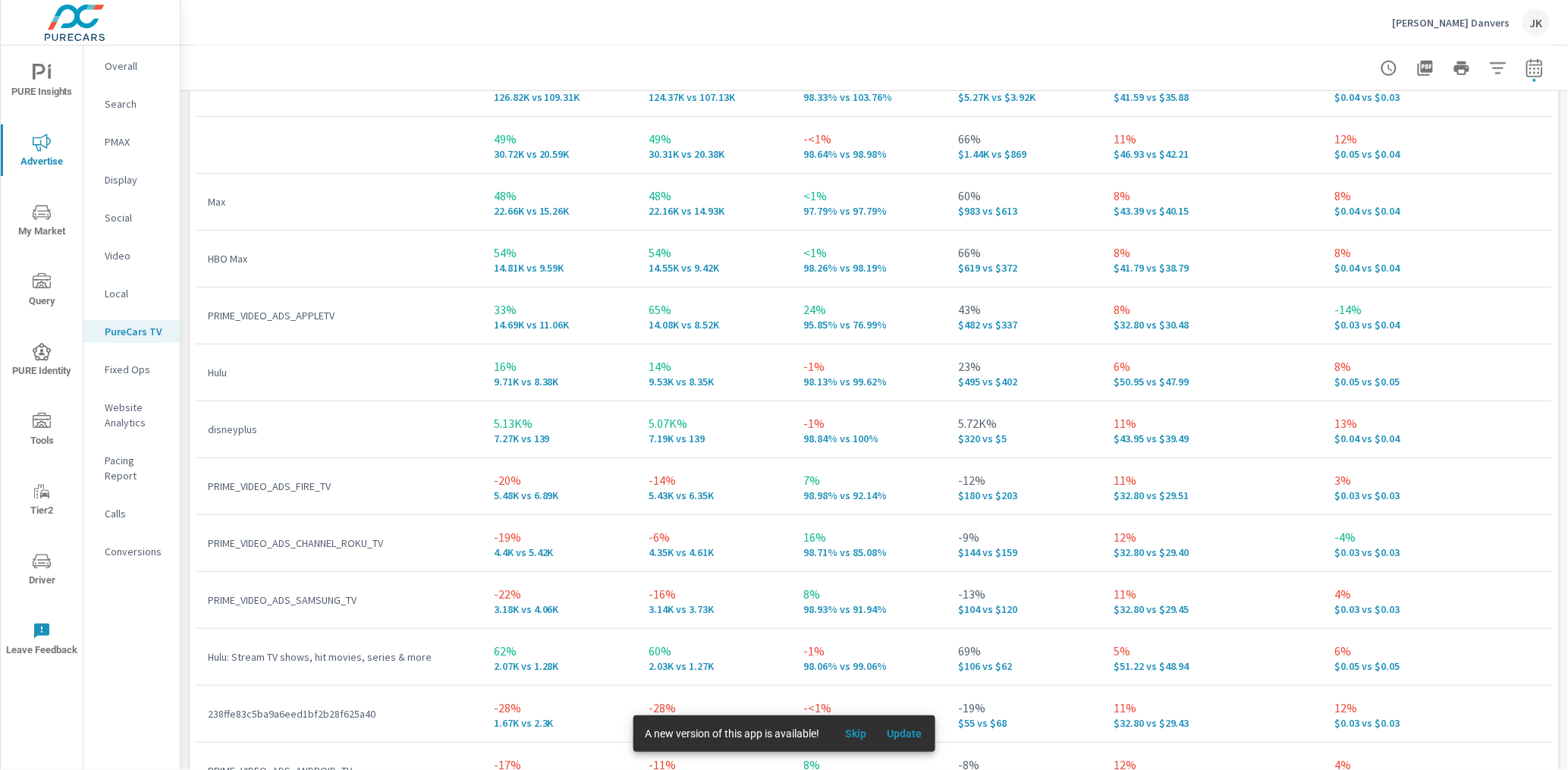
scroll to position [2249, 0]
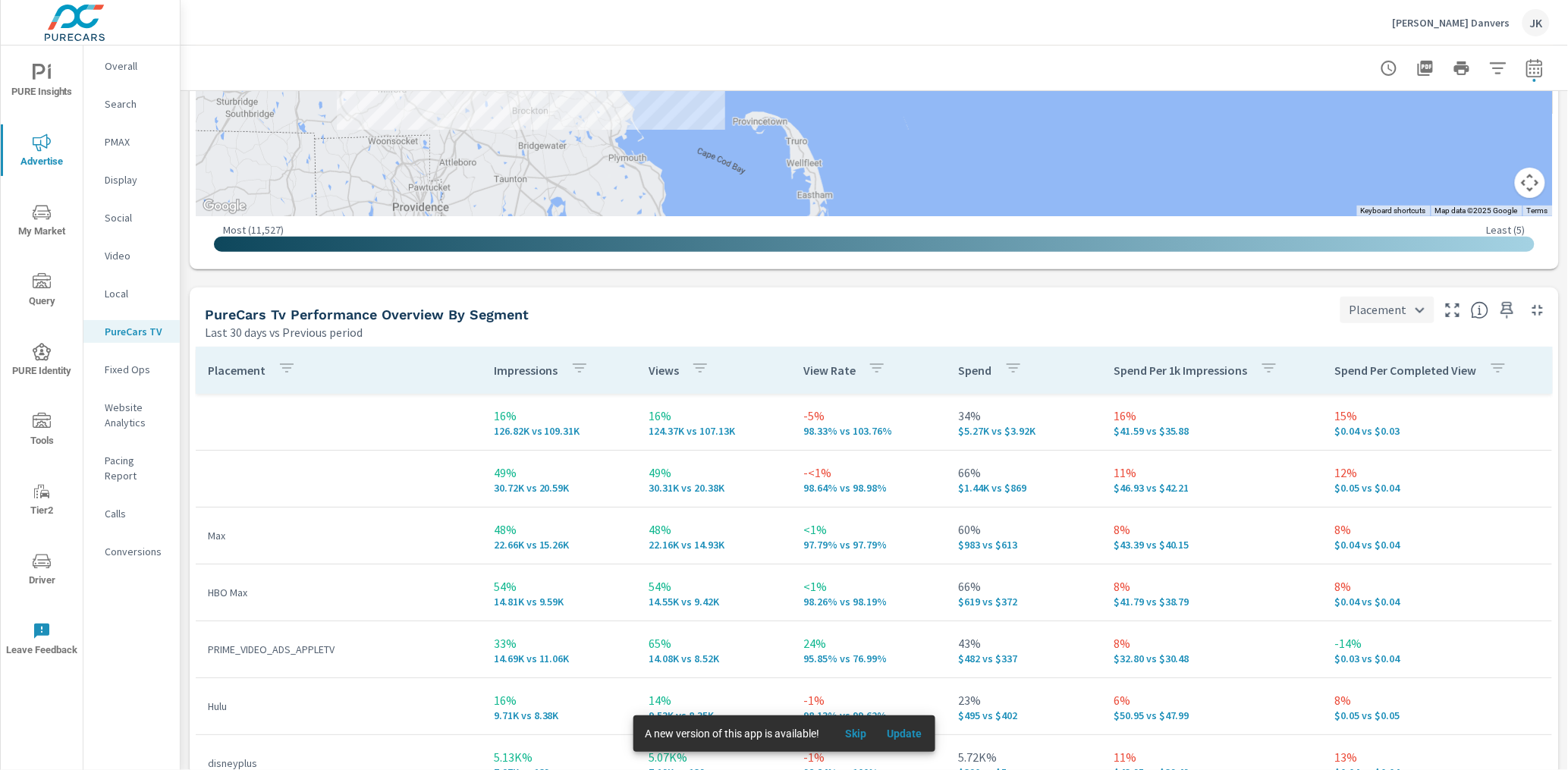
click at [1395, 309] on div "Placement" at bounding box center [1387, 310] width 94 height 26
click at [1398, 310] on body "PURE Insights Advertise My Market Query PURE Identity Tools Tier2 Driver Leave …" at bounding box center [784, 385] width 1568 height 770
click at [1361, 392] on li "City" at bounding box center [1377, 391] width 91 height 27
type input "City"
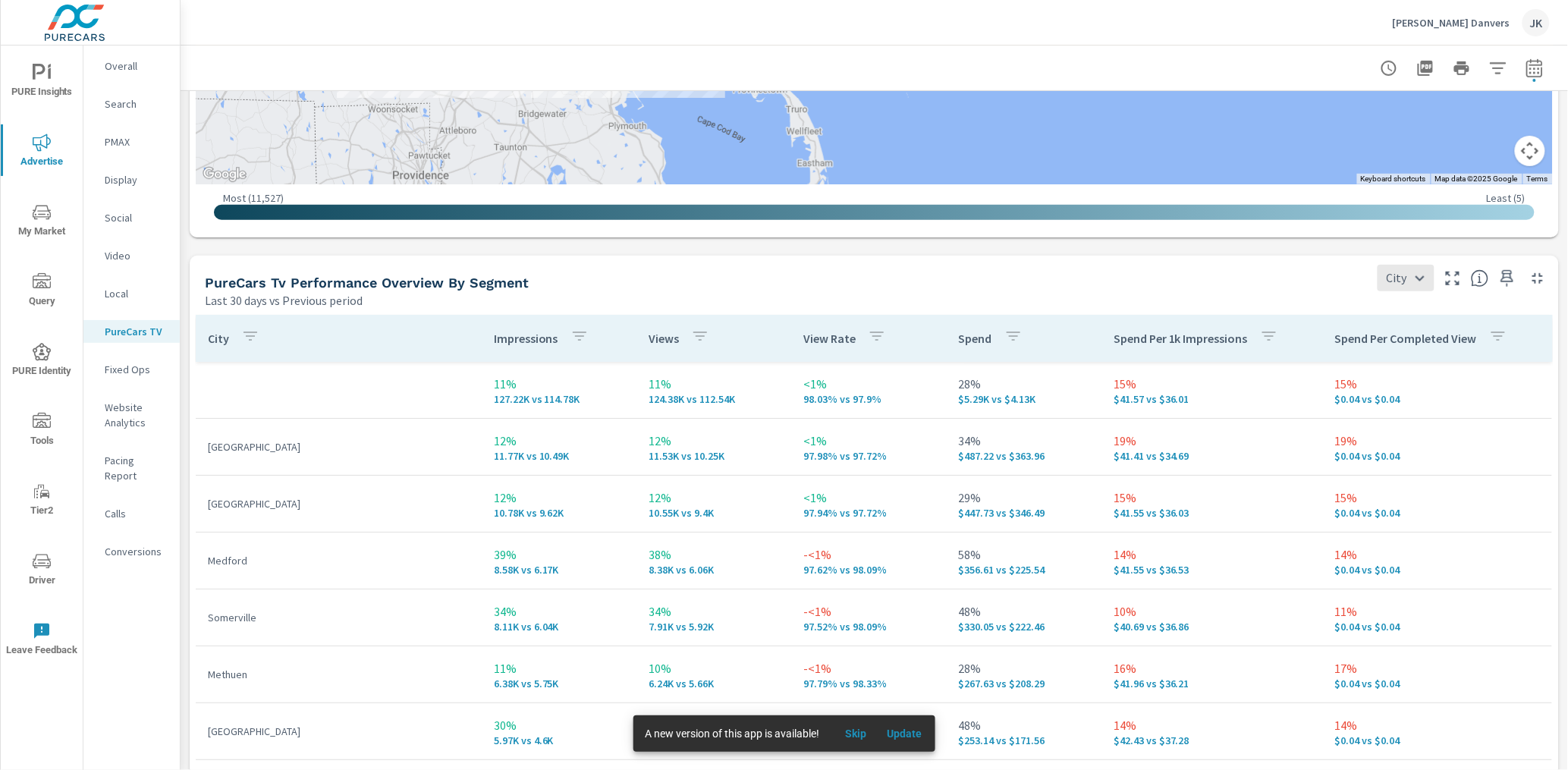
click at [126, 248] on p "Video" at bounding box center [136, 255] width 63 height 15
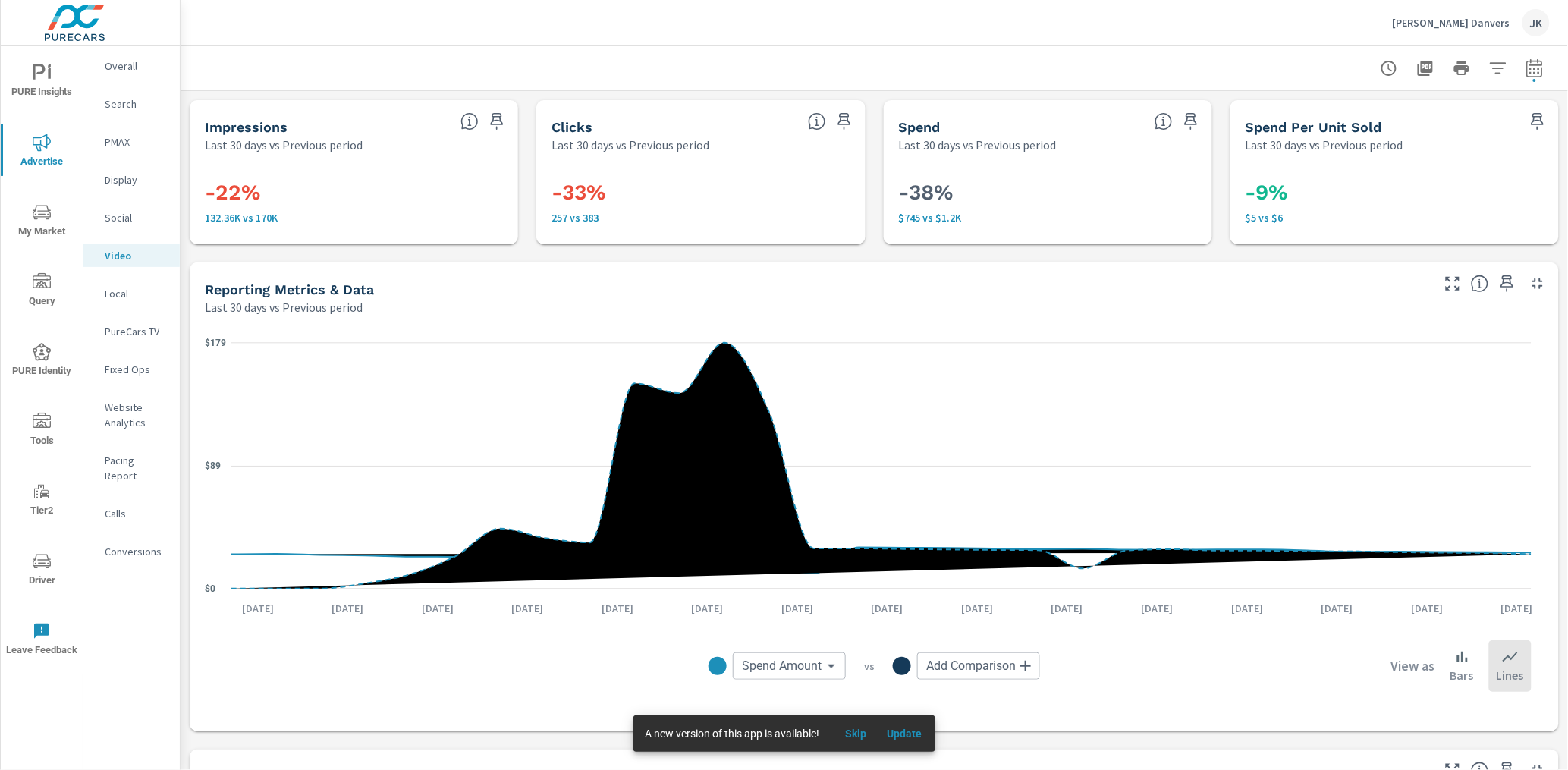
click at [1525, 59] on icon "button" at bounding box center [1534, 68] width 18 height 18
select select "Last 30 days"
select select "Previous period"
click at [1525, 59] on icon "button" at bounding box center [1534, 68] width 18 height 18
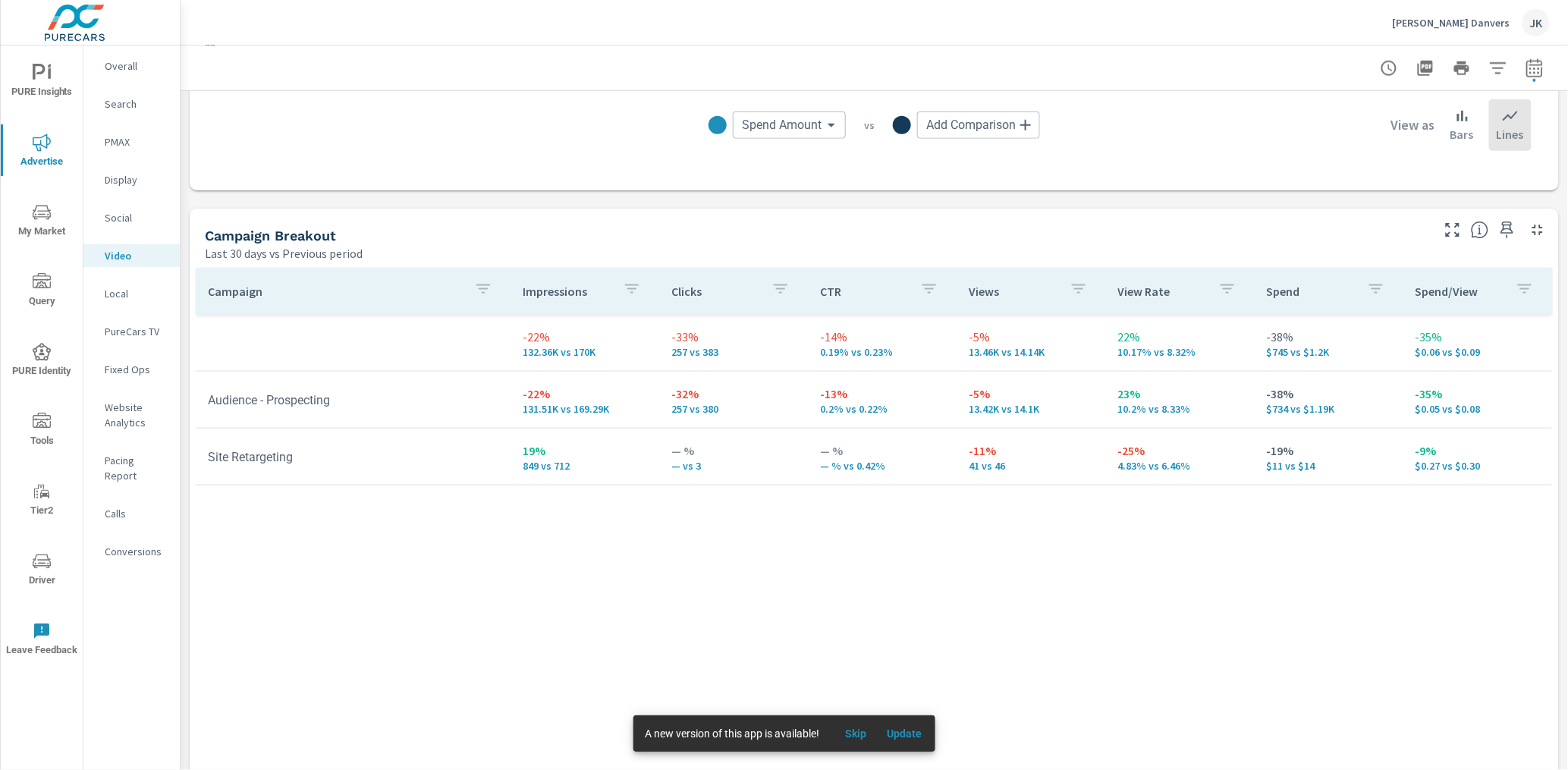
scroll to position [532, 0]
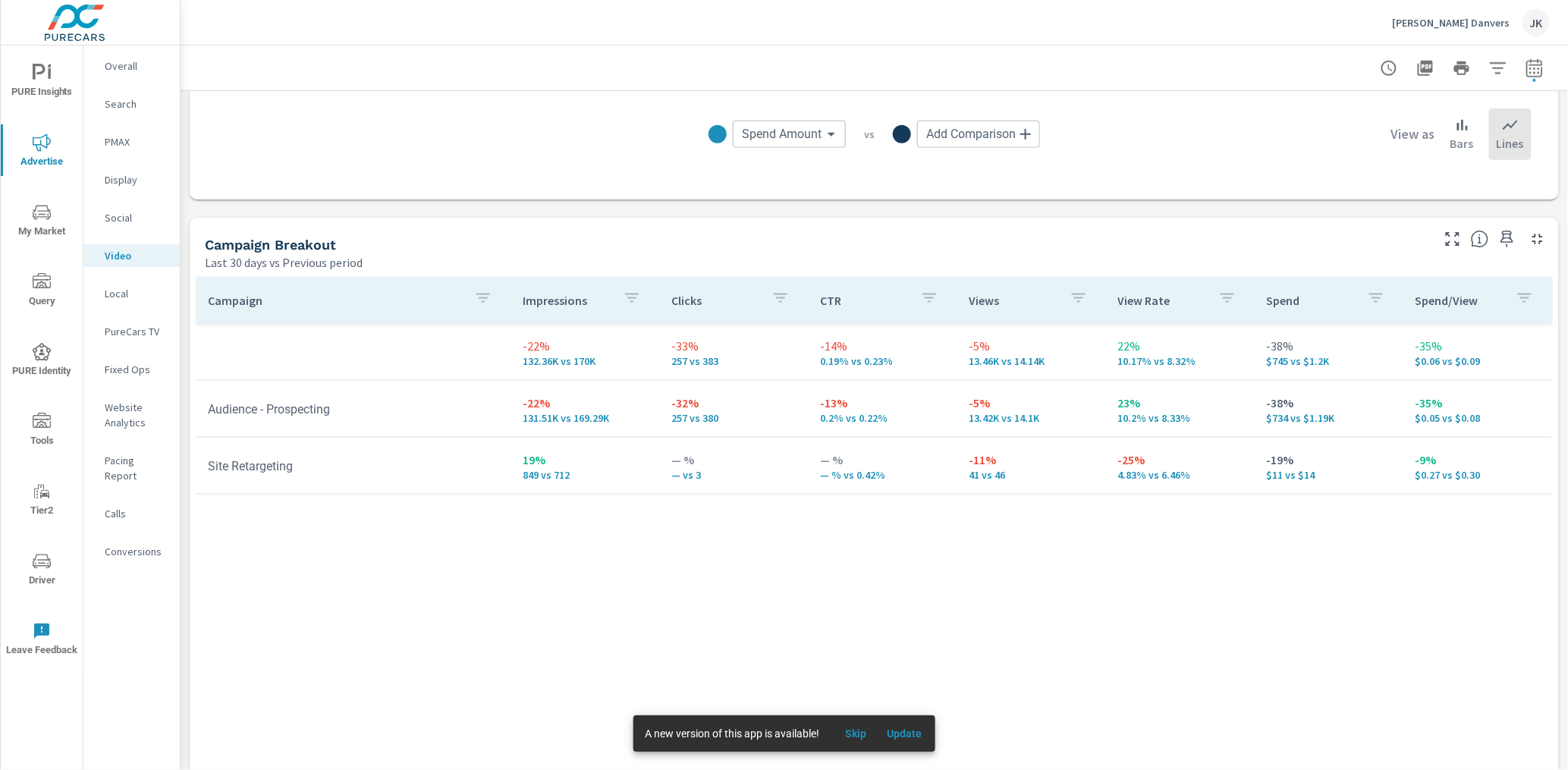
click at [1229, 707] on div "Campaign Impressions Clicks CTR Views View Rate Spend Spend/View -22% 132.36K v…" at bounding box center [874, 548] width 1357 height 544
click at [119, 216] on p "Social" at bounding box center [136, 217] width 63 height 15
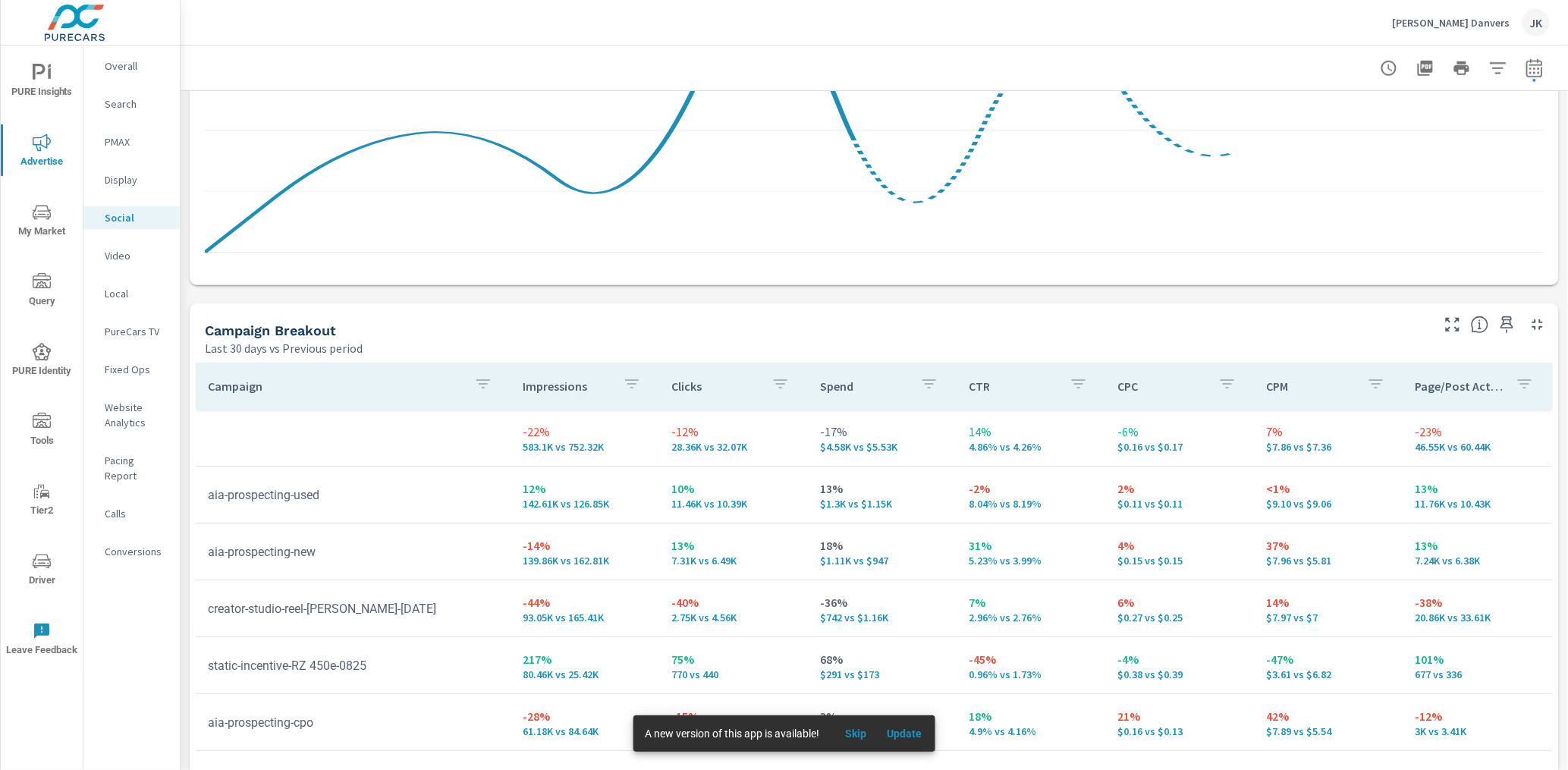
scroll to position [619, 0]
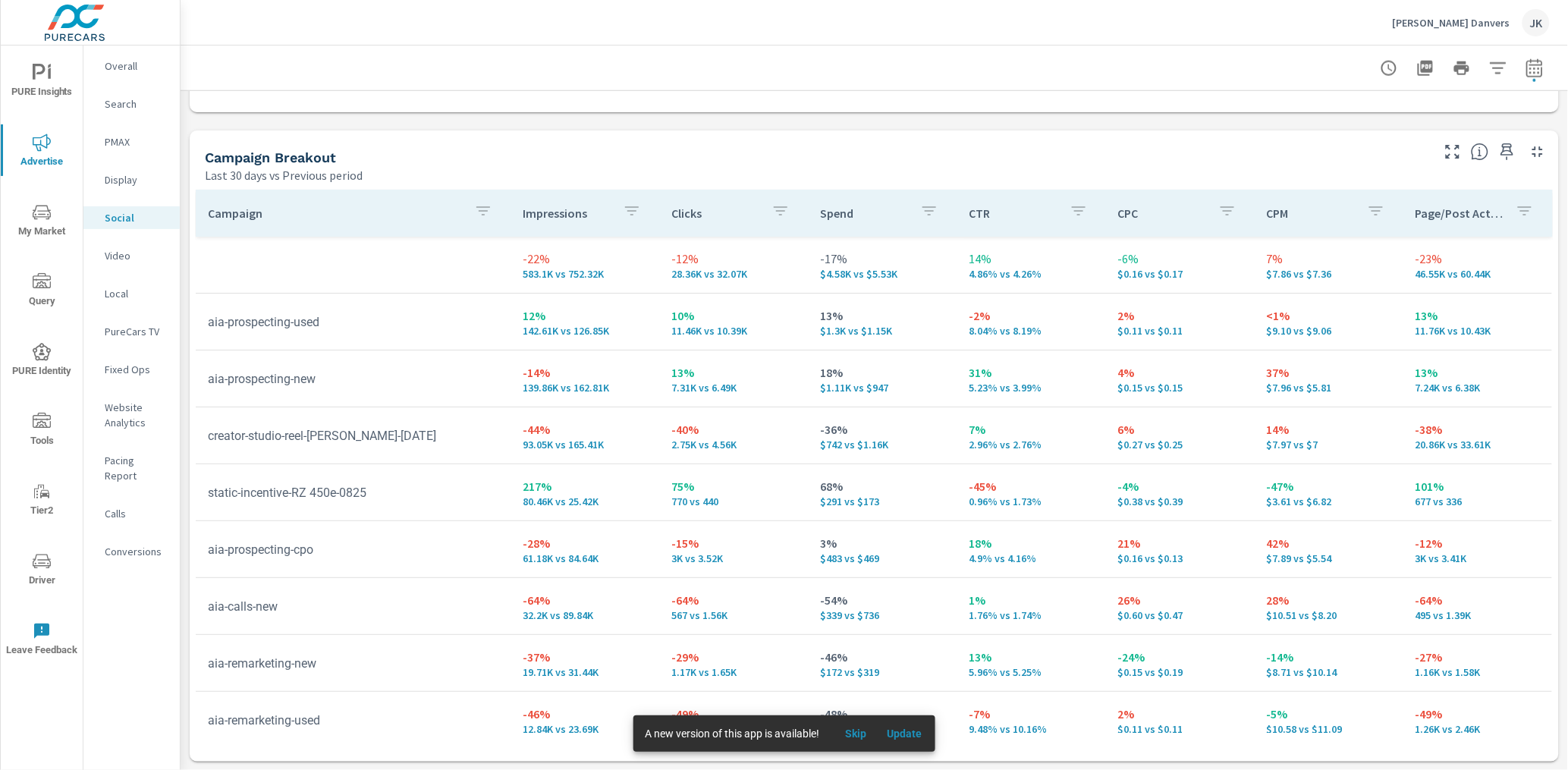
click at [864, 733] on span "Skip" at bounding box center [856, 734] width 36 height 14
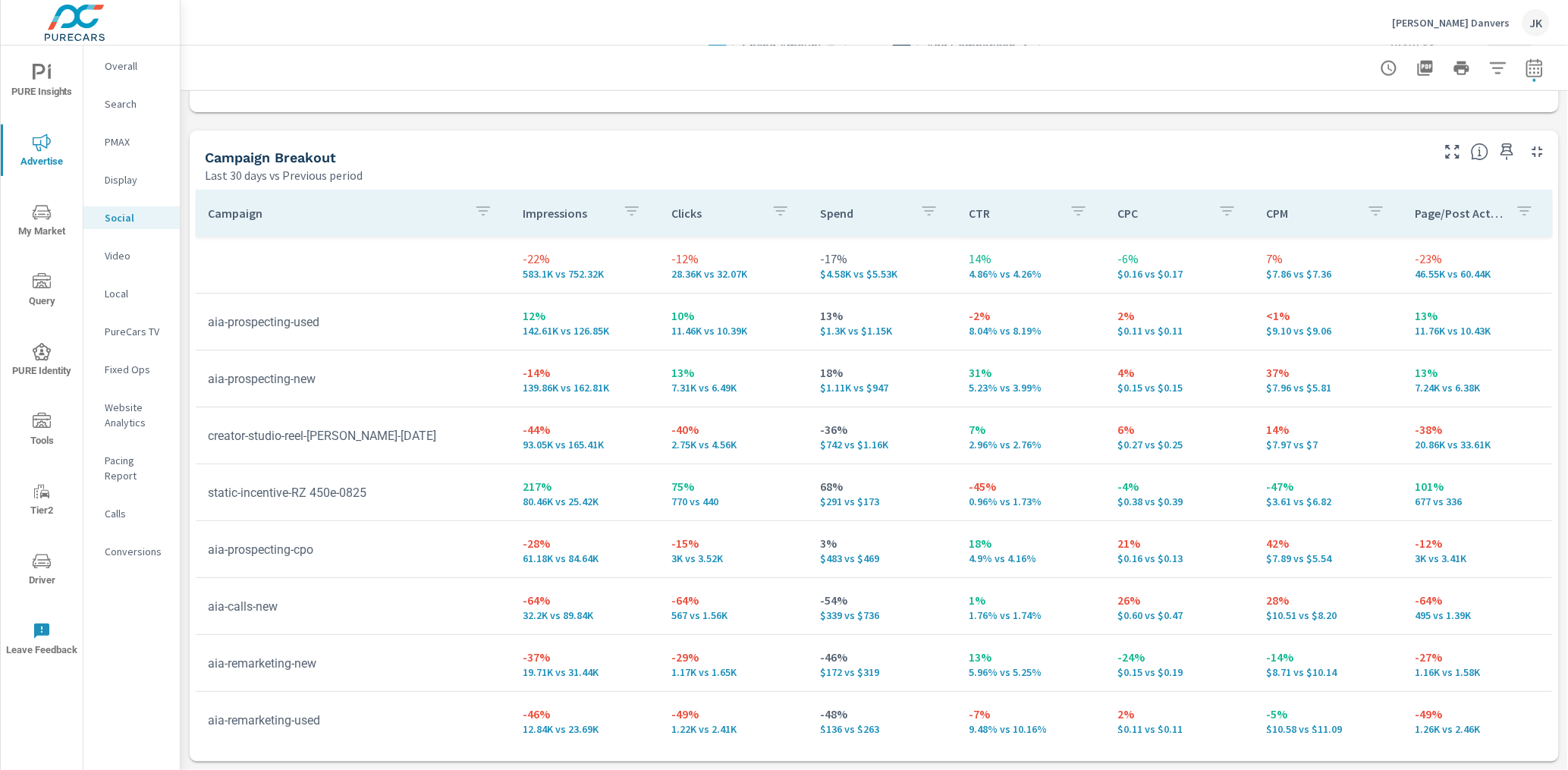
click at [123, 183] on p "Display" at bounding box center [136, 180] width 63 height 15
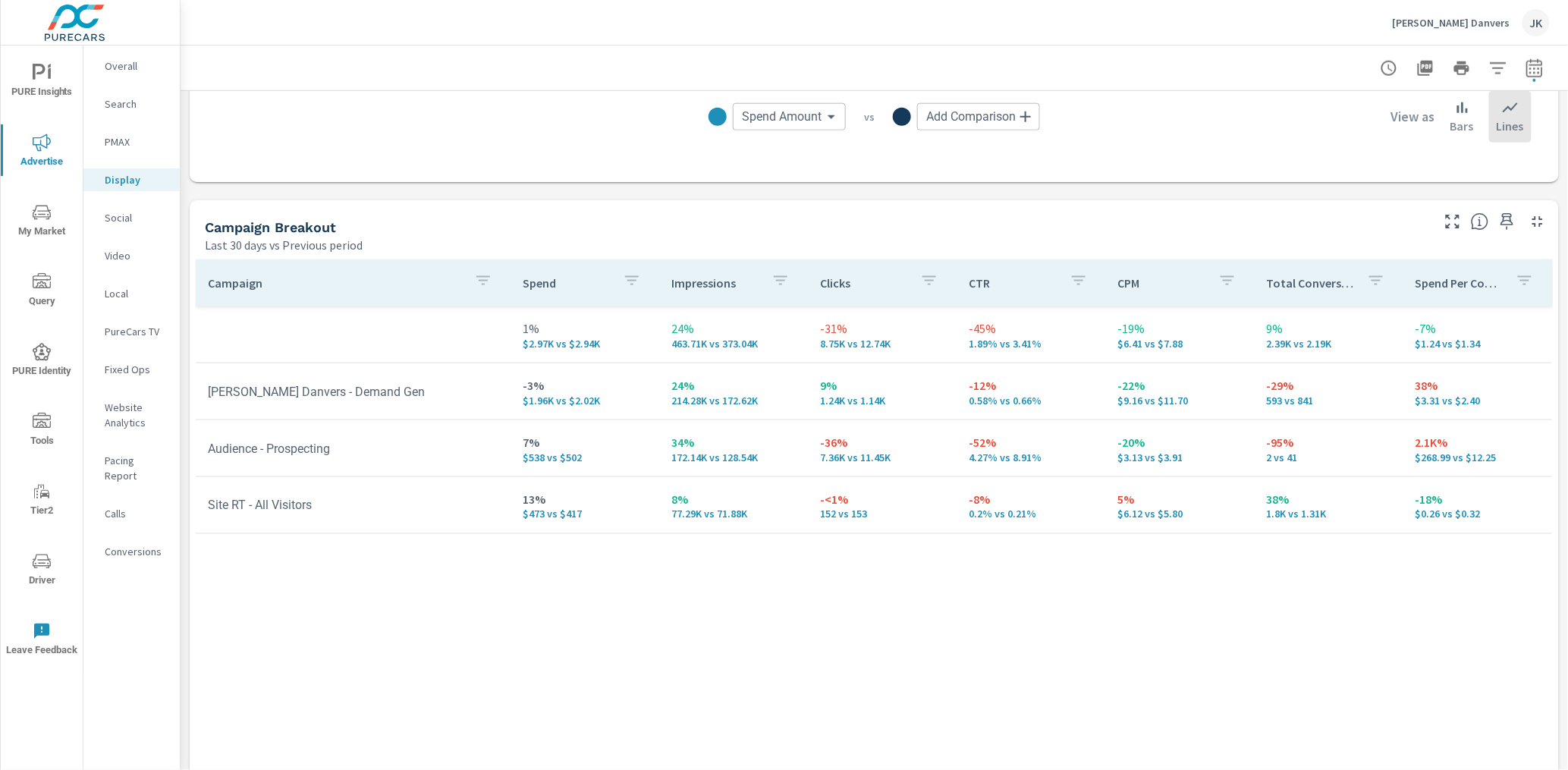
scroll to position [544, 0]
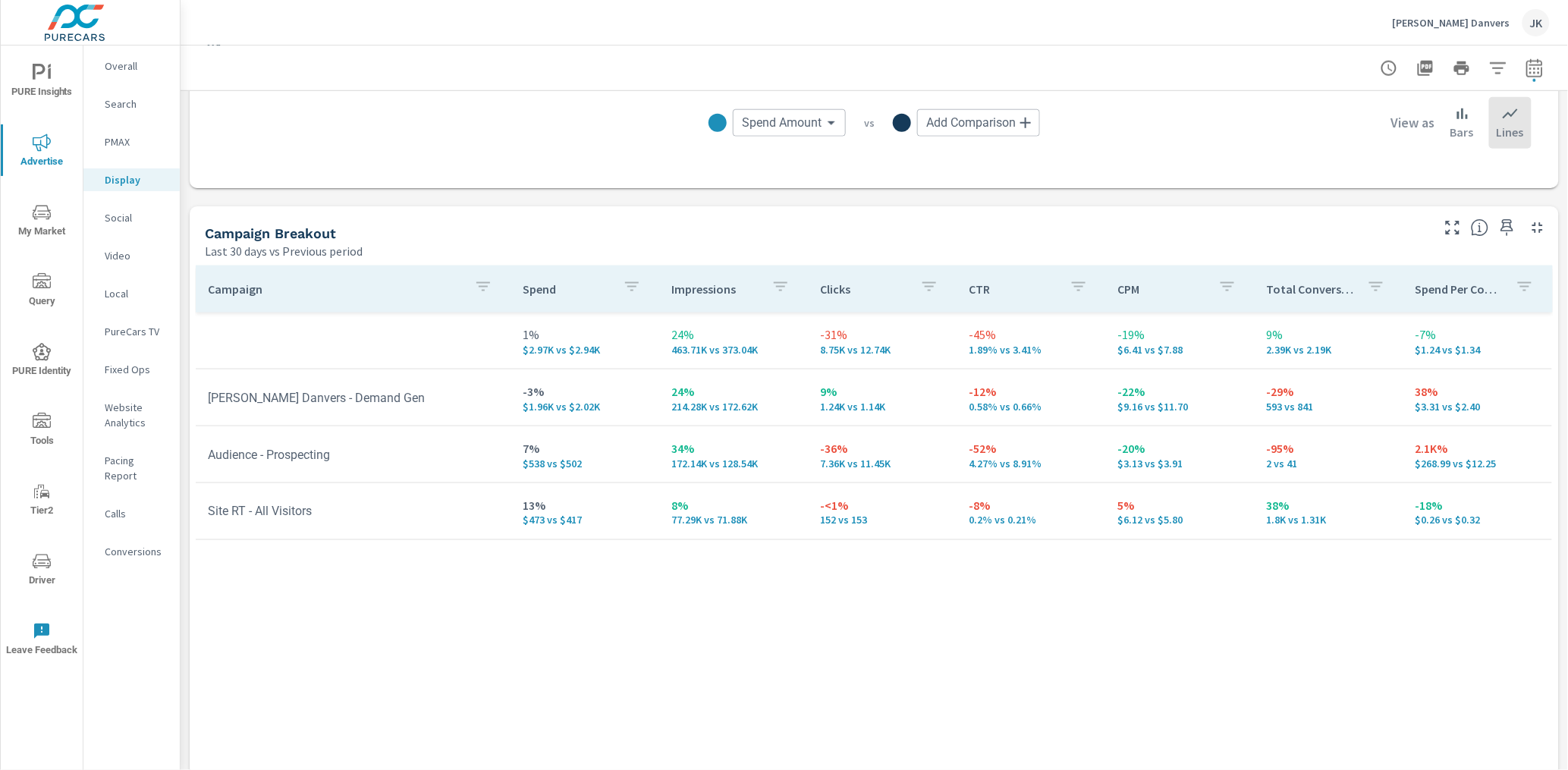
click at [1187, 687] on div "Campaign Spend Impressions Clicks CTR CPM Total Conversions Spend Per Conversio…" at bounding box center [874, 538] width 1357 height 544
click at [20, 213] on span "My Market" at bounding box center [41, 222] width 72 height 37
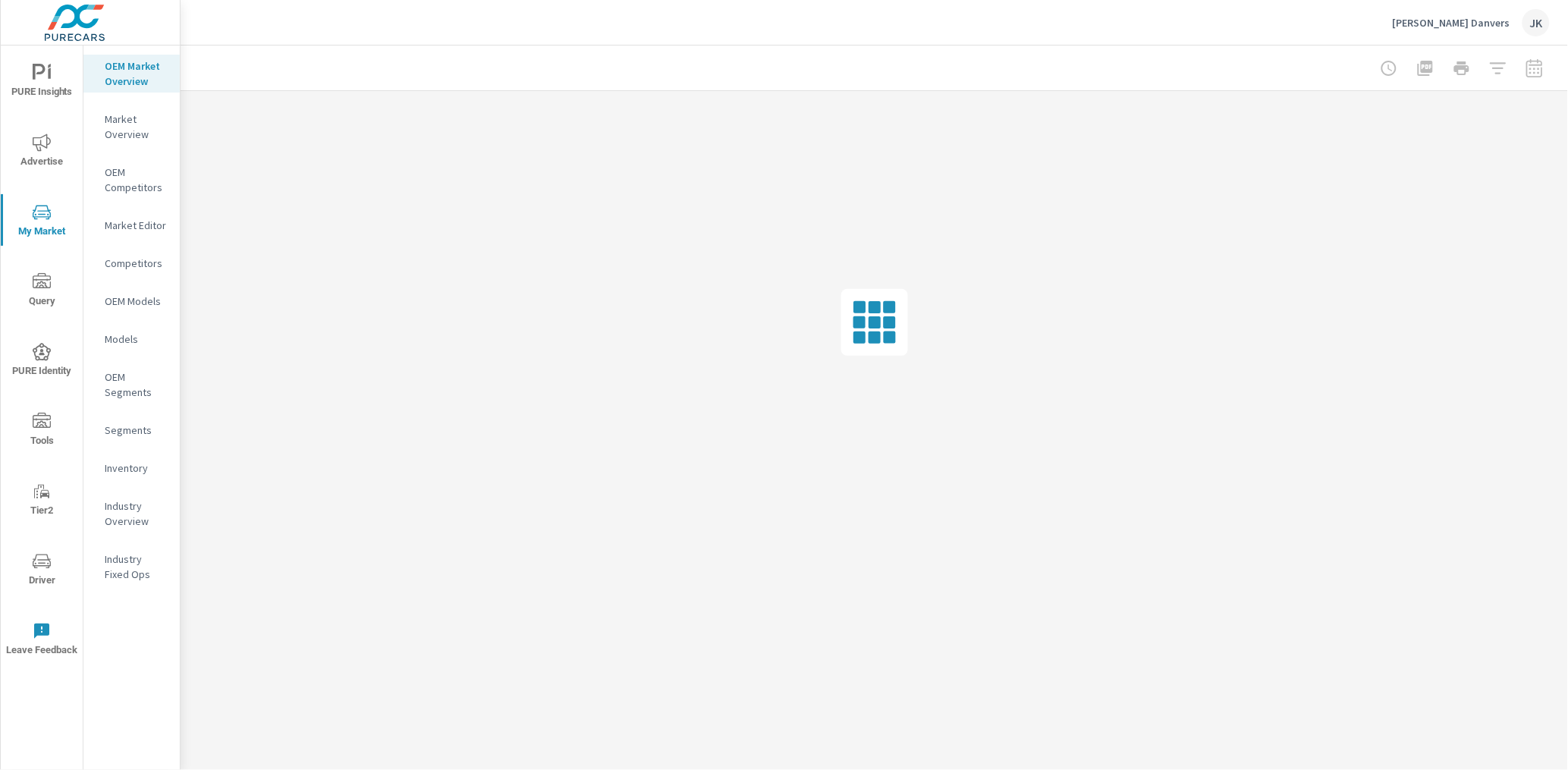
click at [138, 461] on p "Inventory" at bounding box center [136, 468] width 63 height 15
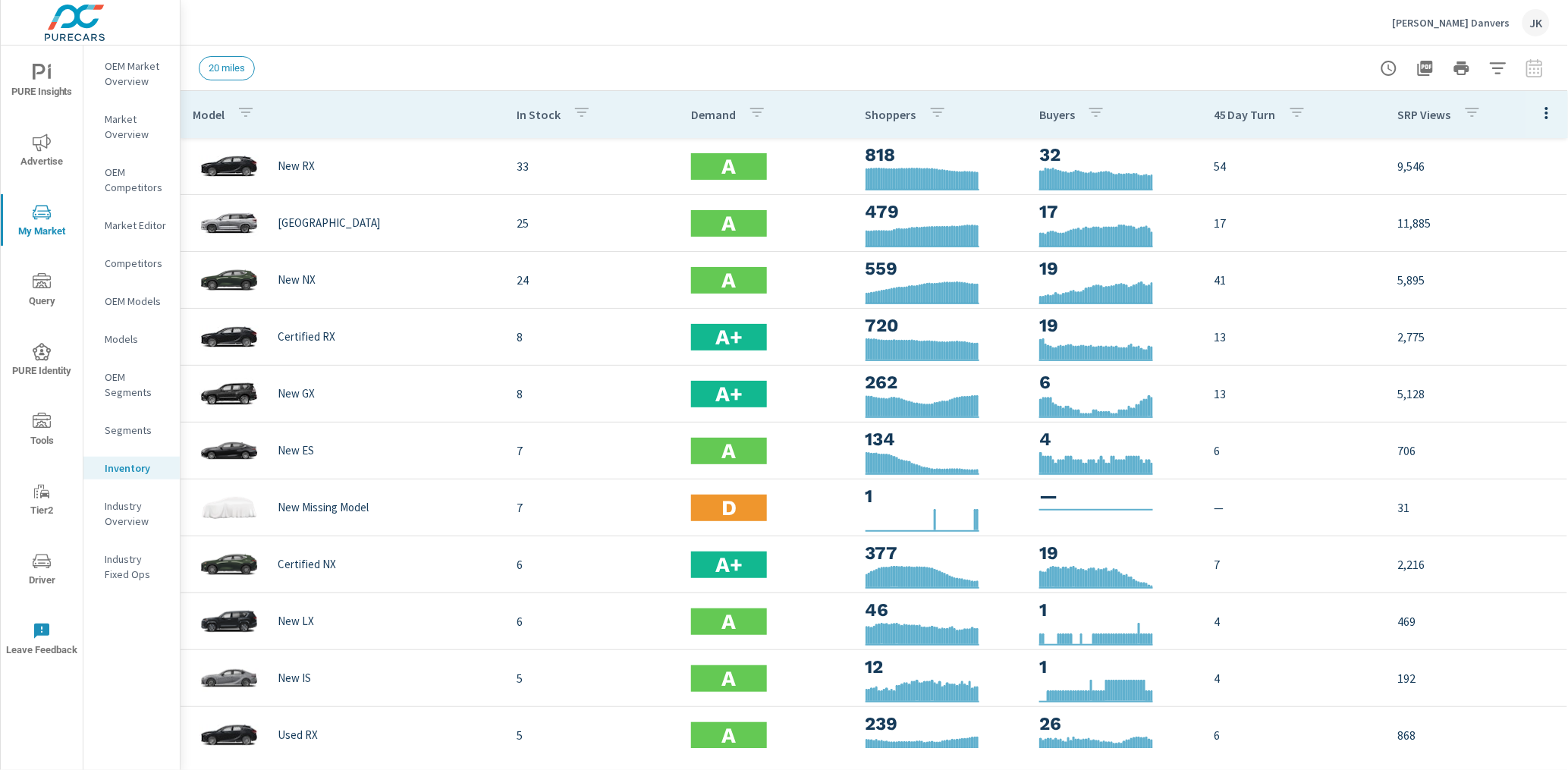
click at [1496, 68] on icon "button" at bounding box center [1497, 68] width 16 height 12
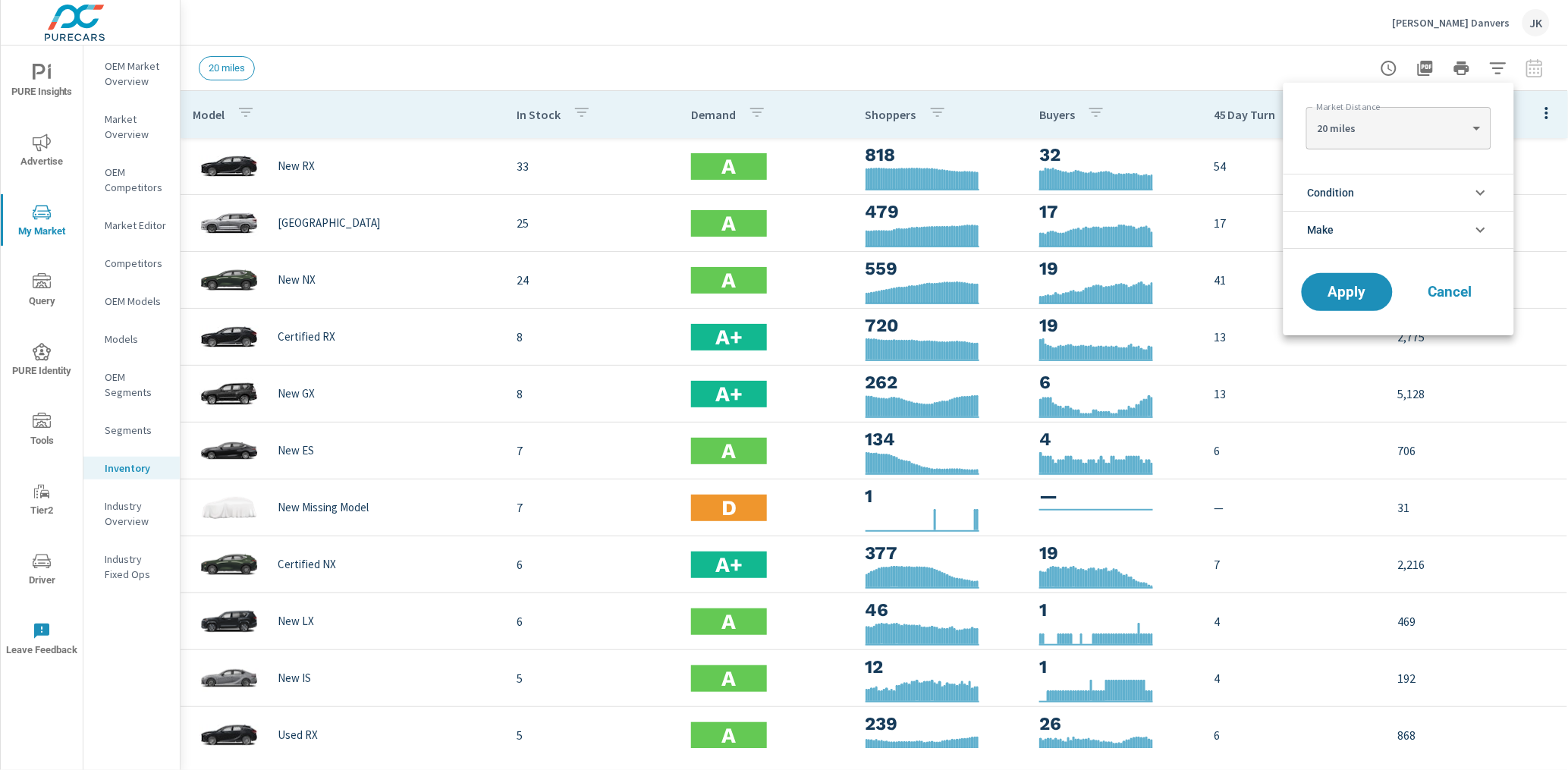
click at [1426, 129] on body "PURE Insights Advertise My Market Query PURE Identity Tools Tier2 Driver Leave …" at bounding box center [784, 385] width 1568 height 770
click at [1426, 128] on li "20 miles" at bounding box center [1398, 128] width 184 height 24
click at [1390, 180] on li "Condition" at bounding box center [1398, 192] width 230 height 37
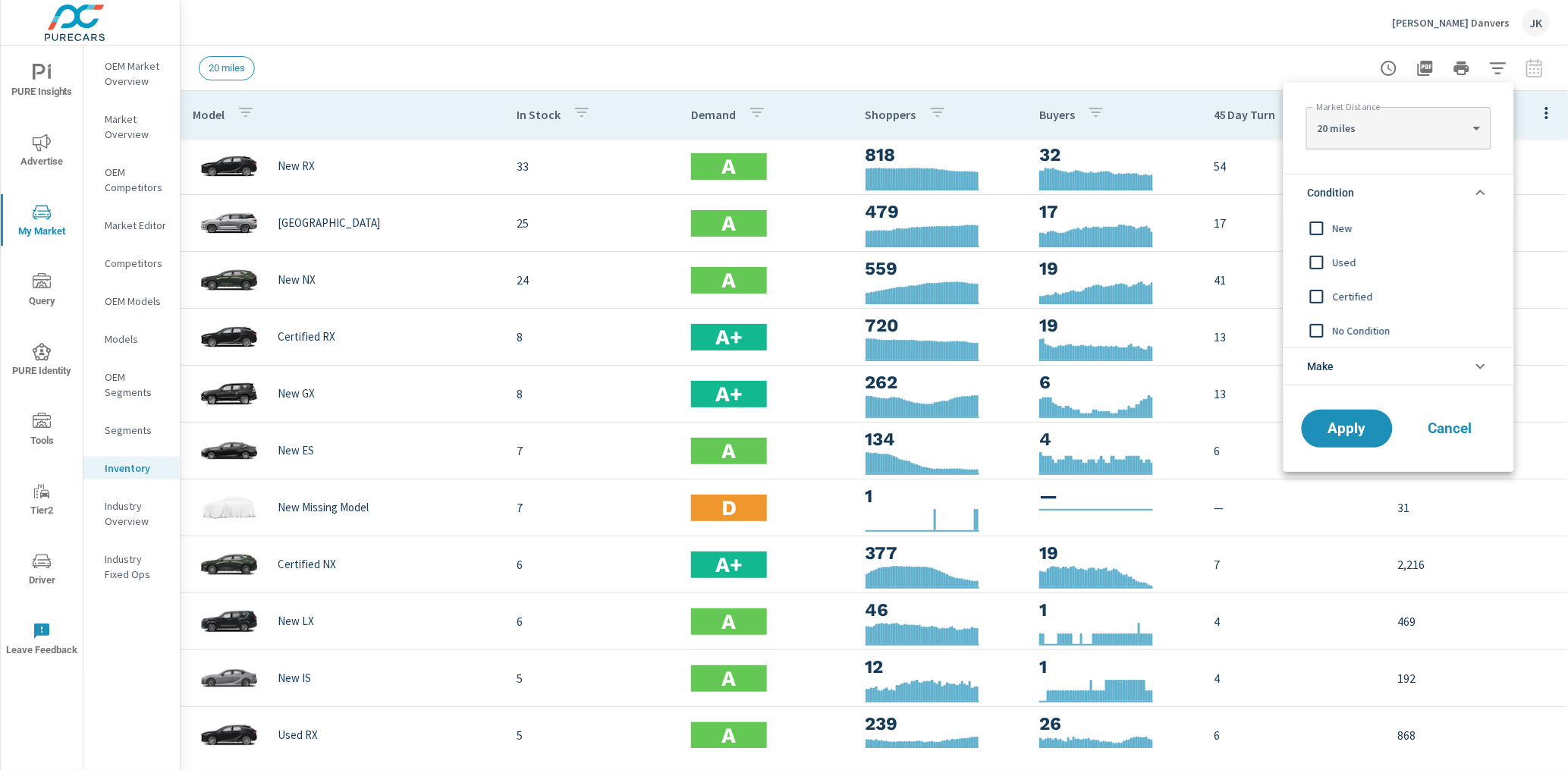
click at [1354, 227] on span "New" at bounding box center [1416, 228] width 166 height 18
click at [1338, 436] on span "Apply" at bounding box center [1347, 429] width 63 height 15
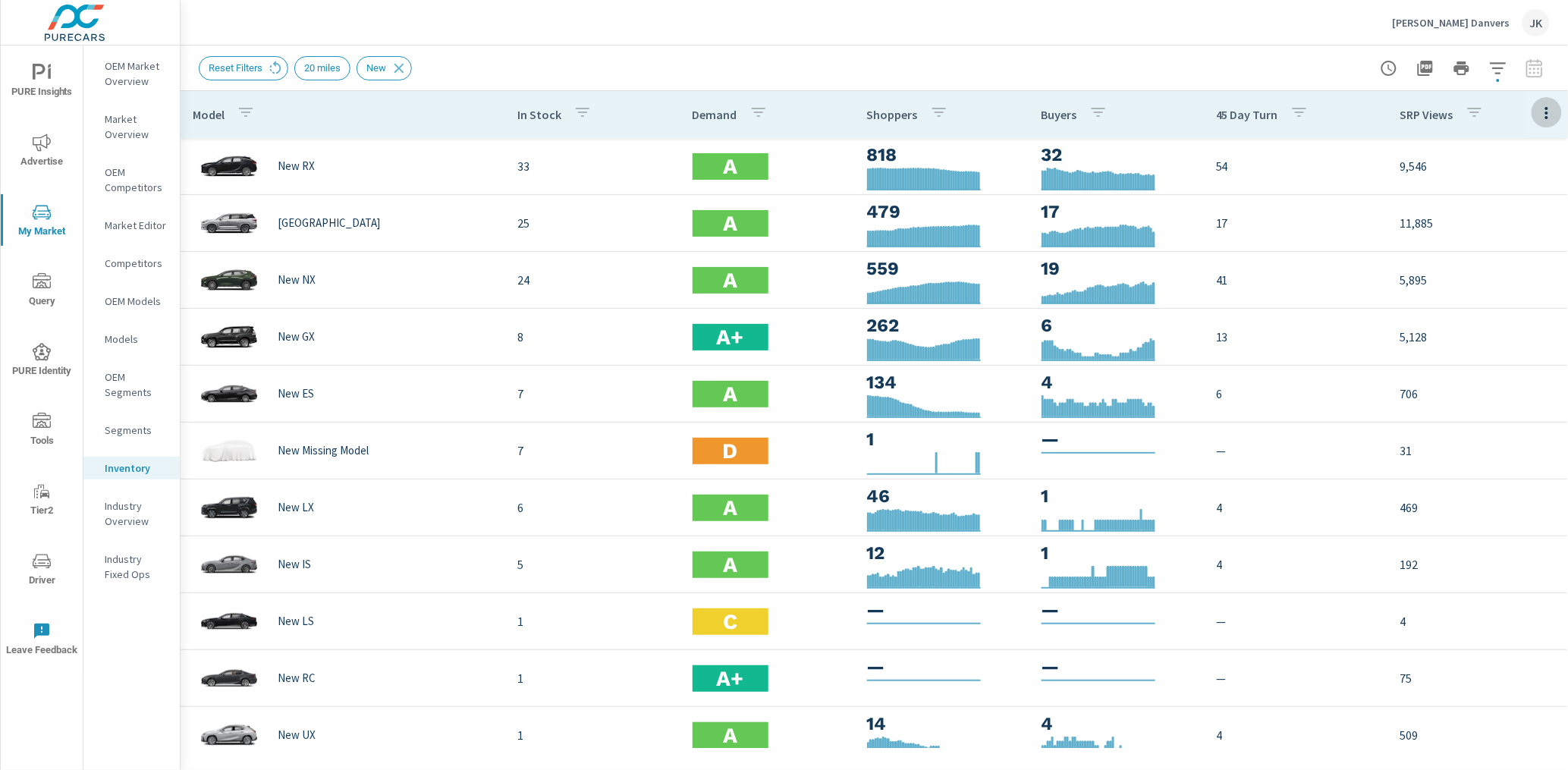
click at [1543, 107] on button "button" at bounding box center [1547, 113] width 30 height 31
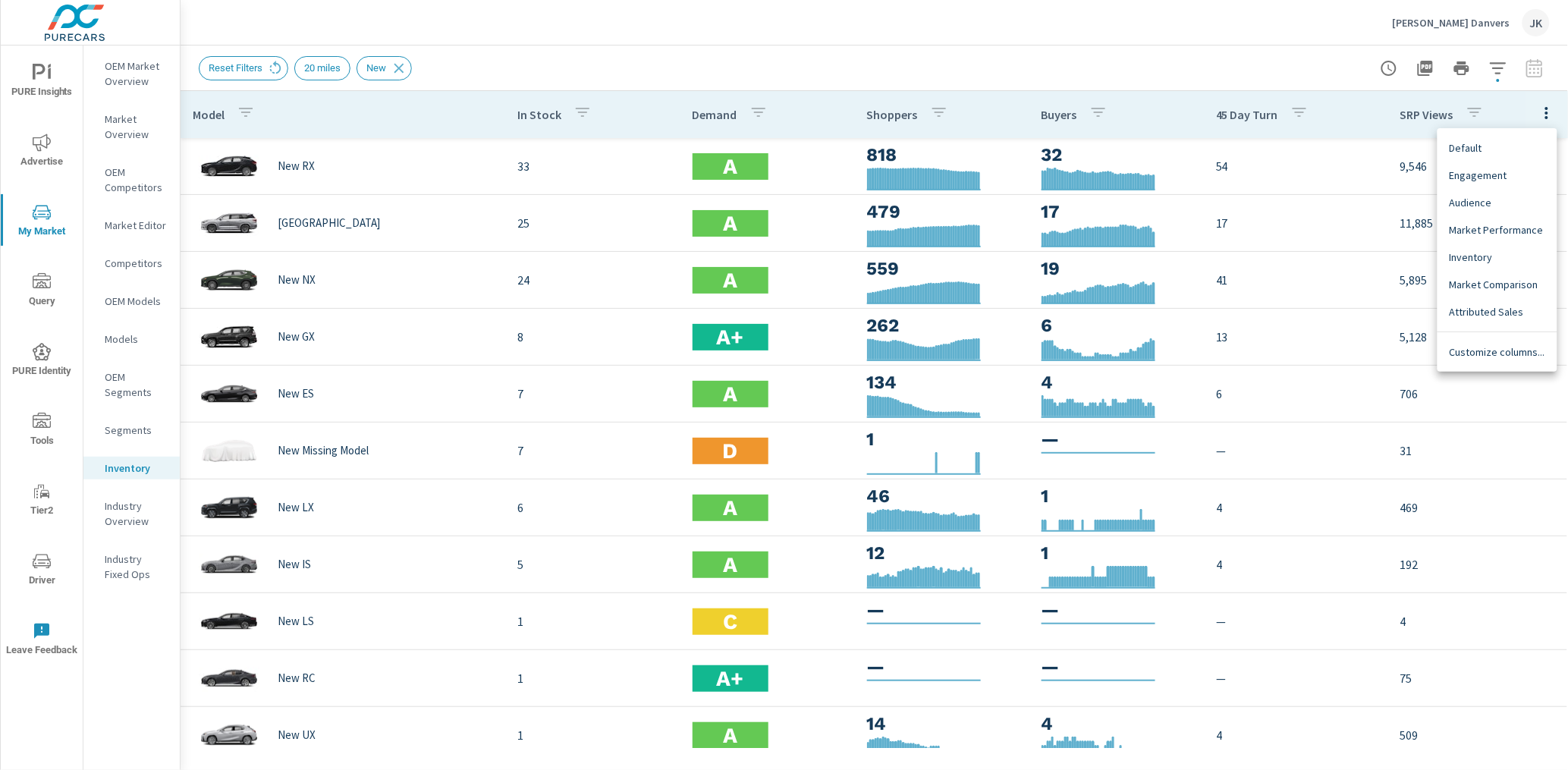
click at [1481, 359] on span "Customize columns..." at bounding box center [1497, 352] width 95 height 15
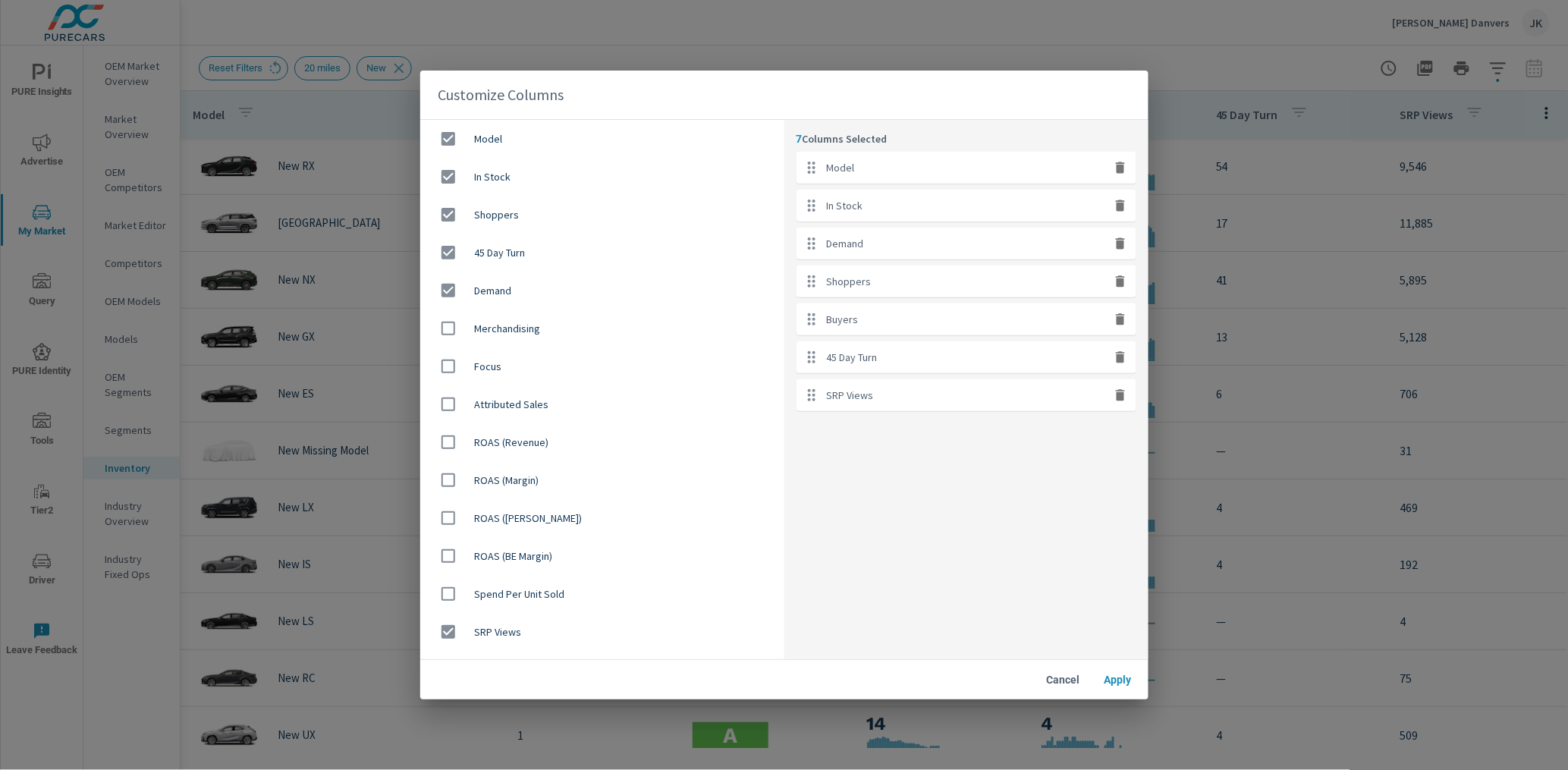
click at [1124, 394] on icon "button" at bounding box center [1120, 396] width 9 height 12
checkbox input "false"
click at [1117, 278] on icon "button" at bounding box center [1120, 282] width 9 height 12
checkbox input "false"
click at [1120, 287] on icon "button" at bounding box center [1120, 282] width 15 height 15
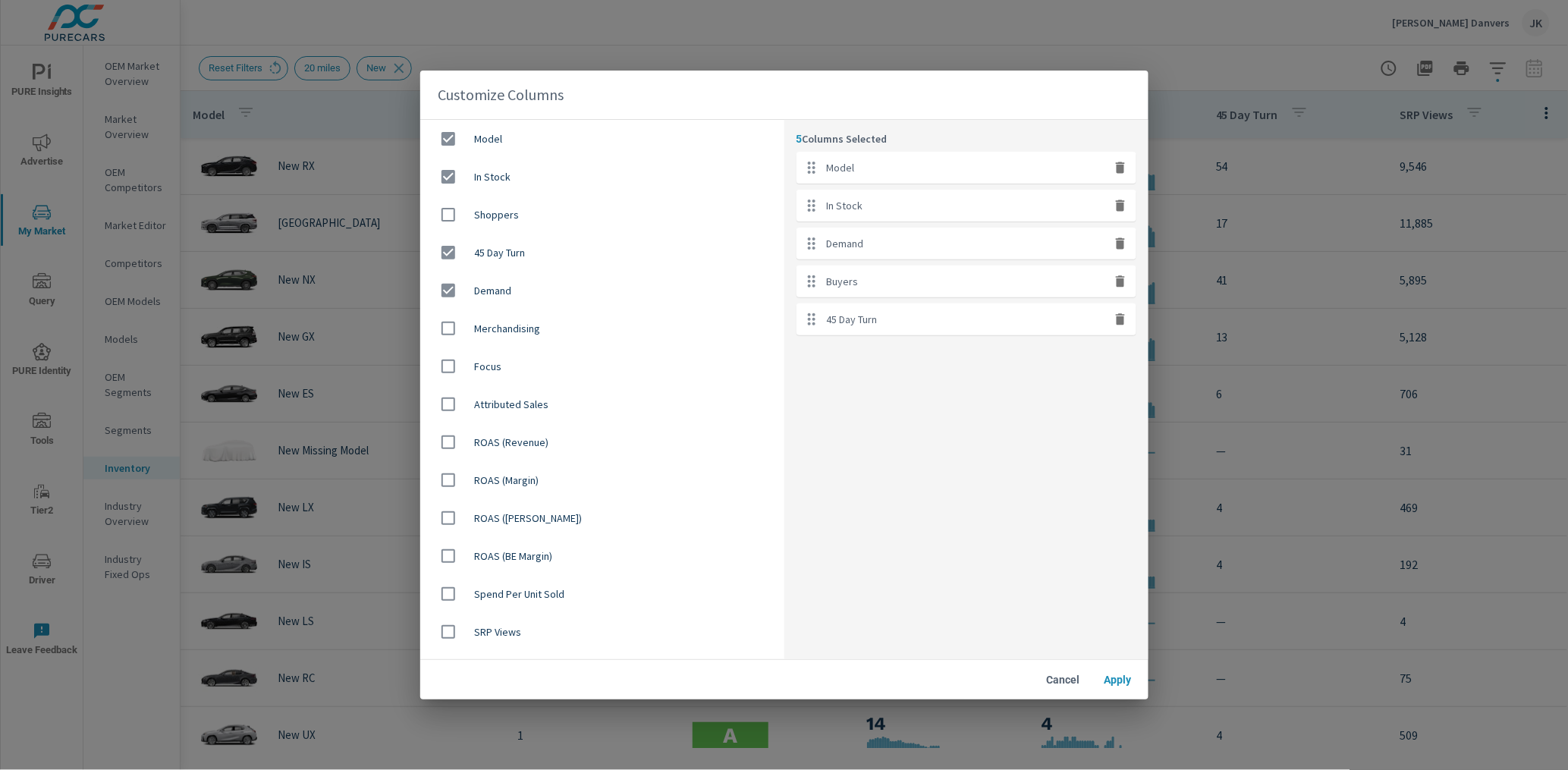
checkbox input "false"
click at [1019, 286] on ul "Model In Stock Demand 45 Day Turn" at bounding box center [966, 224] width 340 height 146
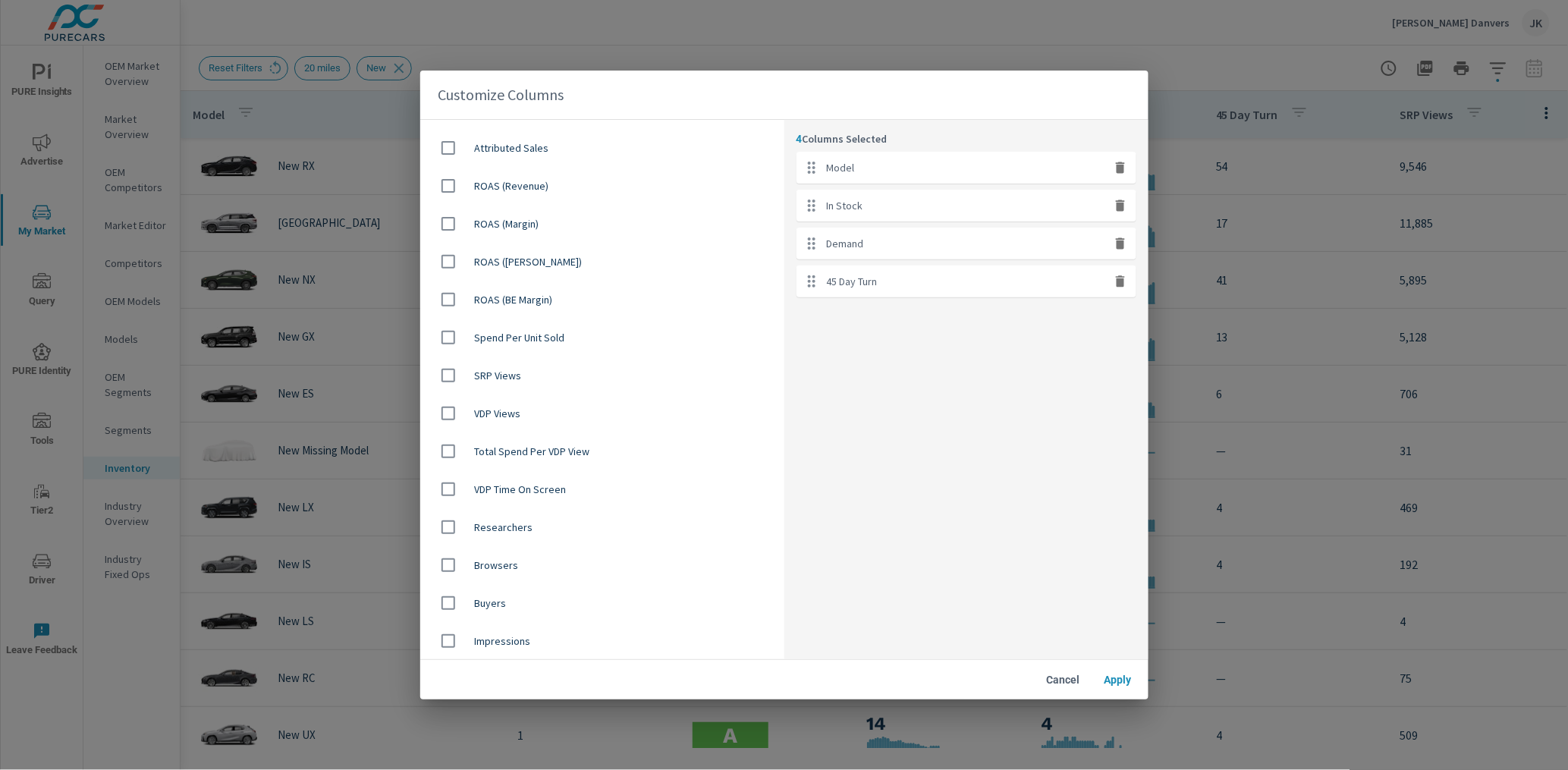
scroll to position [287, 0]
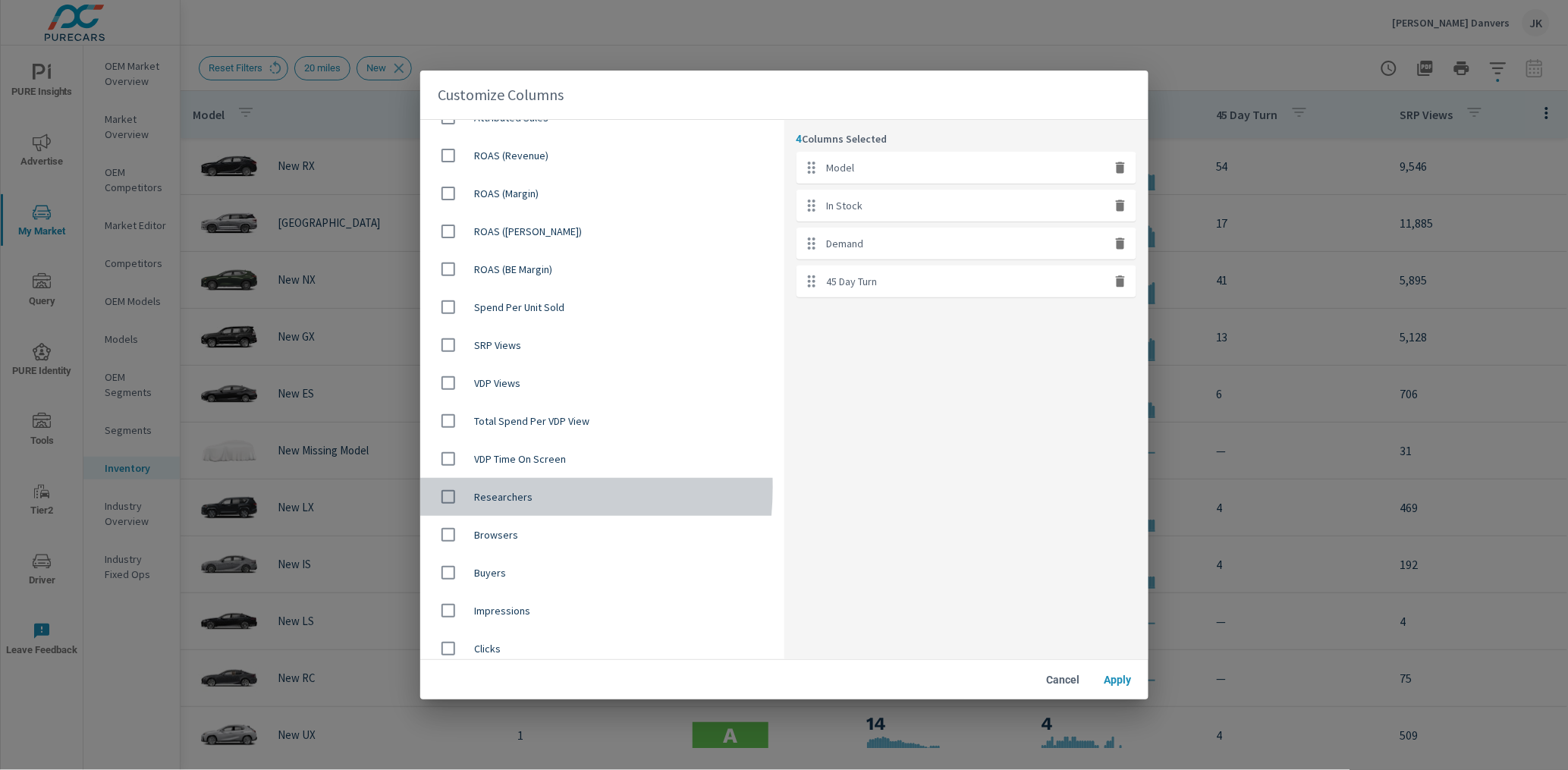
click at [449, 488] on input "checkbox" at bounding box center [448, 497] width 32 height 32
checkbox input "true"
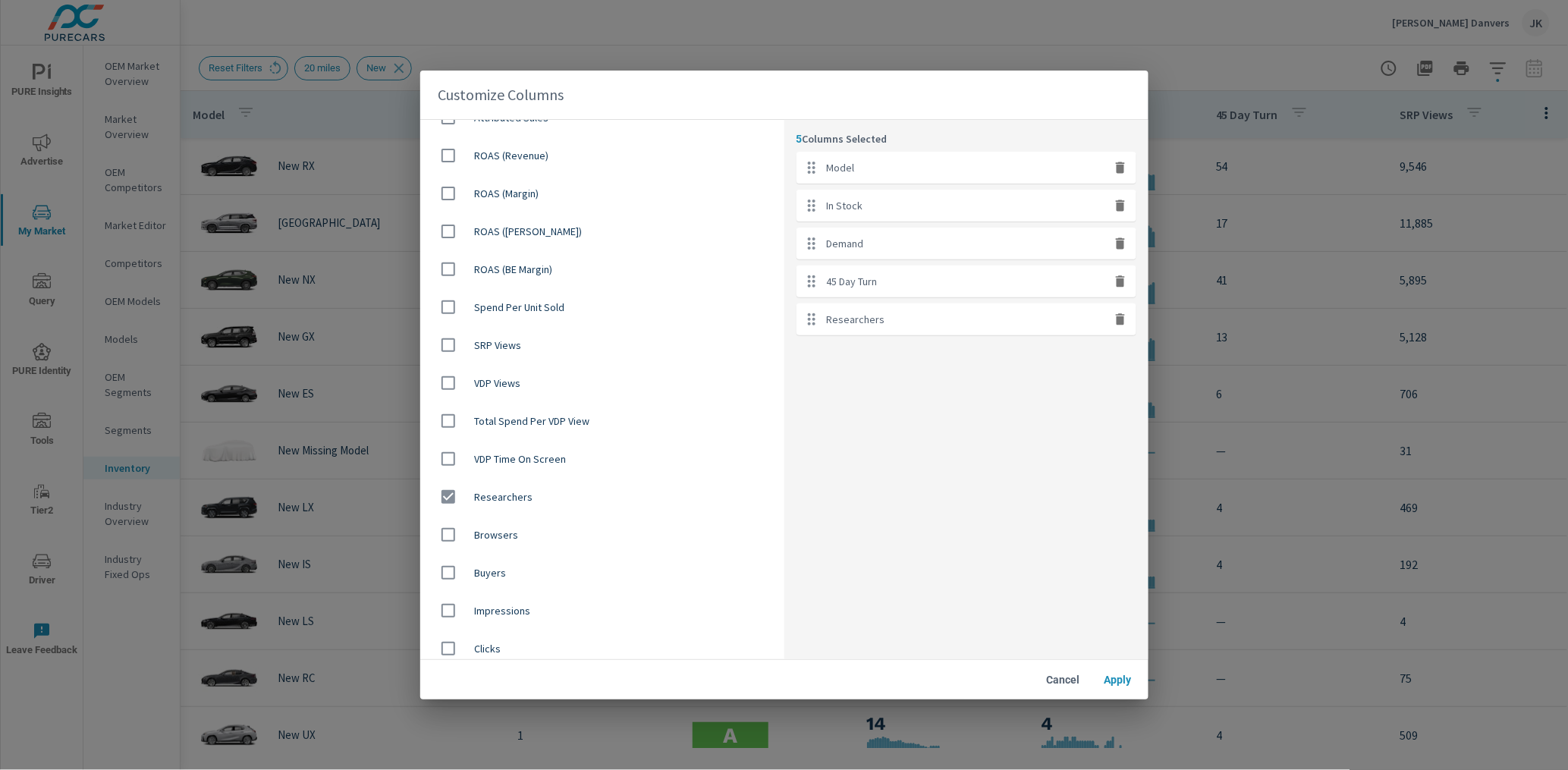
click at [444, 527] on input "checkbox" at bounding box center [448, 534] width 32 height 32
checkbox input "true"
click at [453, 576] on input "checkbox" at bounding box center [448, 572] width 32 height 32
checkbox input "true"
click at [1126, 685] on span "Apply" at bounding box center [1118, 679] width 36 height 14
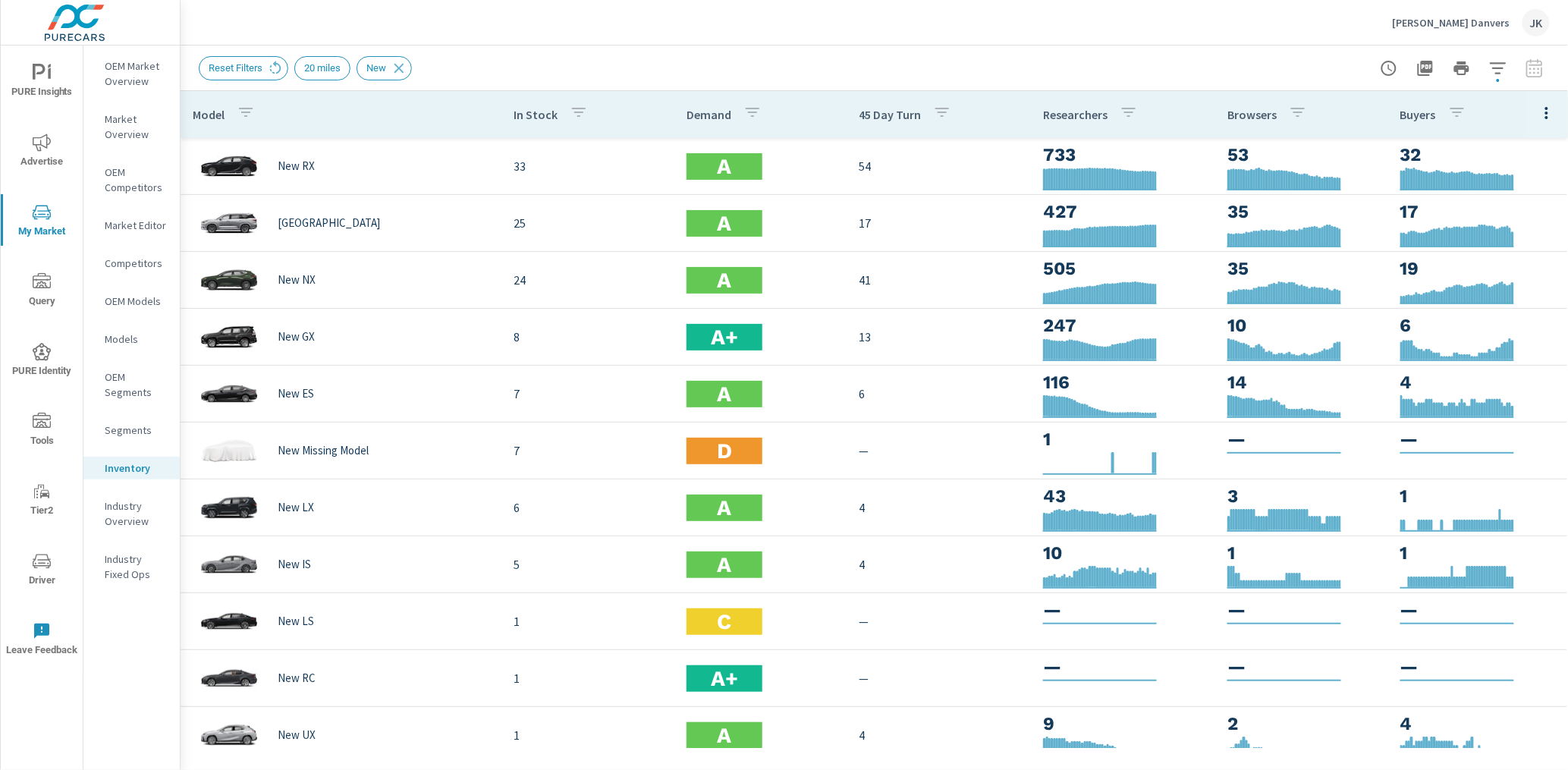
click at [141, 70] on p "OEM Market Overview" at bounding box center [136, 73] width 63 height 30
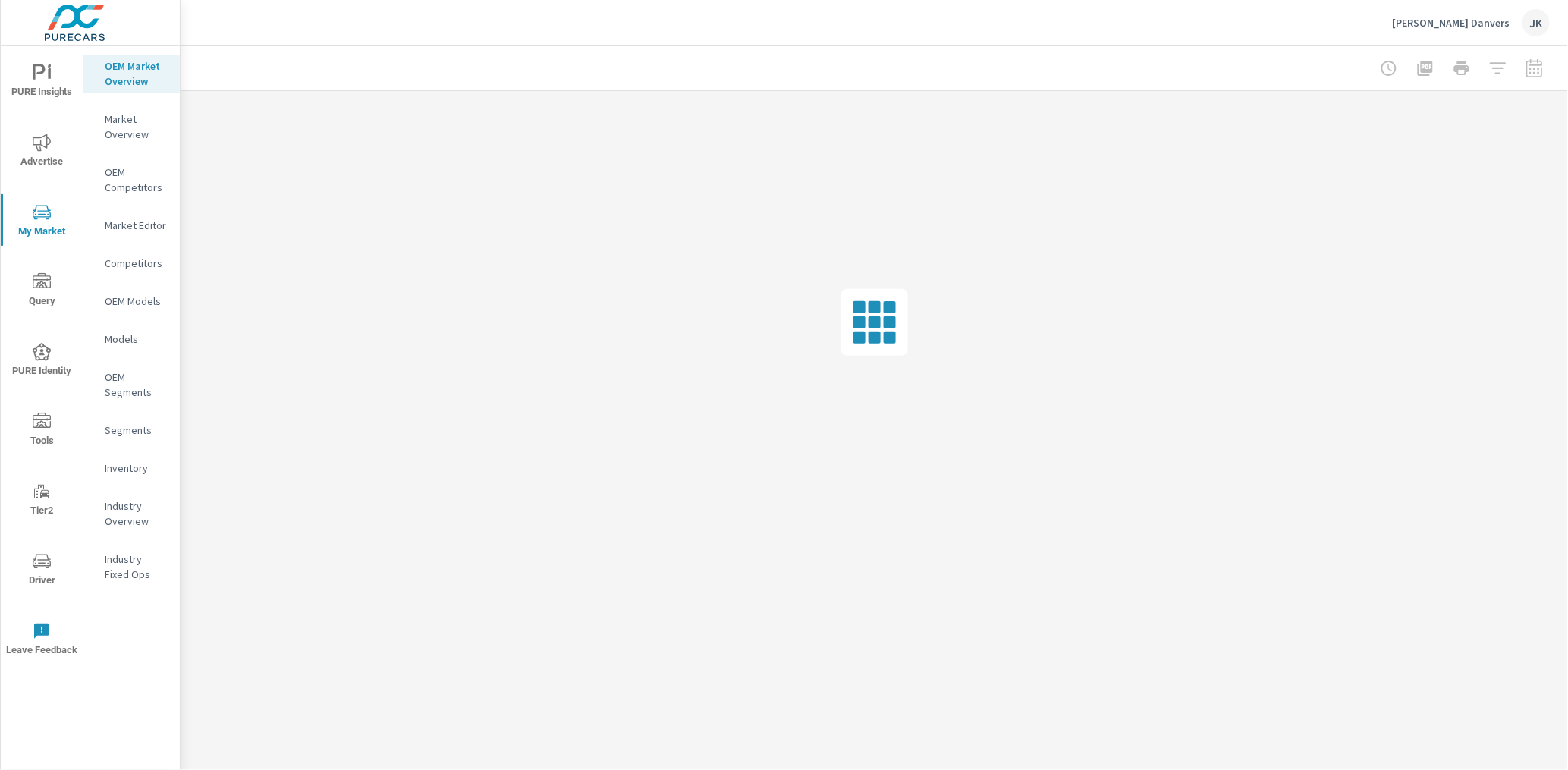
click at [58, 74] on span "PURE Insights" at bounding box center [41, 82] width 72 height 37
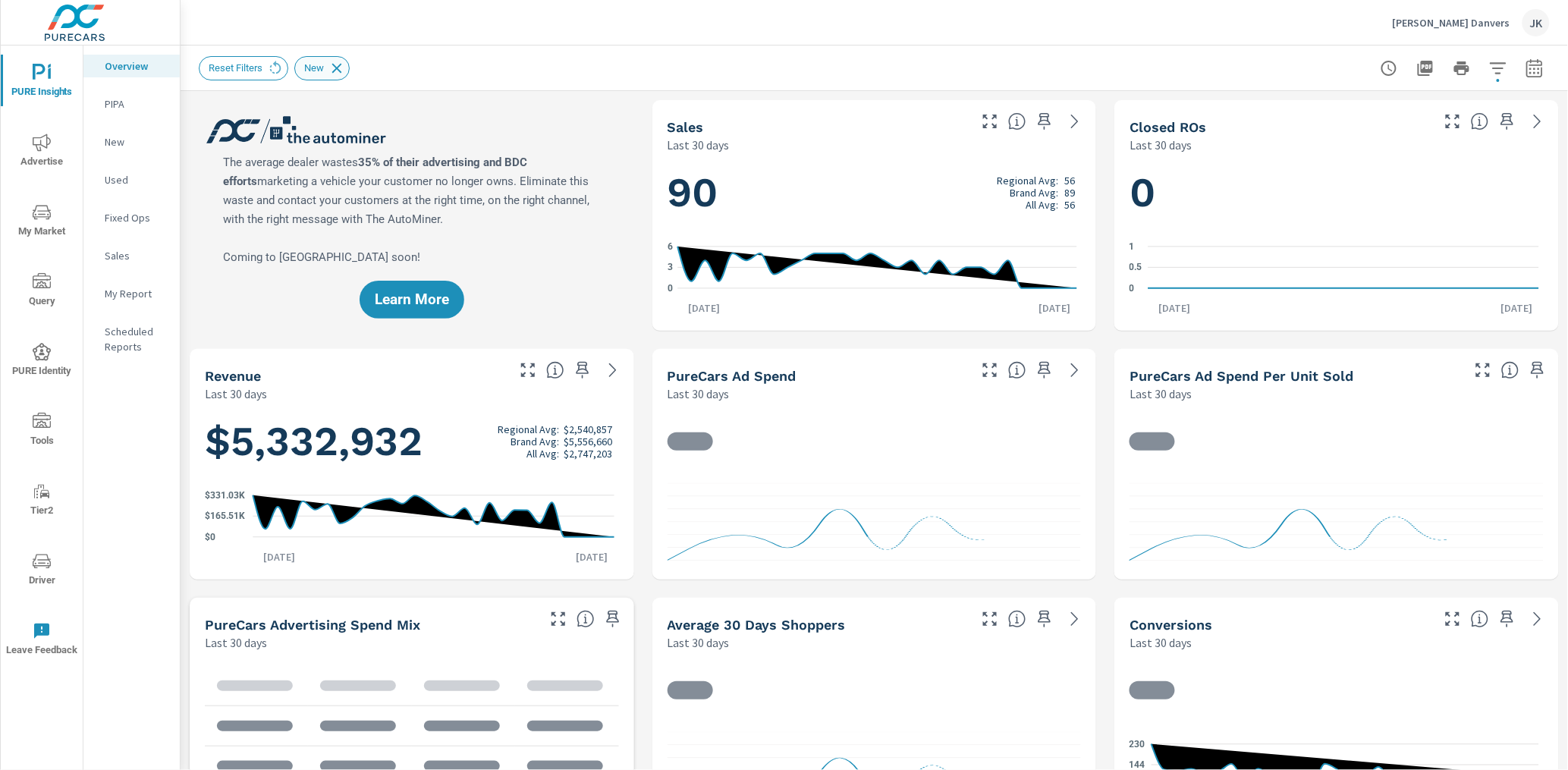
click at [345, 68] on icon at bounding box center [337, 68] width 16 height 16
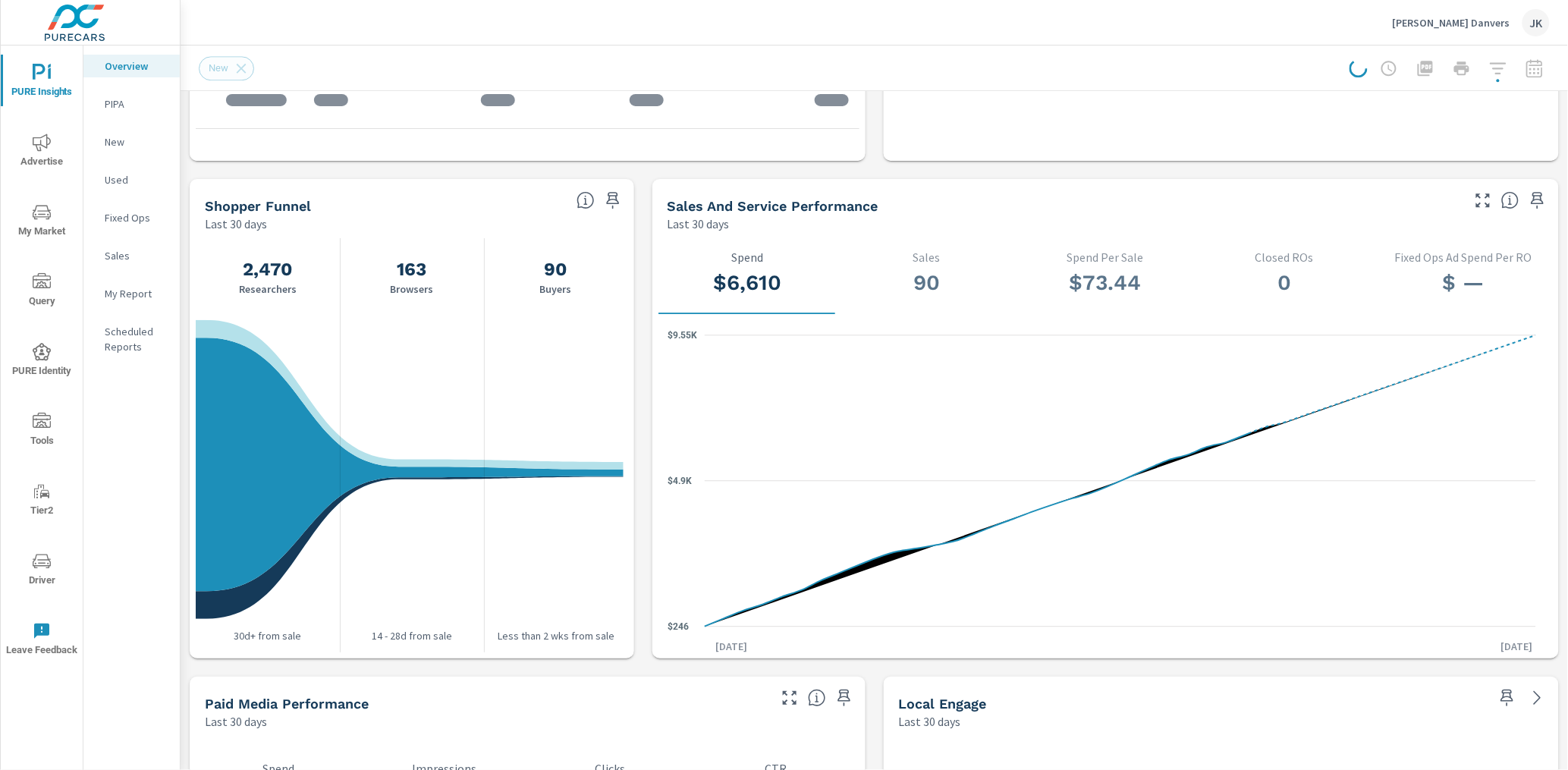
scroll to position [1407, 0]
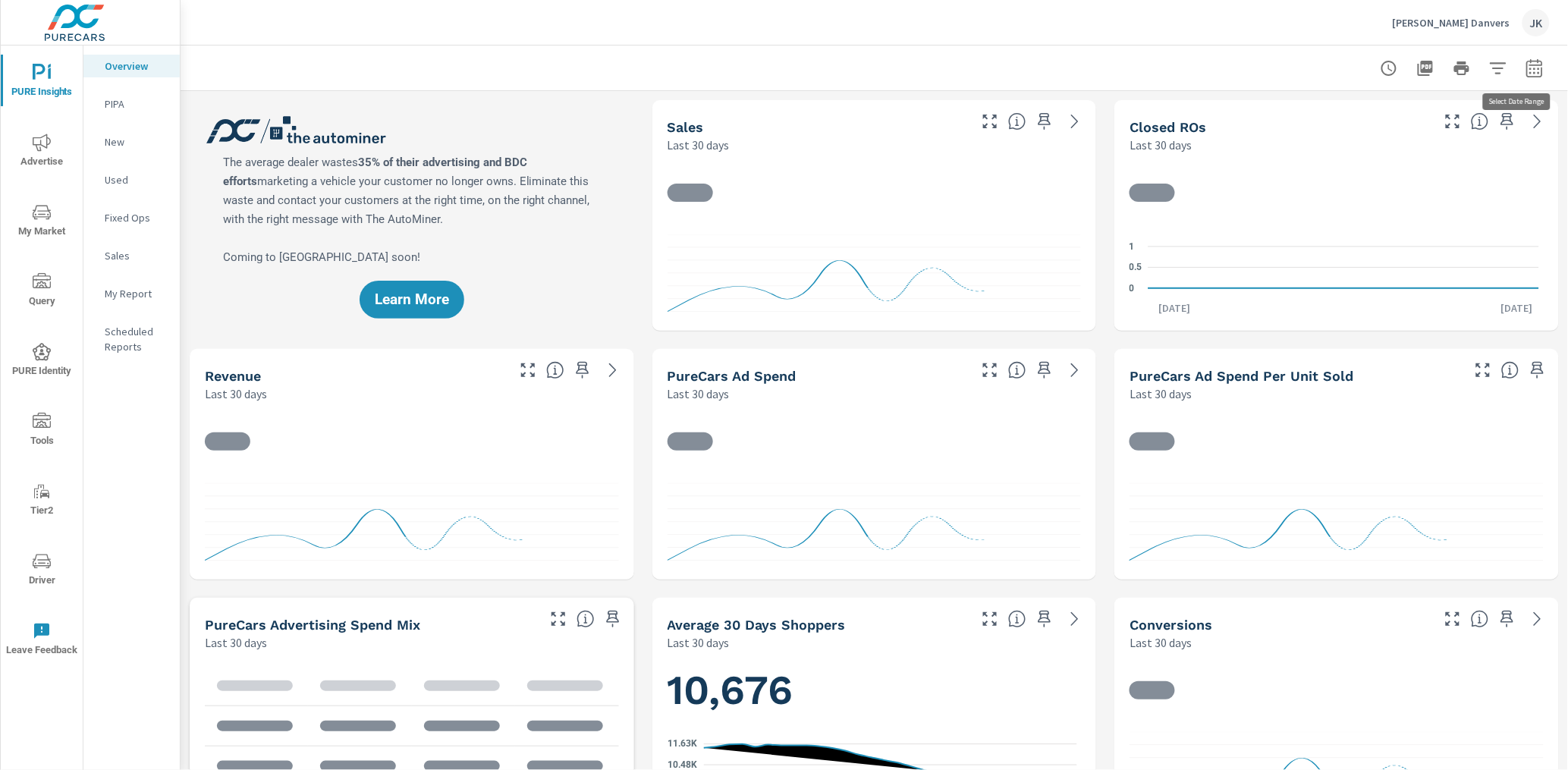
click at [1530, 68] on icon "button" at bounding box center [1534, 68] width 18 height 18
select select "Last 30 days"
click at [1396, 163] on p "+ Add comparison" at bounding box center [1417, 170] width 194 height 18
select select "Previous period"
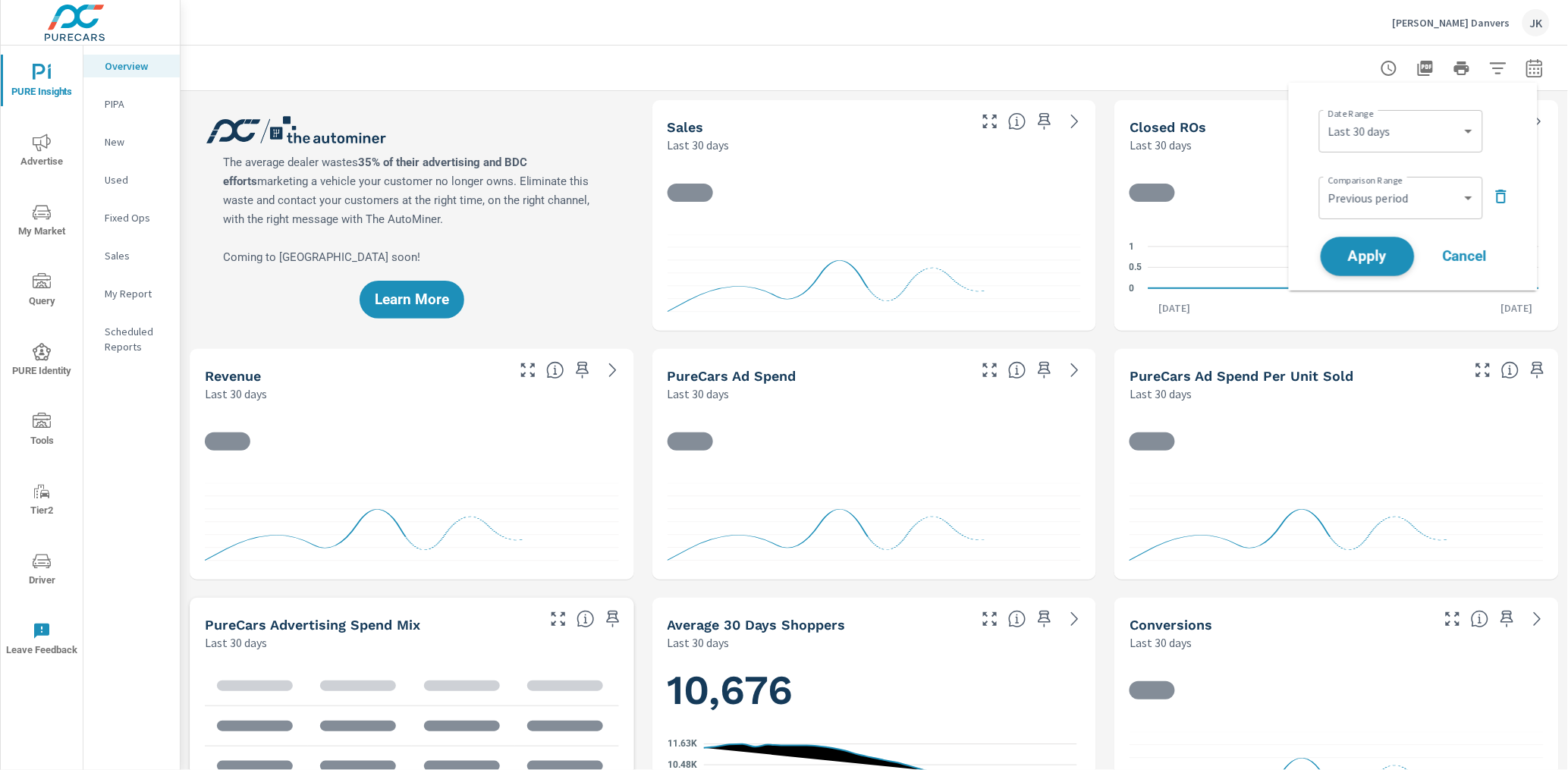
click at [1367, 250] on span "Apply" at bounding box center [1368, 257] width 63 height 15
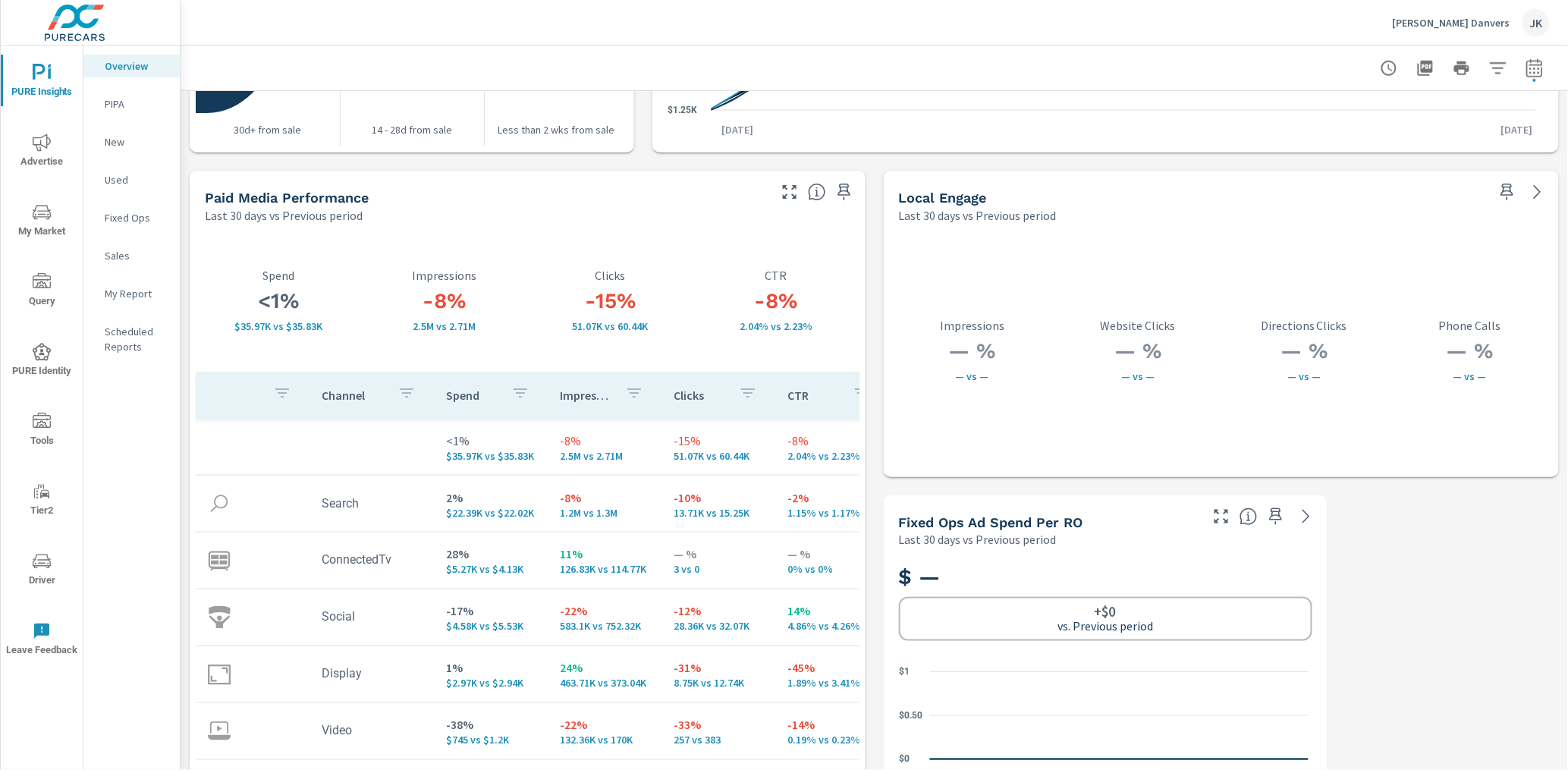
scroll to position [2569, 0]
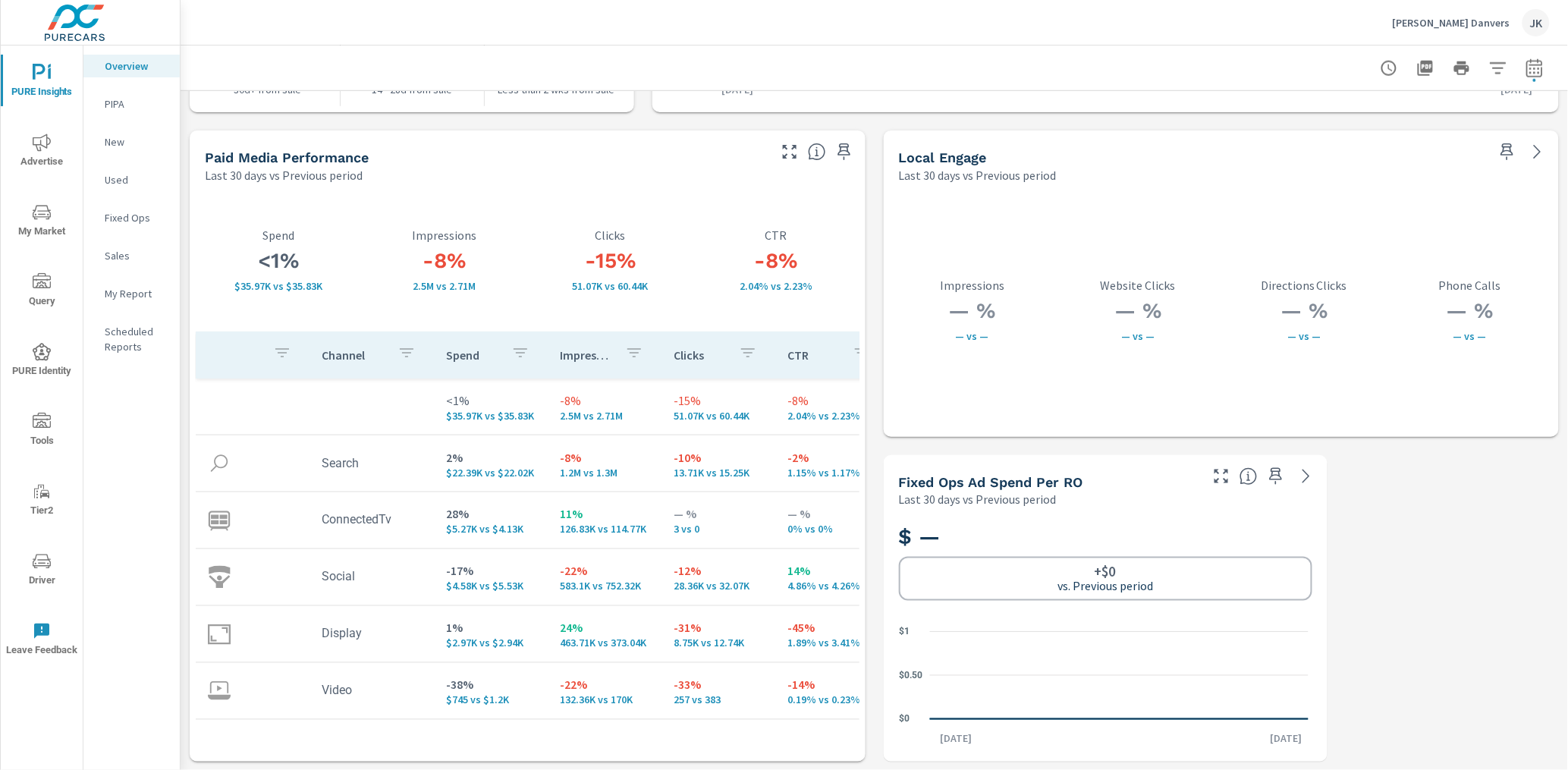
click at [786, 150] on icon "button" at bounding box center [789, 152] width 18 height 18
